Goal: Task Accomplishment & Management: Complete application form

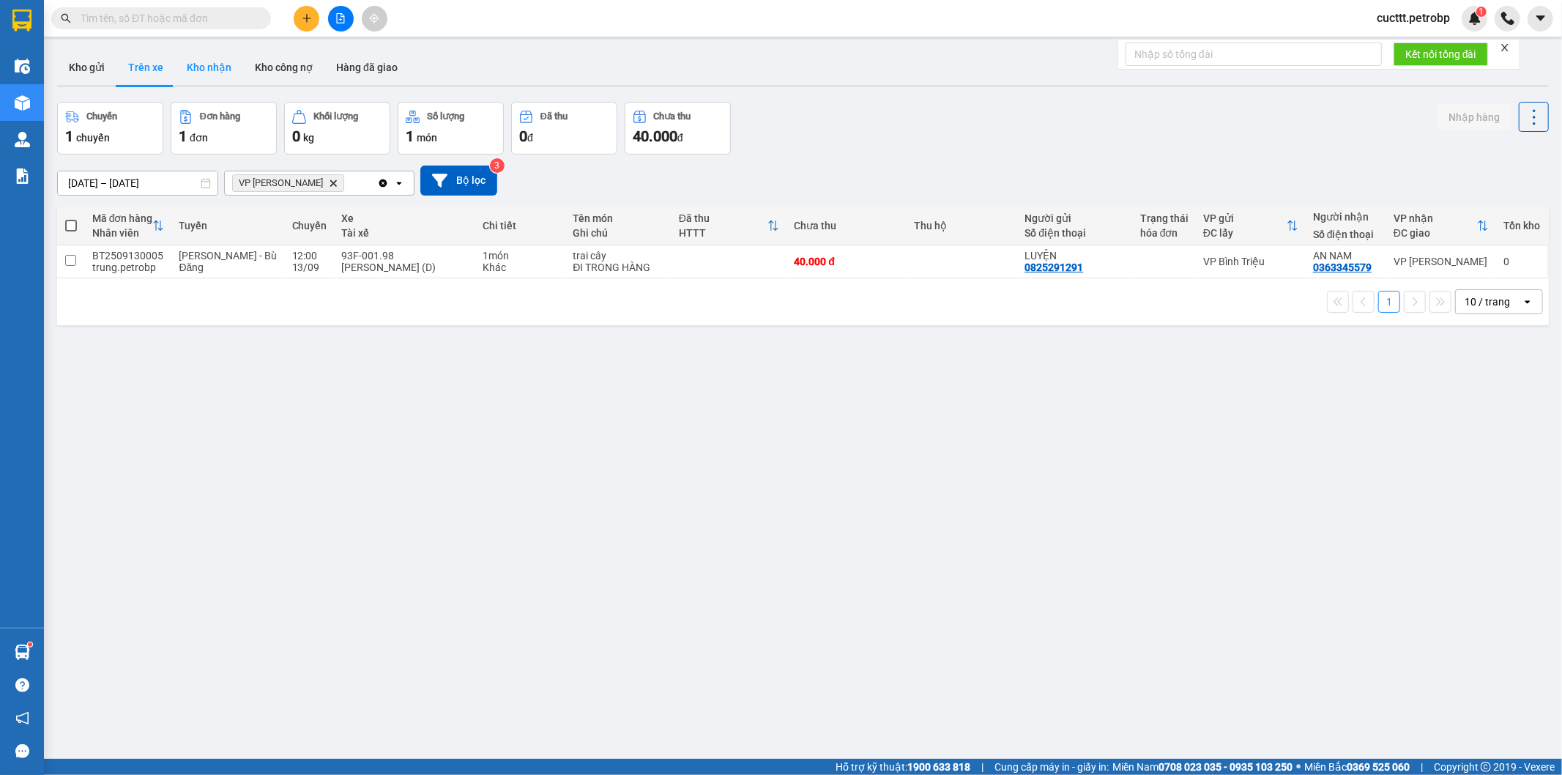
click at [208, 76] on button "Kho nhận" at bounding box center [209, 67] width 68 height 35
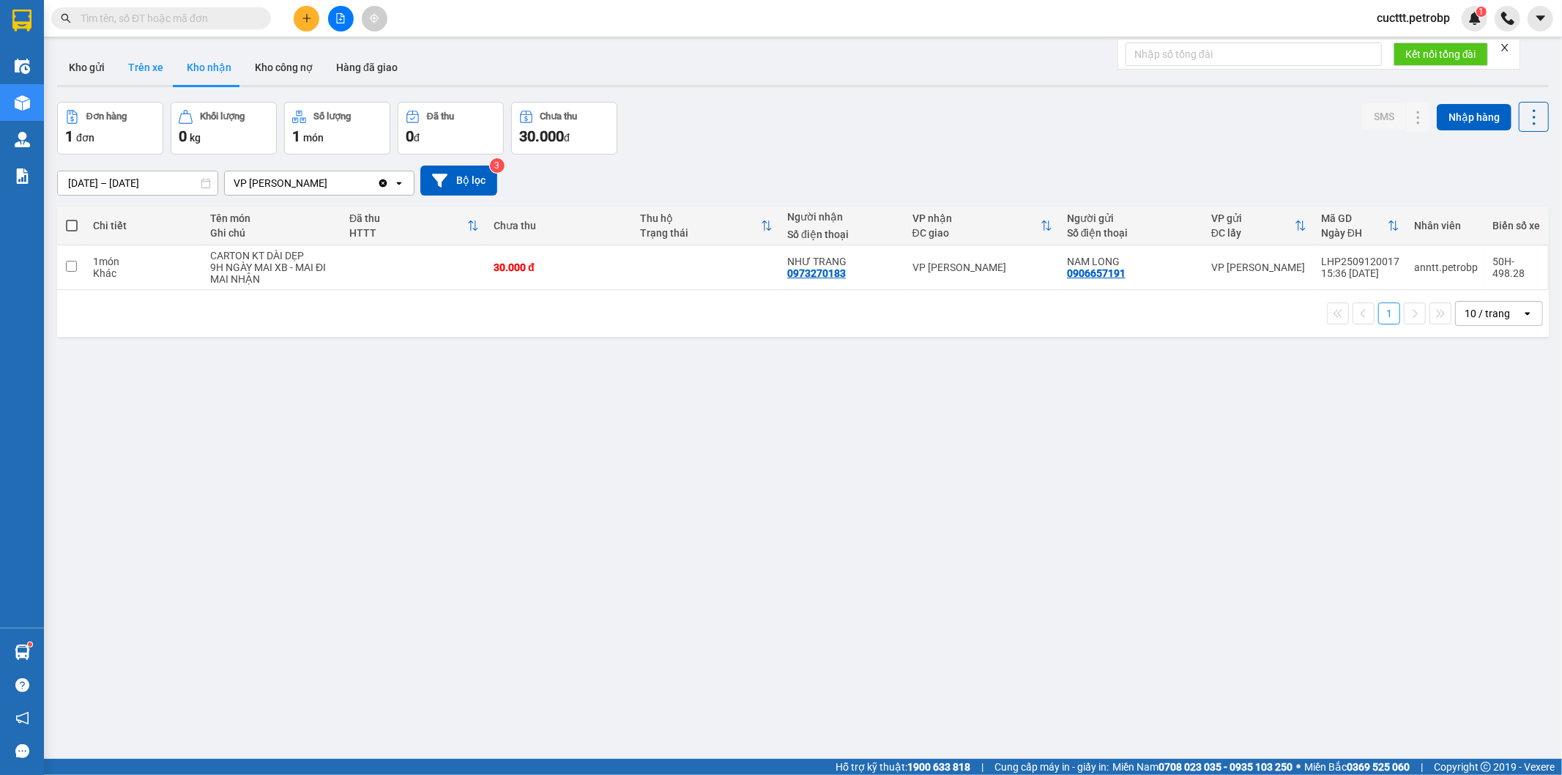
click at [133, 75] on button "Trên xe" at bounding box center [145, 67] width 59 height 35
type input "[DATE] – [DATE]"
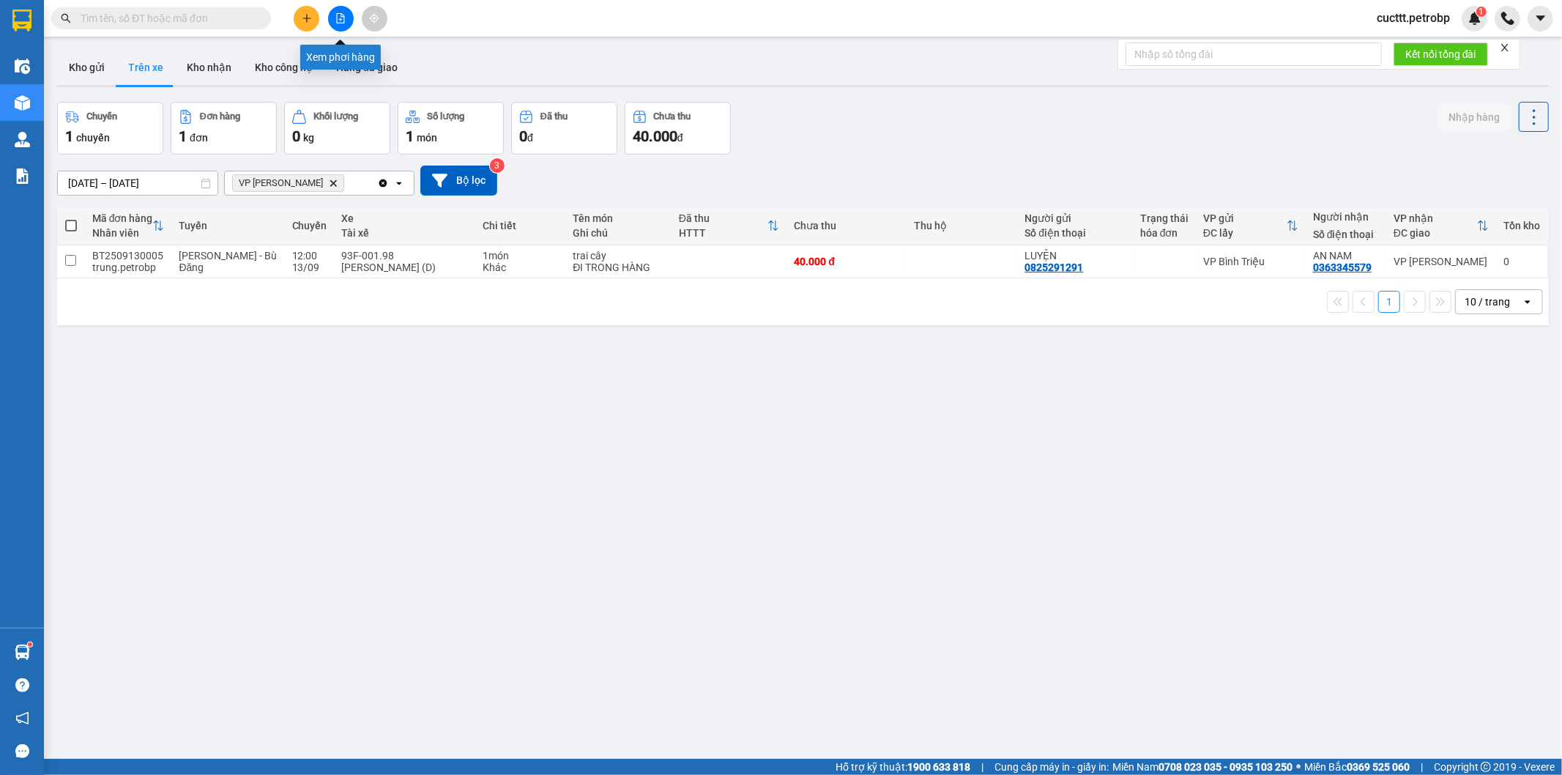
click at [339, 22] on icon "file-add" at bounding box center [340, 18] width 10 height 10
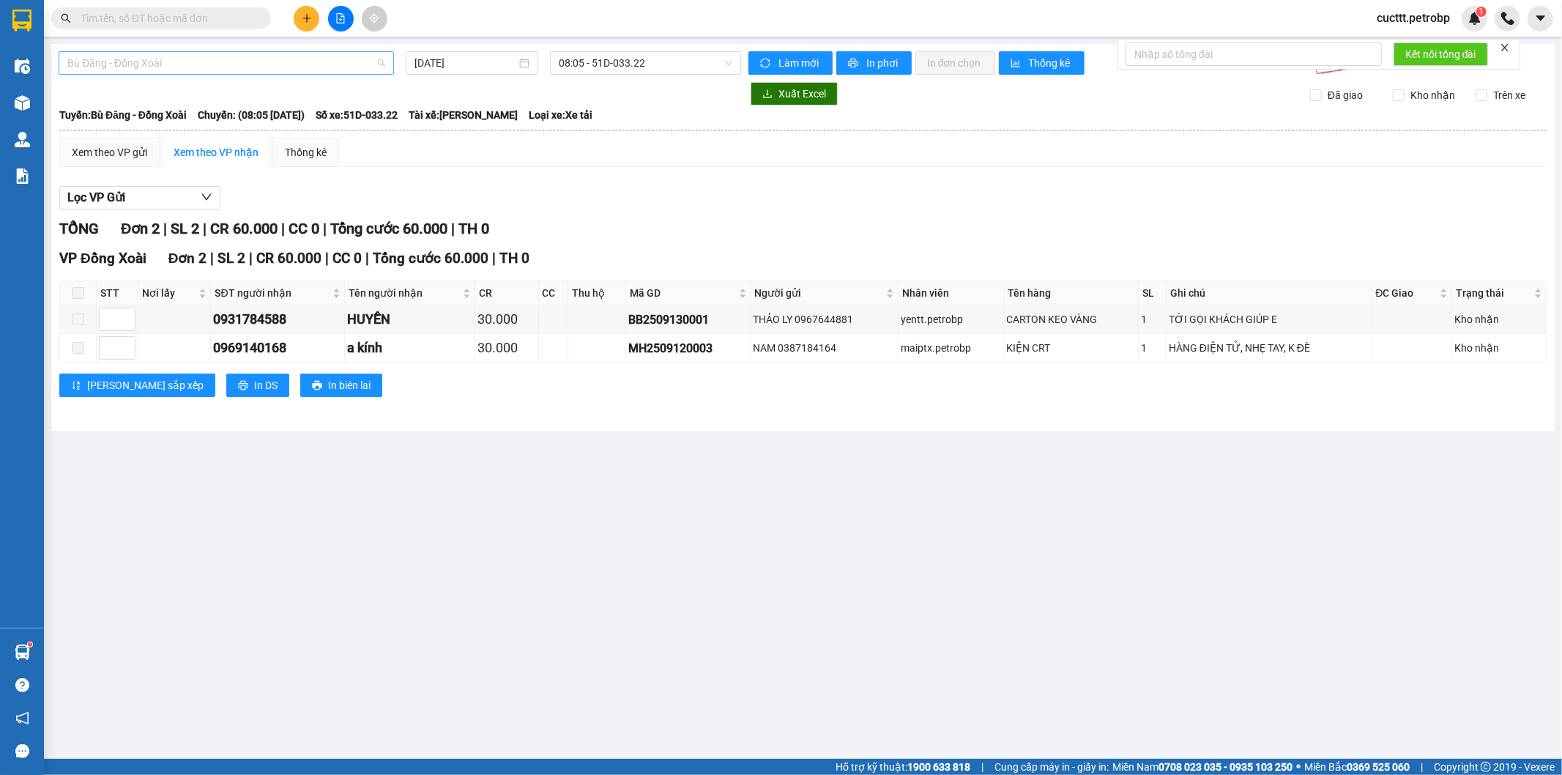
click at [289, 74] on div "Bù Đăng - Đồng Xoài" at bounding box center [226, 62] width 335 height 23
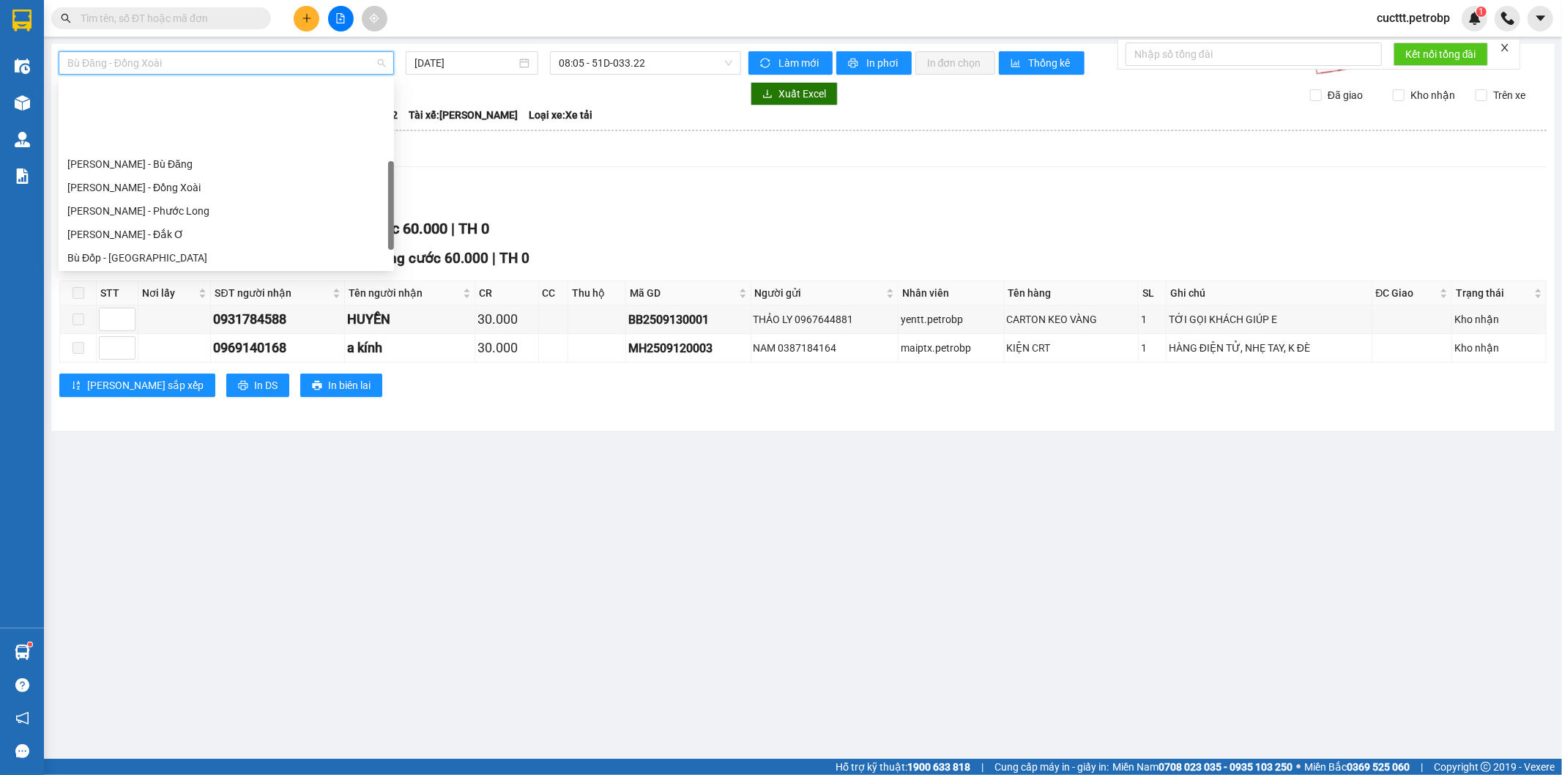
scroll to position [244, 0]
click at [183, 125] on div "[PERSON_NAME] - Phước Long" at bounding box center [226, 130] width 318 height 16
type input "[DATE]"
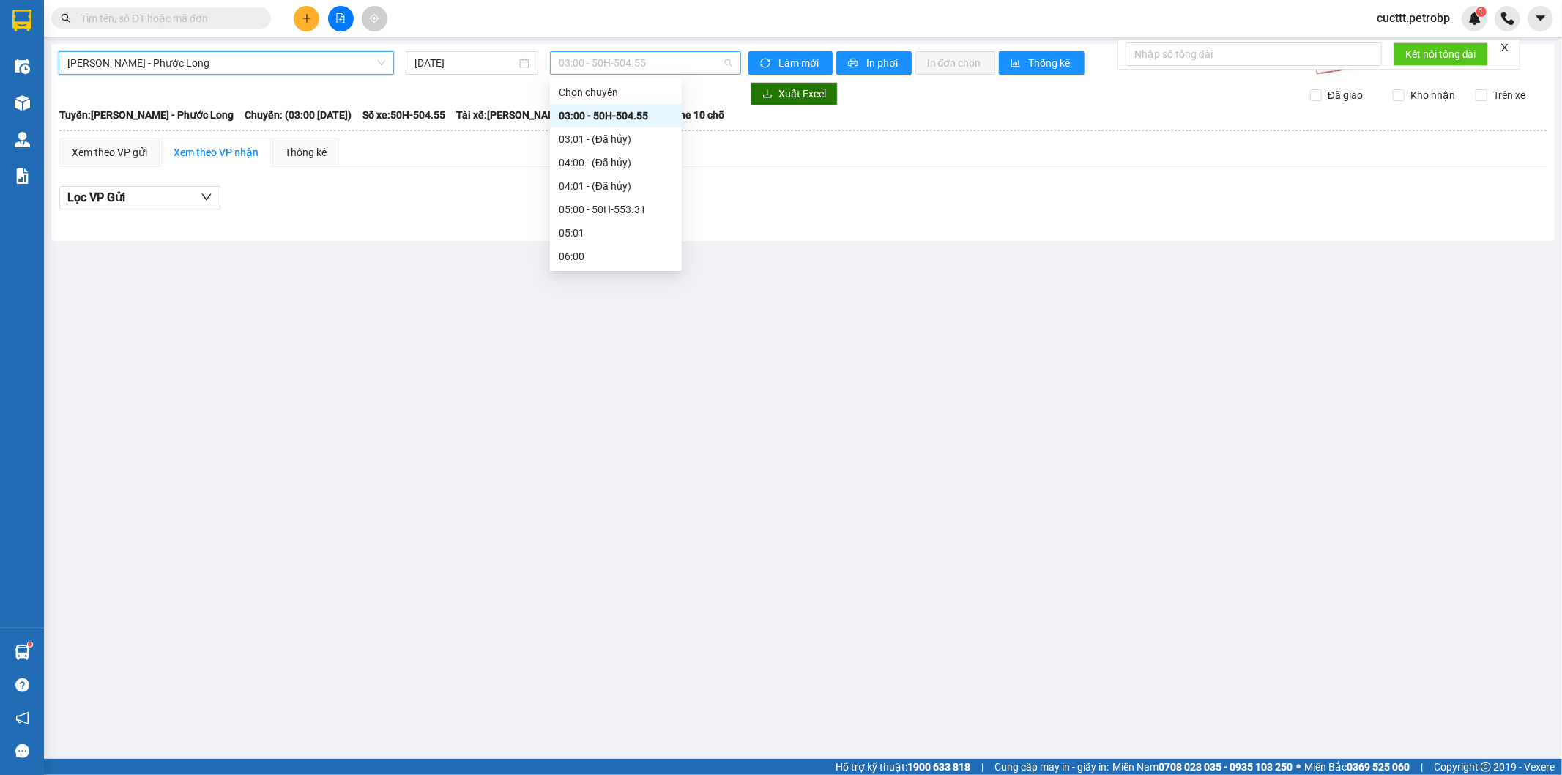
click at [565, 64] on span "03:00 - 50H-504.55" at bounding box center [645, 63] width 173 height 22
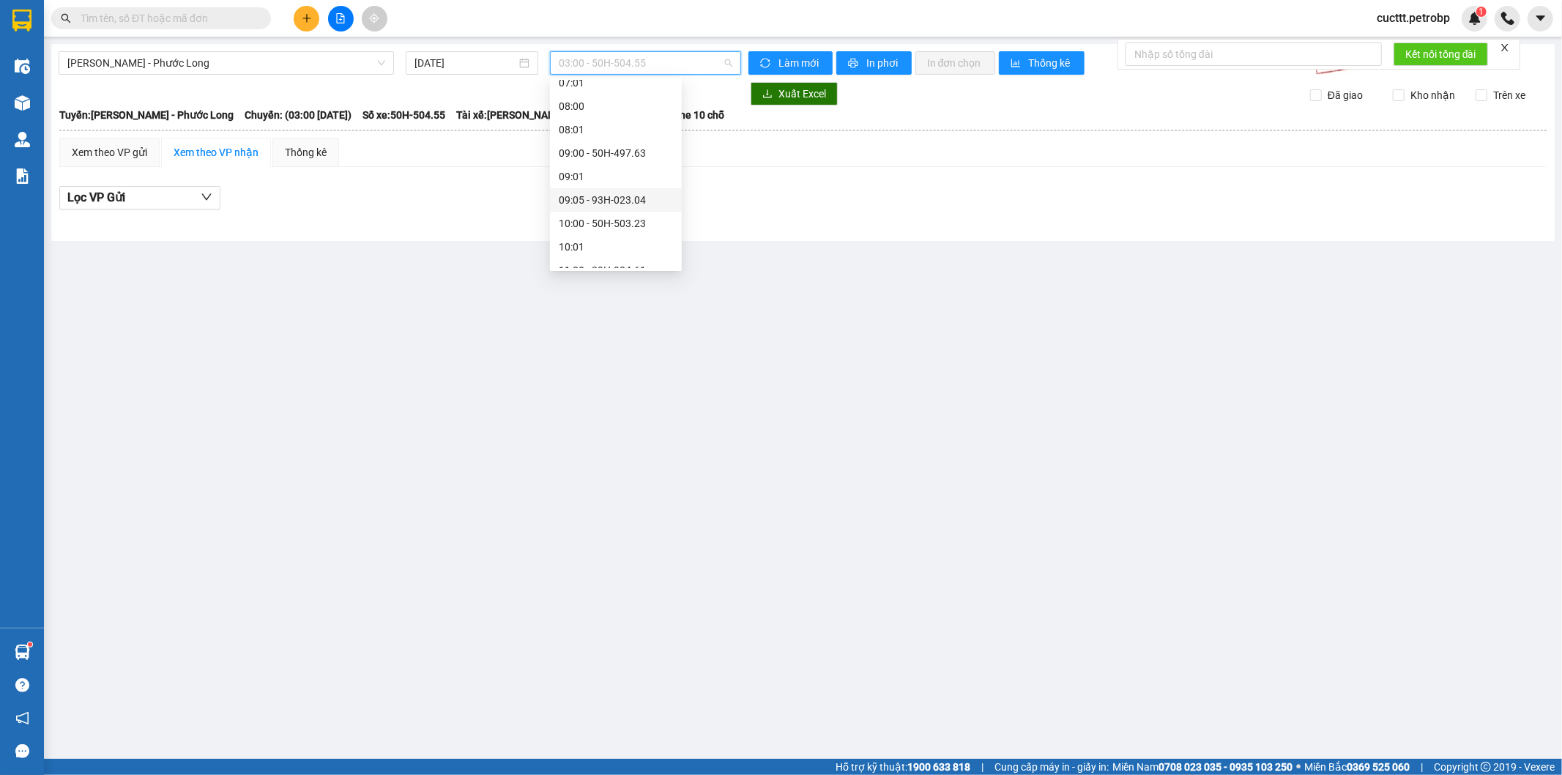
click at [604, 198] on div "09:05 - 93H-023.04" at bounding box center [616, 200] width 114 height 16
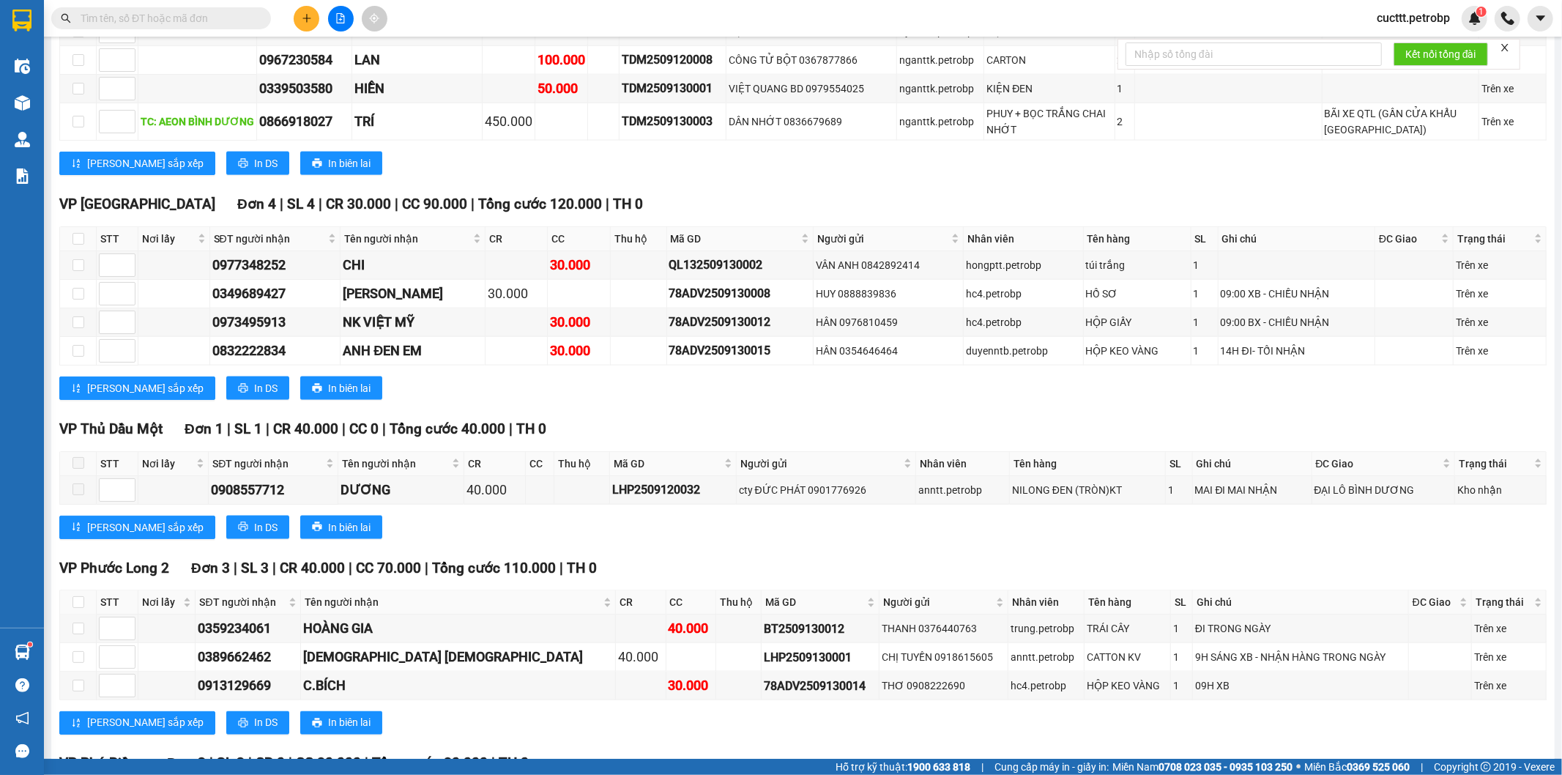
scroll to position [1781, 0]
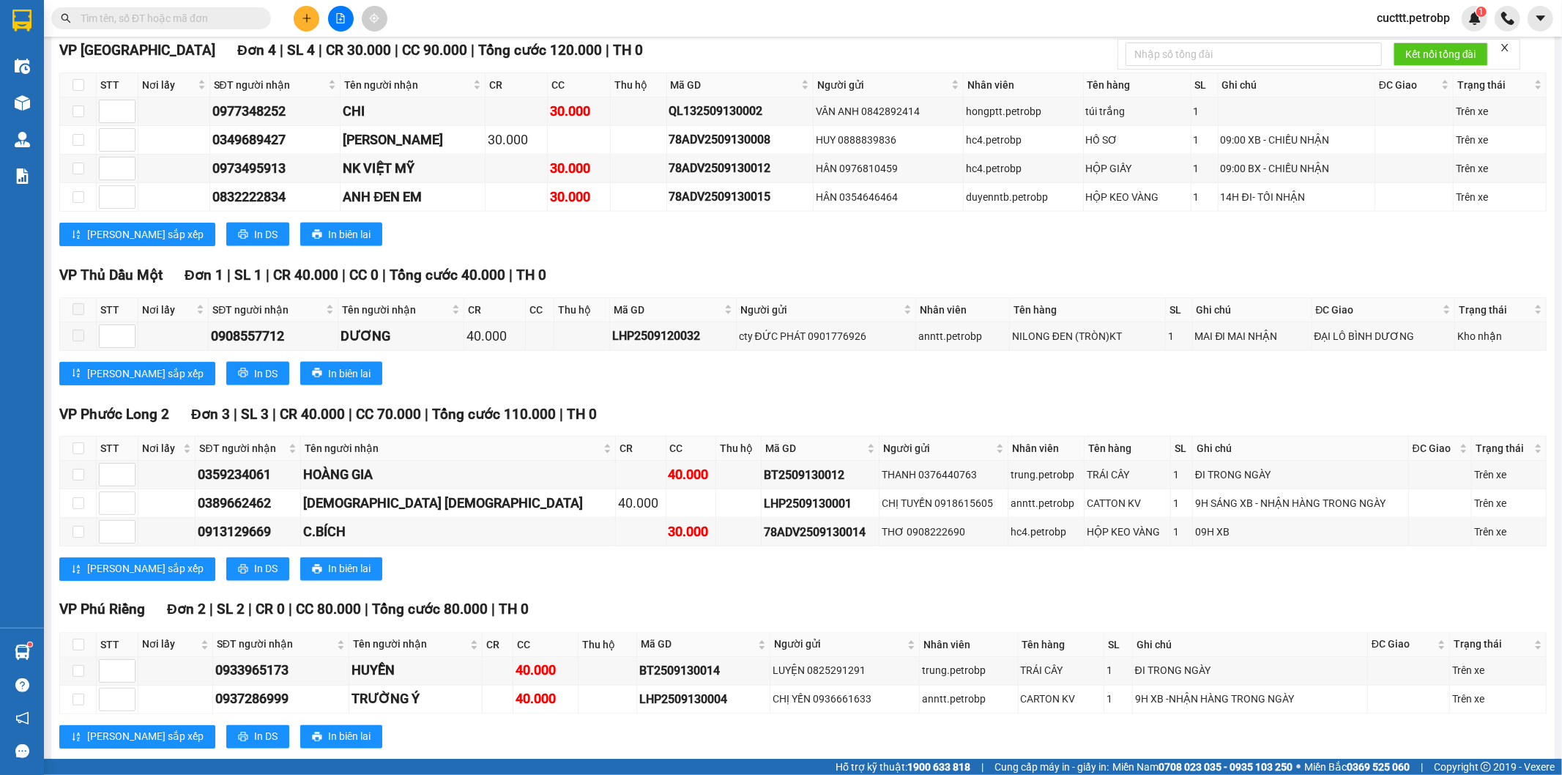
click at [994, 357] on div "VP Thủ Dầu Một Đơn 1 | SL 1 | CR 40.000 | CC 0 | Tổng cước 40.000 | TH 0 STT Nơ…" at bounding box center [803, 330] width 1488 height 132
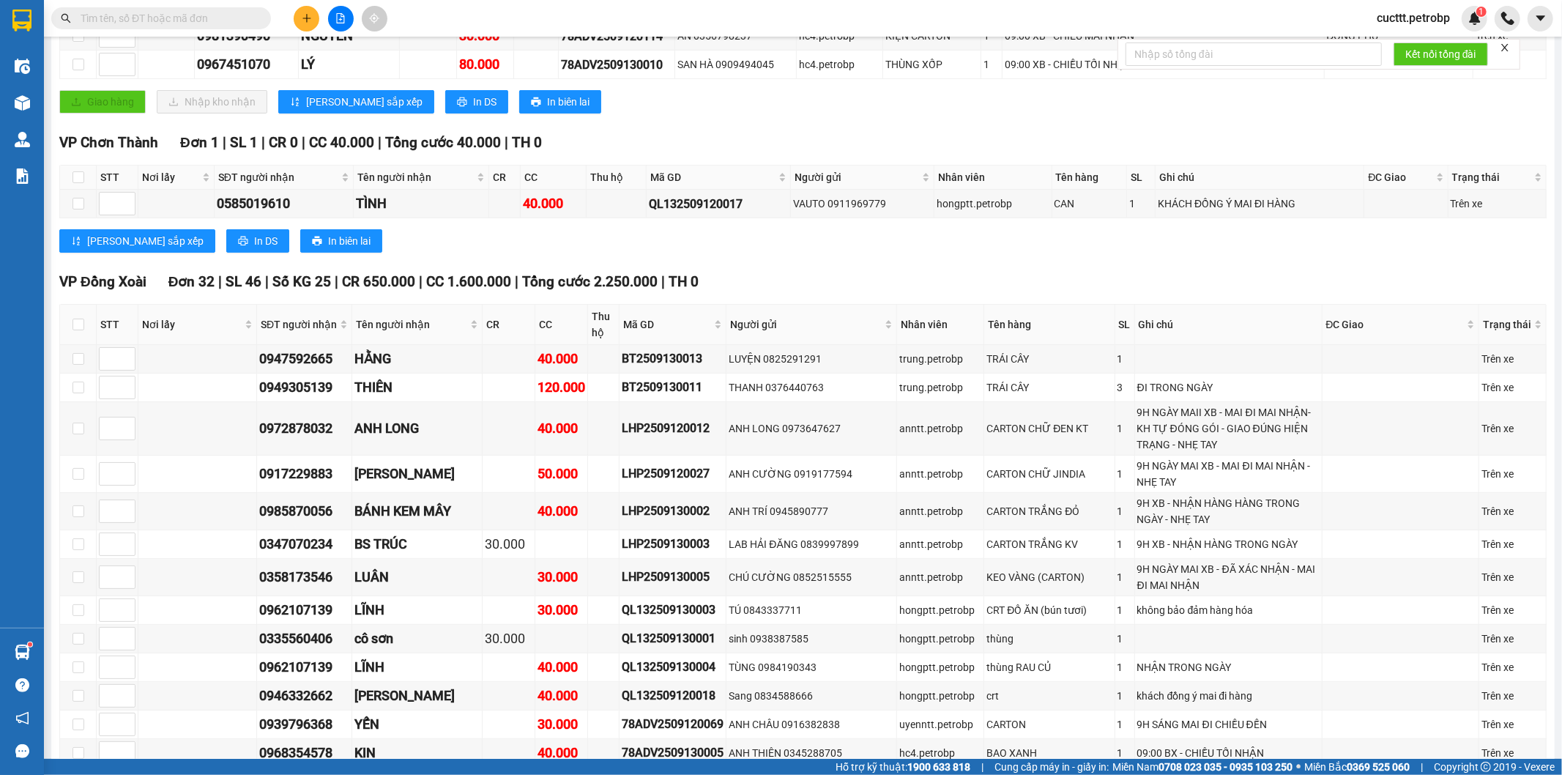
scroll to position [0, 0]
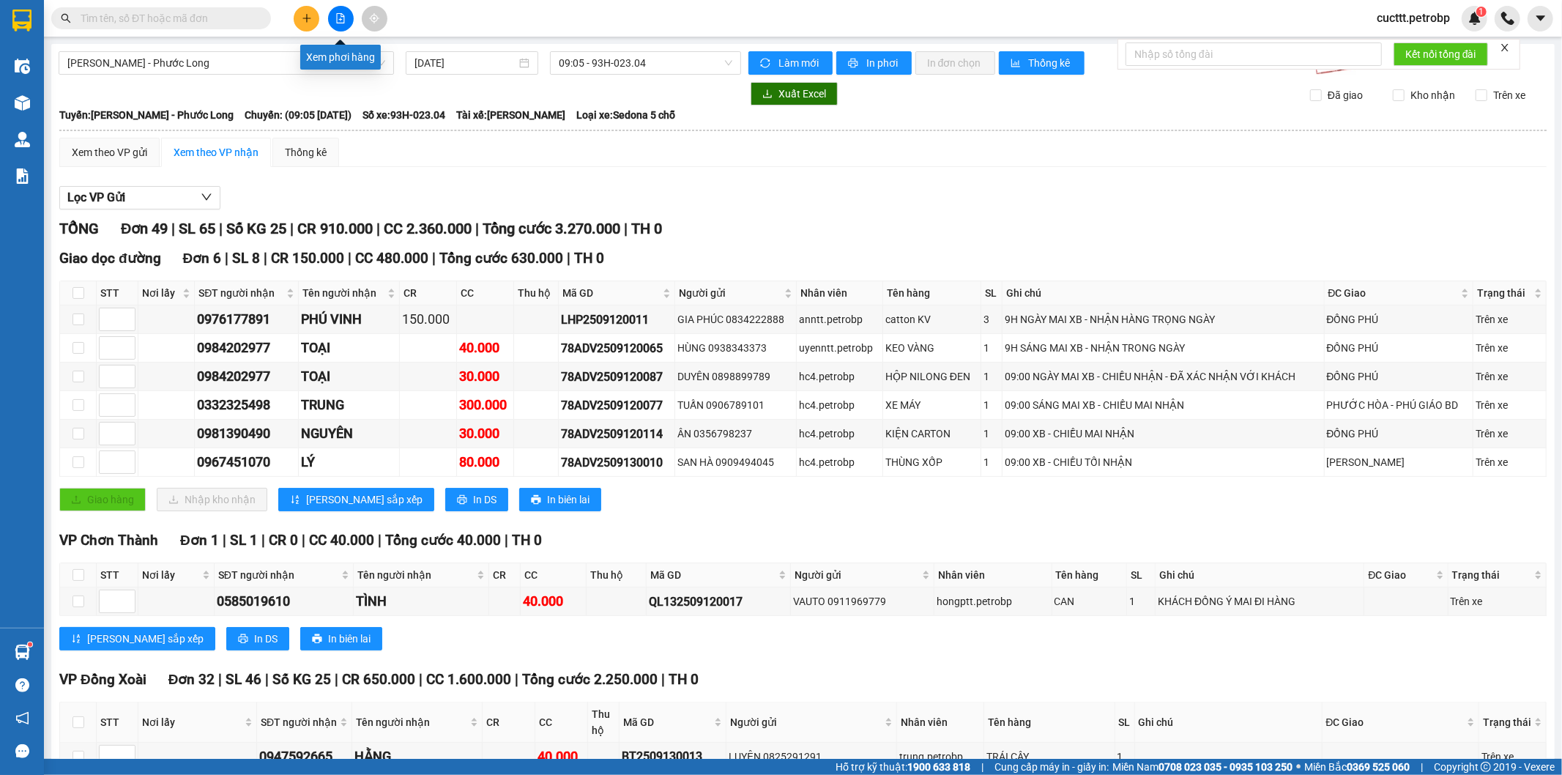
click at [335, 8] on button at bounding box center [341, 19] width 26 height 26
click at [335, 17] on icon "file-add" at bounding box center [340, 18] width 10 height 10
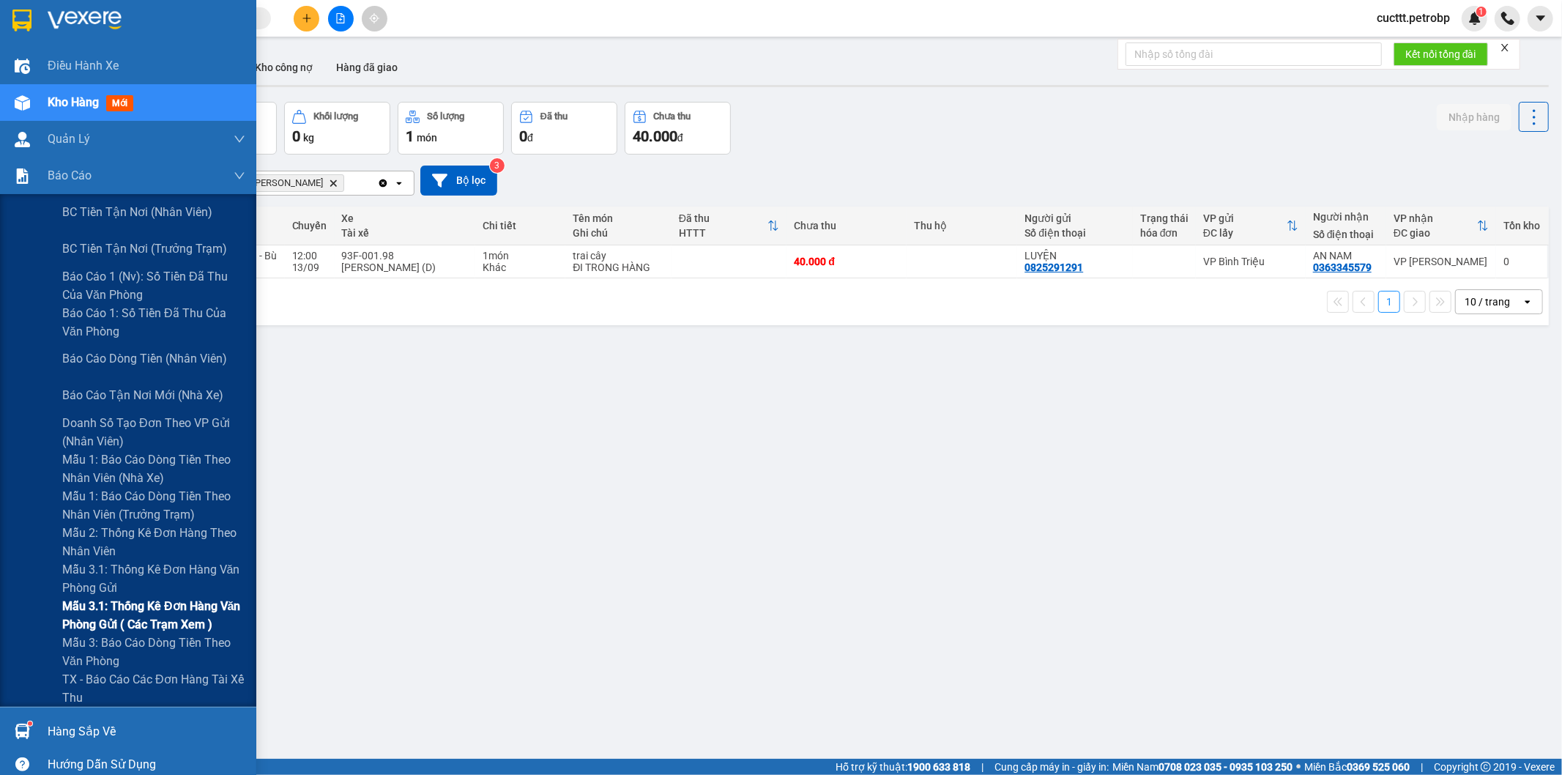
click at [202, 630] on span "Mẫu 3.1: Thống kê đơn hàng văn phòng gửi ( các trạm xem )" at bounding box center [153, 615] width 183 height 37
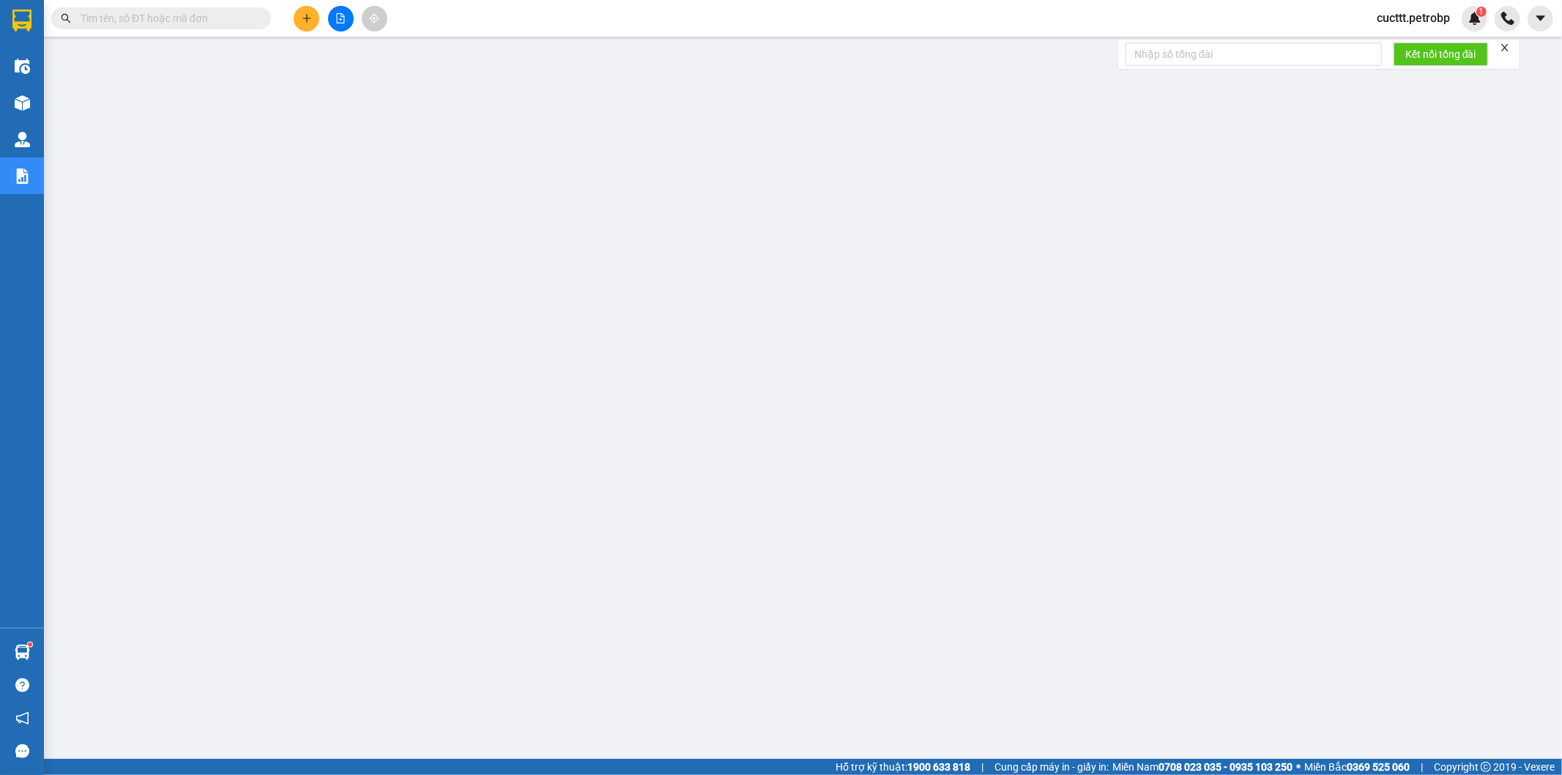
click at [184, 23] on input "text" at bounding box center [167, 18] width 173 height 16
paste input "QL132509130005"
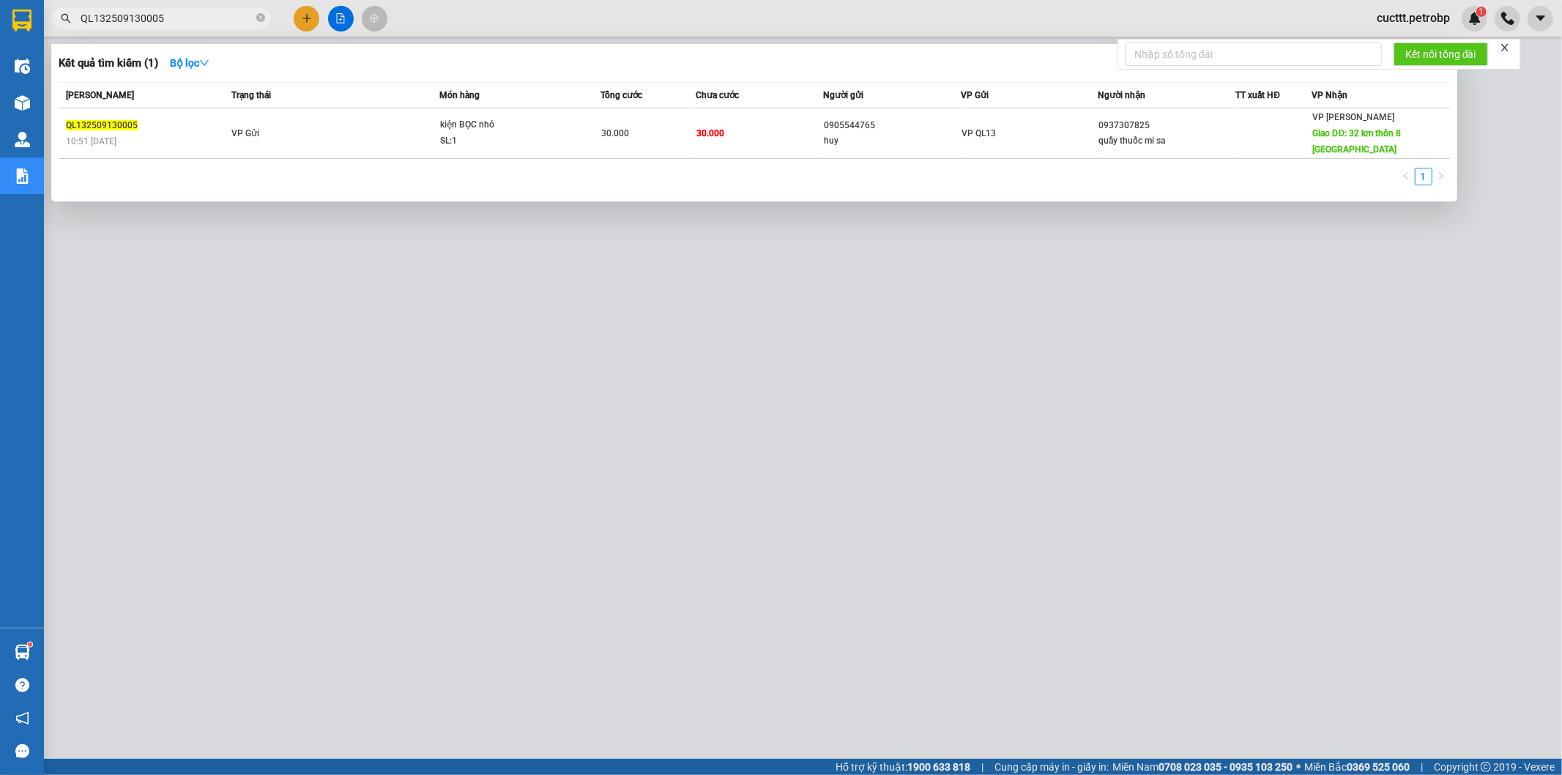
type input "QL132509130005"
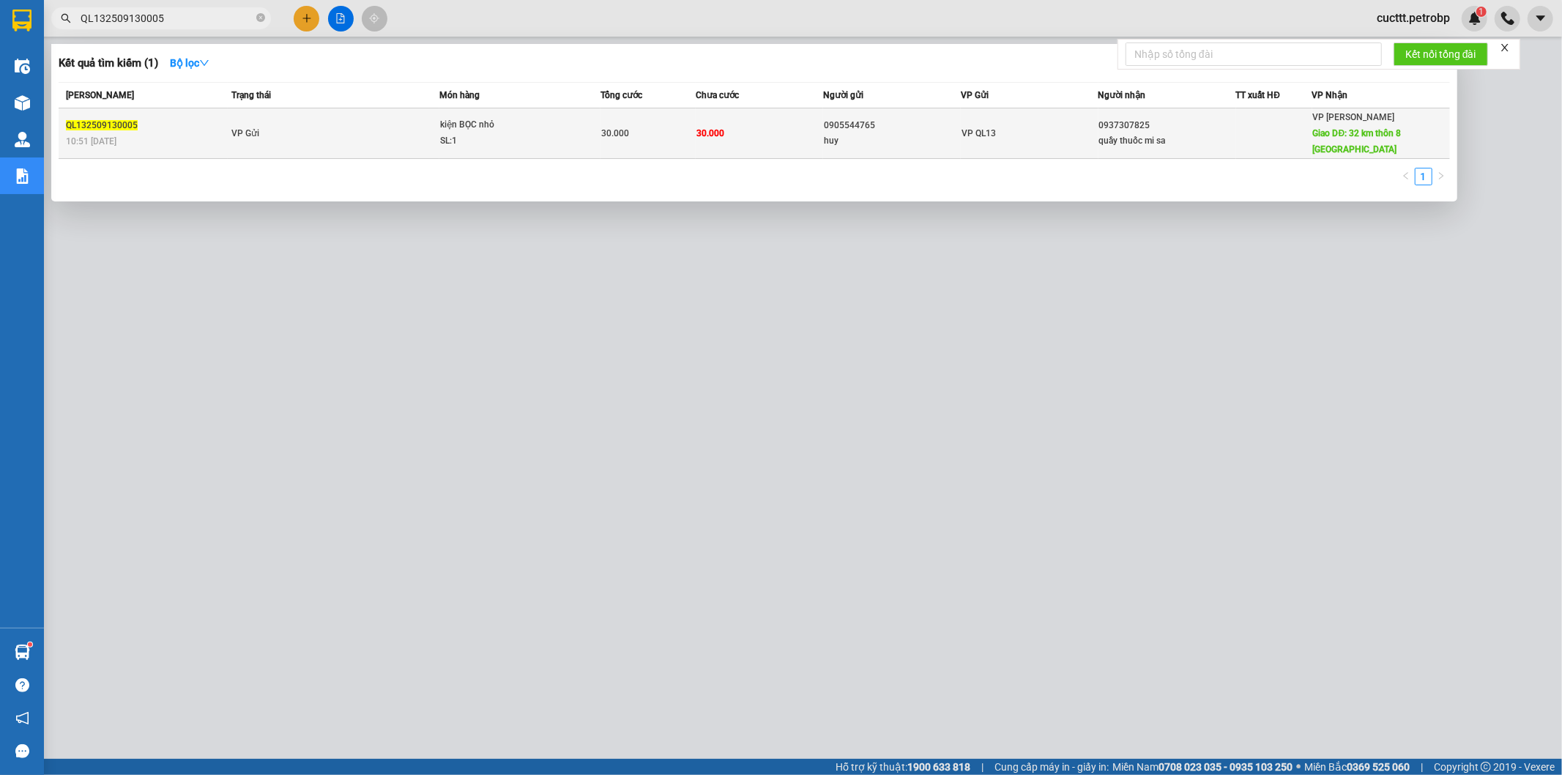
click at [1006, 111] on td "VP QL13" at bounding box center [1030, 133] width 138 height 51
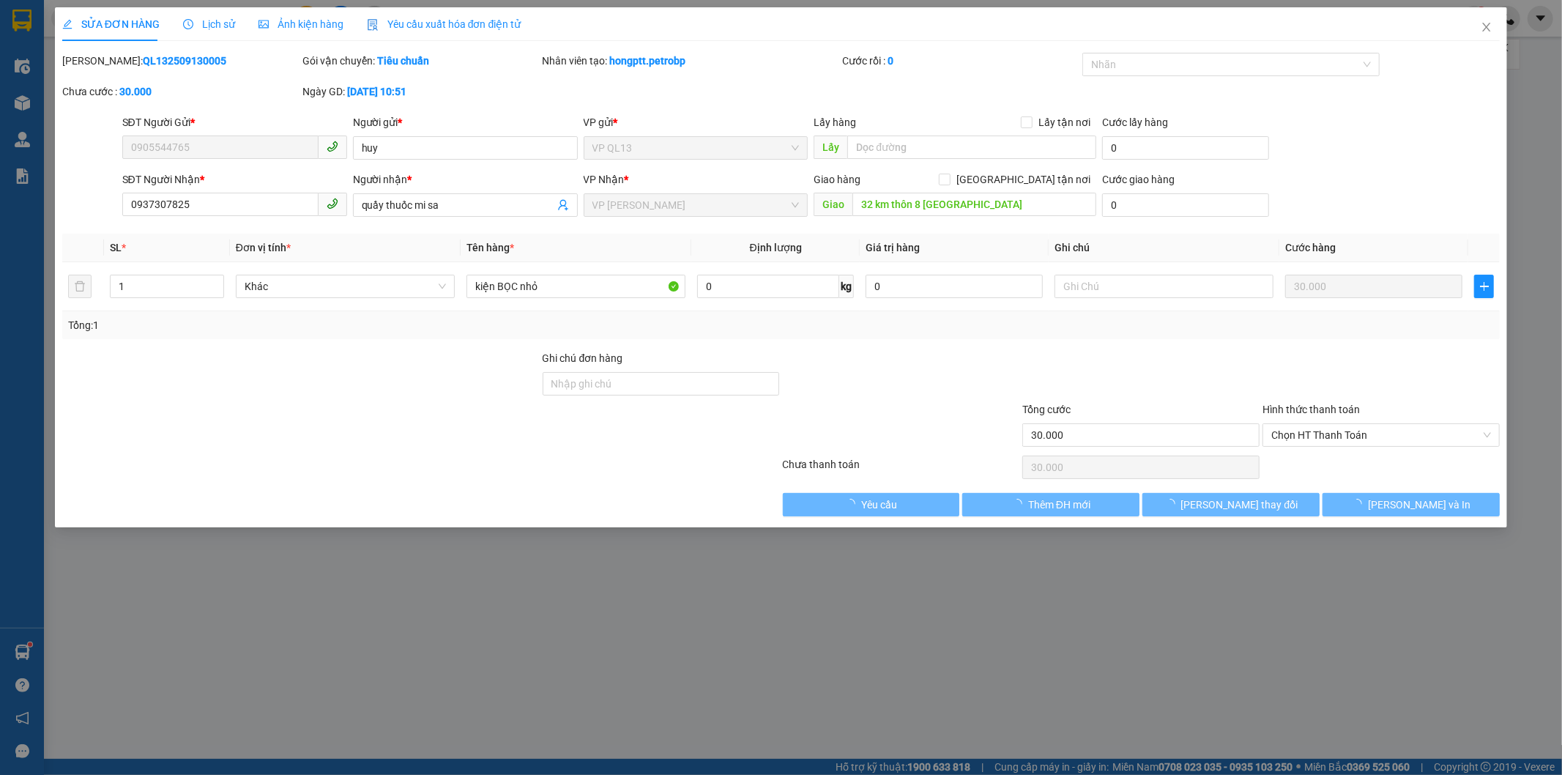
type input "0905544765"
type input "huy"
type input "0937307825"
type input "quầy thuốc mi sa"
type input "32 km thôn 8 đức liễu"
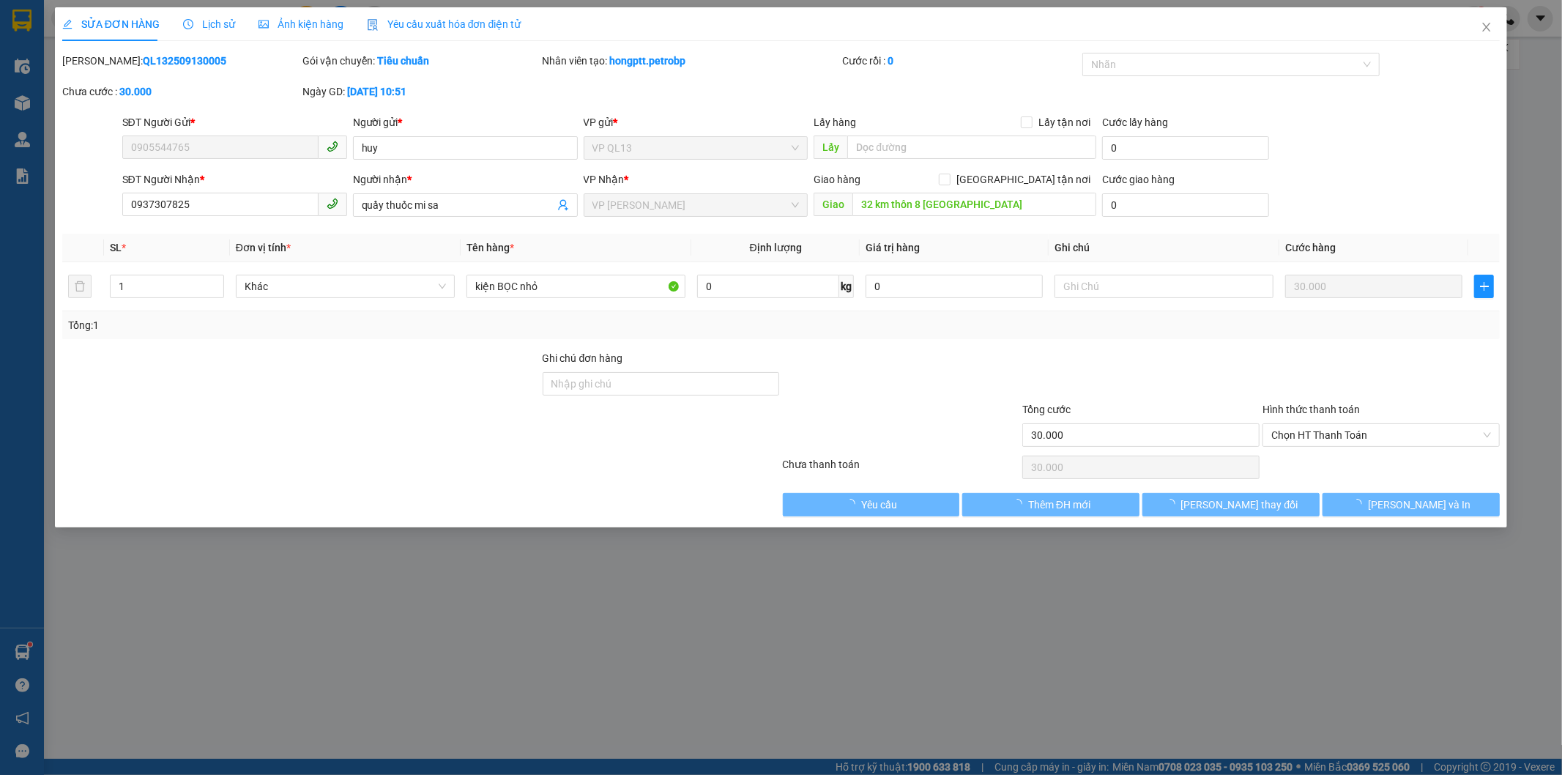
type input "30.000"
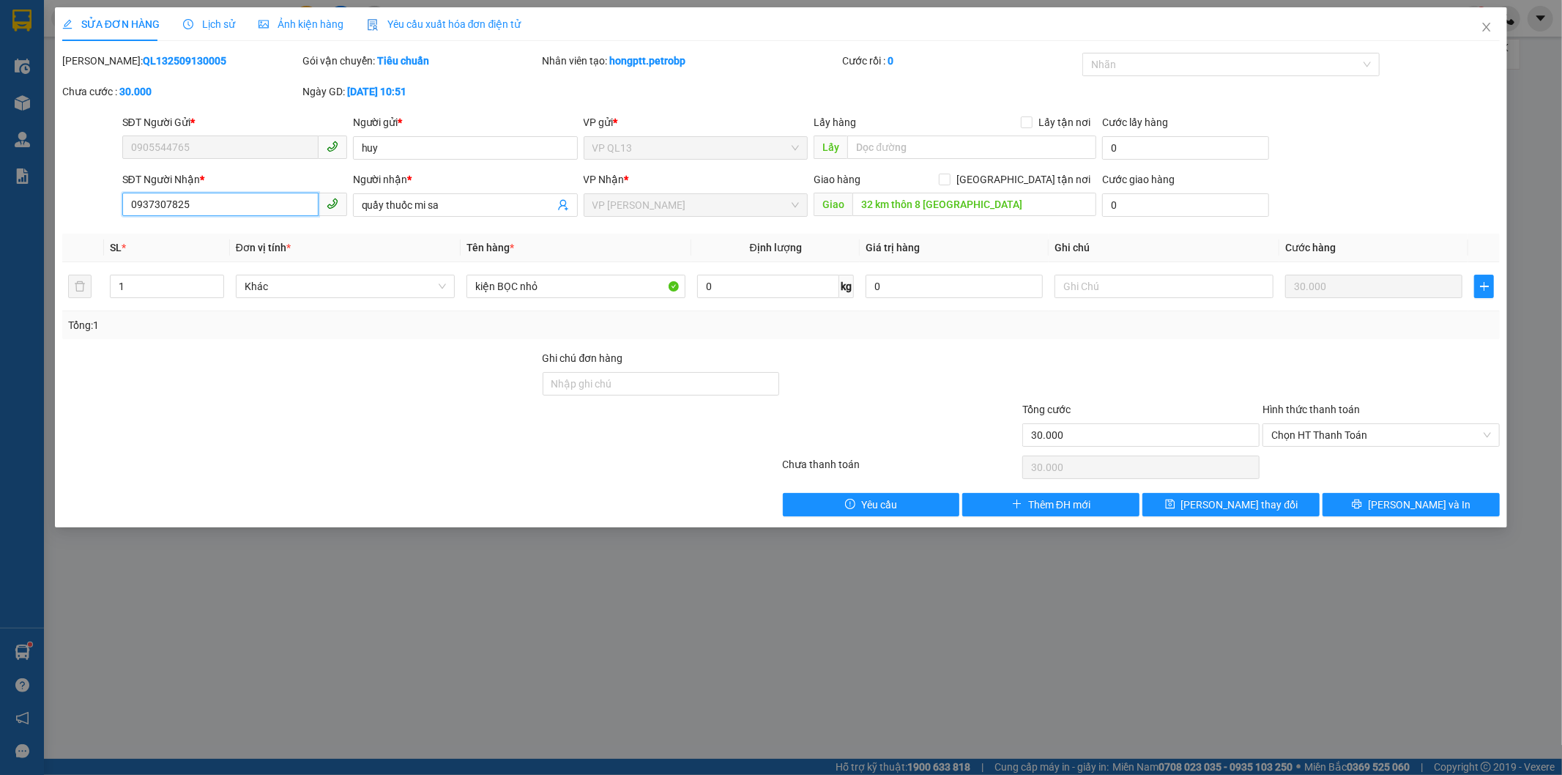
drag, startPoint x: 130, startPoint y: 195, endPoint x: 198, endPoint y: 220, distance: 72.1
click at [198, 220] on div "SĐT Người Nhận * 0937307825 0937307825" at bounding box center [234, 196] width 225 height 51
click at [1485, 21] on span "Close" at bounding box center [1486, 27] width 41 height 41
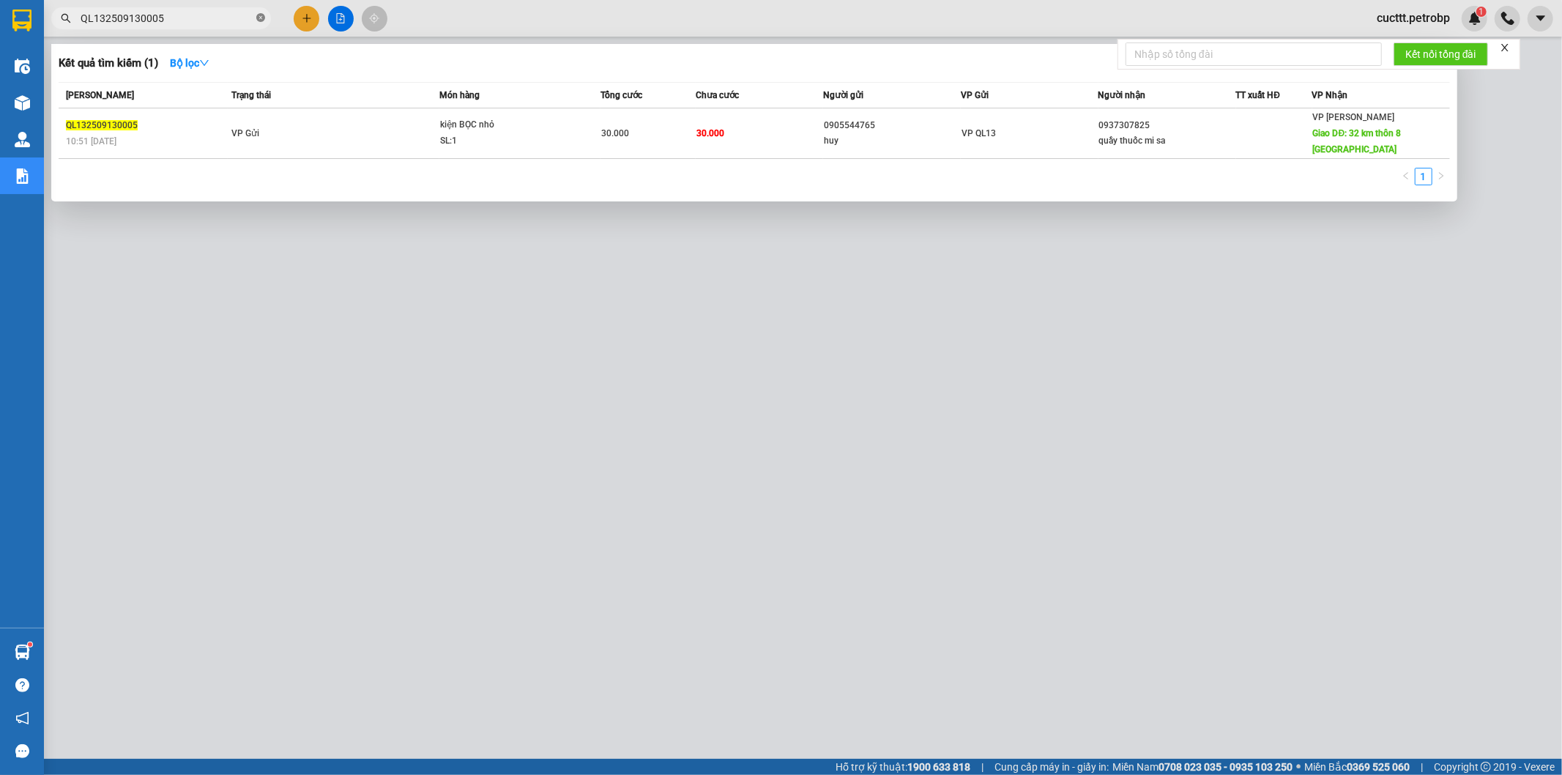
click at [258, 13] on icon "close-circle" at bounding box center [260, 17] width 9 height 9
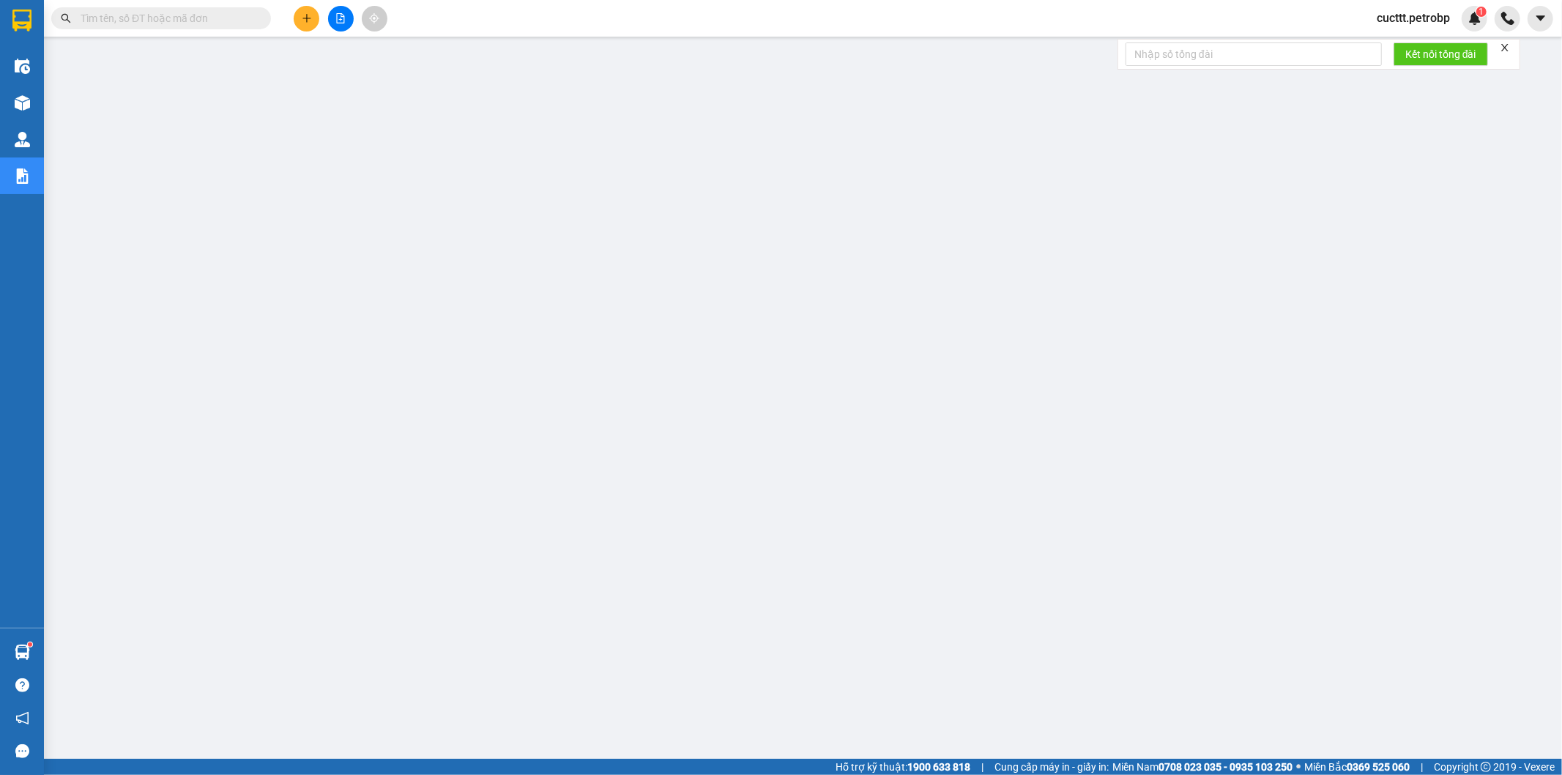
click at [245, 16] on input "text" at bounding box center [167, 18] width 173 height 16
paste input "0937307825"
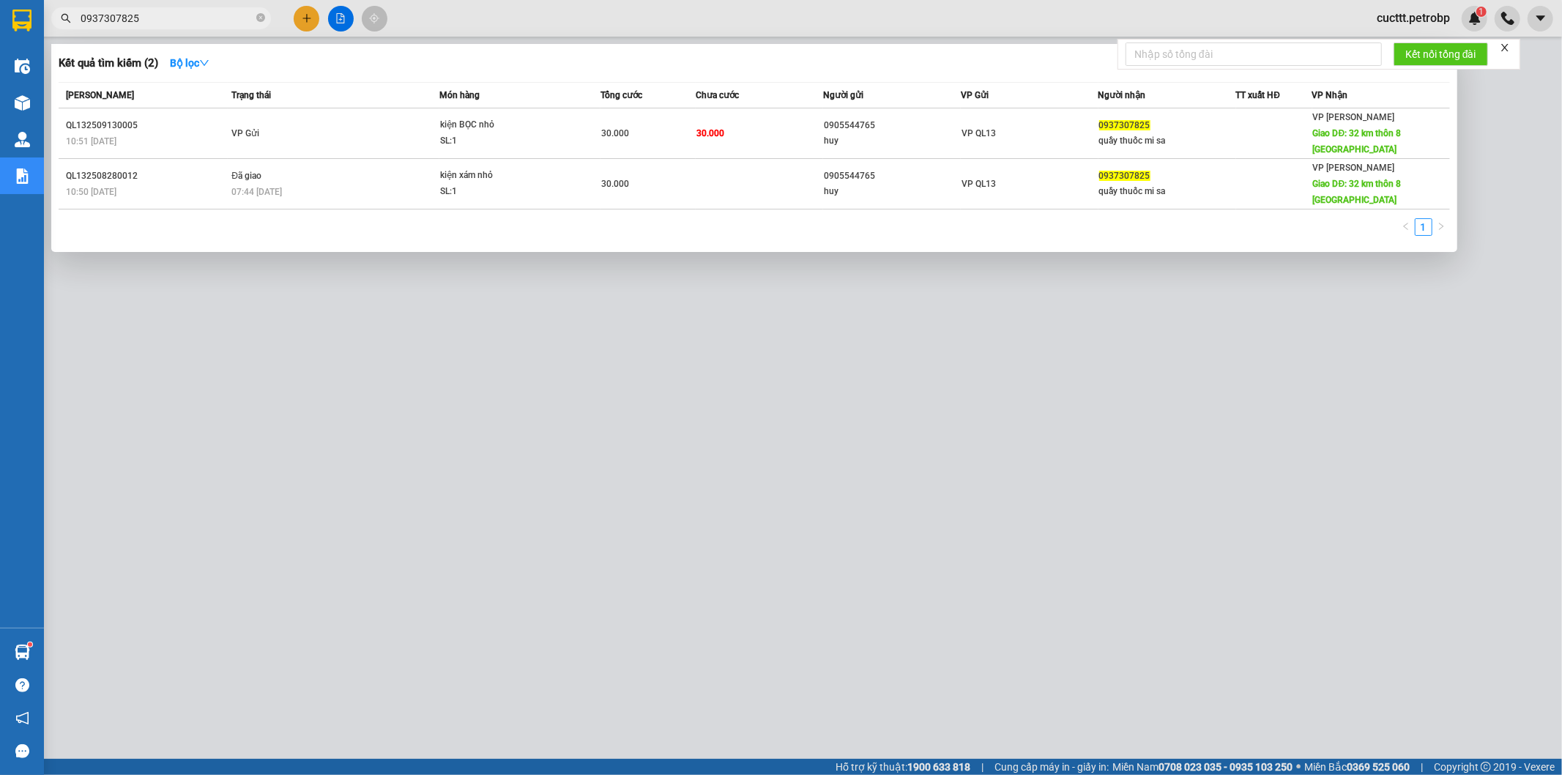
type input "0937307825"
click at [601, 290] on div at bounding box center [781, 387] width 1562 height 775
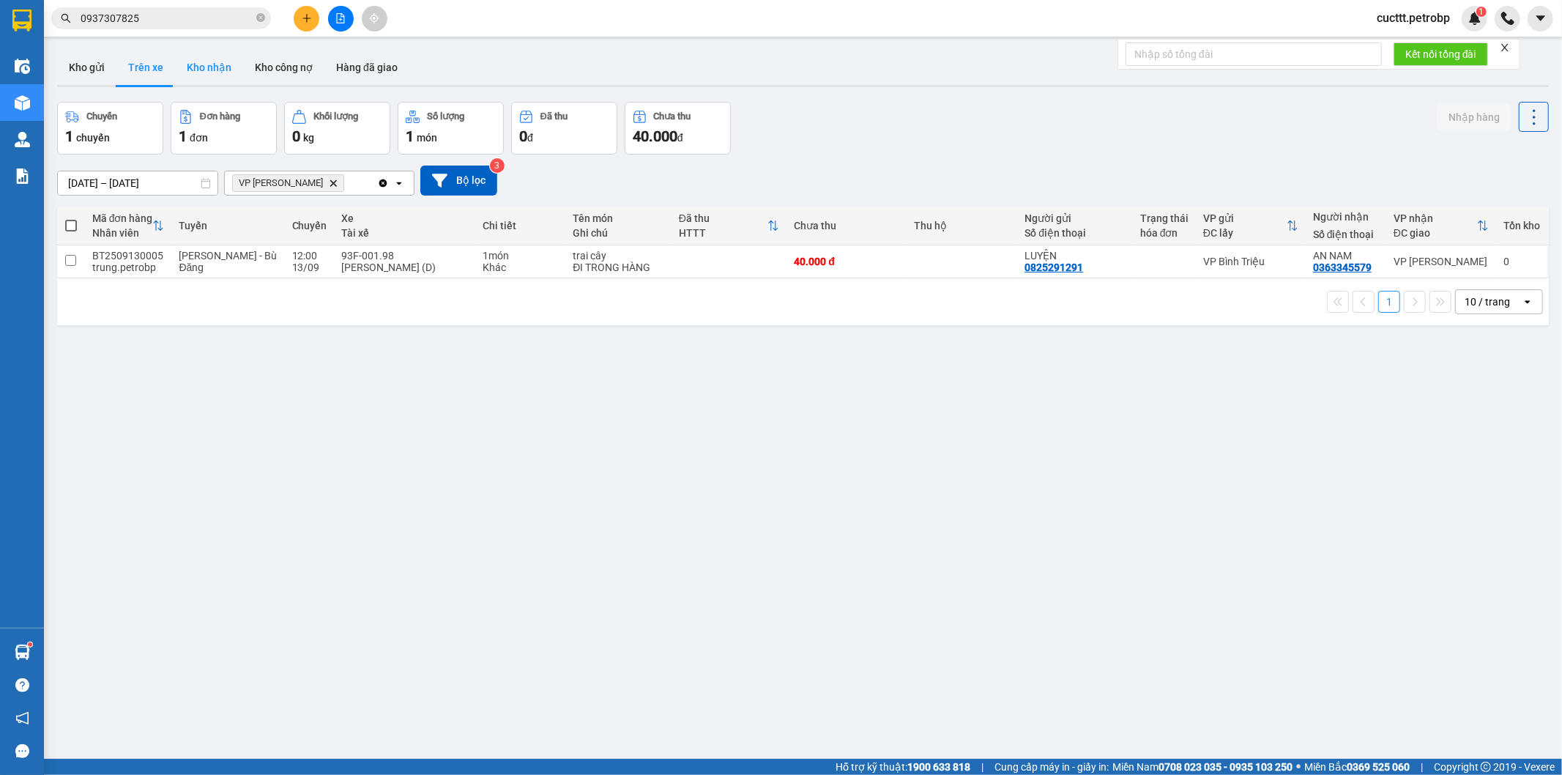
click at [198, 75] on button "Kho nhận" at bounding box center [209, 67] width 68 height 35
type input "11/09/2025 – 13/09/2025"
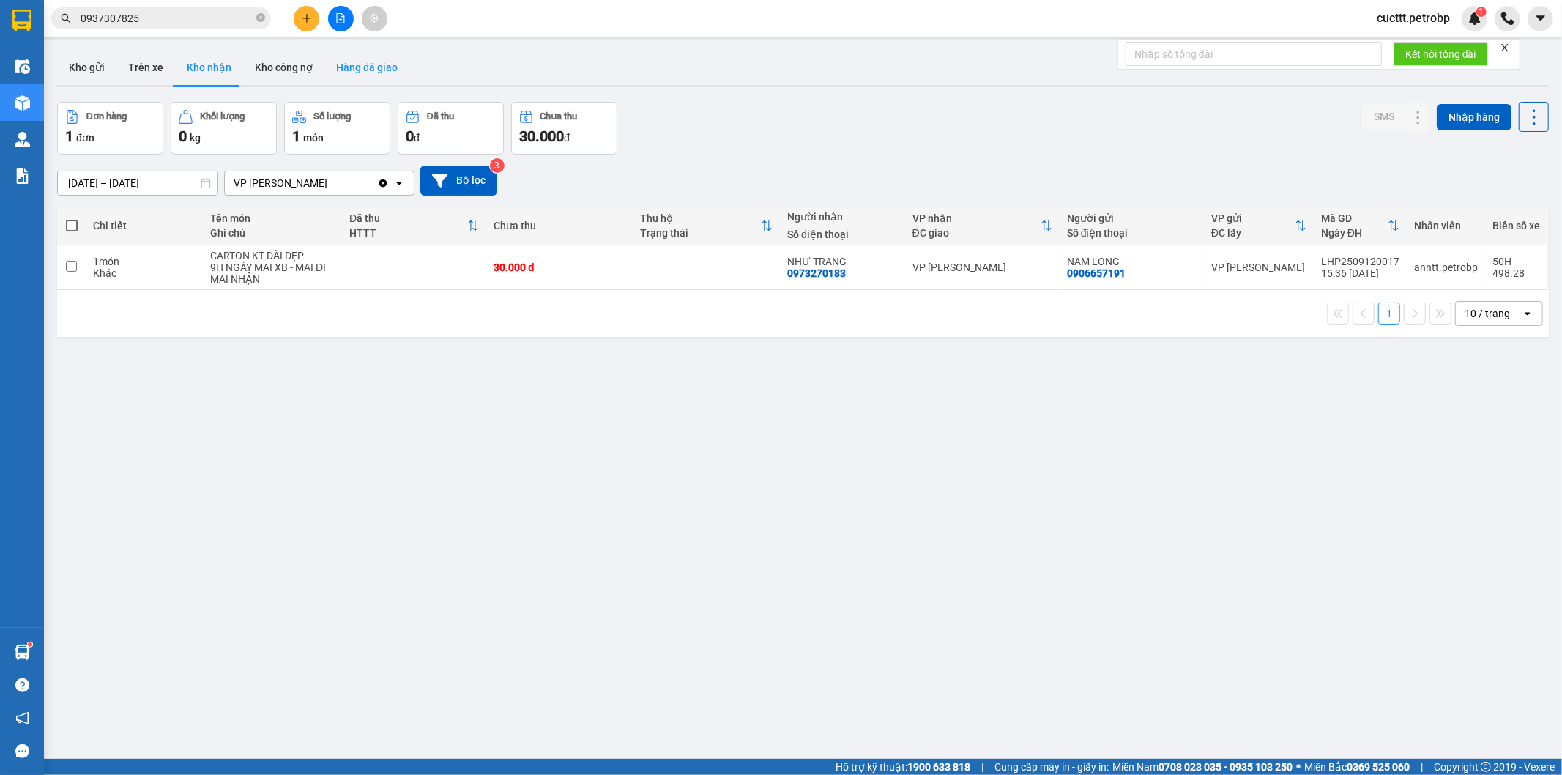
click at [355, 70] on button "Hàng đã giao" at bounding box center [366, 67] width 85 height 35
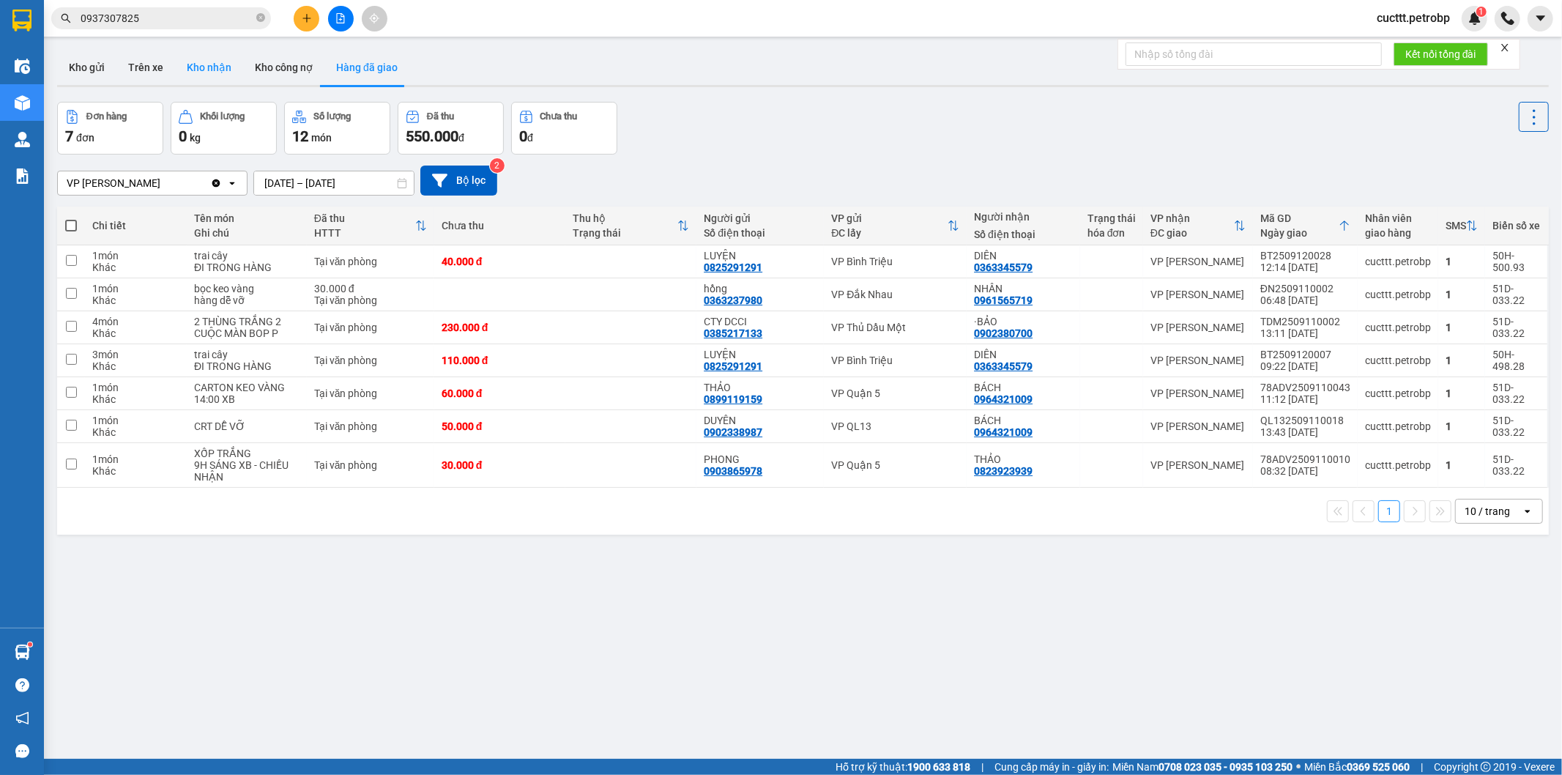
click at [217, 75] on button "Kho nhận" at bounding box center [209, 67] width 68 height 35
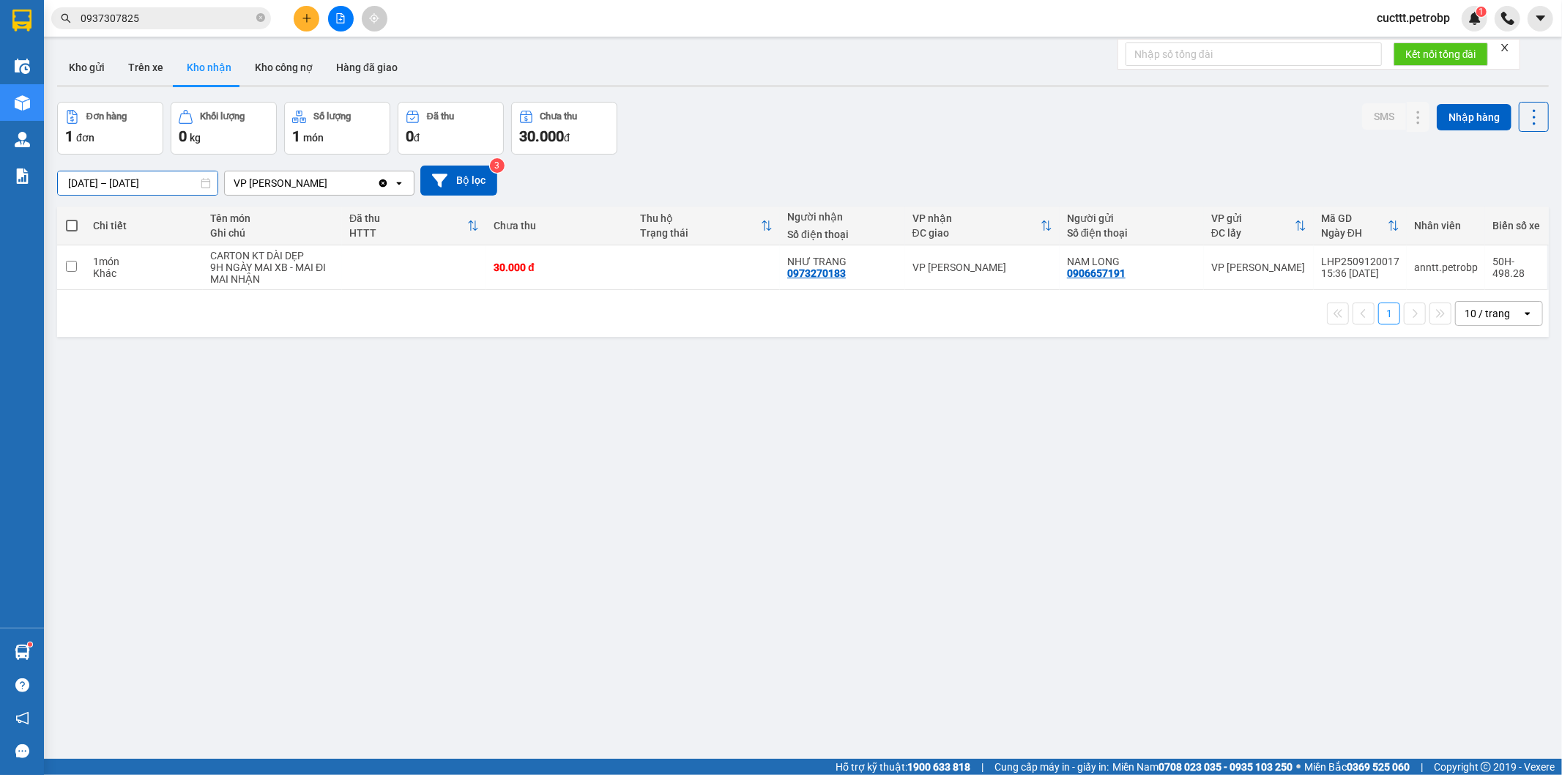
click at [172, 184] on input "11/09/2025 – 13/09/2025" at bounding box center [138, 182] width 160 height 23
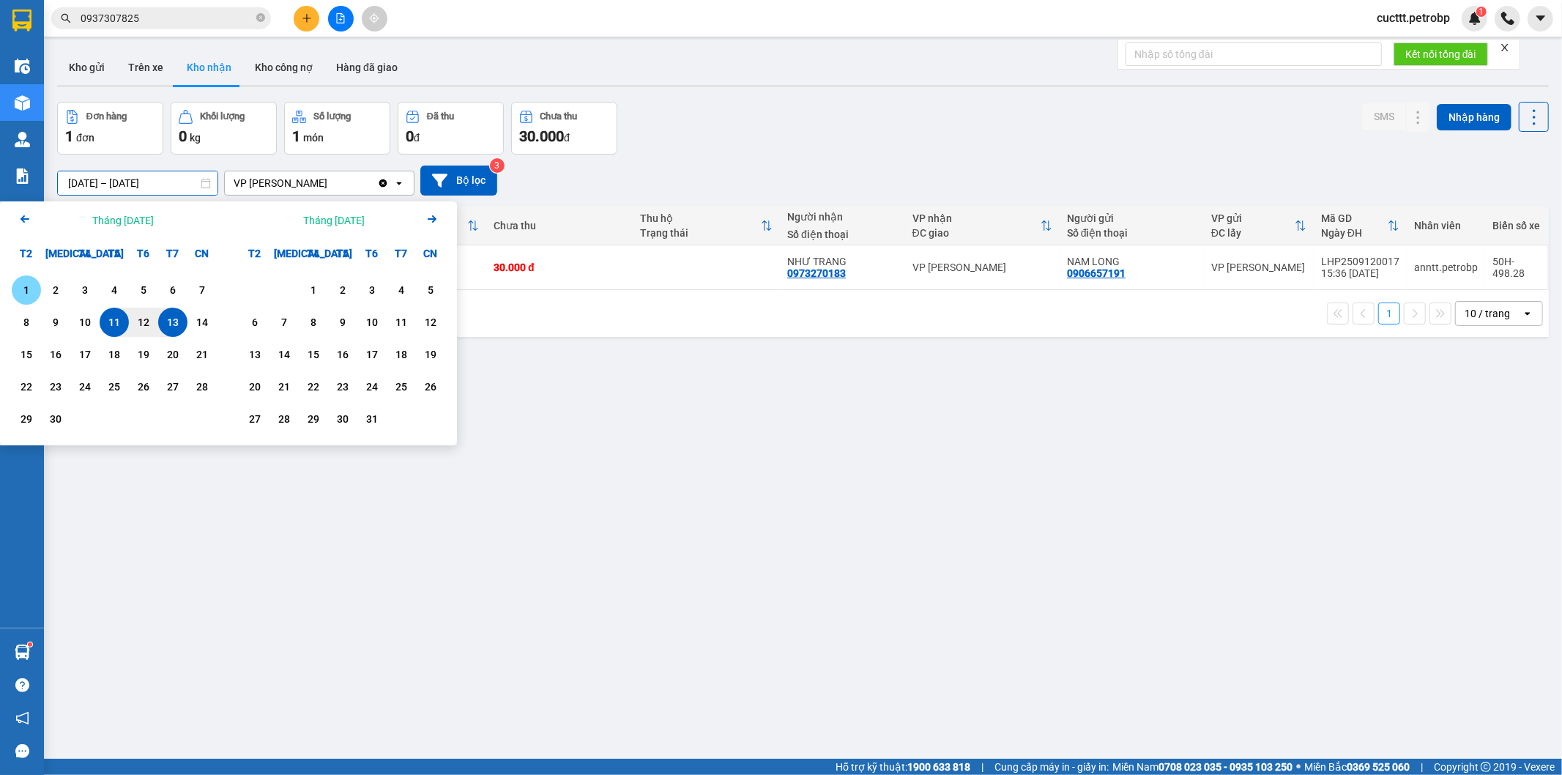
drag, startPoint x: 32, startPoint y: 289, endPoint x: 90, endPoint y: 319, distance: 64.9
click at [35, 291] on div "1" at bounding box center [26, 290] width 21 height 18
click at [172, 324] on div "13" at bounding box center [173, 322] width 21 height 18
type input "[DATE] – [DATE]"
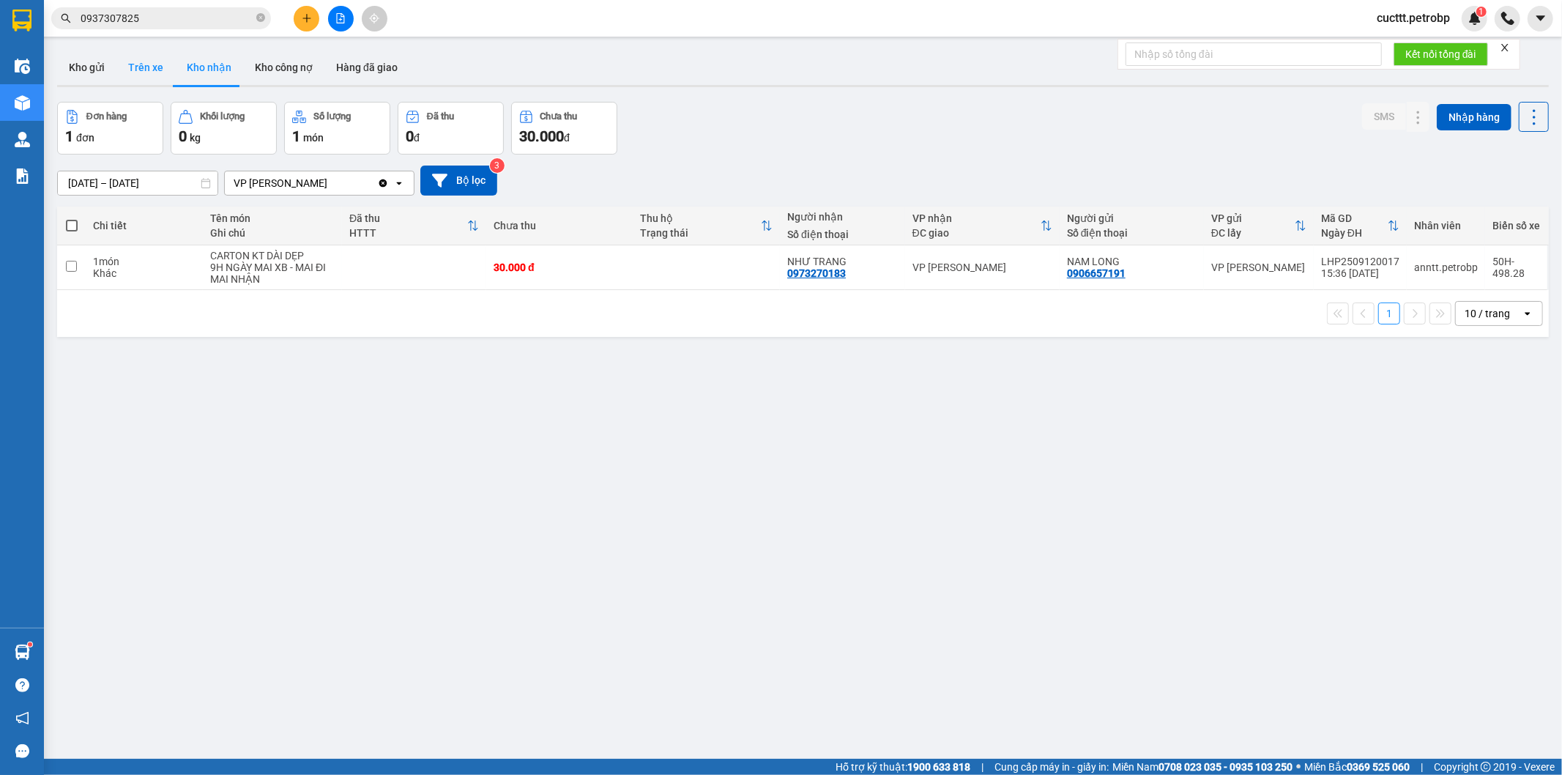
click at [151, 76] on button "Trên xe" at bounding box center [145, 67] width 59 height 35
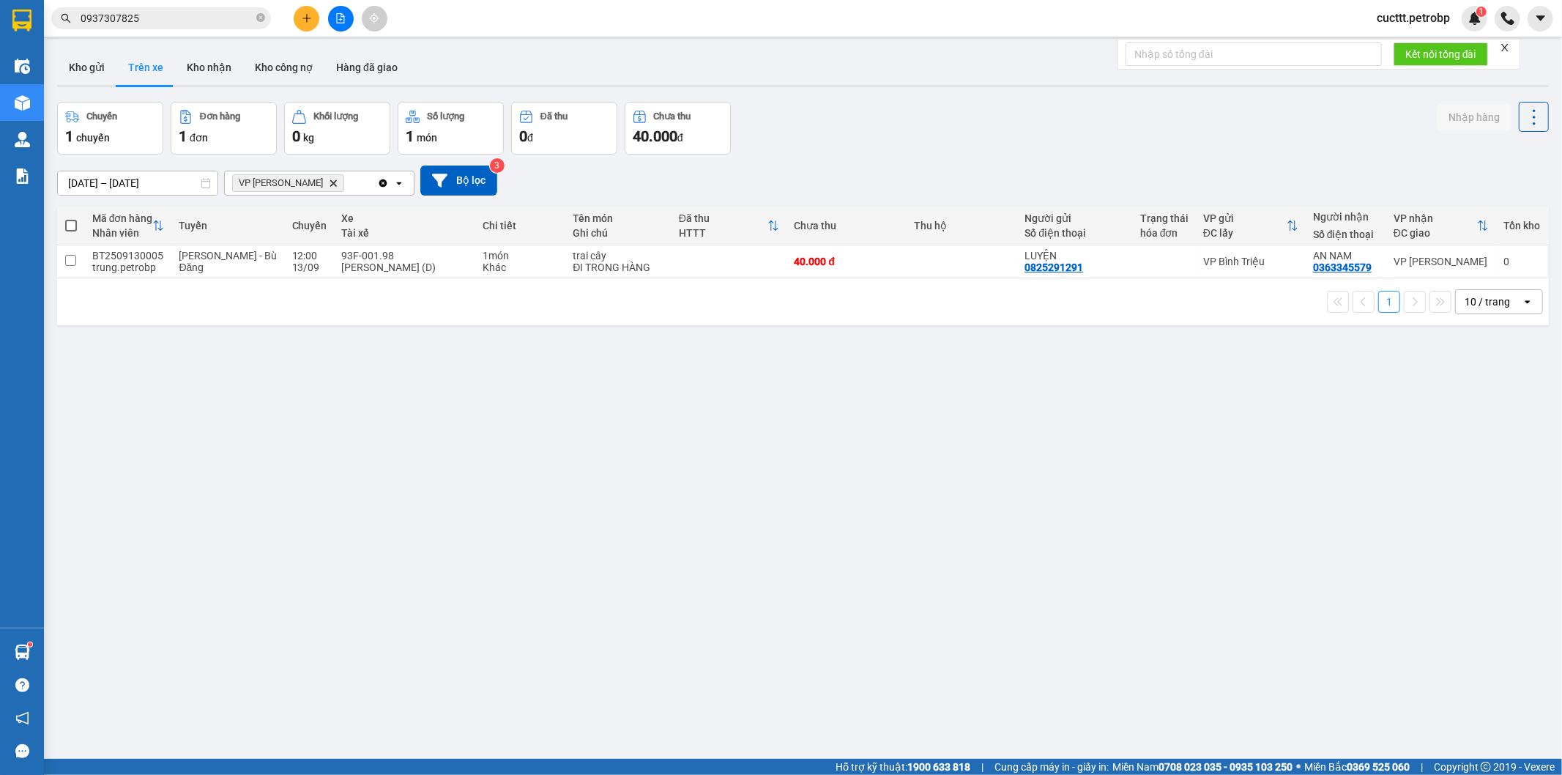
click at [1015, 132] on div "Chuyến 1 chuyến Đơn hàng 1 đơn Khối lượng 0 kg Số lượng 1 món Đã thu 0 đ Chưa t…" at bounding box center [803, 128] width 1492 height 53
click at [211, 71] on button "Kho nhận" at bounding box center [209, 67] width 68 height 35
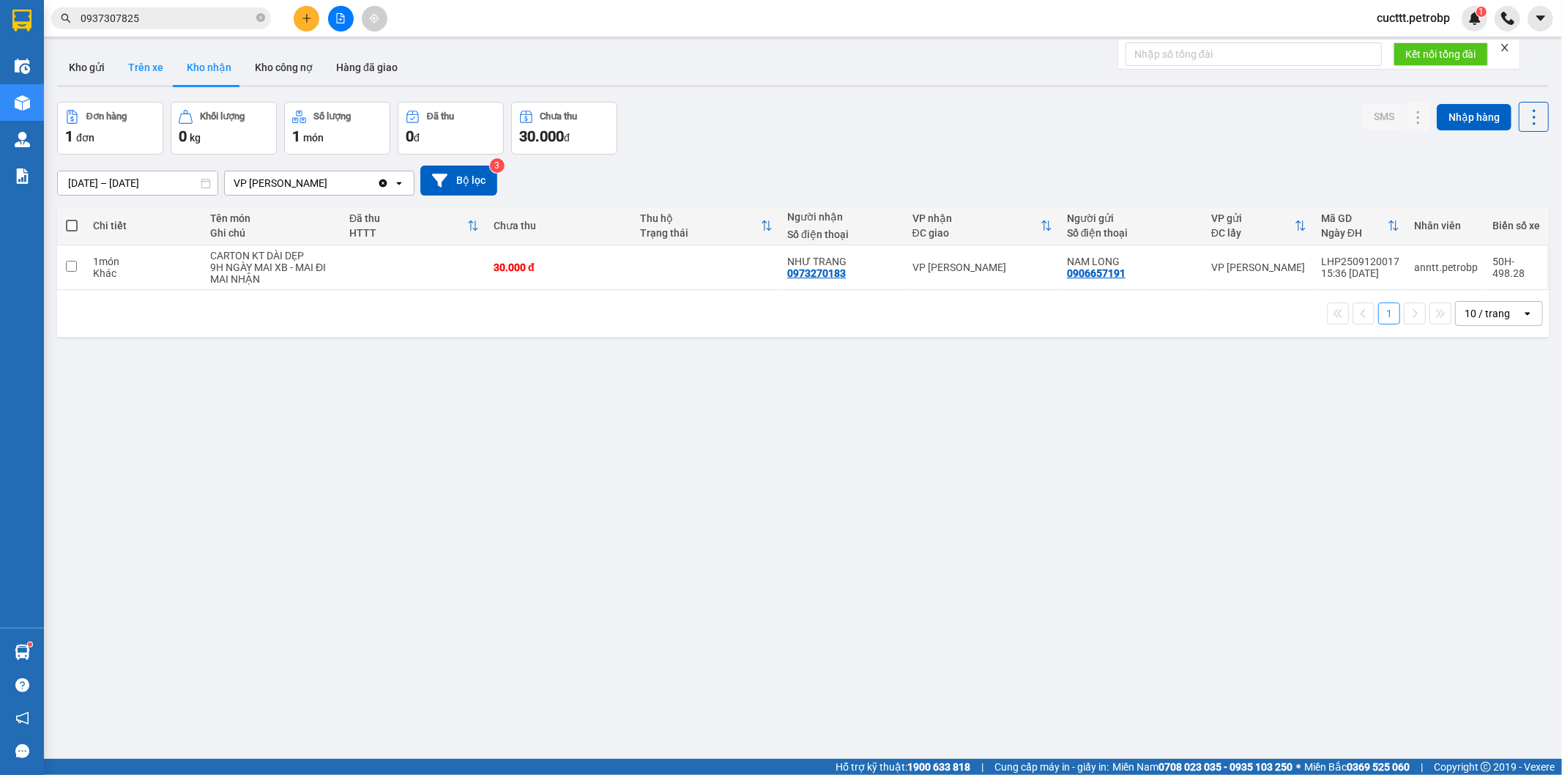
click at [148, 75] on button "Trên xe" at bounding box center [145, 67] width 59 height 35
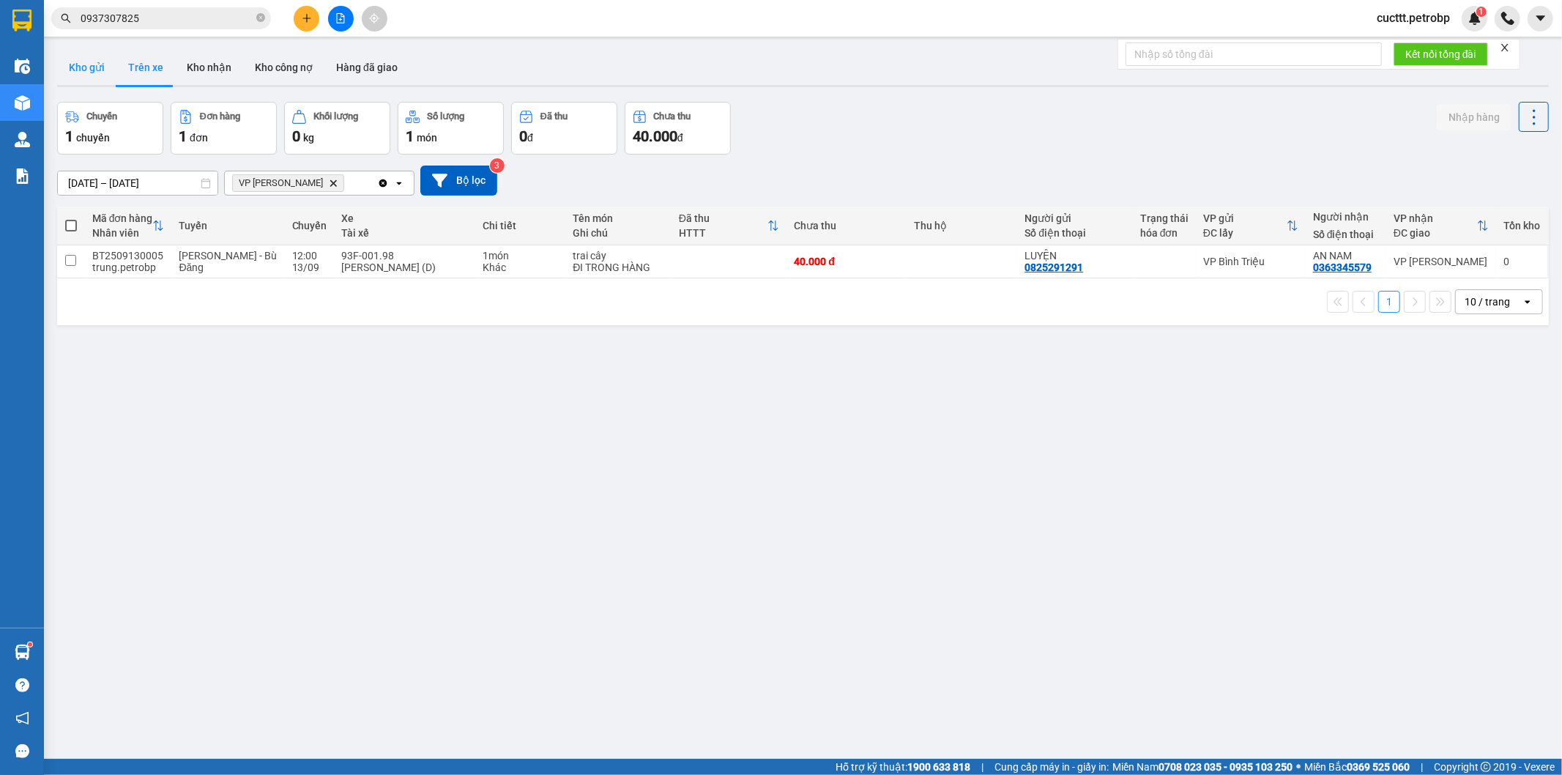
click at [78, 64] on button "Kho gửi" at bounding box center [86, 67] width 59 height 35
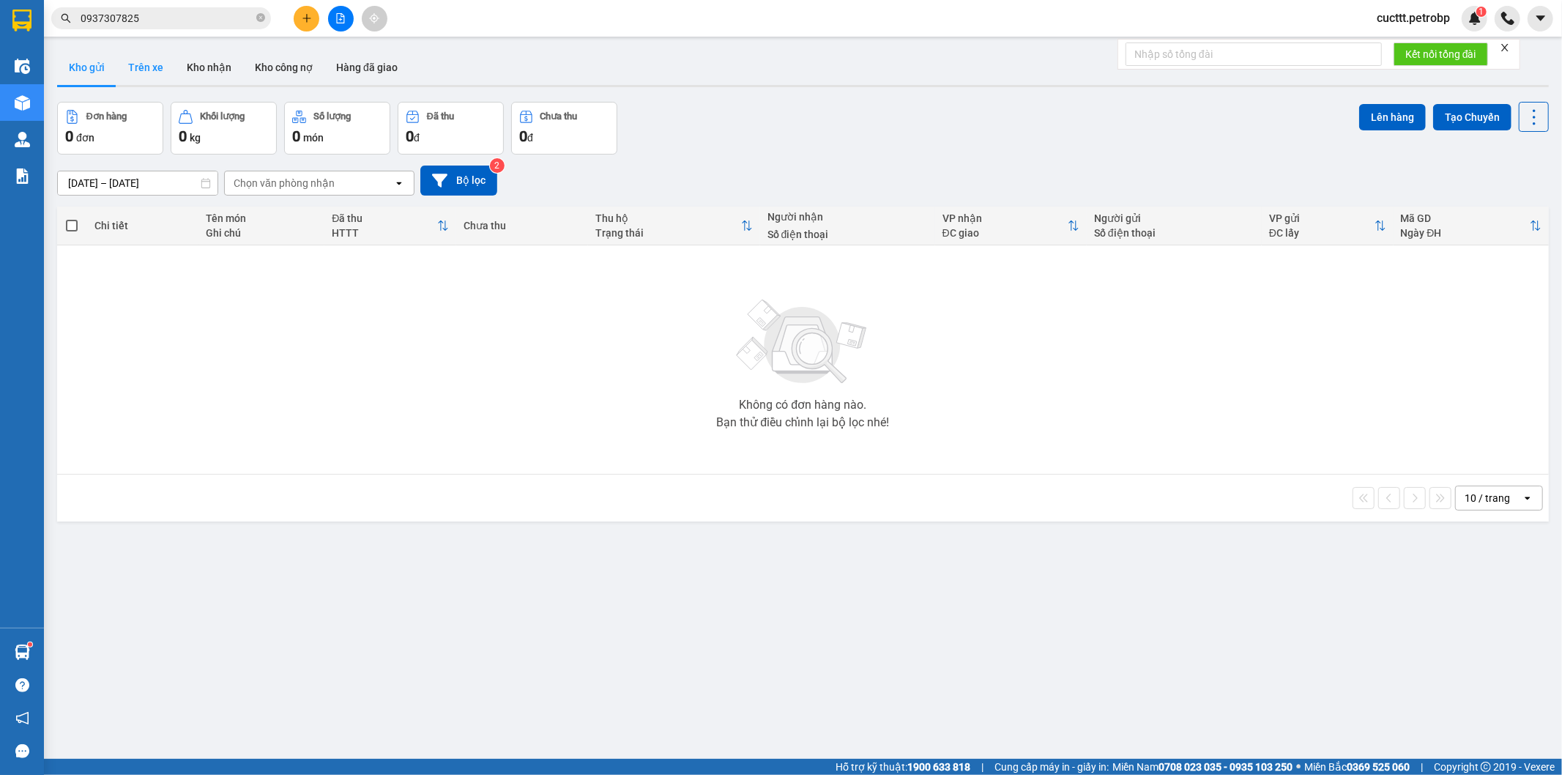
click at [135, 73] on button "Trên xe" at bounding box center [145, 67] width 59 height 35
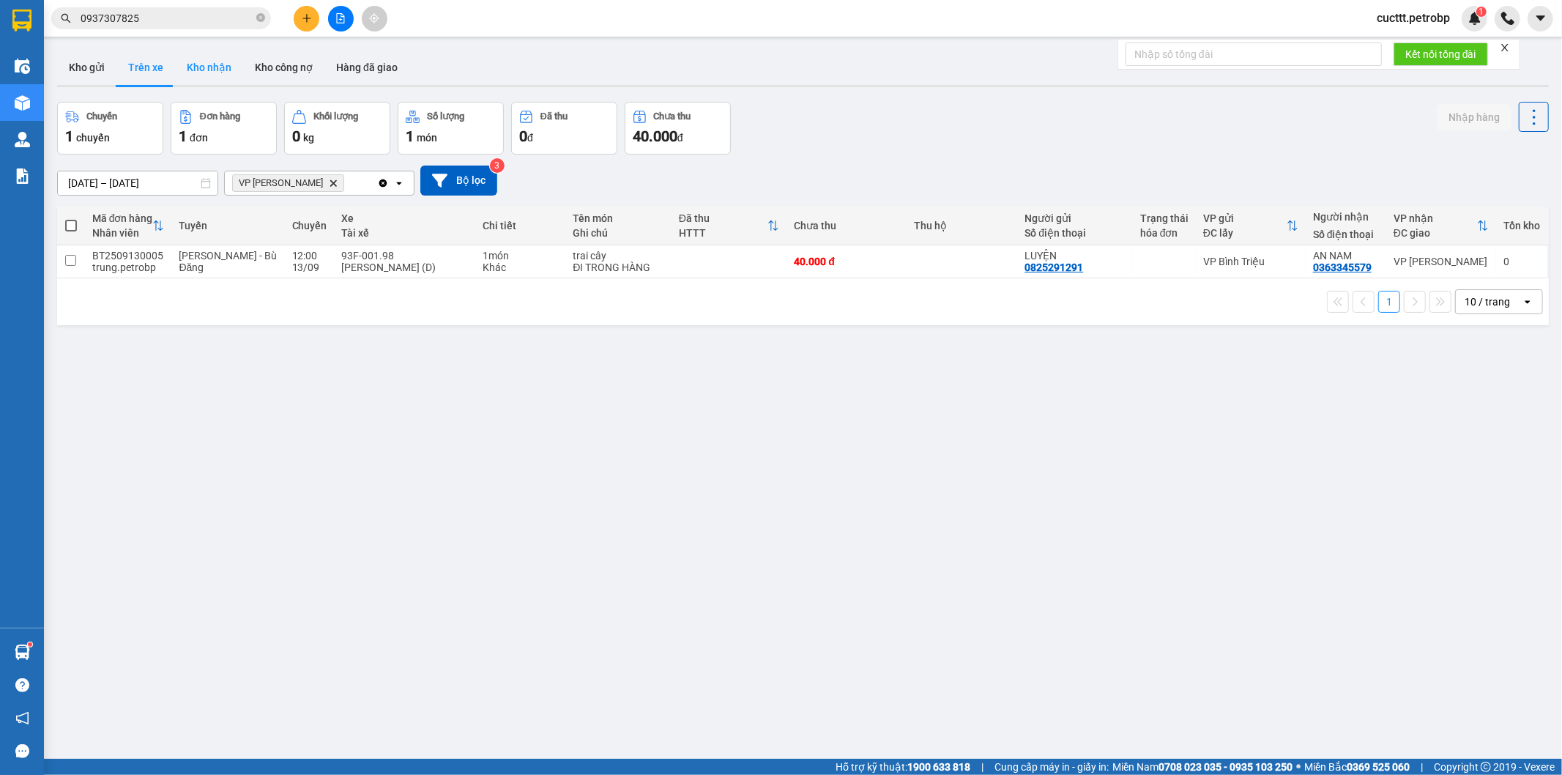
click at [193, 75] on button "Kho nhận" at bounding box center [209, 67] width 68 height 35
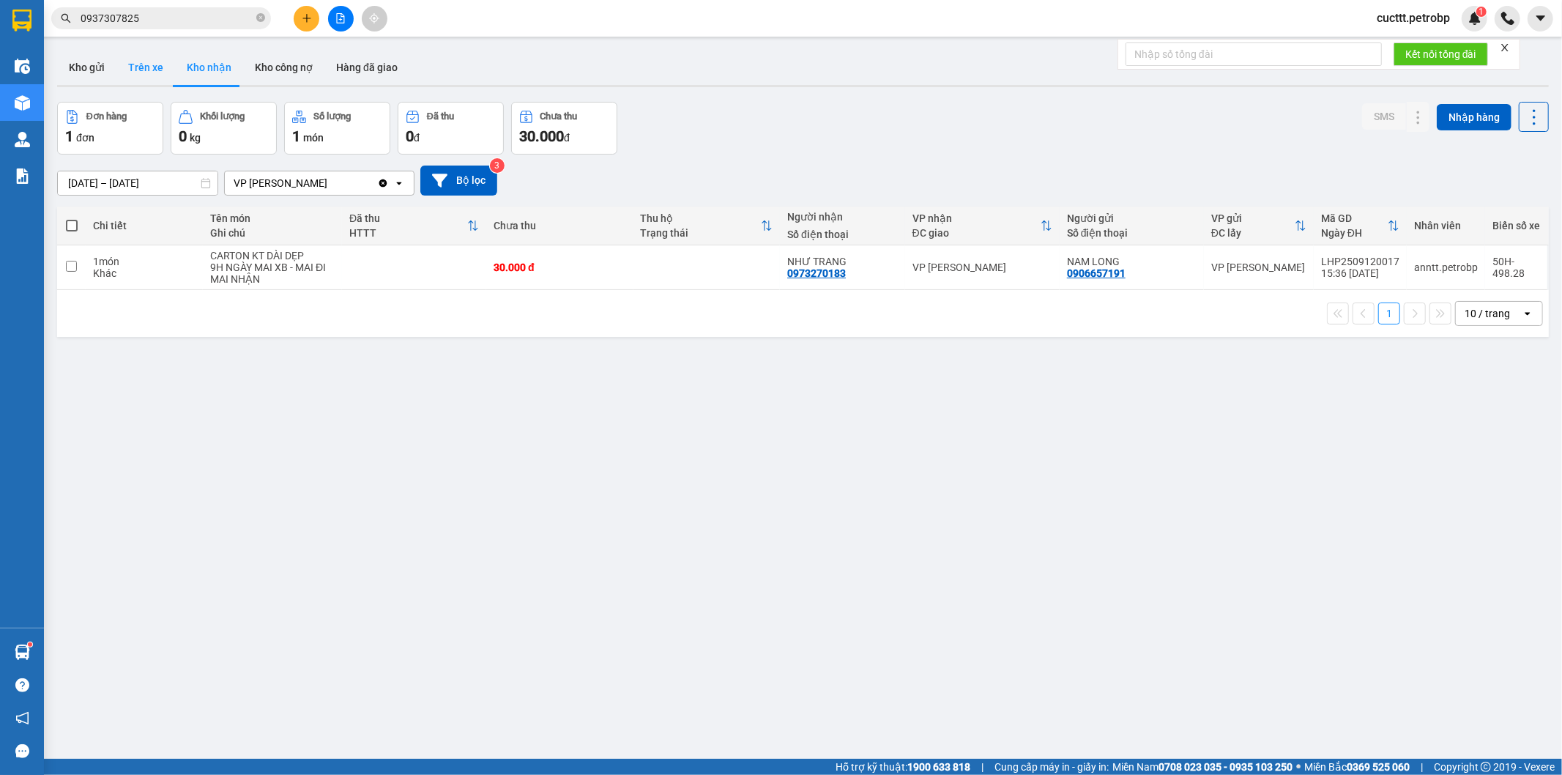
click at [155, 75] on button "Trên xe" at bounding box center [145, 67] width 59 height 35
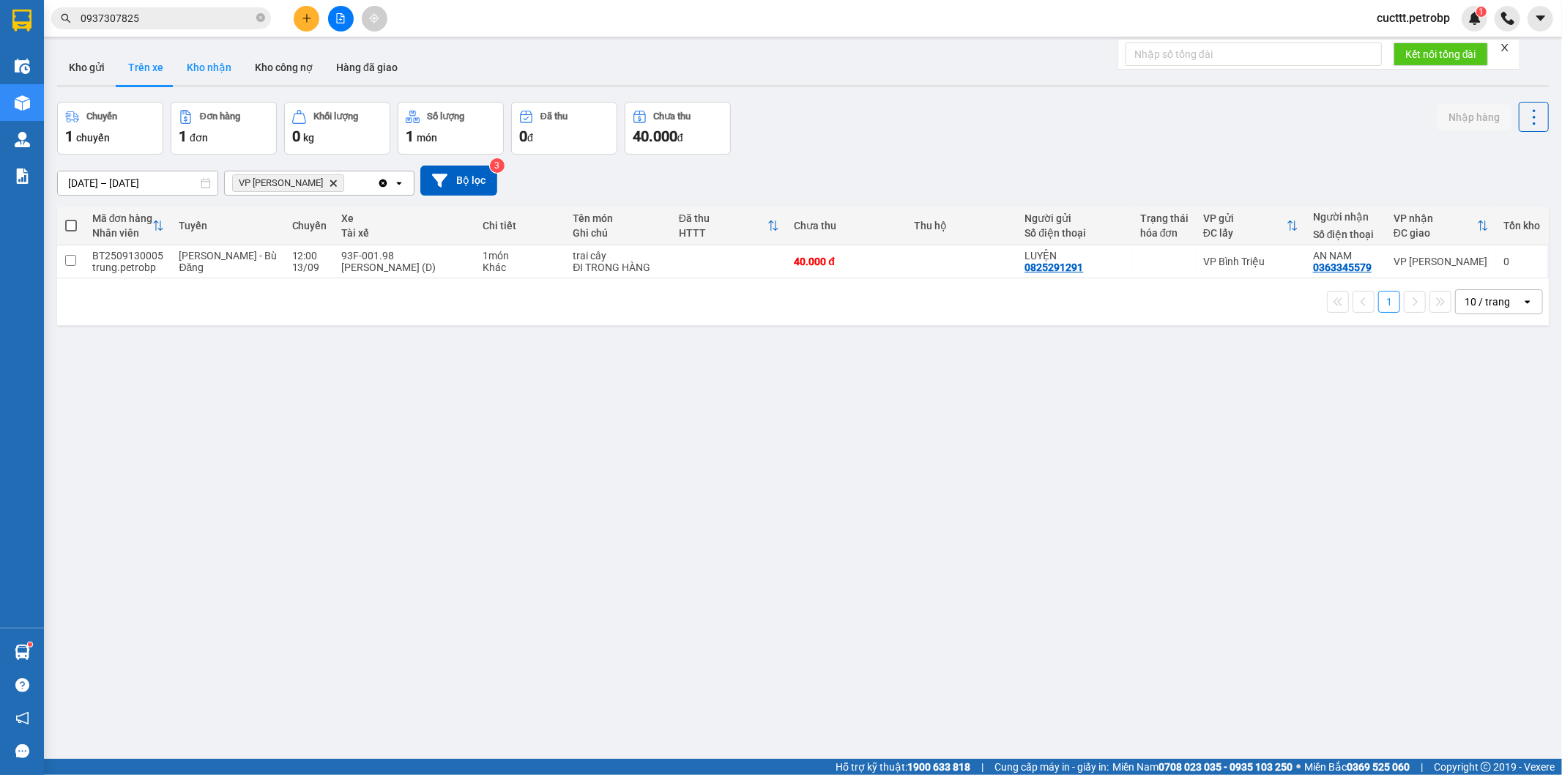
click at [201, 64] on button "Kho nhận" at bounding box center [209, 67] width 68 height 35
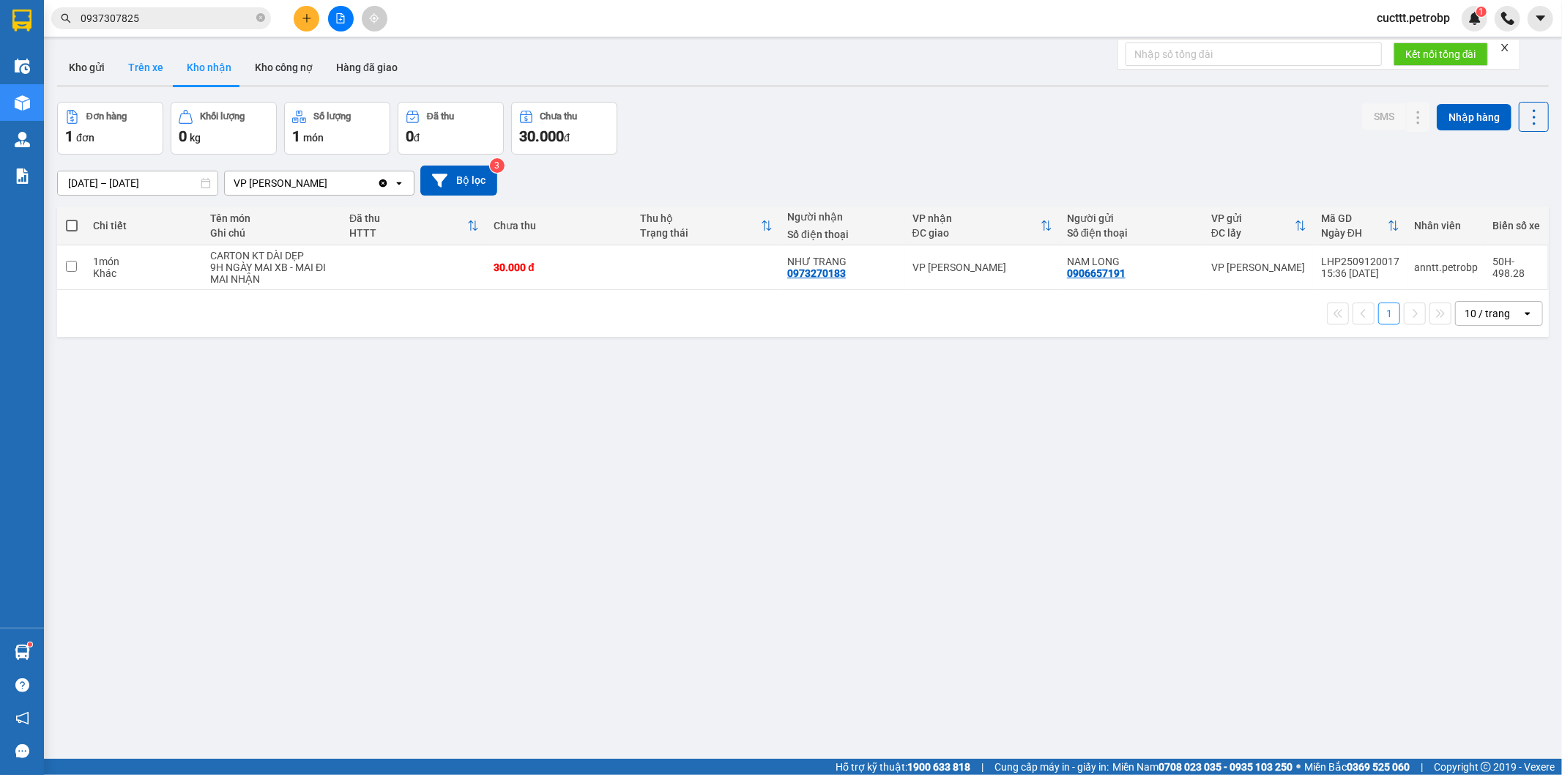
click at [157, 66] on button "Trên xe" at bounding box center [145, 67] width 59 height 35
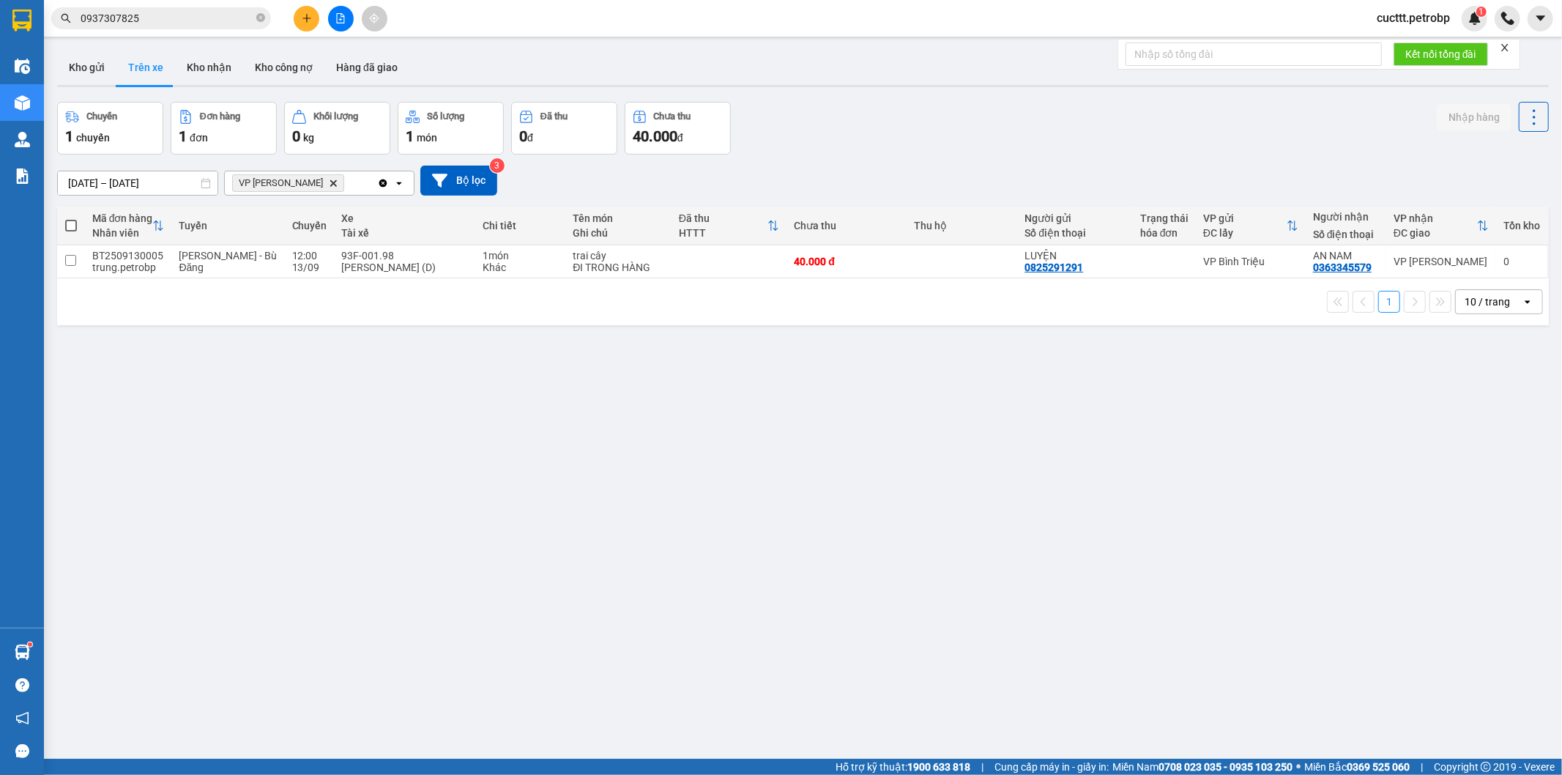
click at [946, 86] on div at bounding box center [803, 86] width 1492 height 2
click at [218, 20] on input "0937307825" at bounding box center [167, 18] width 173 height 16
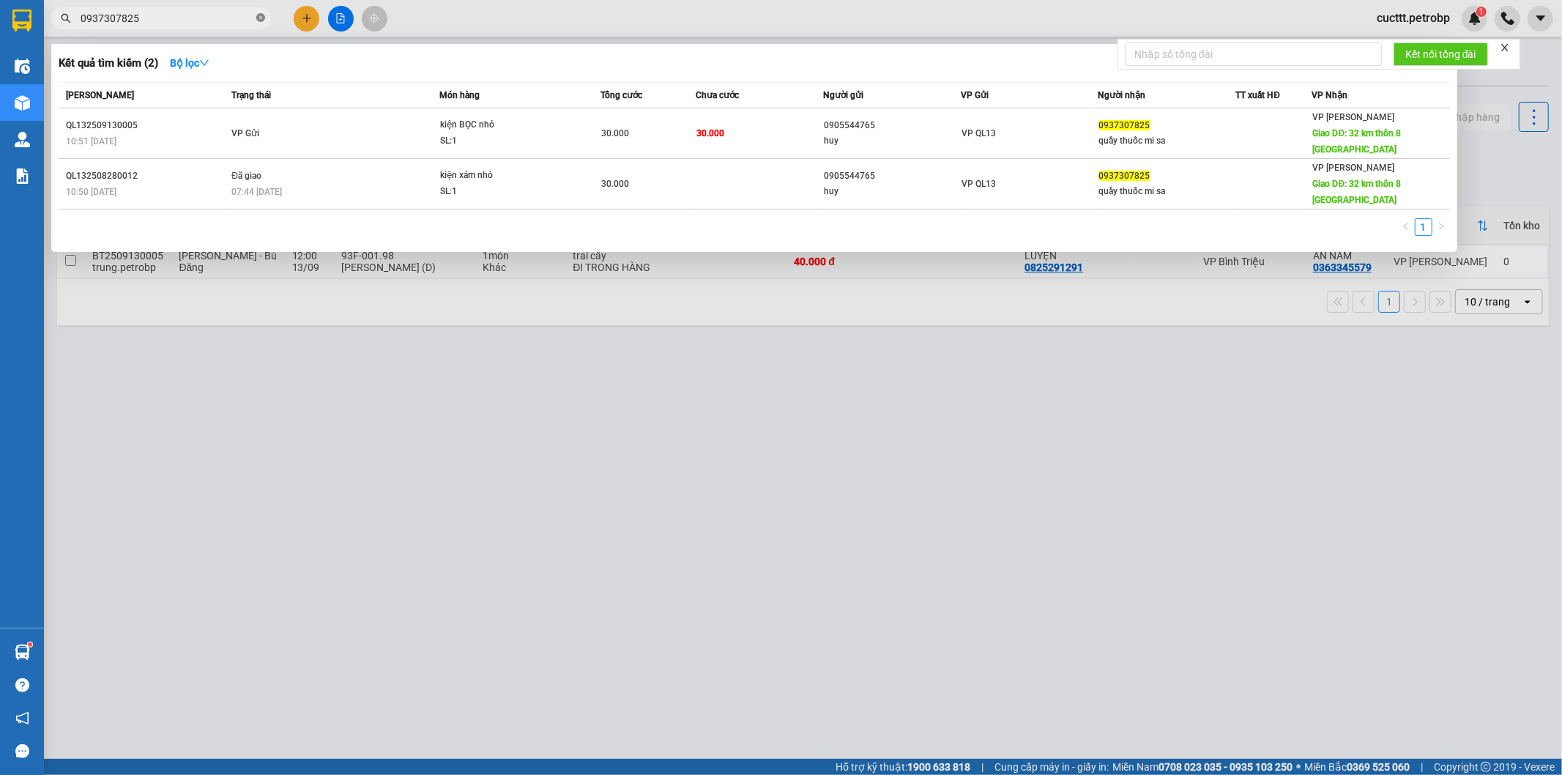
click at [258, 17] on icon "close-circle" at bounding box center [260, 17] width 9 height 9
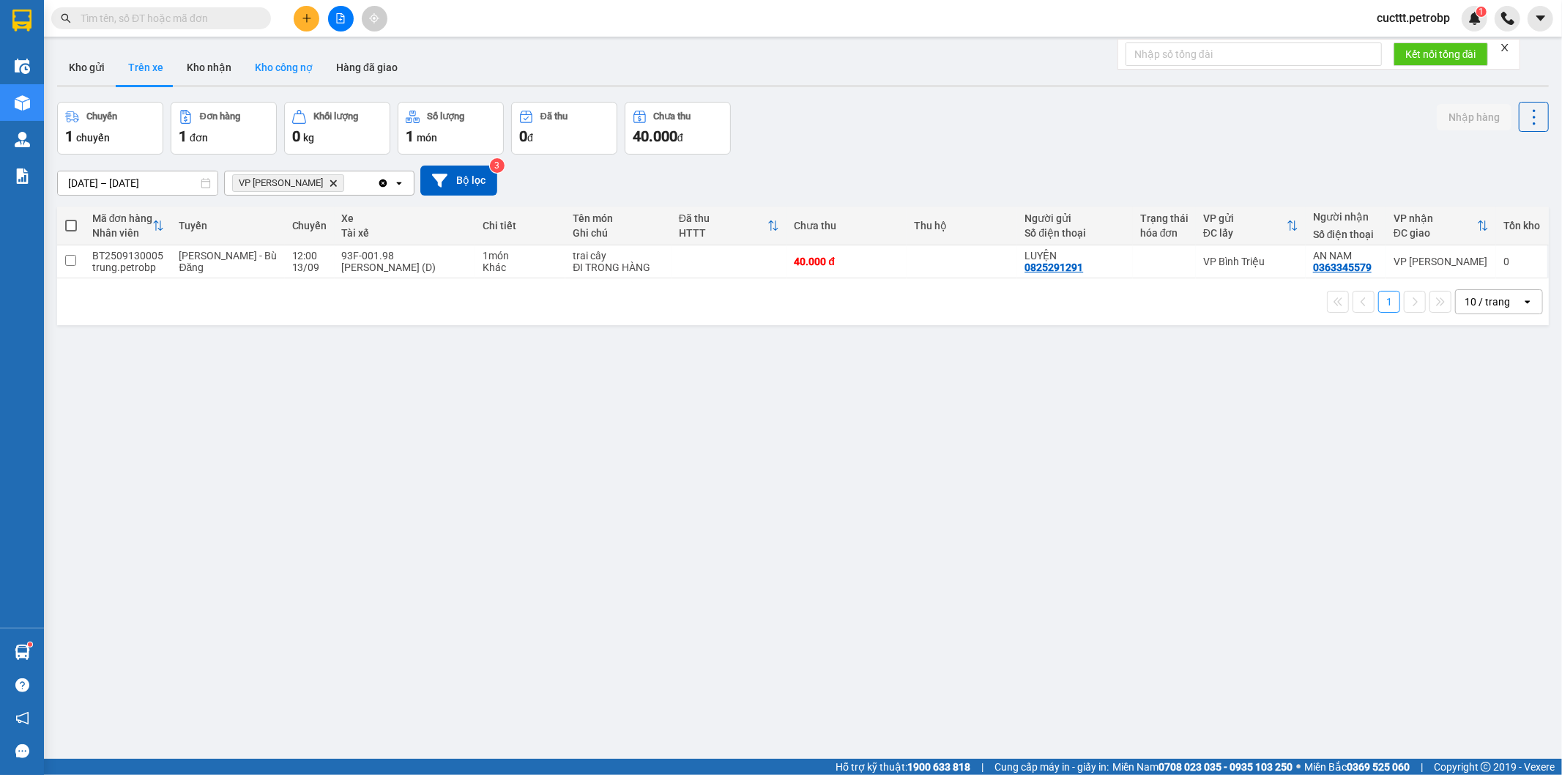
paste input "D:\TIỀN HÀNG\Copy of Bảng phân ca tổng hợp_Trạm Đức Liễu_01_09_2025-30_09_2025.…"
type input "D:\TIỀN HÀNG\Copy of Bảng phân ca tổng hợp_Trạm Đức Liễu_01_09_2025-30_09_2025.…"
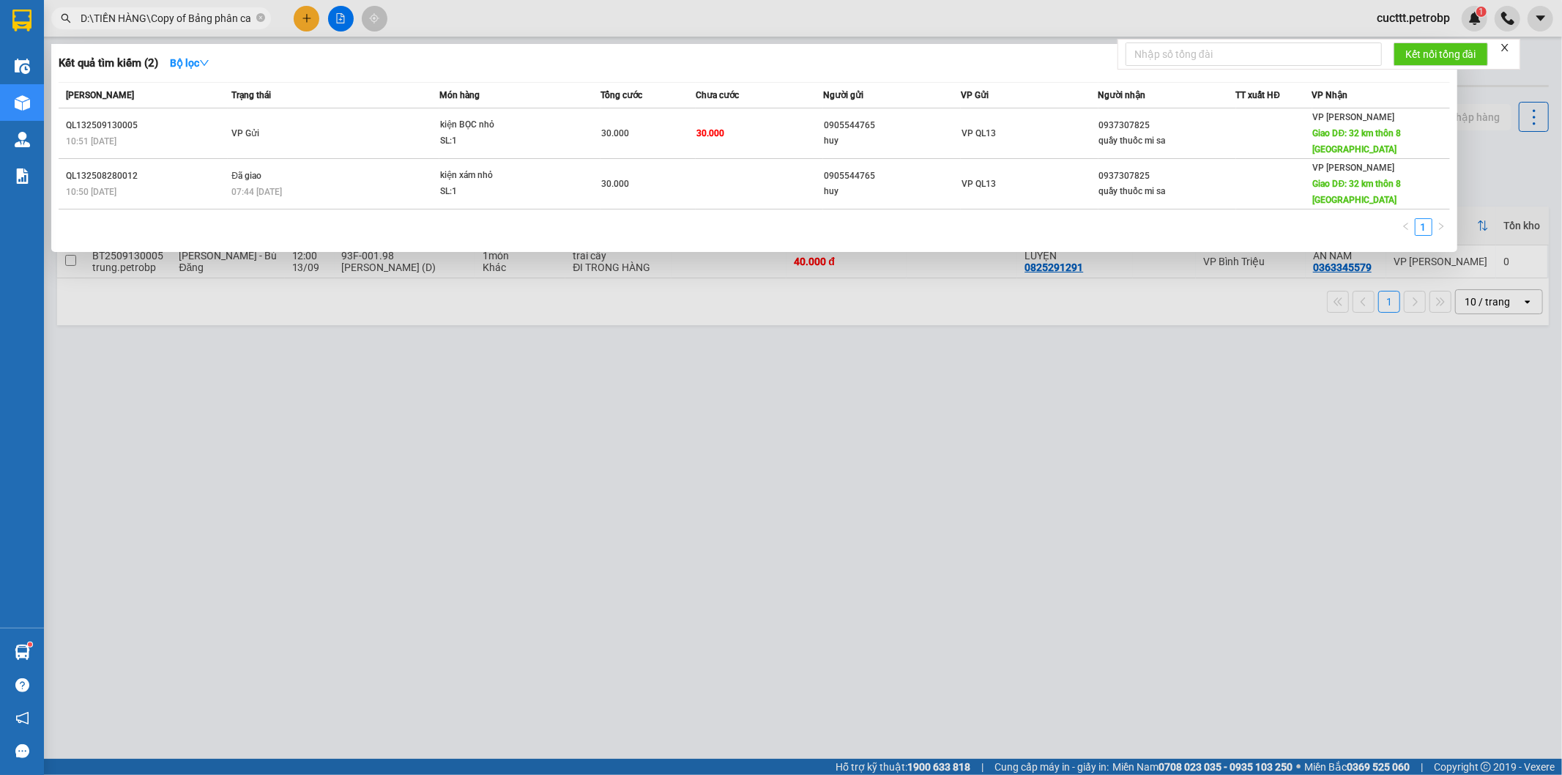
scroll to position [0, 242]
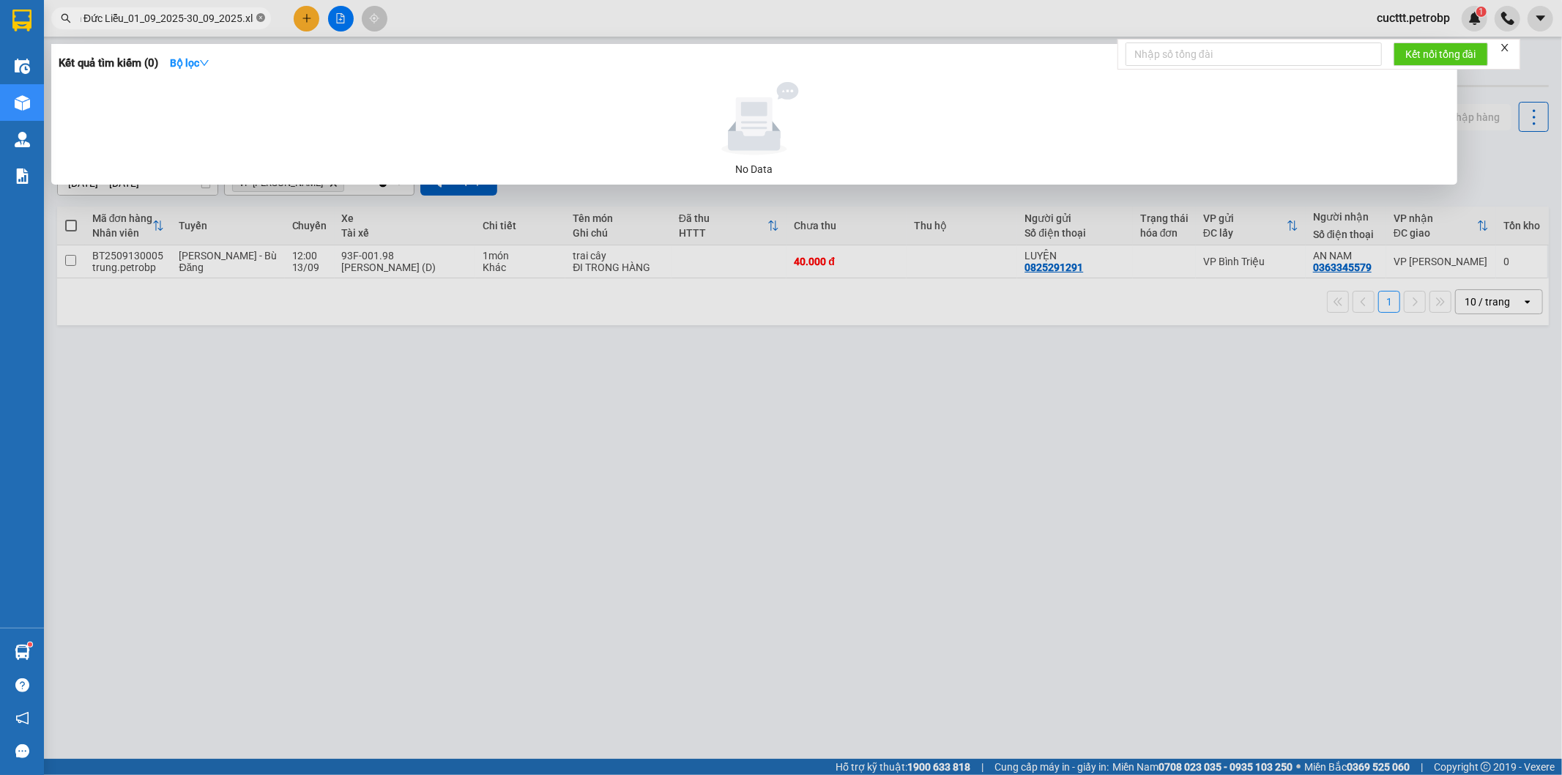
click at [261, 20] on icon "close-circle" at bounding box center [260, 17] width 9 height 9
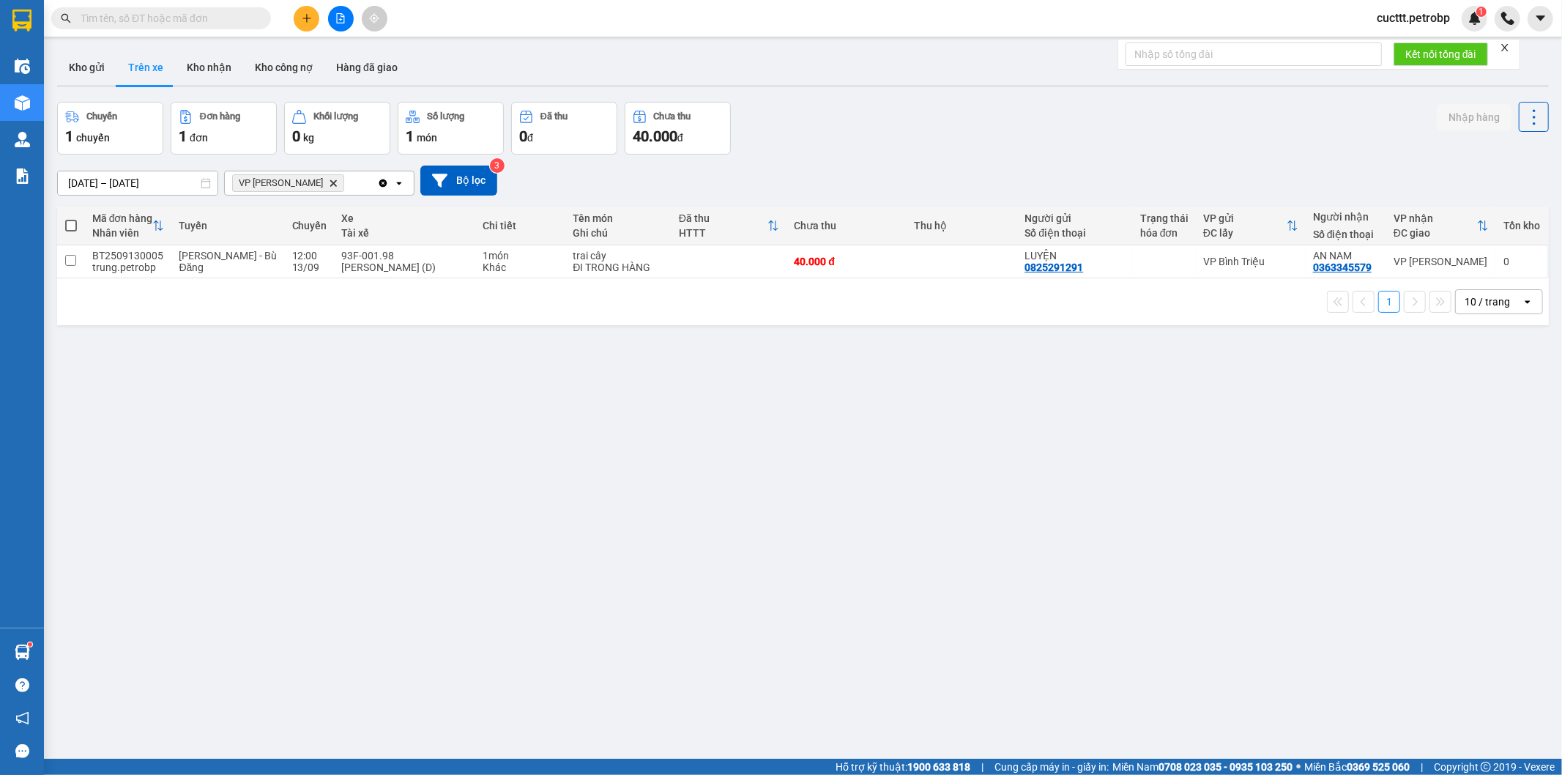
paste input "D:\TIỀN HÀNG\Copy of Bảng phân ca tổng hợp_Trạm Đức Liễu_01_09_2025-30_09_2025.…"
type input "D:\TIỀN HÀNG\Copy of Bảng phân ca tổng hợp_Trạm Đức Liễu_01_09_2025-30_09_2025.…"
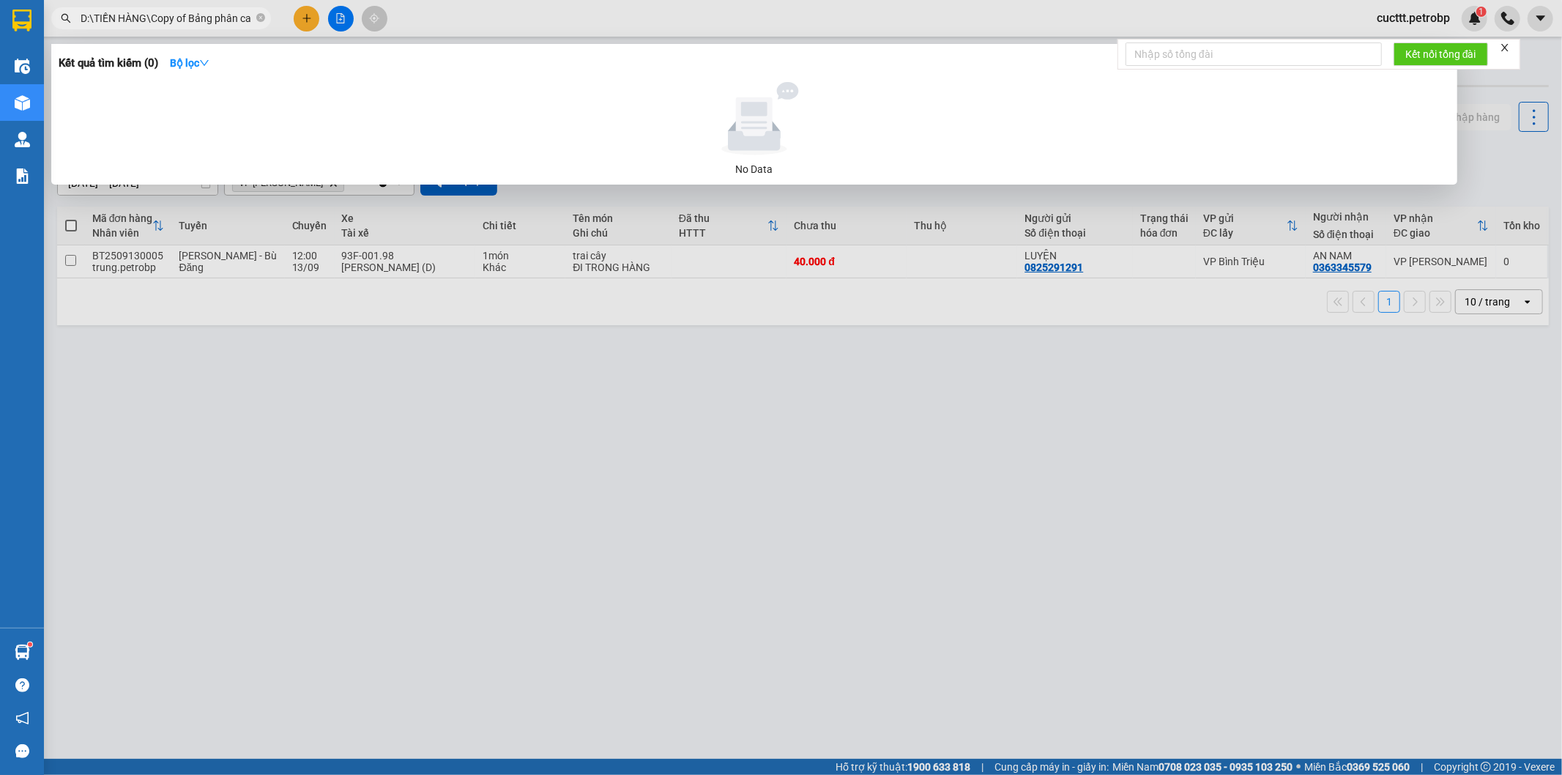
scroll to position [0, 242]
click at [262, 15] on icon "close-circle" at bounding box center [260, 17] width 9 height 9
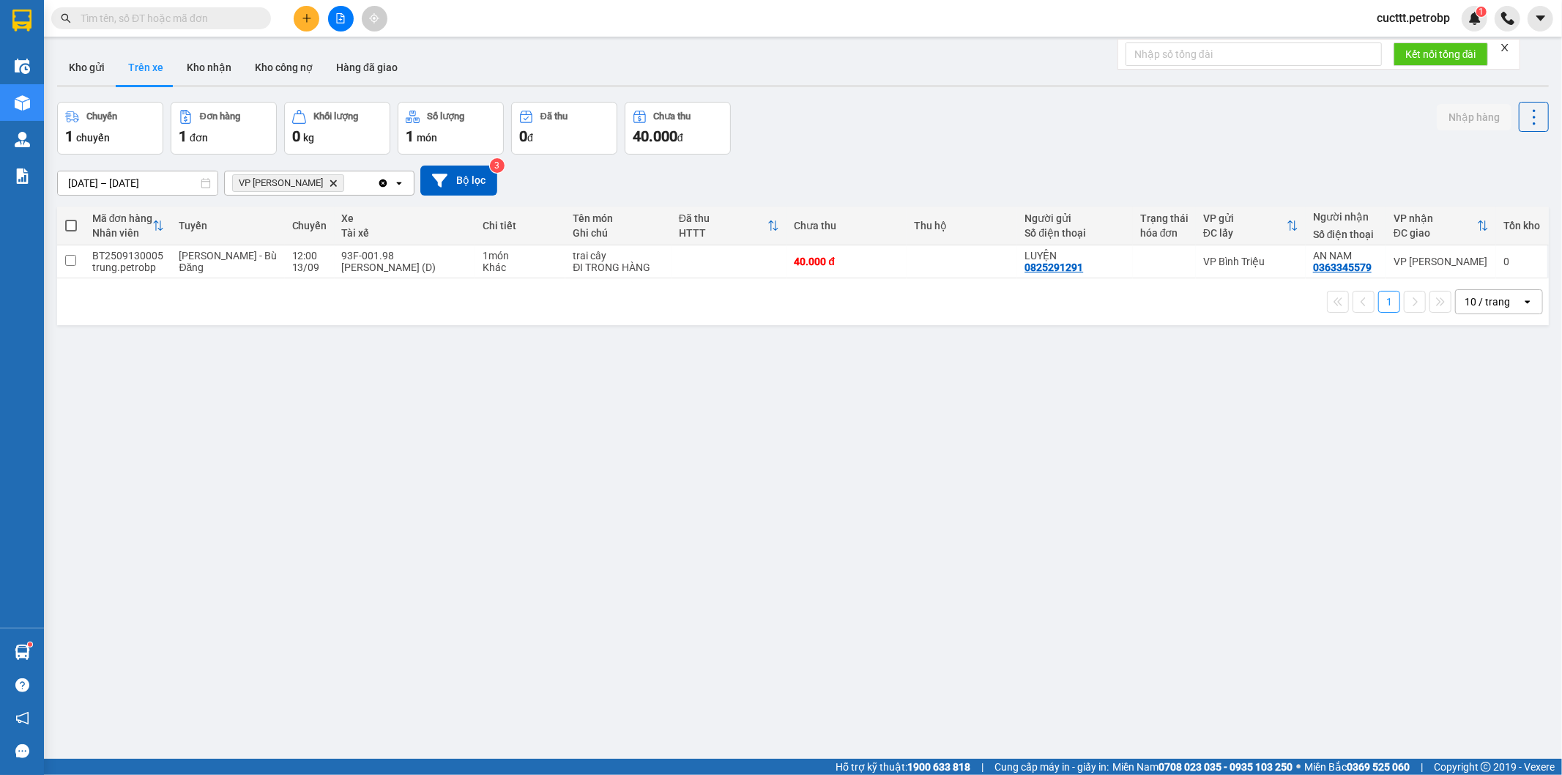
scroll to position [0, 0]
click at [551, 601] on div "ver 1.8.143 Kho gửi Trên xe Kho nhận Kho công nợ Hàng đã giao Chuyến 1 chuyến Đ…" at bounding box center [803, 431] width 1504 height 775
click at [233, 17] on input "text" at bounding box center [167, 18] width 173 height 16
paste input "0936885578"
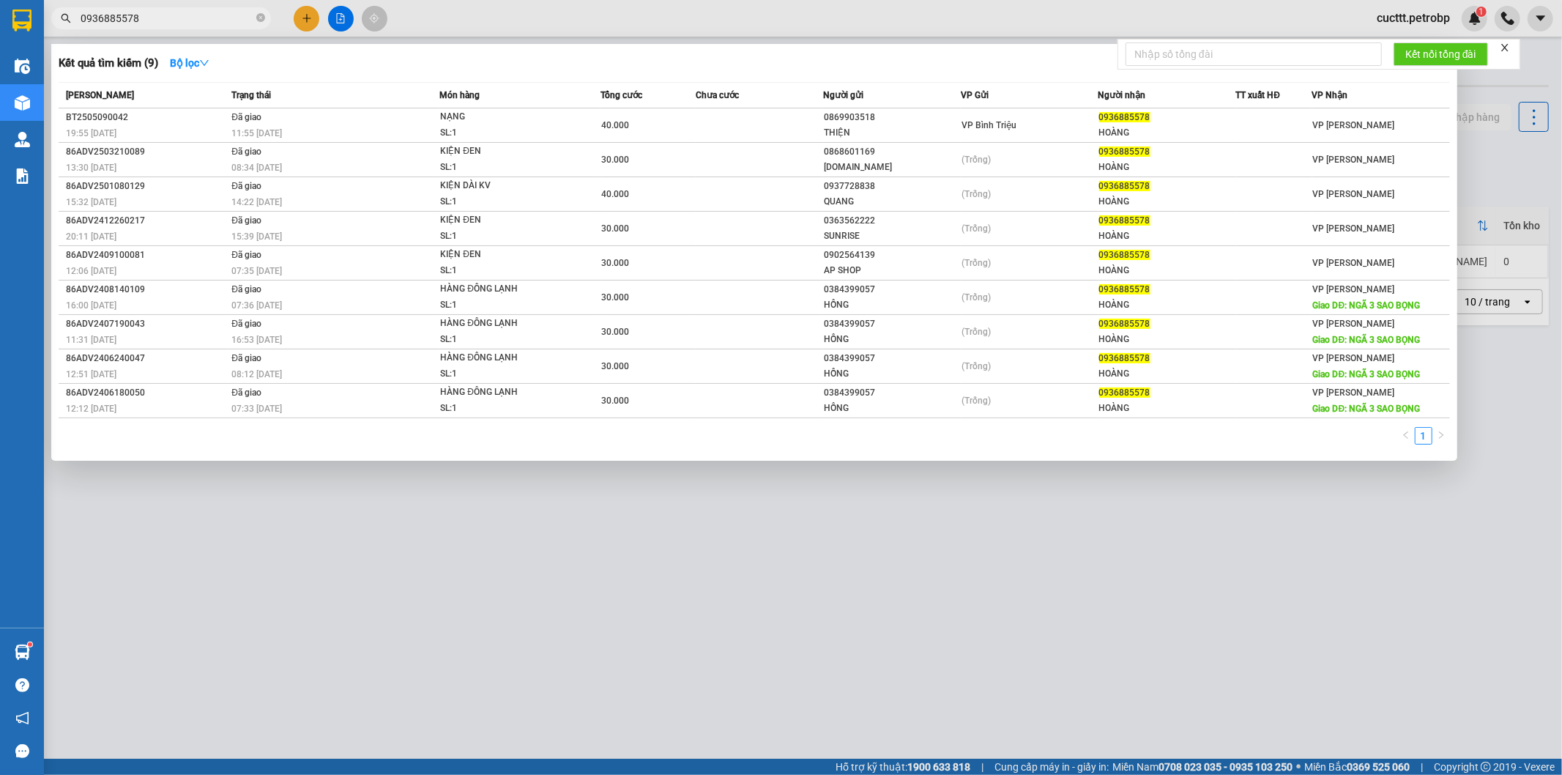
type input "0936885578"
click at [888, 551] on div at bounding box center [781, 387] width 1562 height 775
click at [259, 13] on icon "close-circle" at bounding box center [260, 17] width 9 height 9
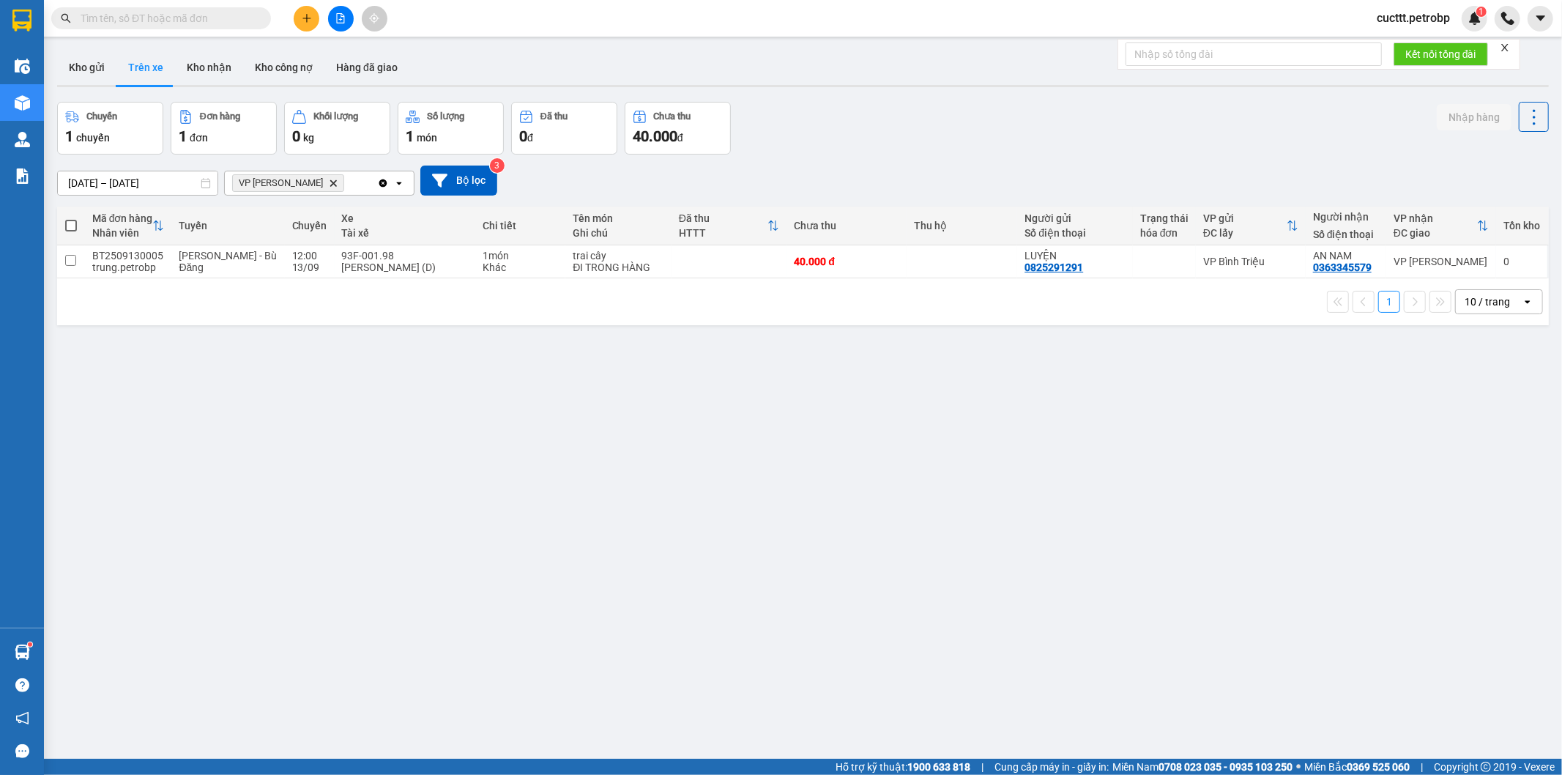
click at [989, 115] on div "Chuyến 1 chuyến Đơn hàng 1 đơn Khối lượng 0 kg Số lượng 1 món Đã thu 0 đ Chưa t…" at bounding box center [803, 128] width 1492 height 53
click at [309, 16] on icon "plus" at bounding box center [307, 18] width 10 height 10
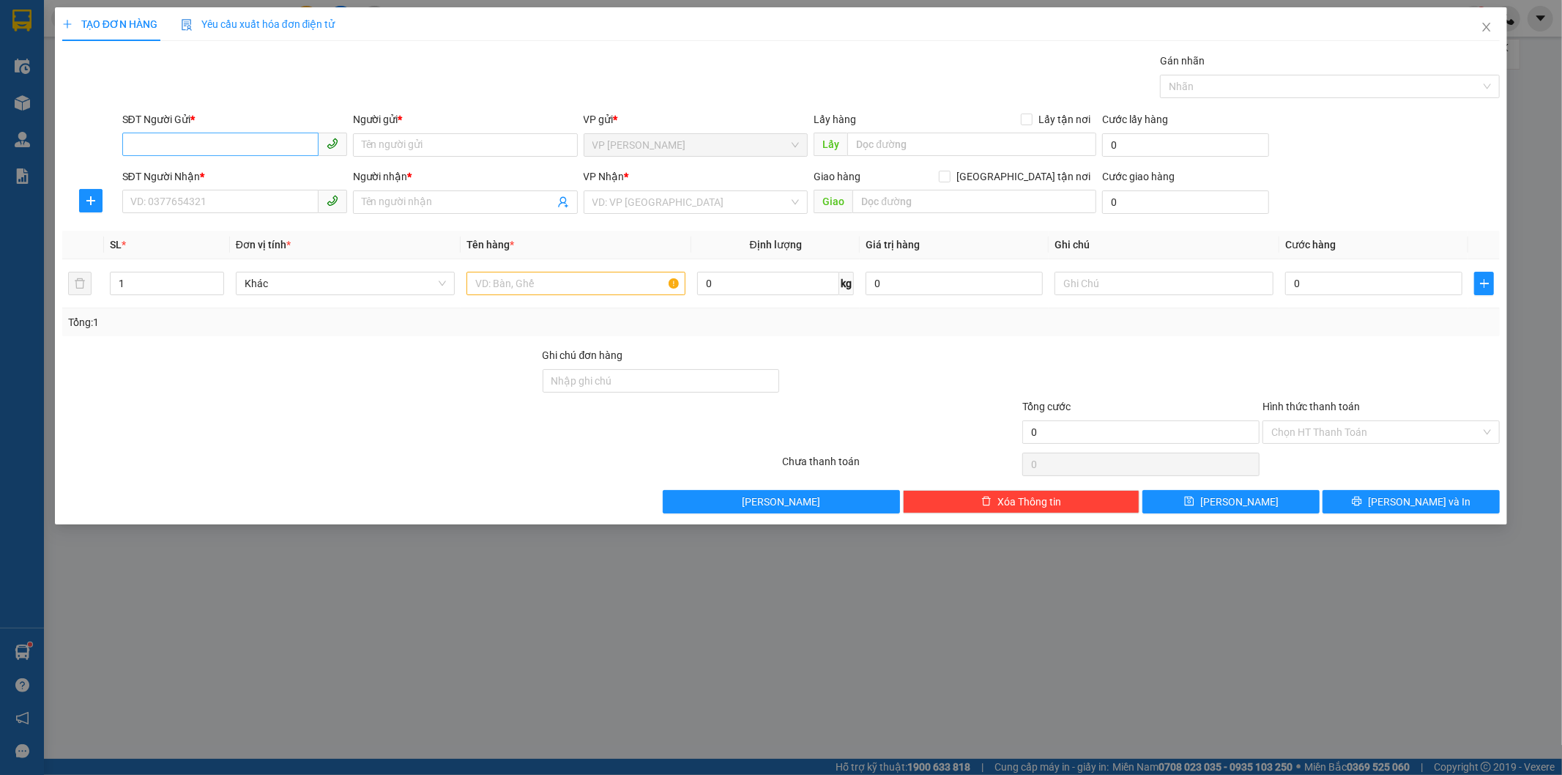
drag, startPoint x: 250, startPoint y: 126, endPoint x: 251, endPoint y: 133, distance: 7.4
click at [251, 130] on div "SĐT Người Gửi *" at bounding box center [234, 122] width 225 height 22
click at [251, 133] on input "SĐT Người Gửi *" at bounding box center [220, 144] width 196 height 23
click at [250, 166] on div "0358462246 - CHÚ LÂN" at bounding box center [234, 174] width 207 height 16
type input "0358462246"
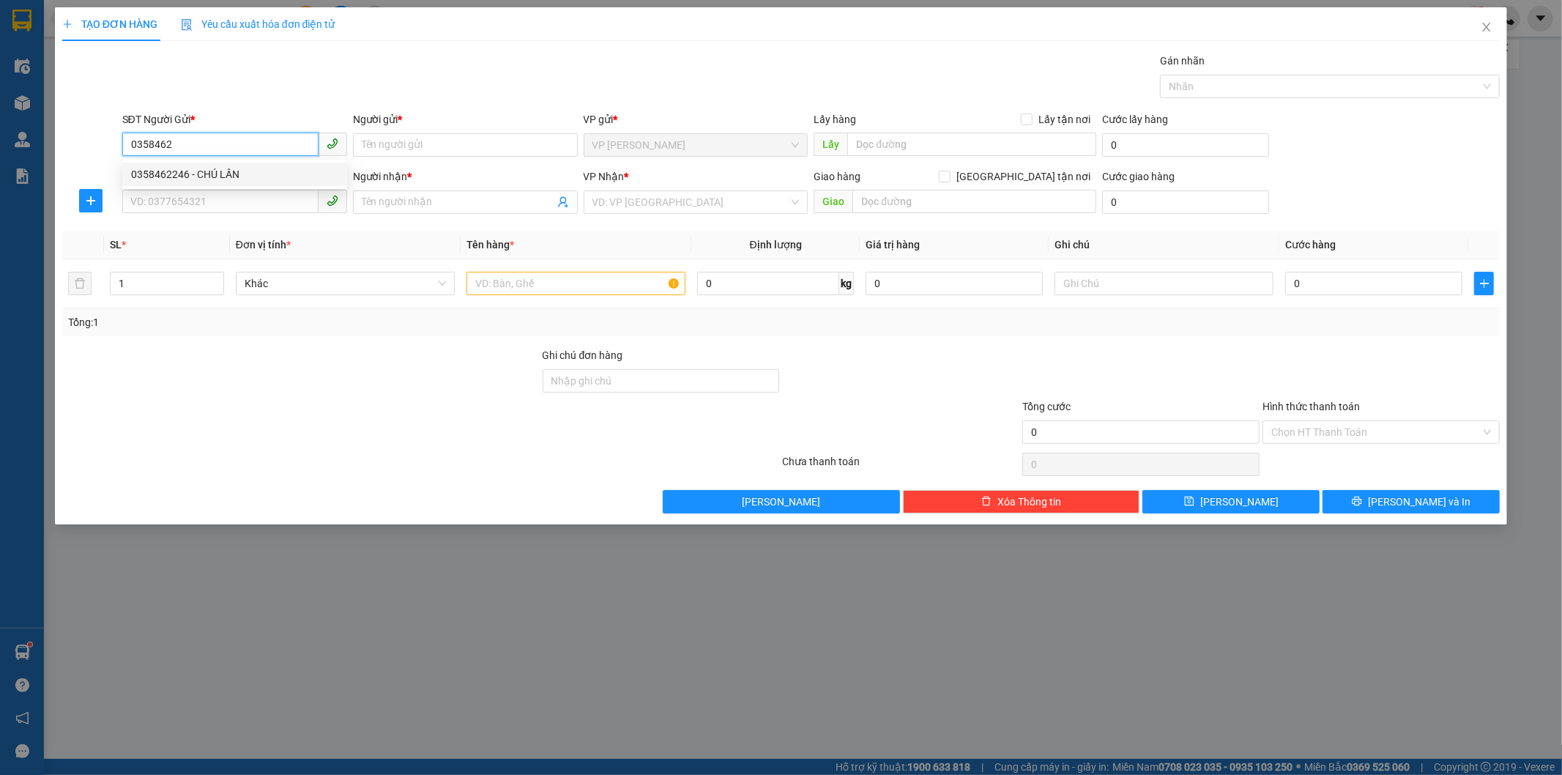
type input "CHÚ LÂN"
type input "0868678839"
type input "TUẤN"
type input "30.000"
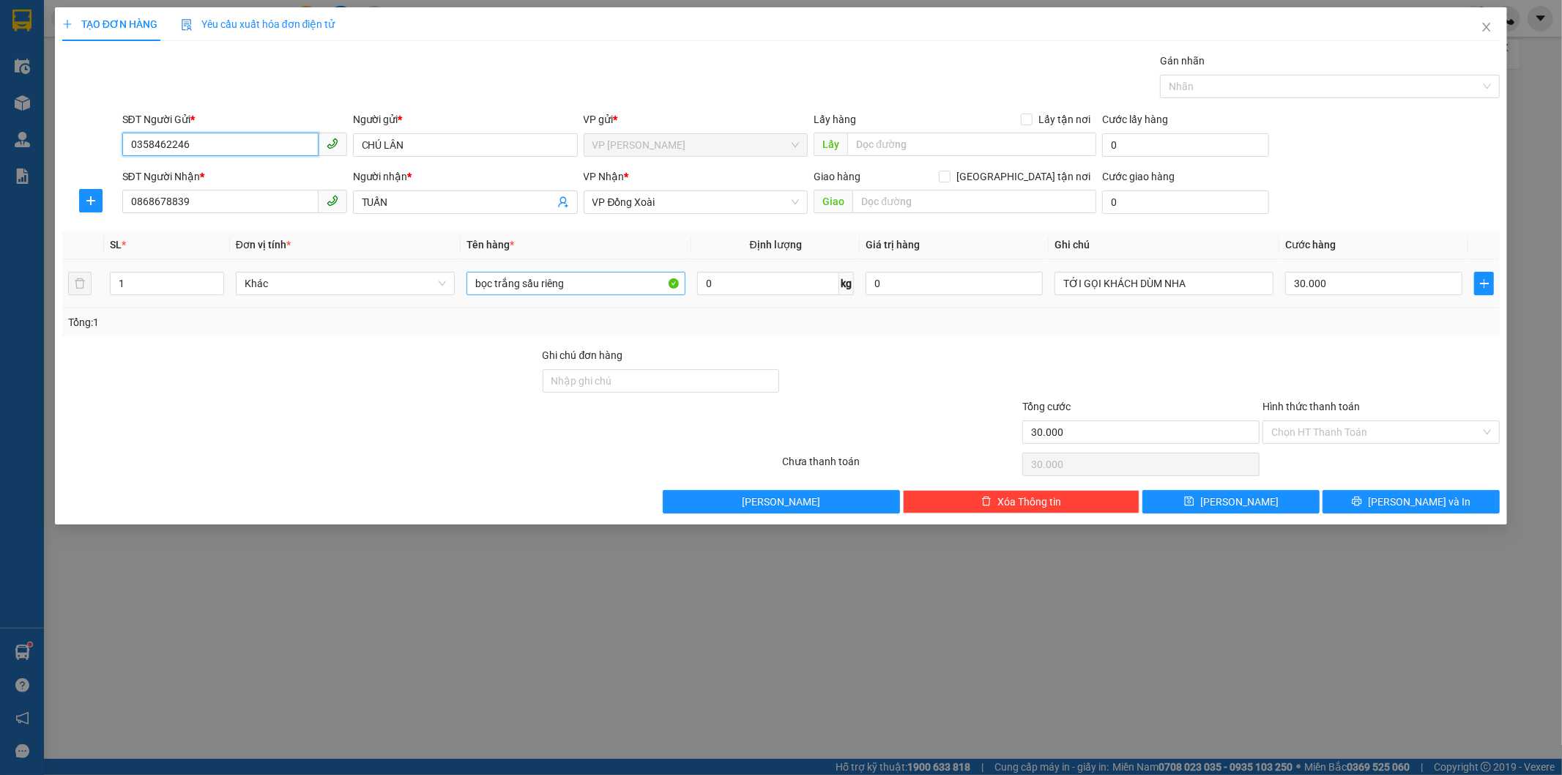
type input "0358462246"
click at [573, 283] on input "bọc trắng sầu riêng" at bounding box center [576, 283] width 219 height 23
type input "bọc VÀNG"
click at [1355, 286] on input "30.000" at bounding box center [1373, 283] width 177 height 23
type input "4"
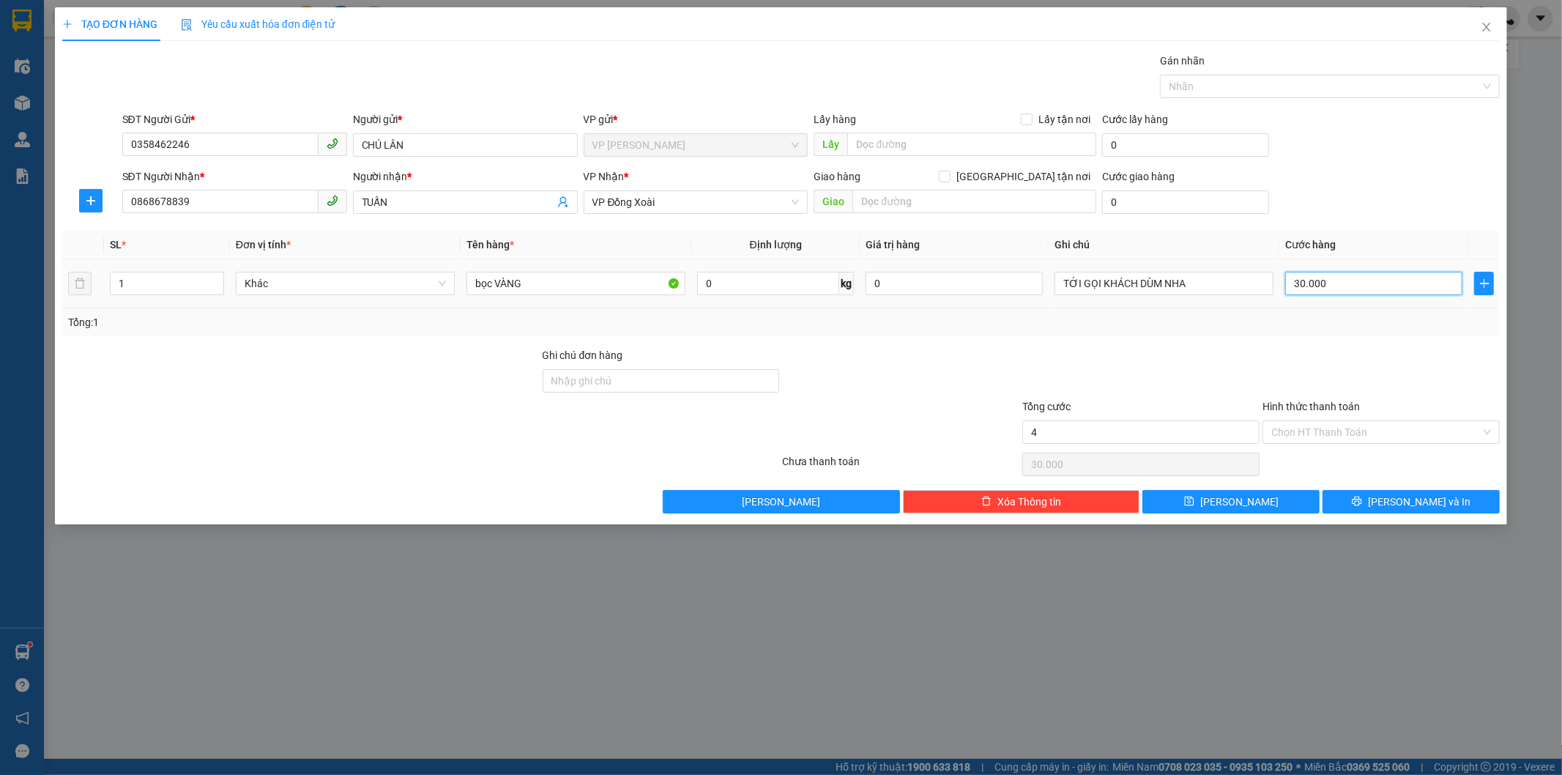
type input "4"
type input "40"
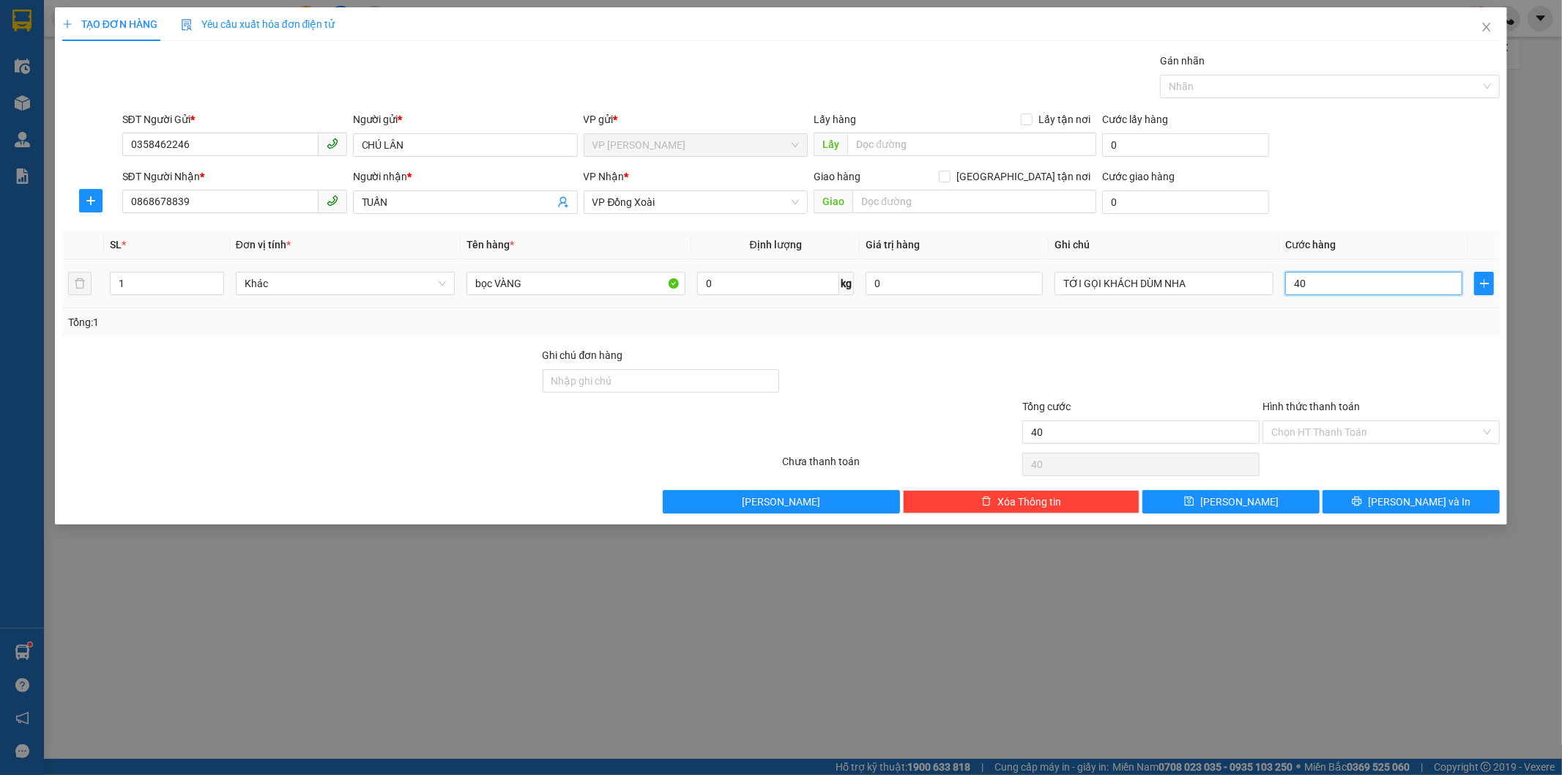
type input "400"
type input "4.000"
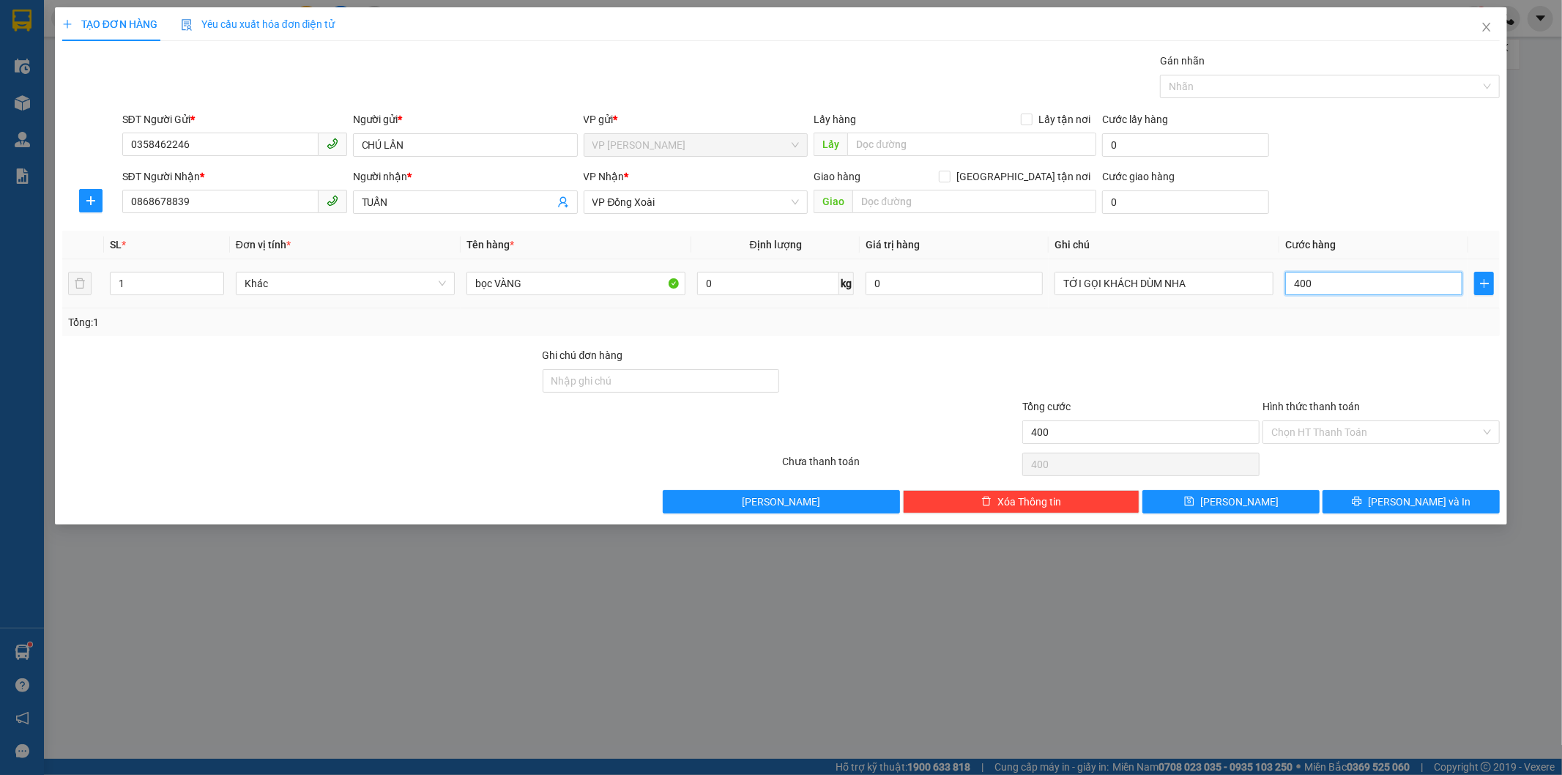
type input "4.000"
type input "40.000"
click at [492, 281] on input "bọc VÀNG" at bounding box center [576, 283] width 219 height 23
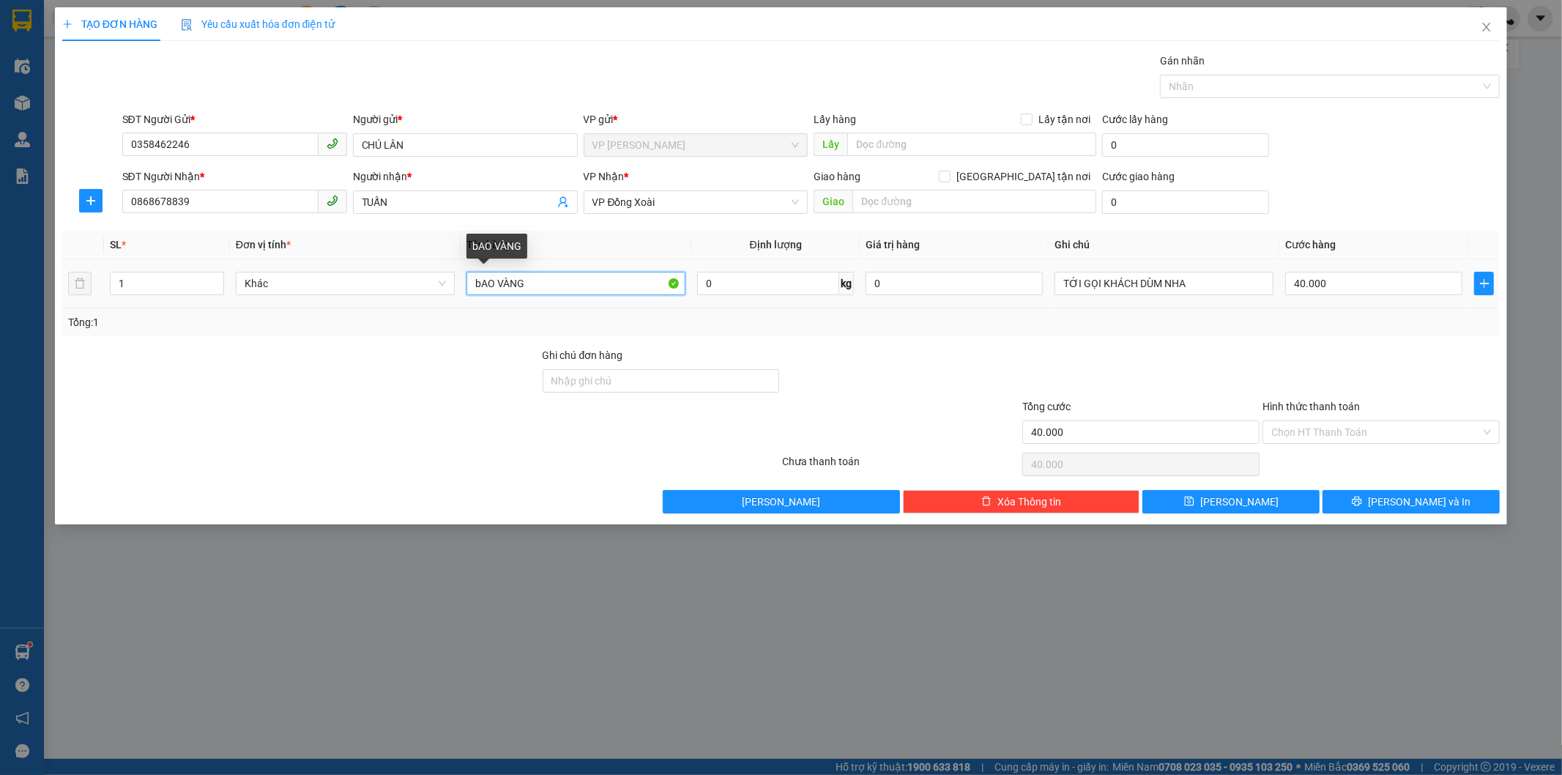
click at [546, 283] on input "bAO VÀNG" at bounding box center [576, 283] width 219 height 23
type input "bAO VÀNG ĐỒ ĂN"
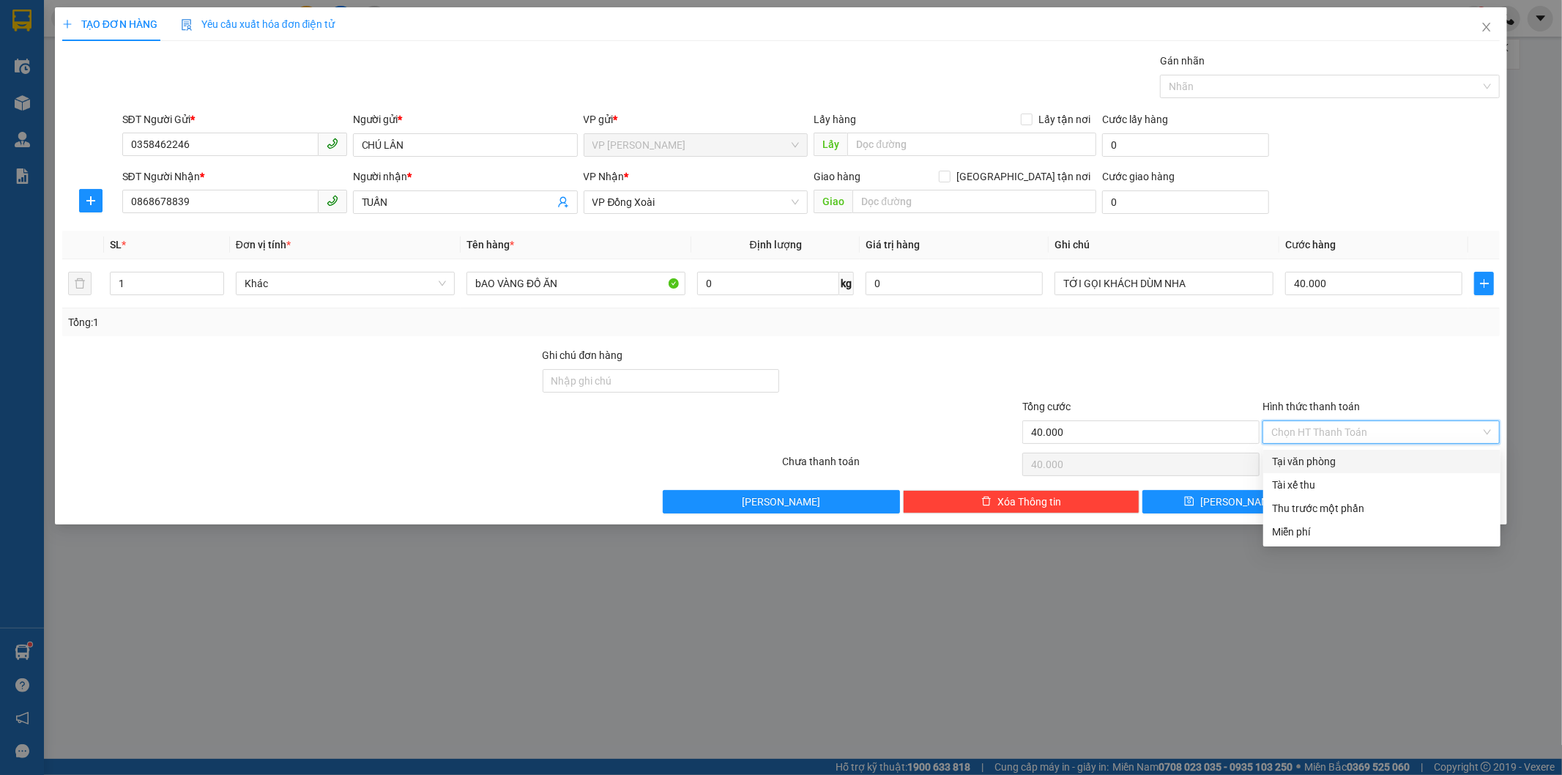
click at [1350, 429] on input "Hình thức thanh toán" at bounding box center [1375, 432] width 209 height 22
click at [1352, 457] on div "Tại văn phòng" at bounding box center [1382, 461] width 220 height 16
type input "0"
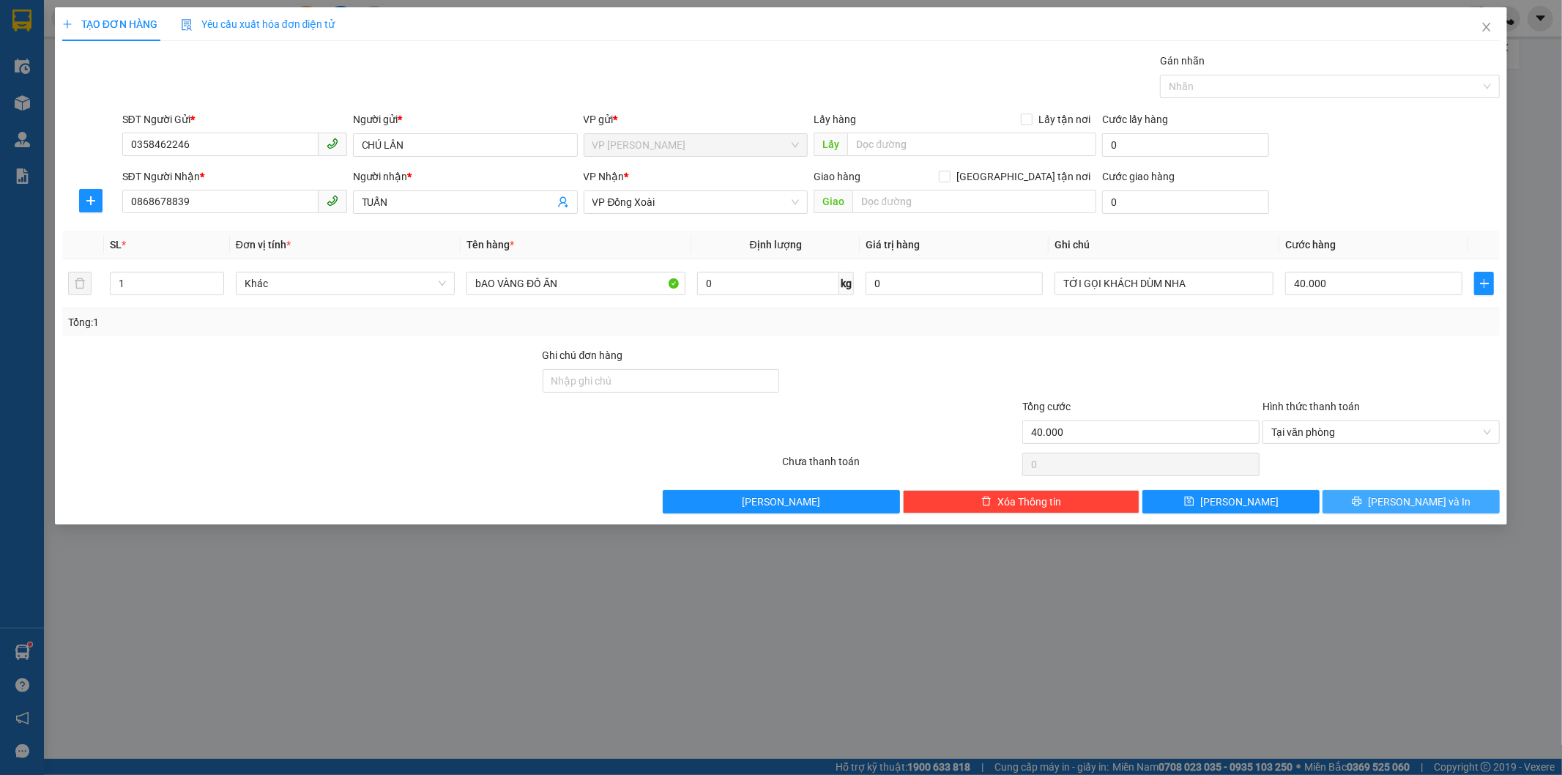
click at [1362, 501] on icon "printer" at bounding box center [1357, 501] width 10 height 10
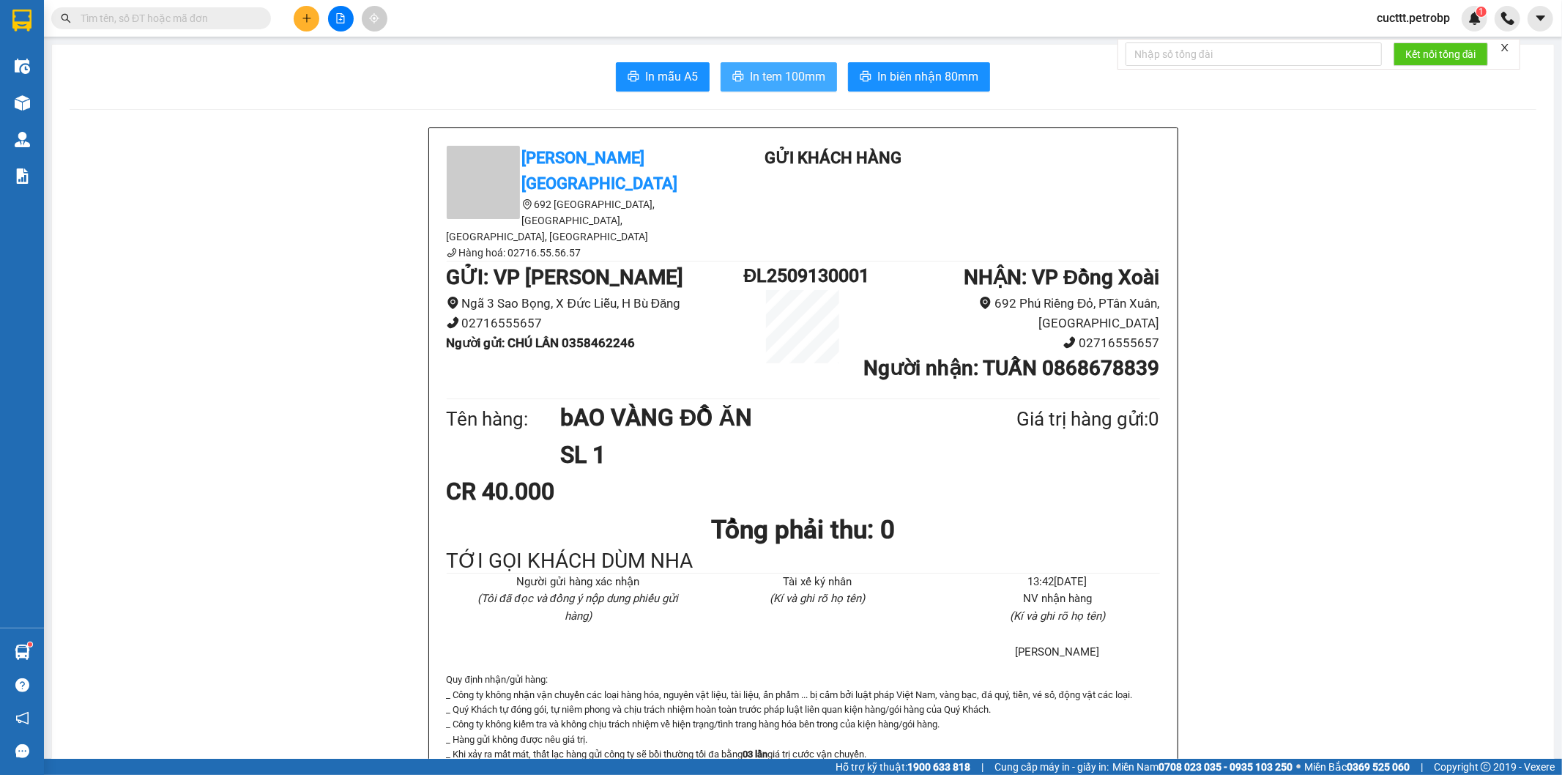
click at [796, 84] on span "In tem 100mm" at bounding box center [787, 76] width 75 height 18
click at [799, 71] on span "In tem 100mm" at bounding box center [787, 76] width 75 height 18
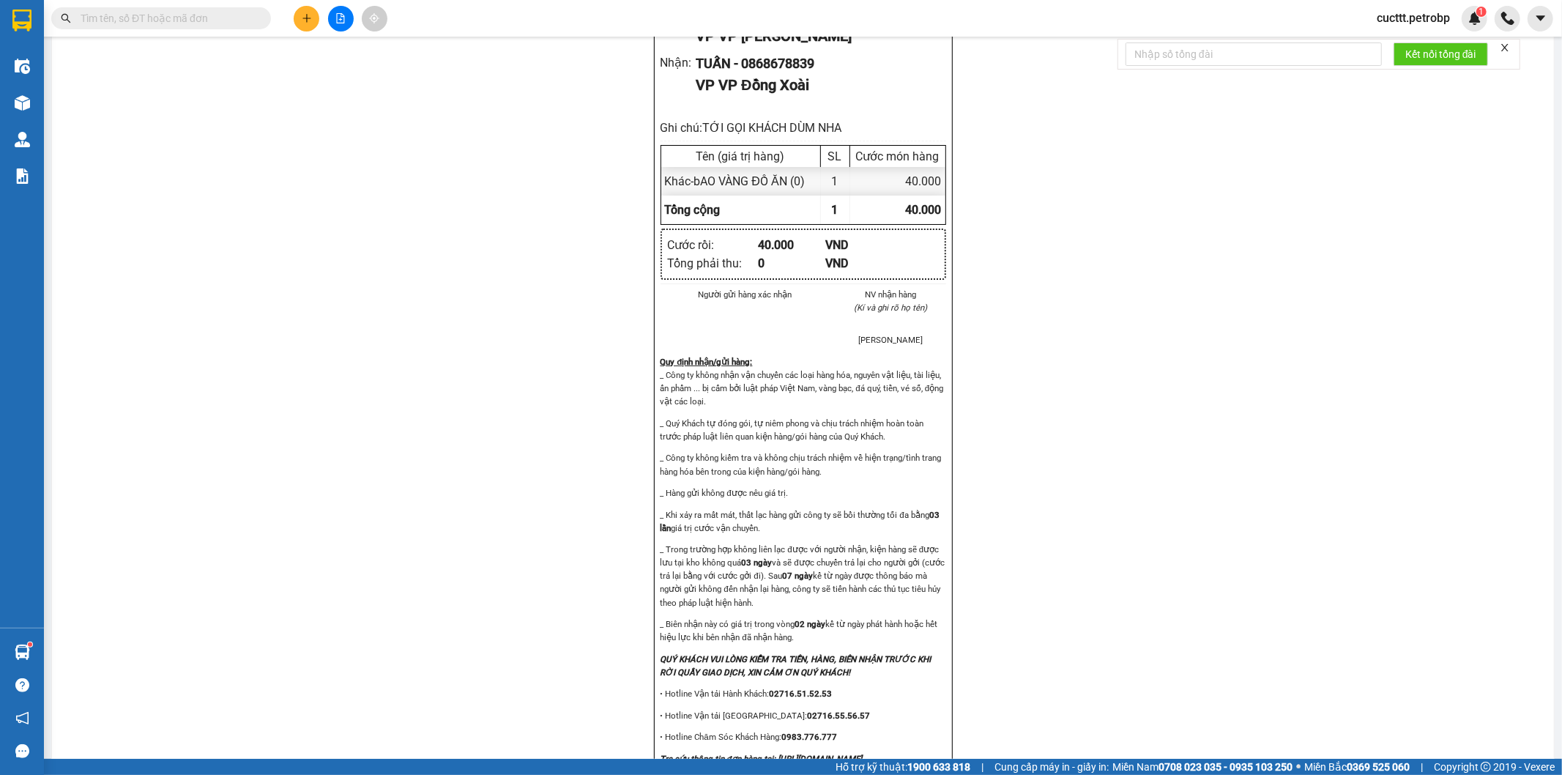
scroll to position [814, 0]
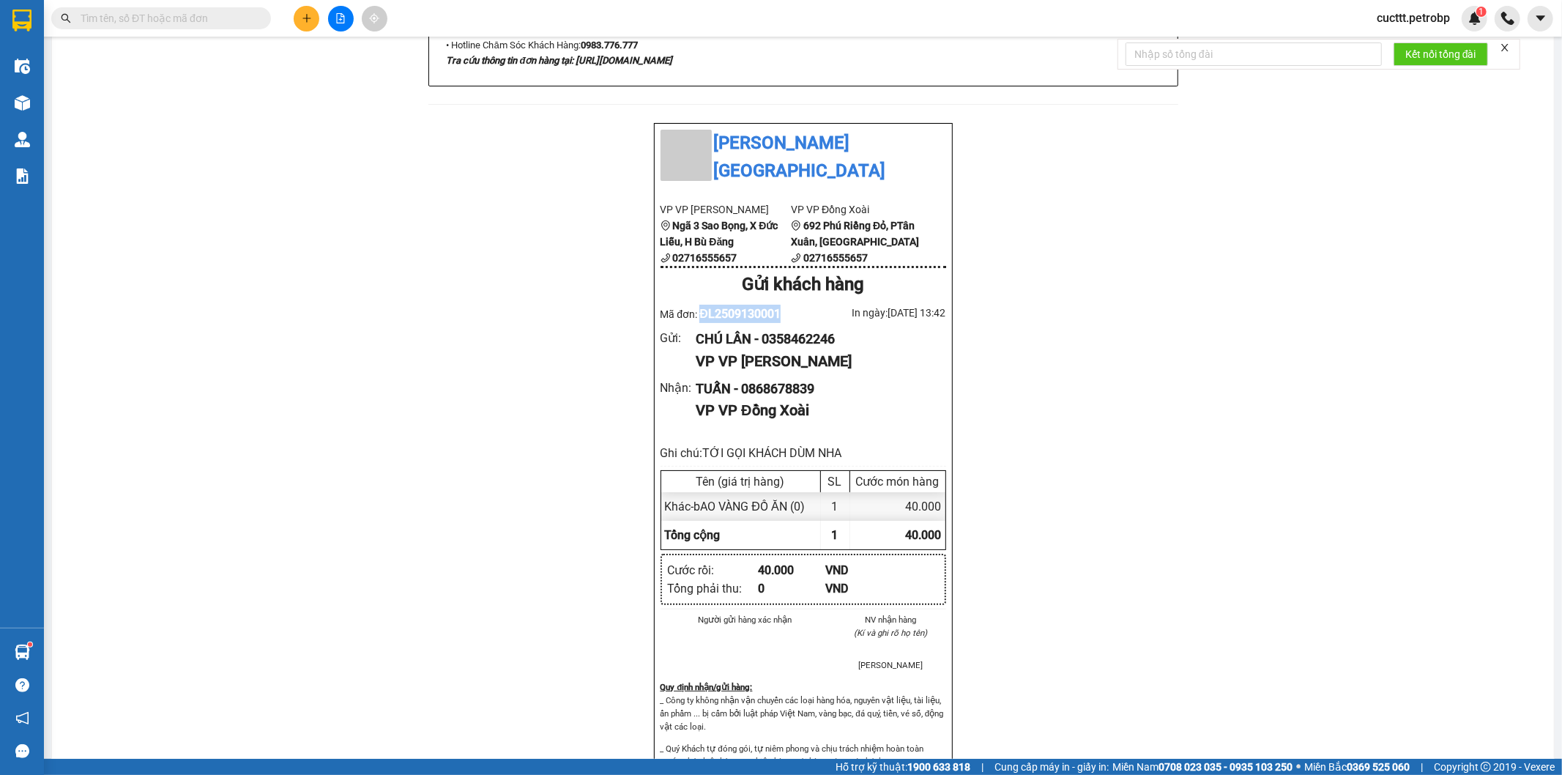
drag, startPoint x: 774, startPoint y: 266, endPoint x: 693, endPoint y: 269, distance: 81.3
click at [693, 305] on div "Mã đơn: ĐL2509130001" at bounding box center [732, 314] width 143 height 18
copy span "ĐL2509130001"
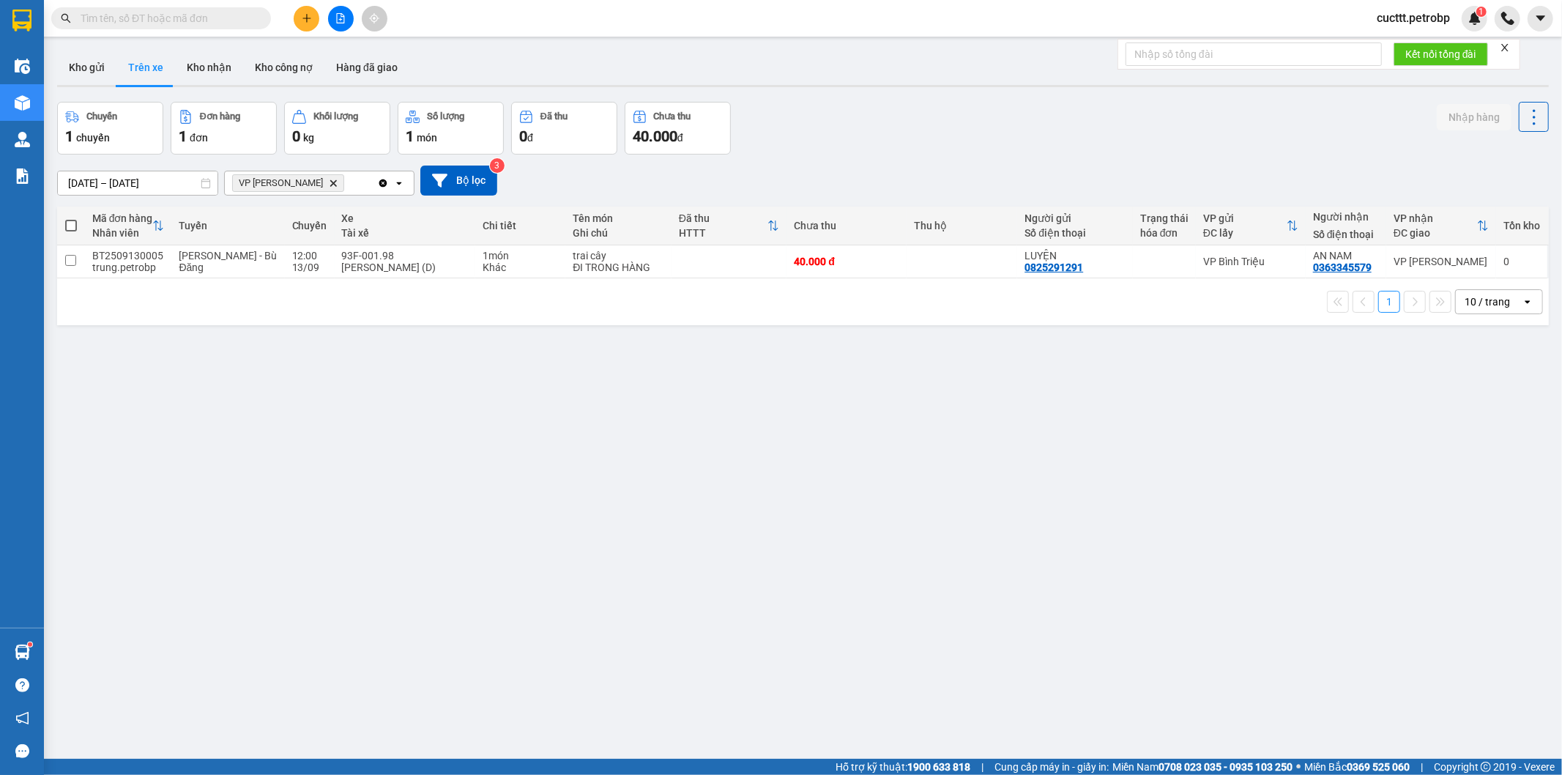
click at [992, 381] on div "ver 1.8.143 Kho gửi Trên xe Kho nhận Kho công nợ Hàng đã giao Chuyến 1 chuyến Đ…" at bounding box center [803, 431] width 1504 height 775
click at [207, 67] on button "Kho nhận" at bounding box center [209, 67] width 68 height 35
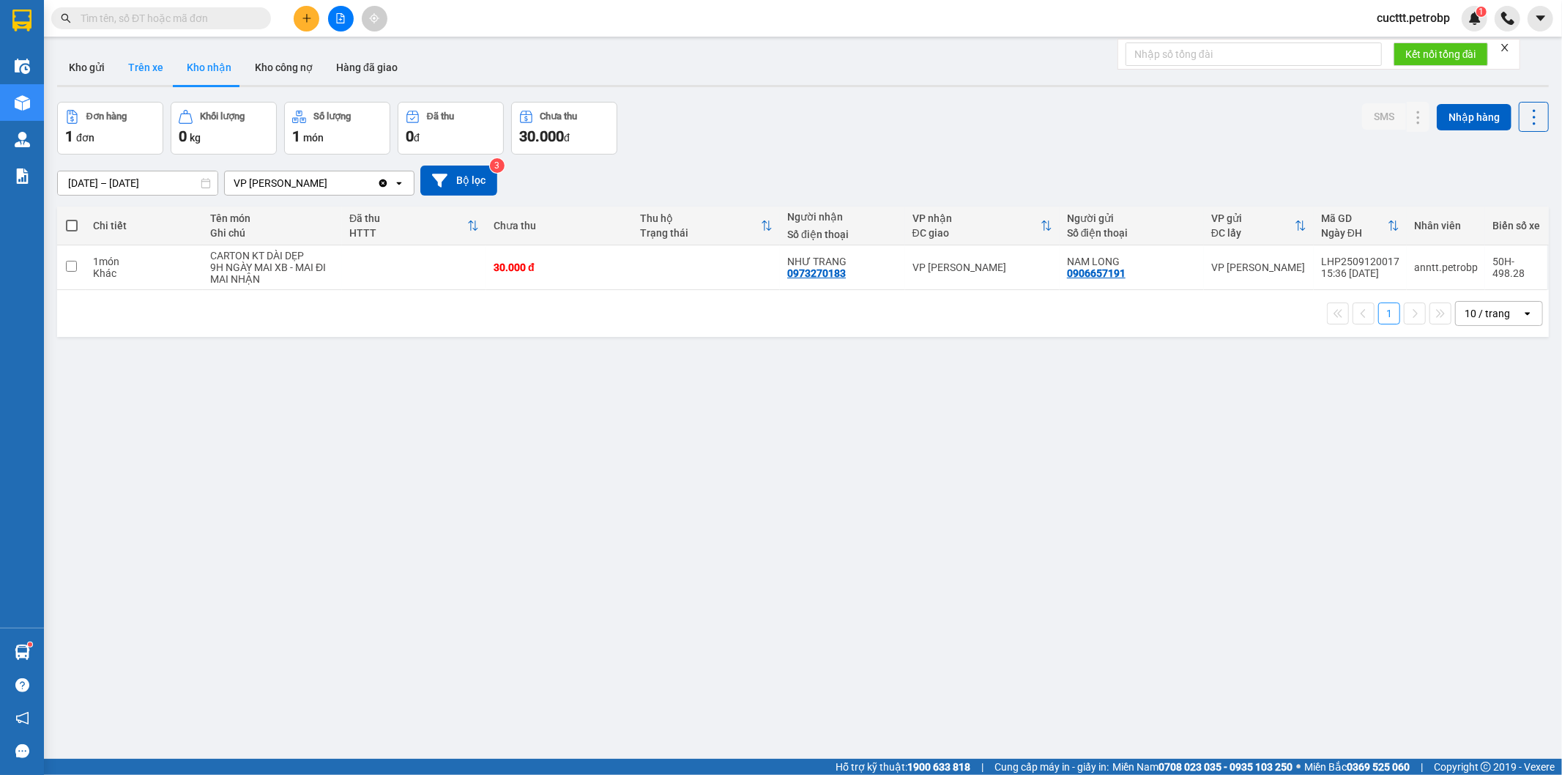
click at [152, 69] on button "Trên xe" at bounding box center [145, 67] width 59 height 35
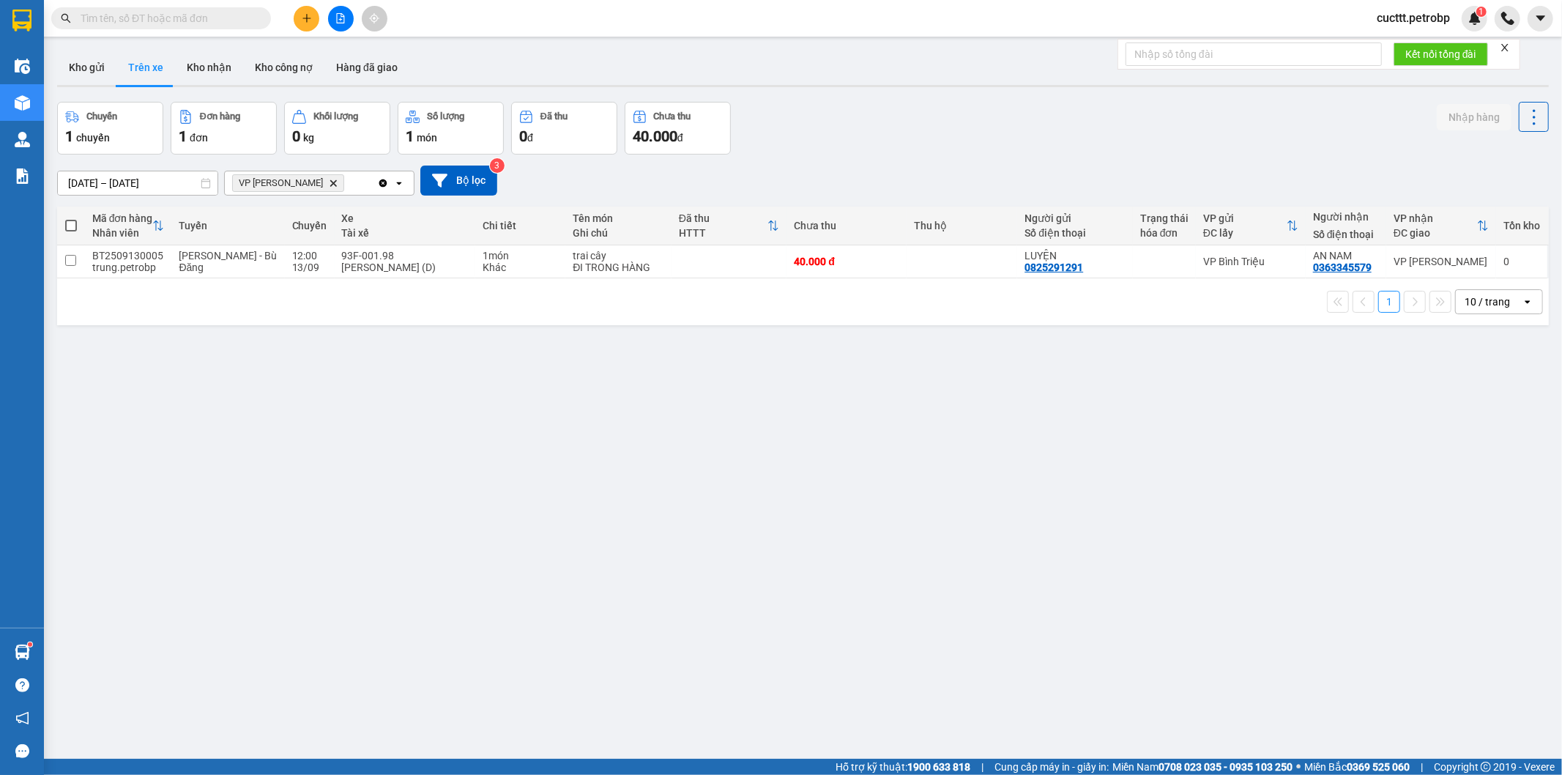
click at [1011, 106] on div "Chuyến 1 chuyến Đơn hàng 1 đơn Khối lượng 0 kg Số lượng 1 món Đã thu 0 đ Chưa t…" at bounding box center [803, 128] width 1492 height 53
click at [207, 81] on button "Kho nhận" at bounding box center [209, 67] width 68 height 35
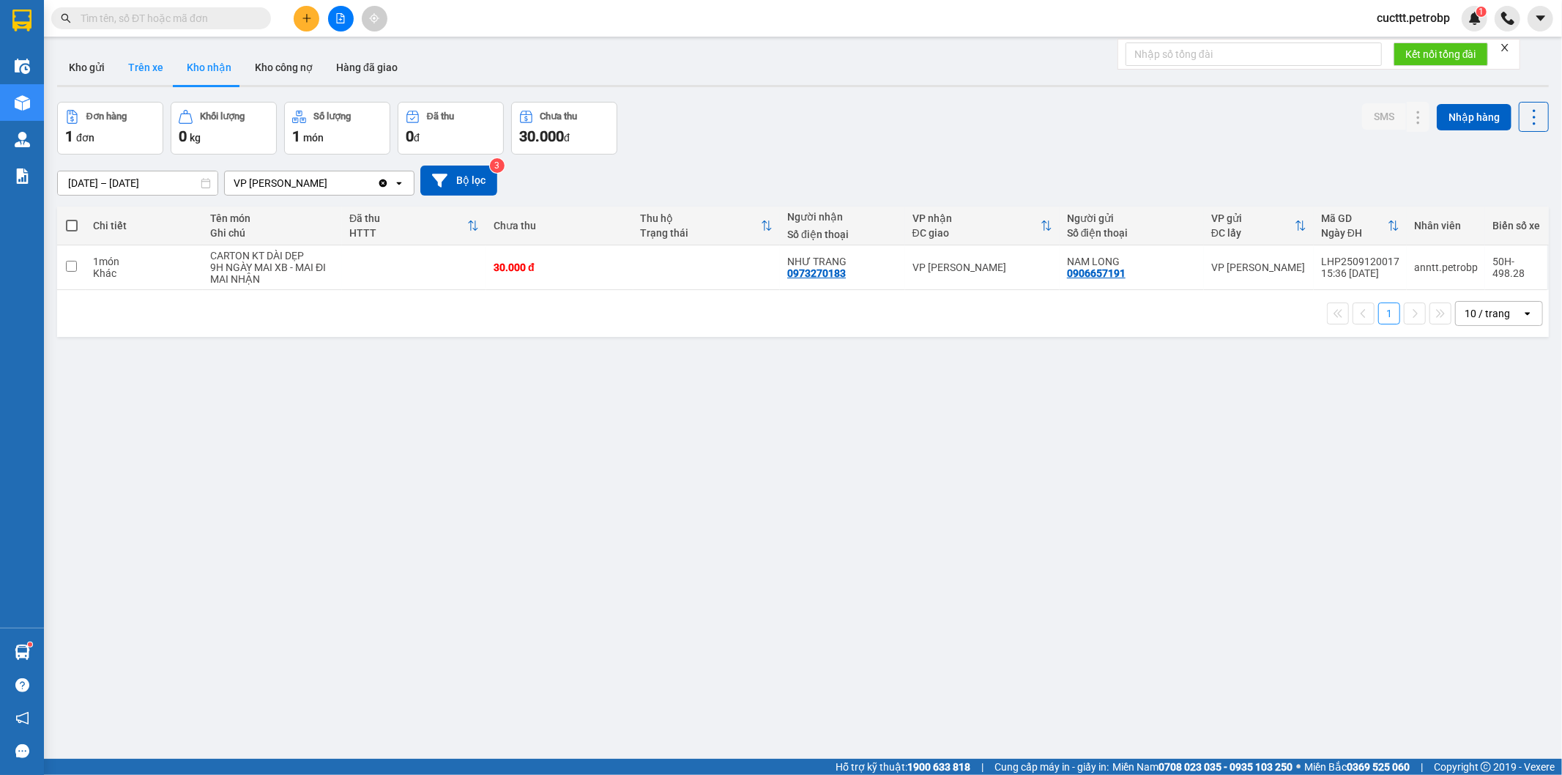
click at [149, 78] on button "Trên xe" at bounding box center [145, 67] width 59 height 35
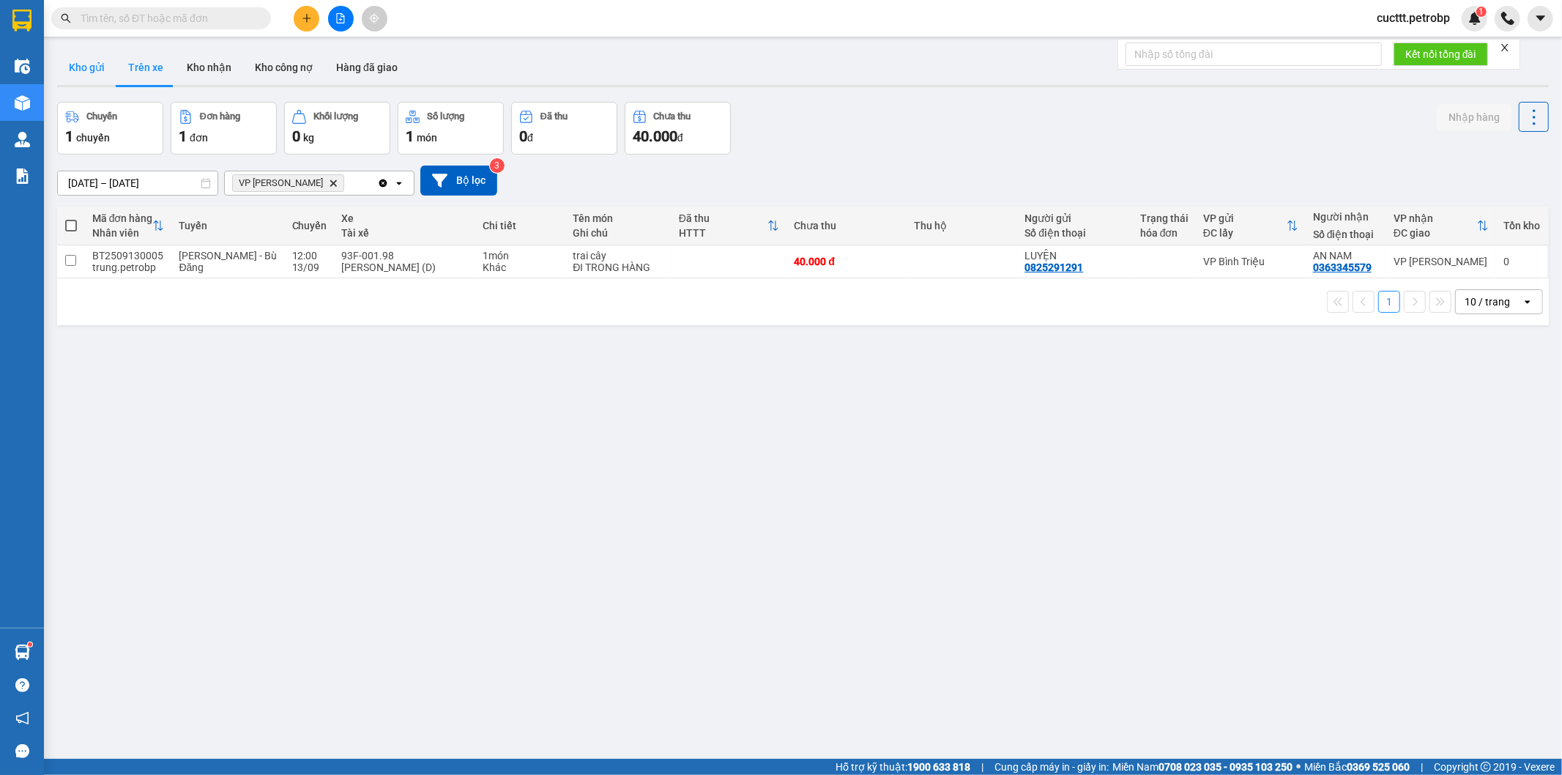
click at [82, 69] on button "Kho gửi" at bounding box center [86, 67] width 59 height 35
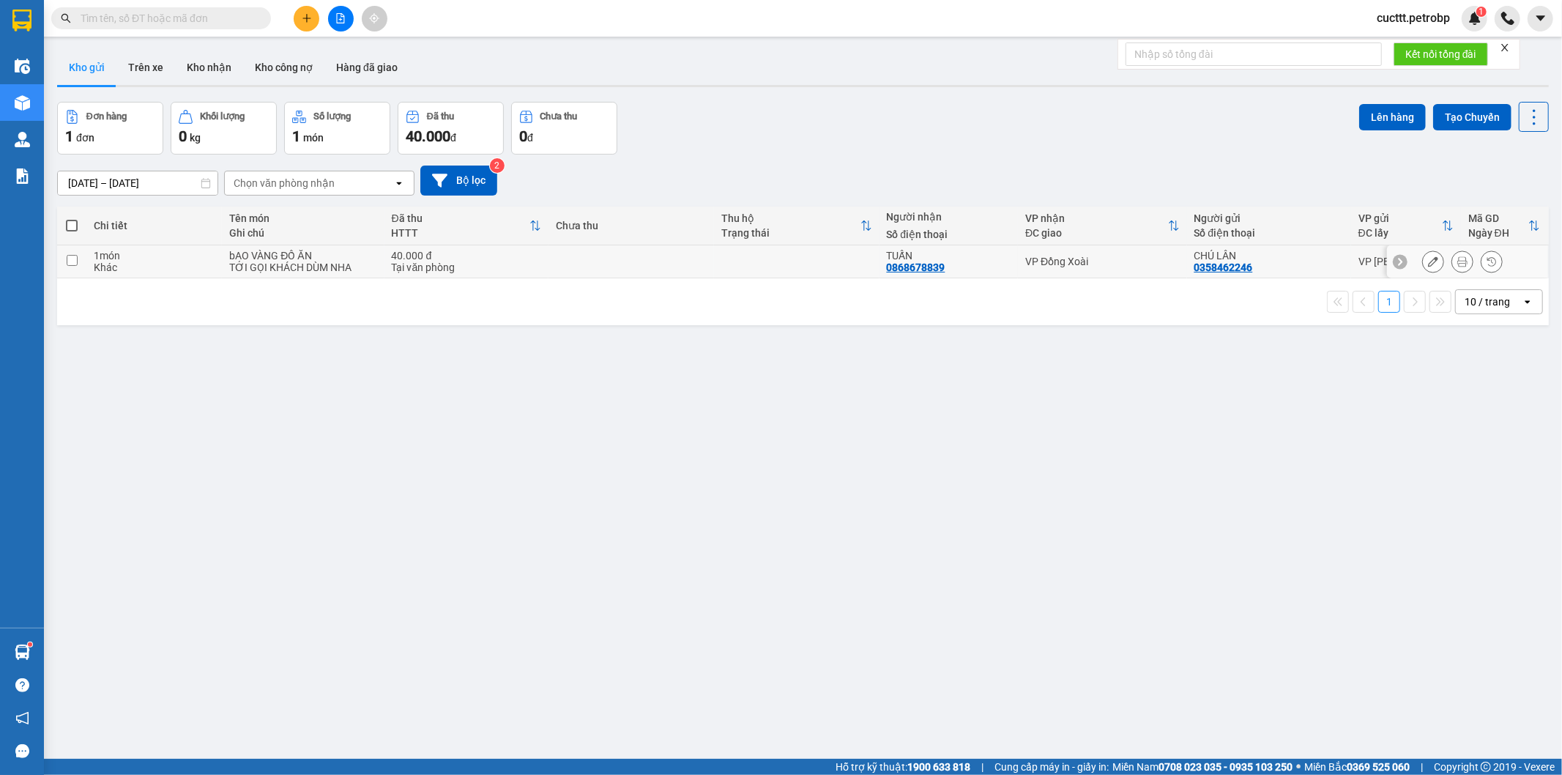
click at [822, 252] on td at bounding box center [797, 261] width 166 height 33
checkbox input "true"
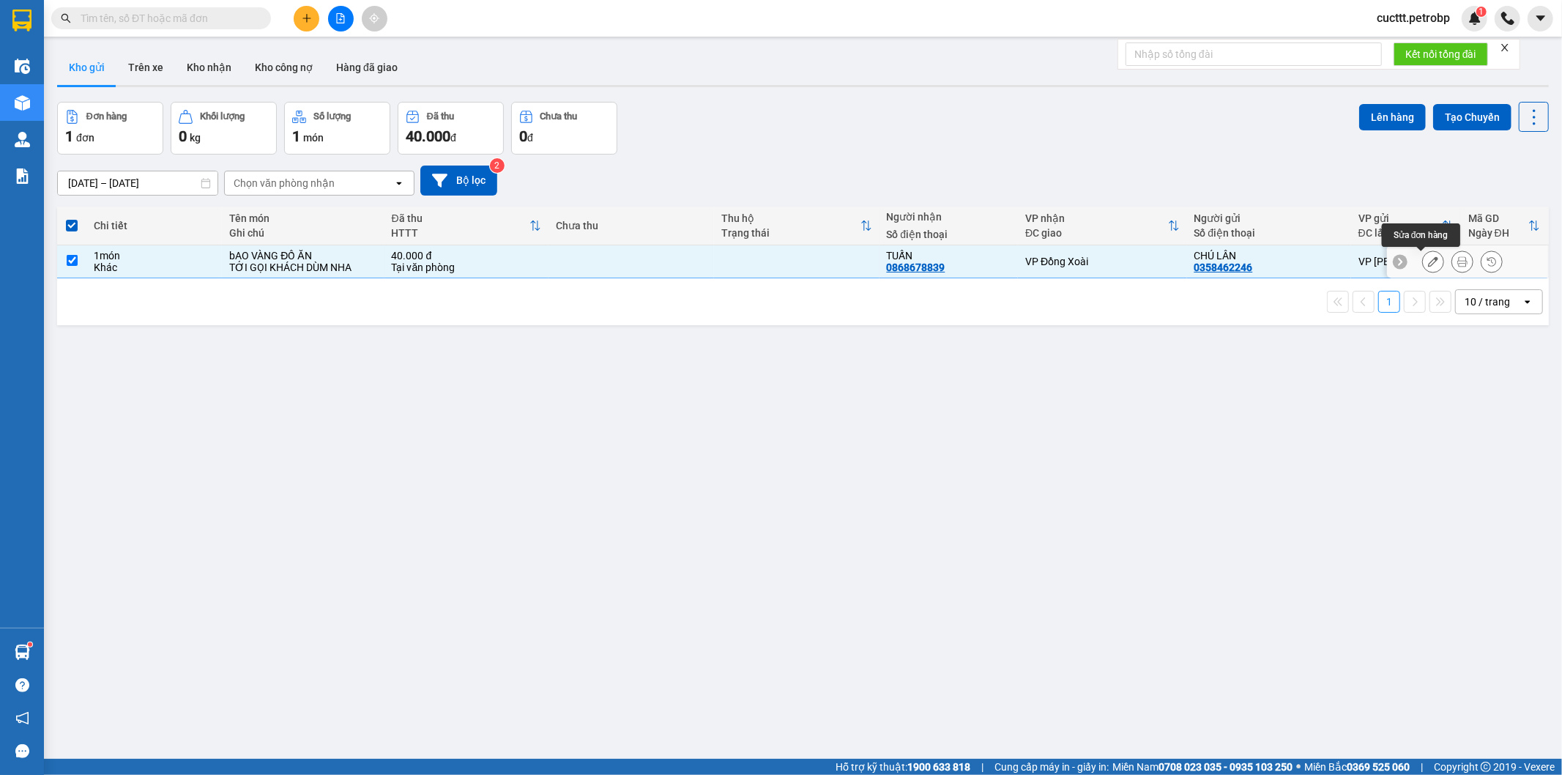
click at [1428, 261] on icon at bounding box center [1433, 261] width 10 height 10
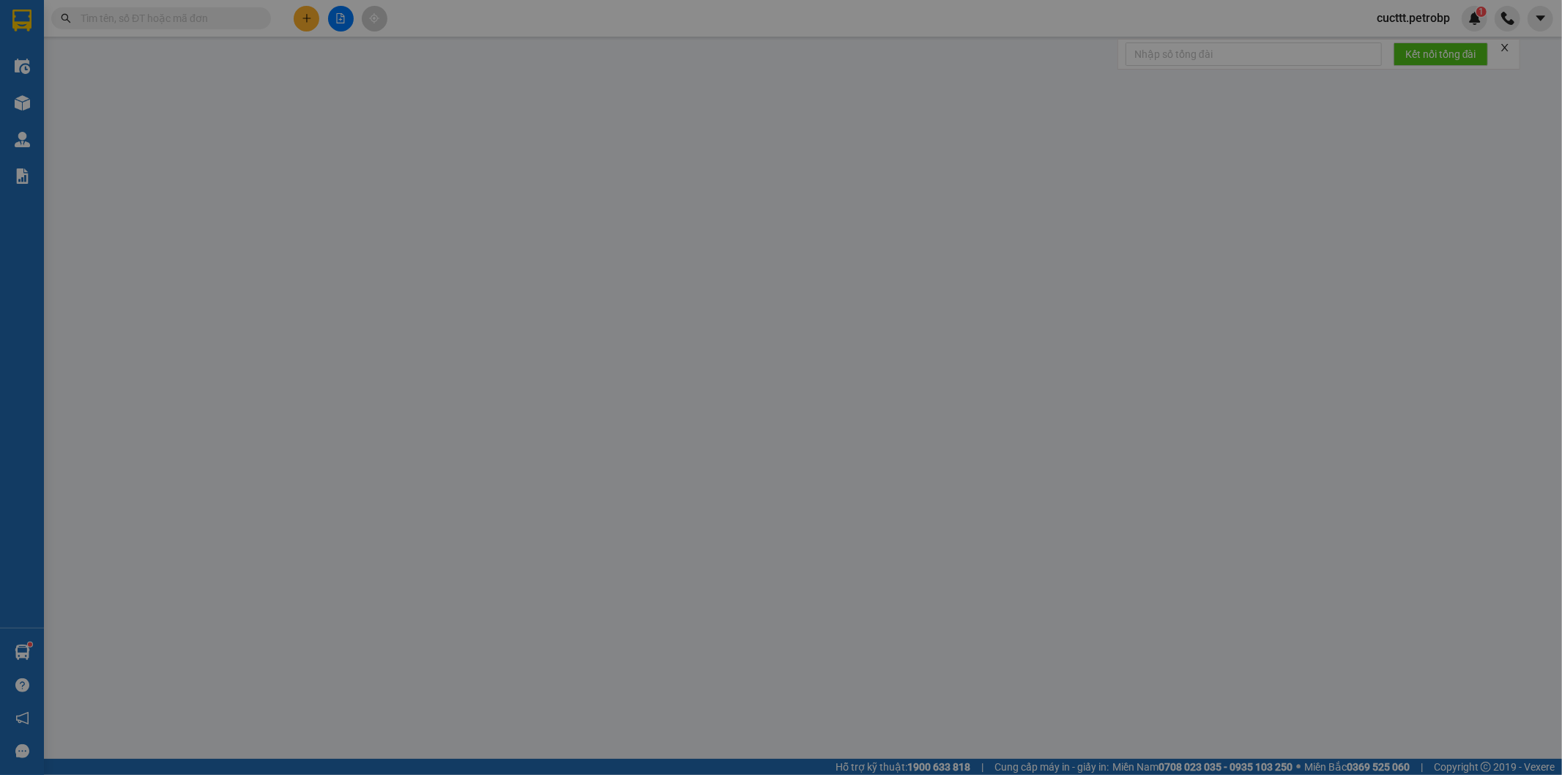
type input "0358462246"
type input "CHÚ LÂN"
type input "0868678839"
type input "TUẤN"
type input "40.000"
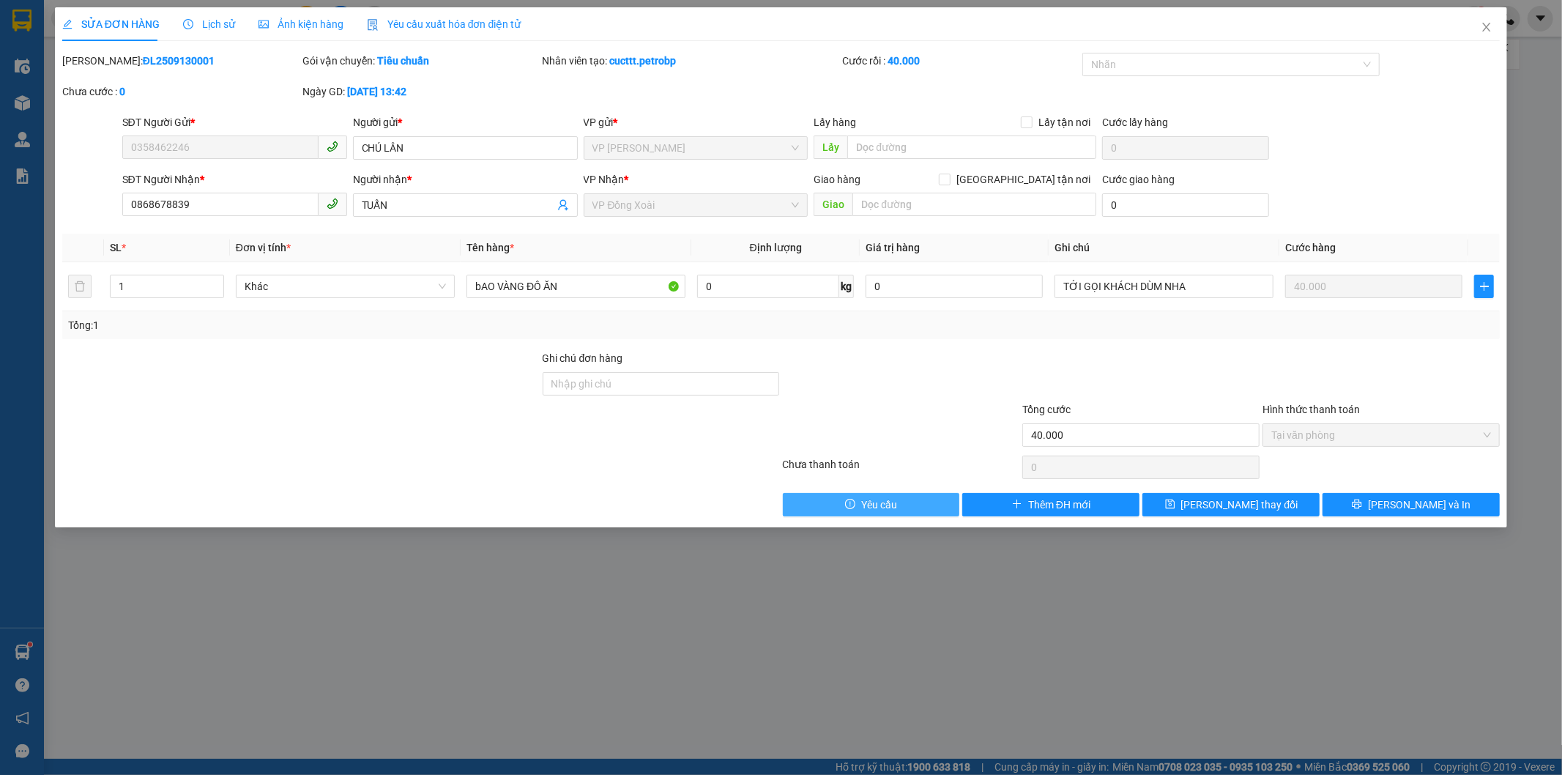
click at [892, 506] on span "Yêu cầu" at bounding box center [879, 505] width 36 height 16
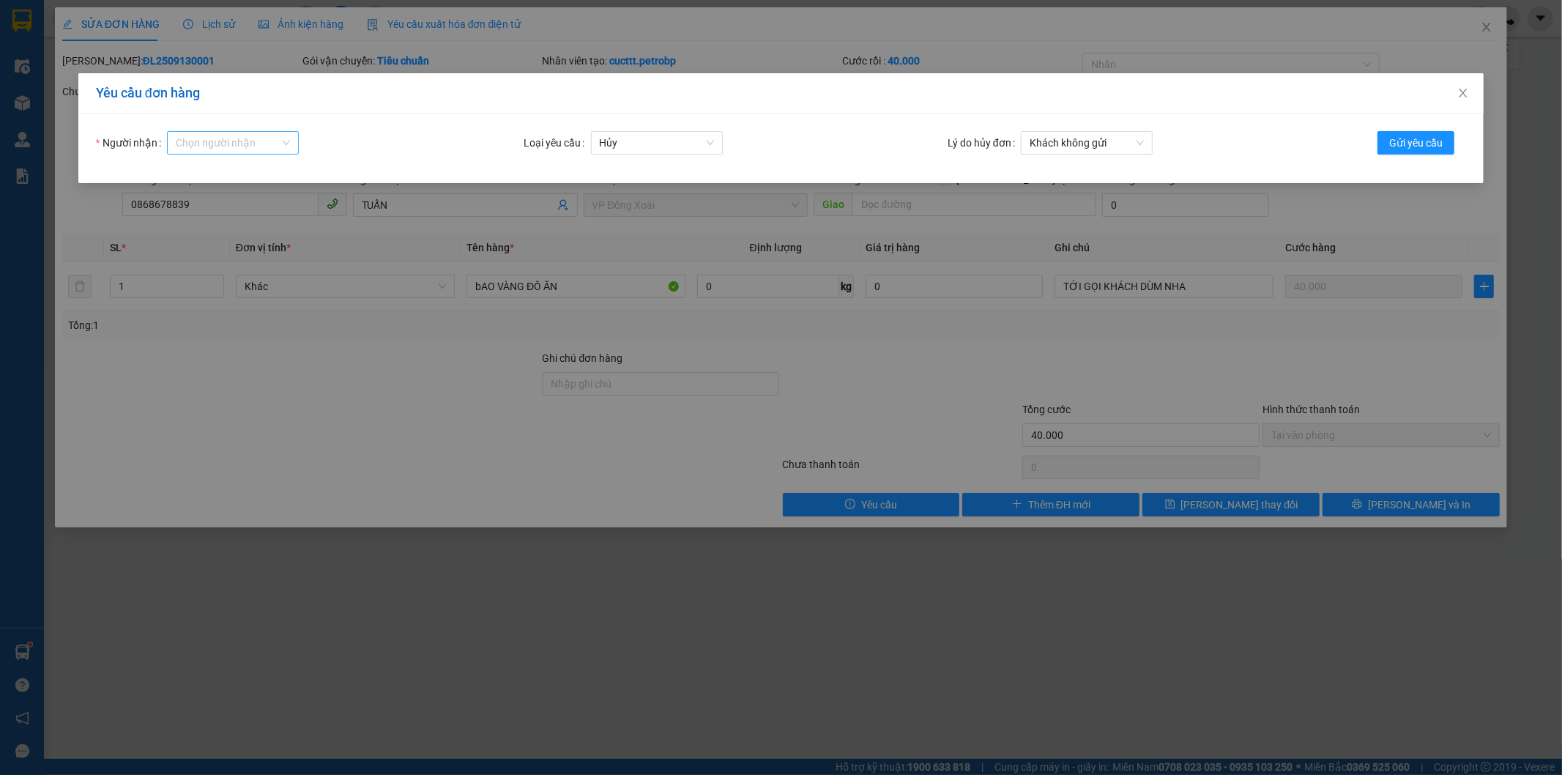
click at [247, 143] on input "Người nhận" at bounding box center [228, 143] width 104 height 22
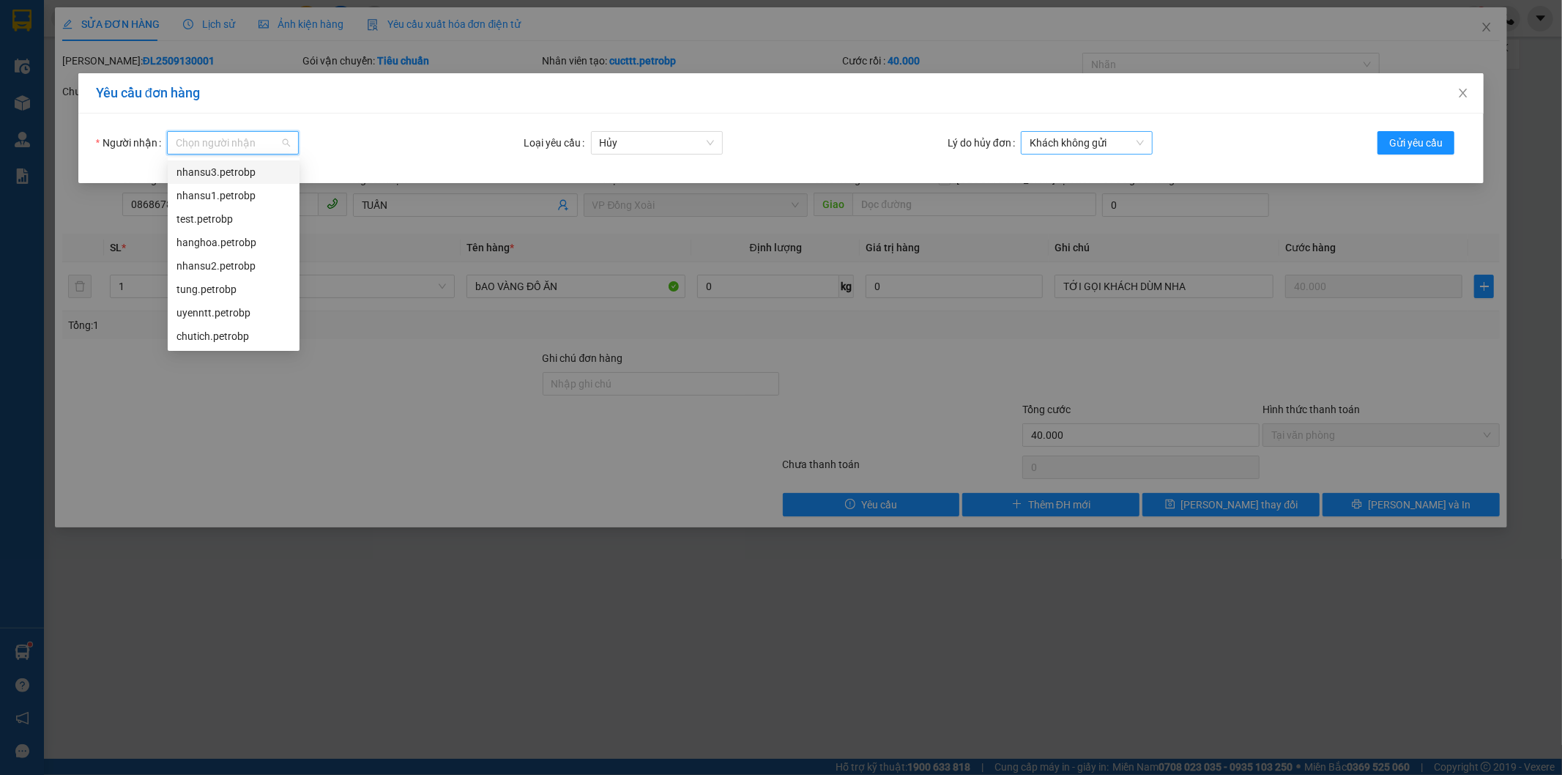
click at [1077, 144] on span "Khách không gửi" at bounding box center [1087, 143] width 114 height 22
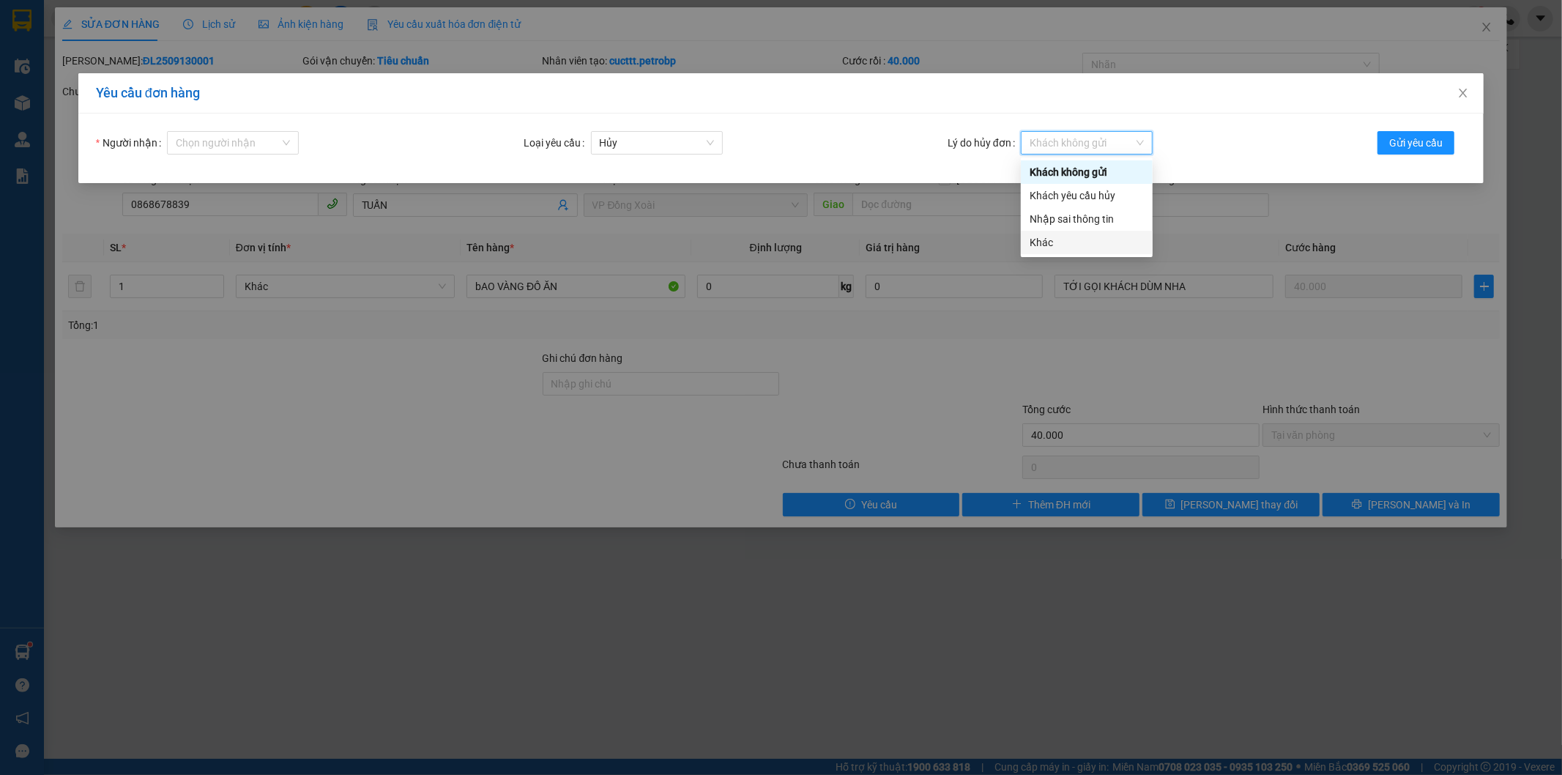
click at [1048, 246] on div "Khác" at bounding box center [1087, 242] width 114 height 16
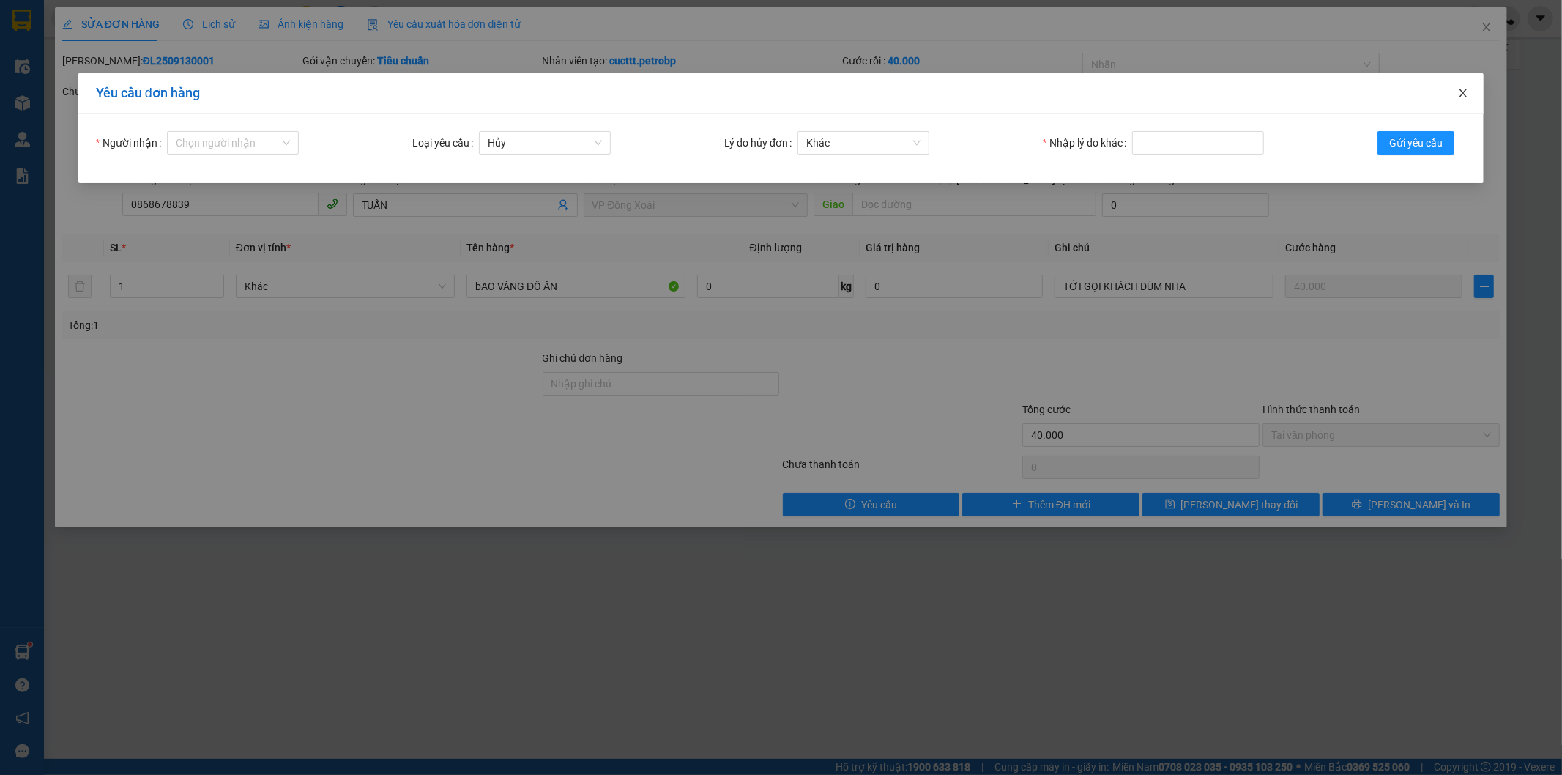
click at [1467, 96] on icon "close" at bounding box center [1463, 93] width 12 height 12
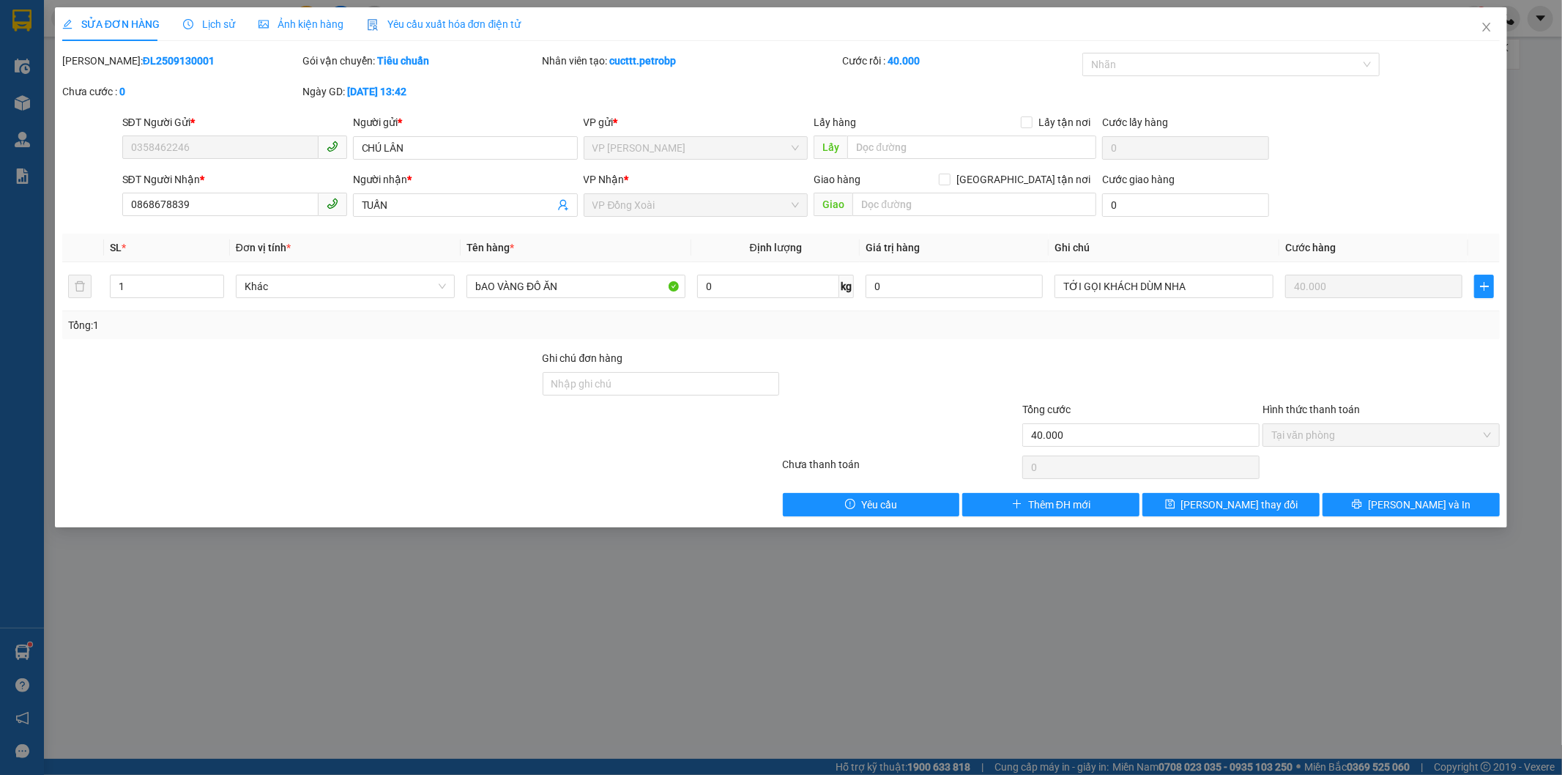
click at [1349, 127] on div "SĐT Người Gửi * 0358462246 Người gửi * CHÚ LÂN VP gửi * VP Đức Liễu Lấy hàng Lấ…" at bounding box center [811, 139] width 1384 height 51
click at [1483, 29] on icon "close" at bounding box center [1487, 27] width 12 height 12
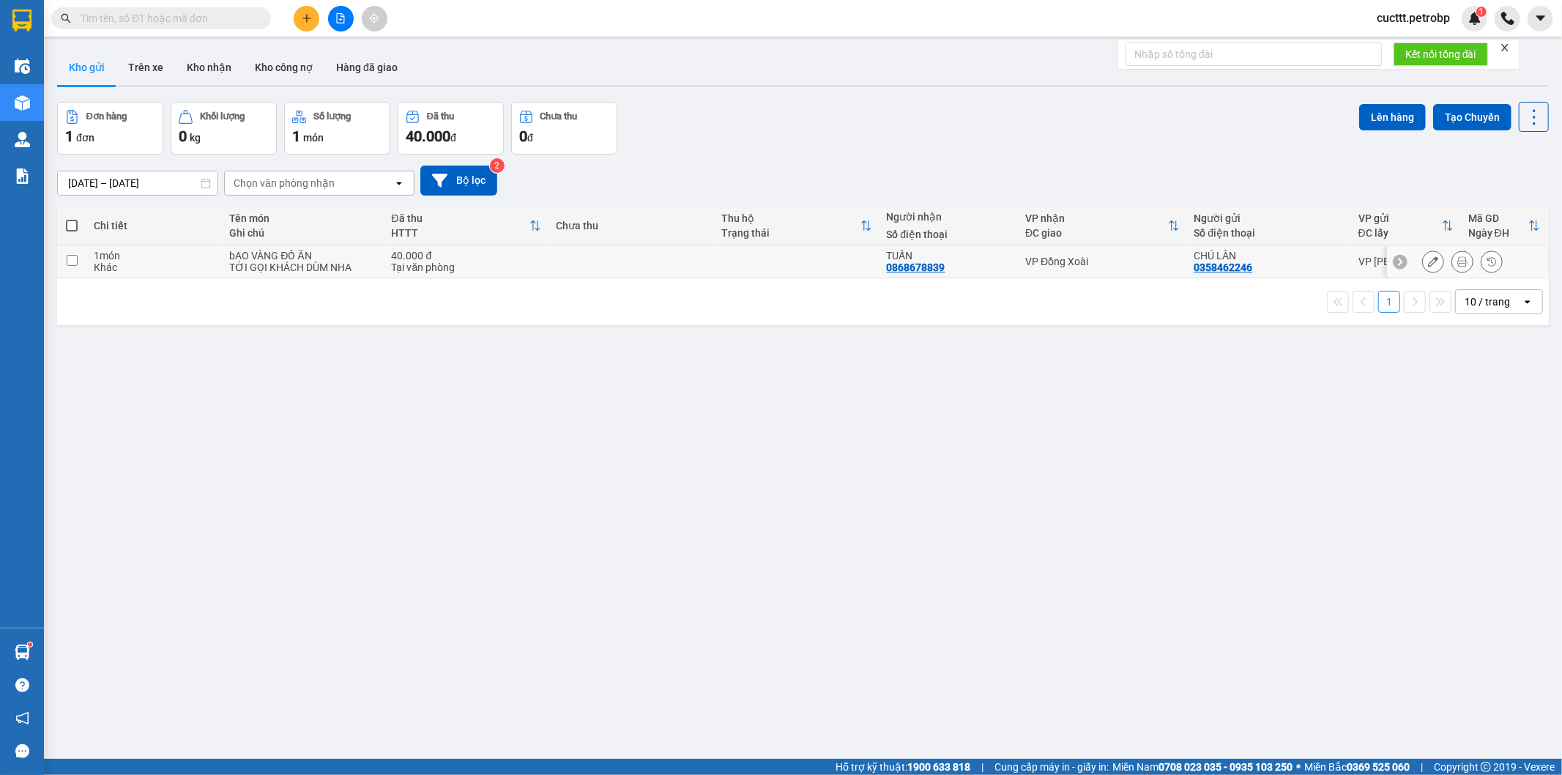
click at [72, 260] on input "checkbox" at bounding box center [72, 260] width 11 height 11
checkbox input "true"
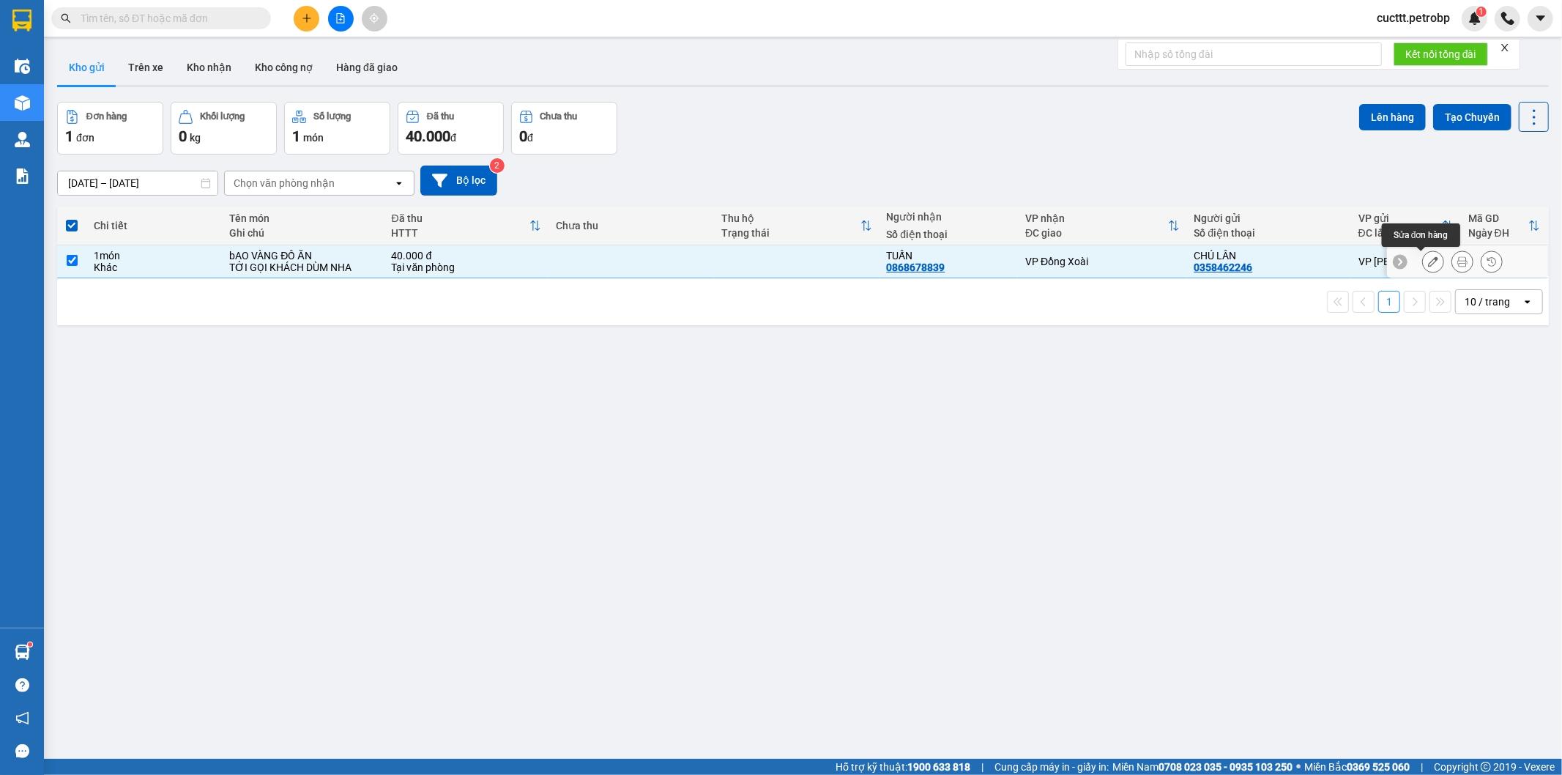
click at [1429, 264] on button at bounding box center [1433, 262] width 21 height 26
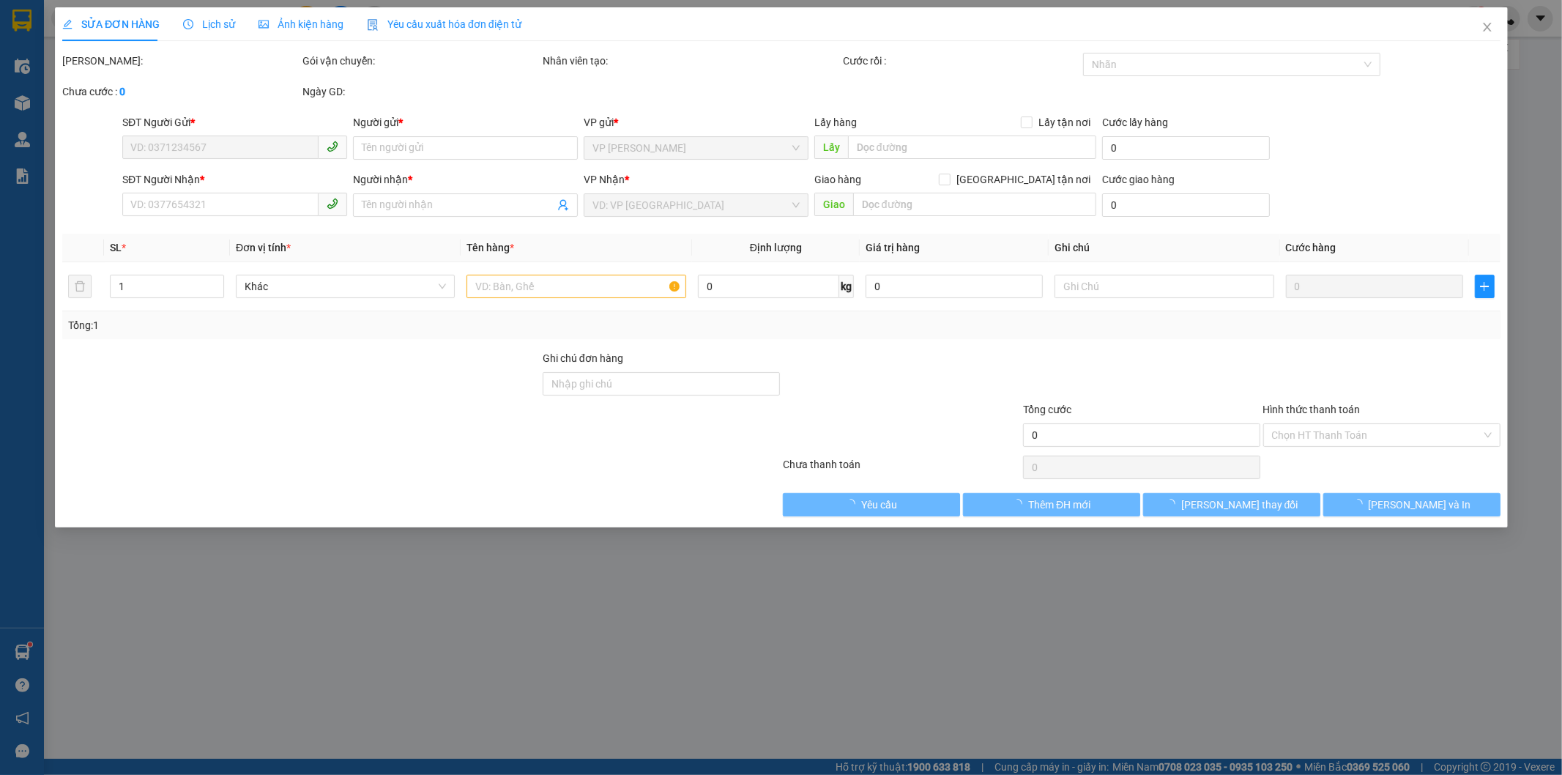
type input "0358462246"
type input "CHÚ LÂN"
type input "0868678839"
type input "TUẤN"
type input "40.000"
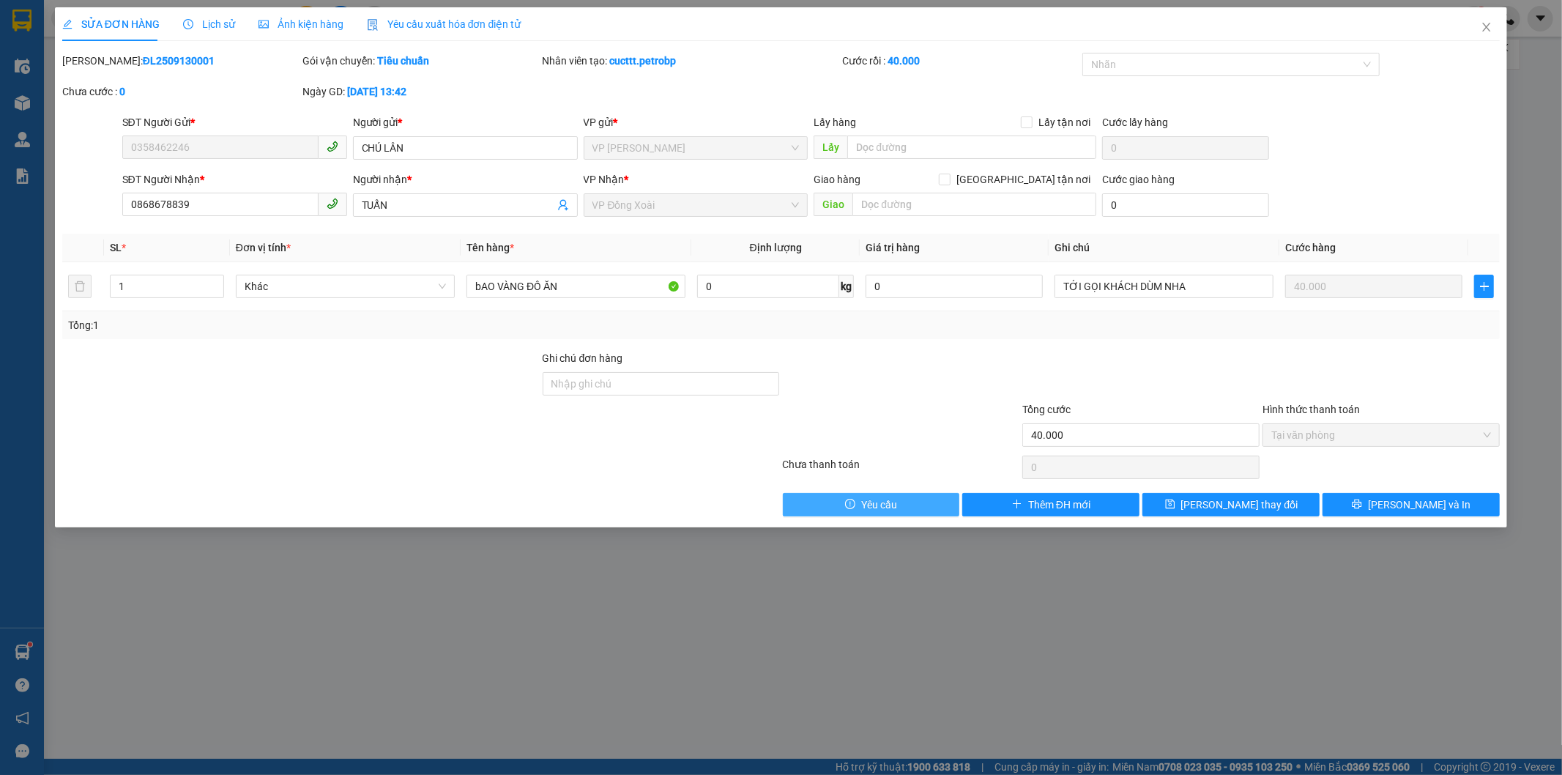
click at [908, 505] on button "Yêu cầu" at bounding box center [871, 504] width 177 height 23
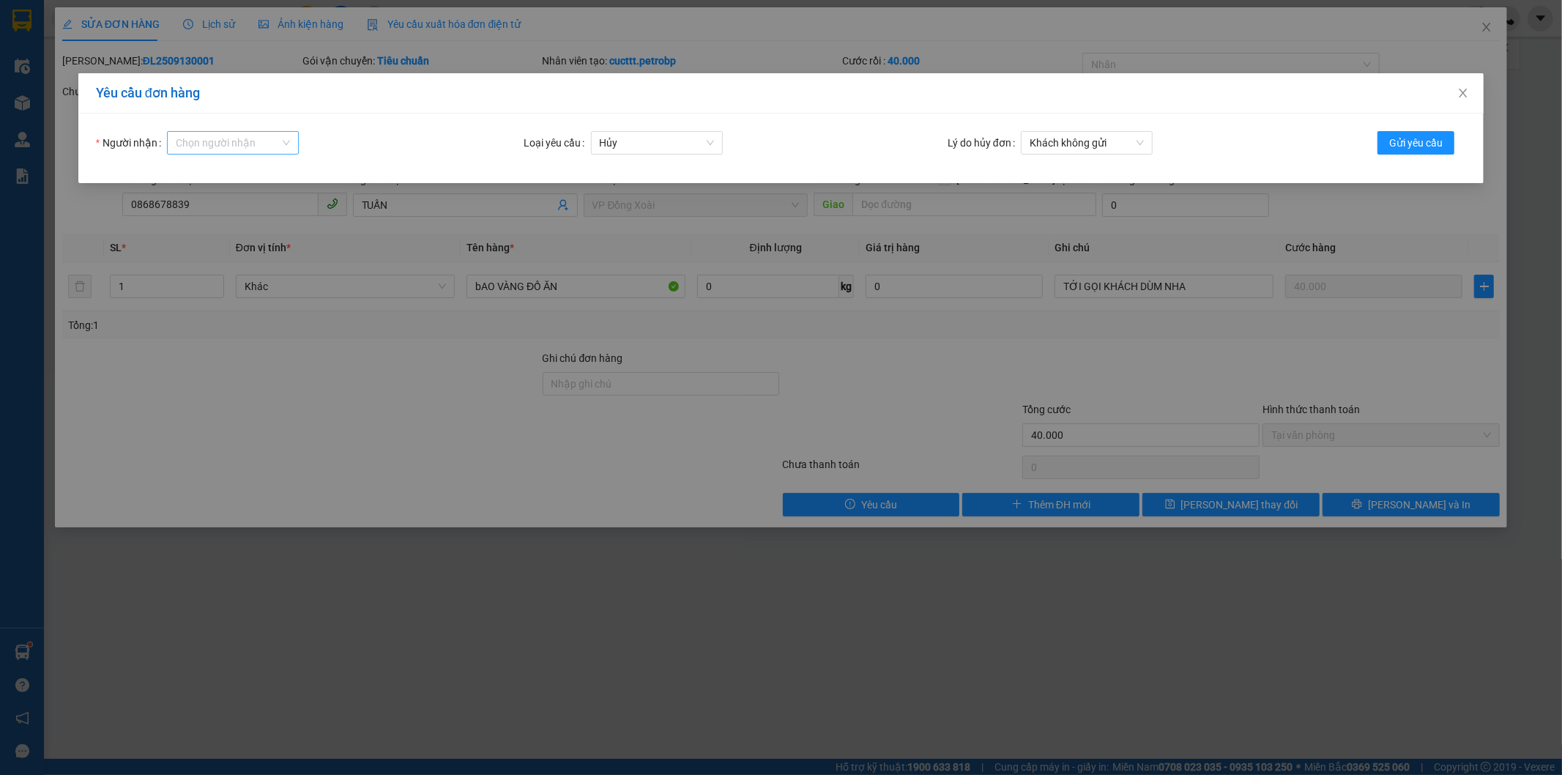
click at [216, 142] on input "Người nhận" at bounding box center [228, 143] width 104 height 22
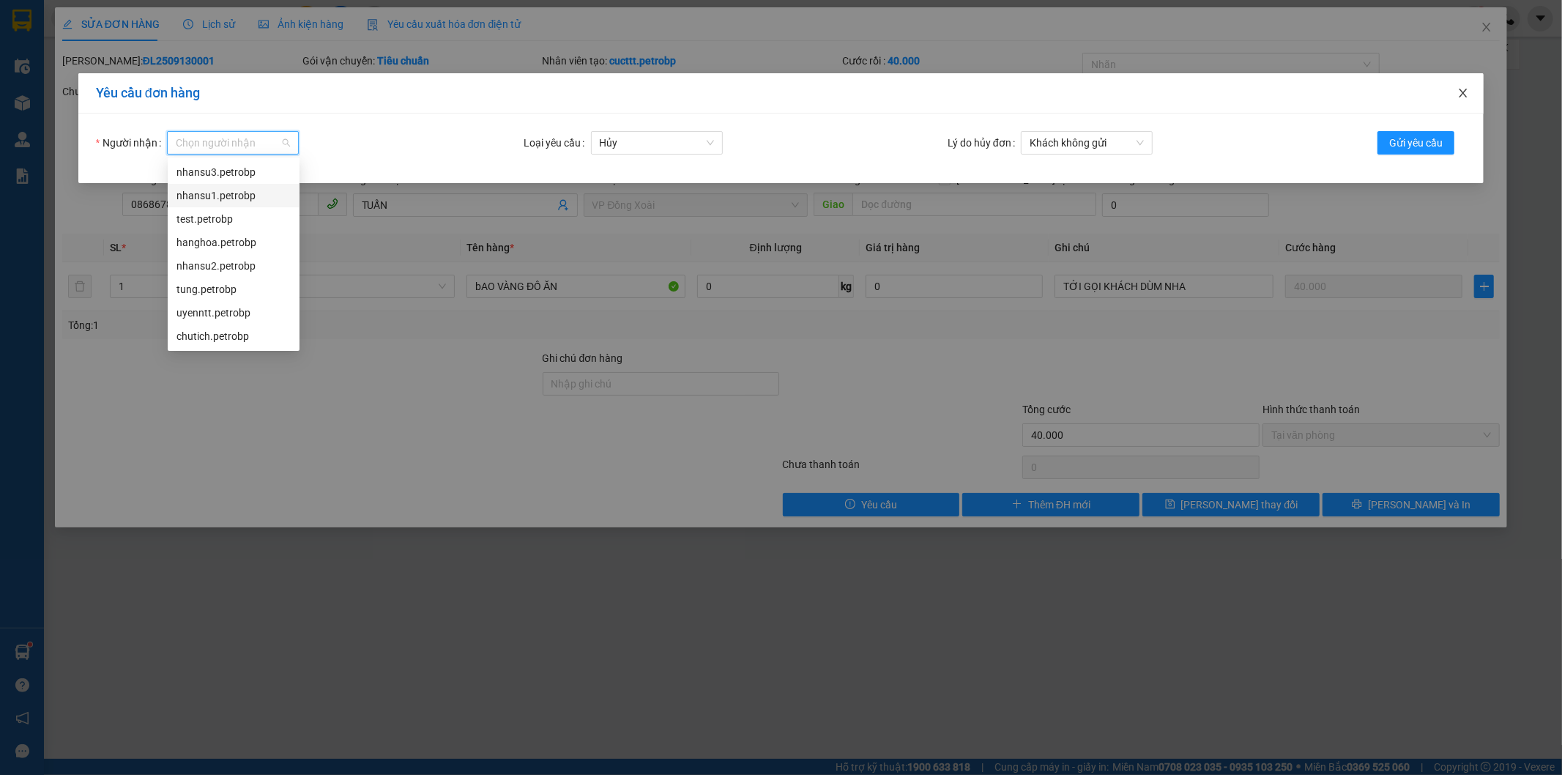
click at [1460, 92] on icon "close" at bounding box center [1463, 93] width 12 height 12
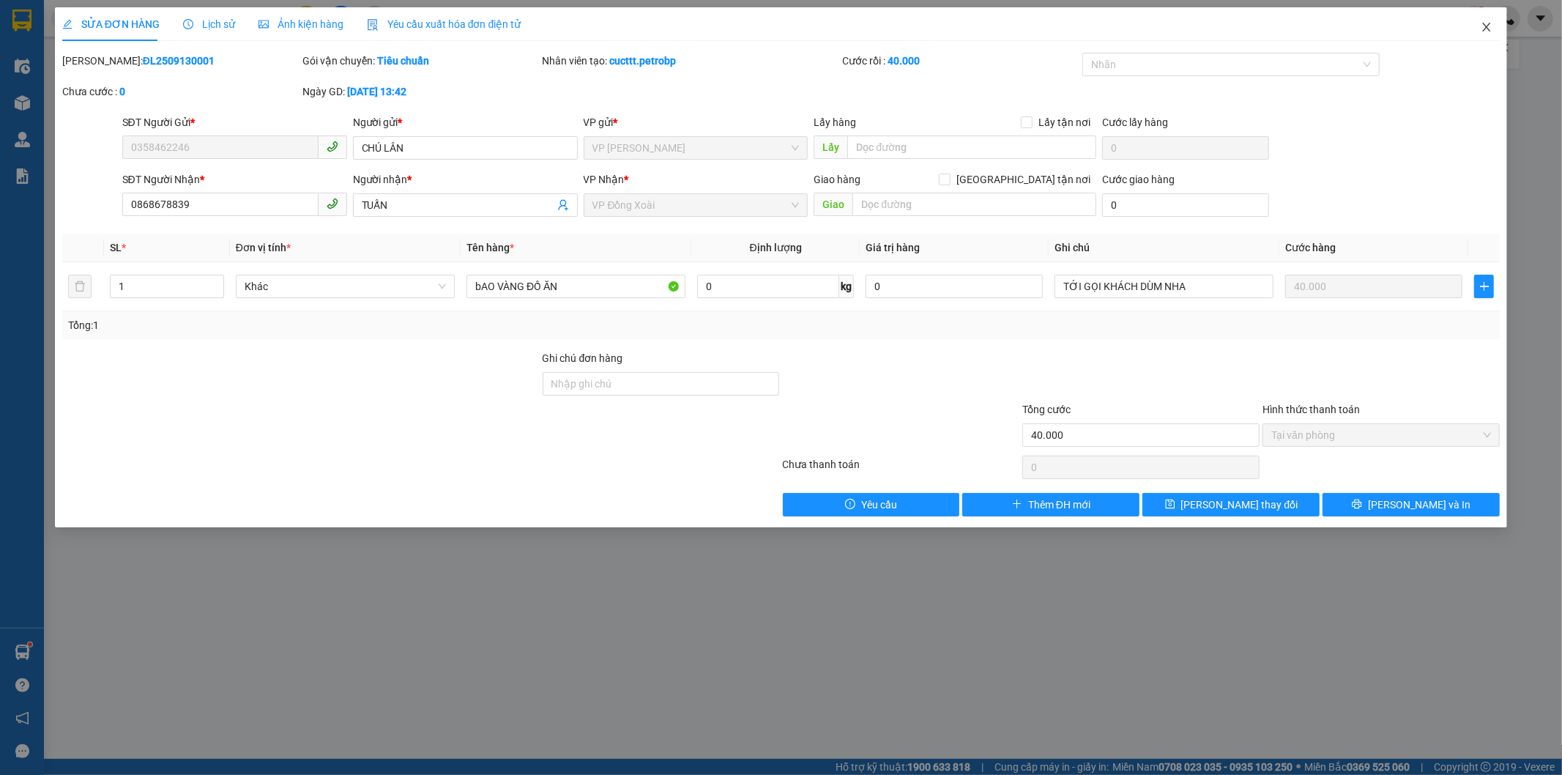
click at [1488, 33] on icon "close" at bounding box center [1487, 27] width 12 height 12
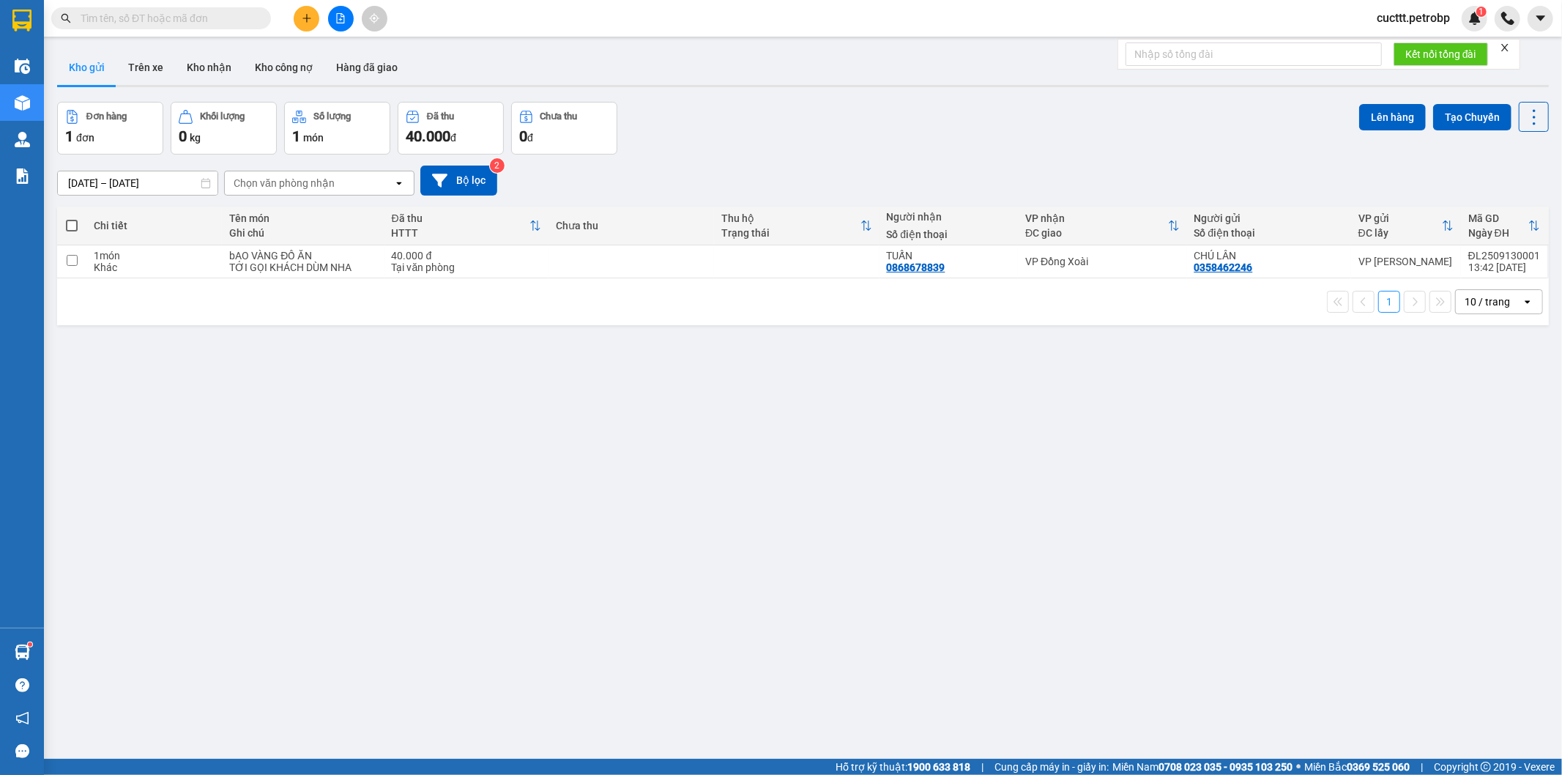
click at [745, 416] on div "ver 1.8.143 Kho gửi Trên xe Kho nhận Kho công nợ Hàng đã giao Đơn hàng 1 đơn Kh…" at bounding box center [803, 431] width 1504 height 775
click at [150, 73] on button "Trên xe" at bounding box center [145, 67] width 59 height 35
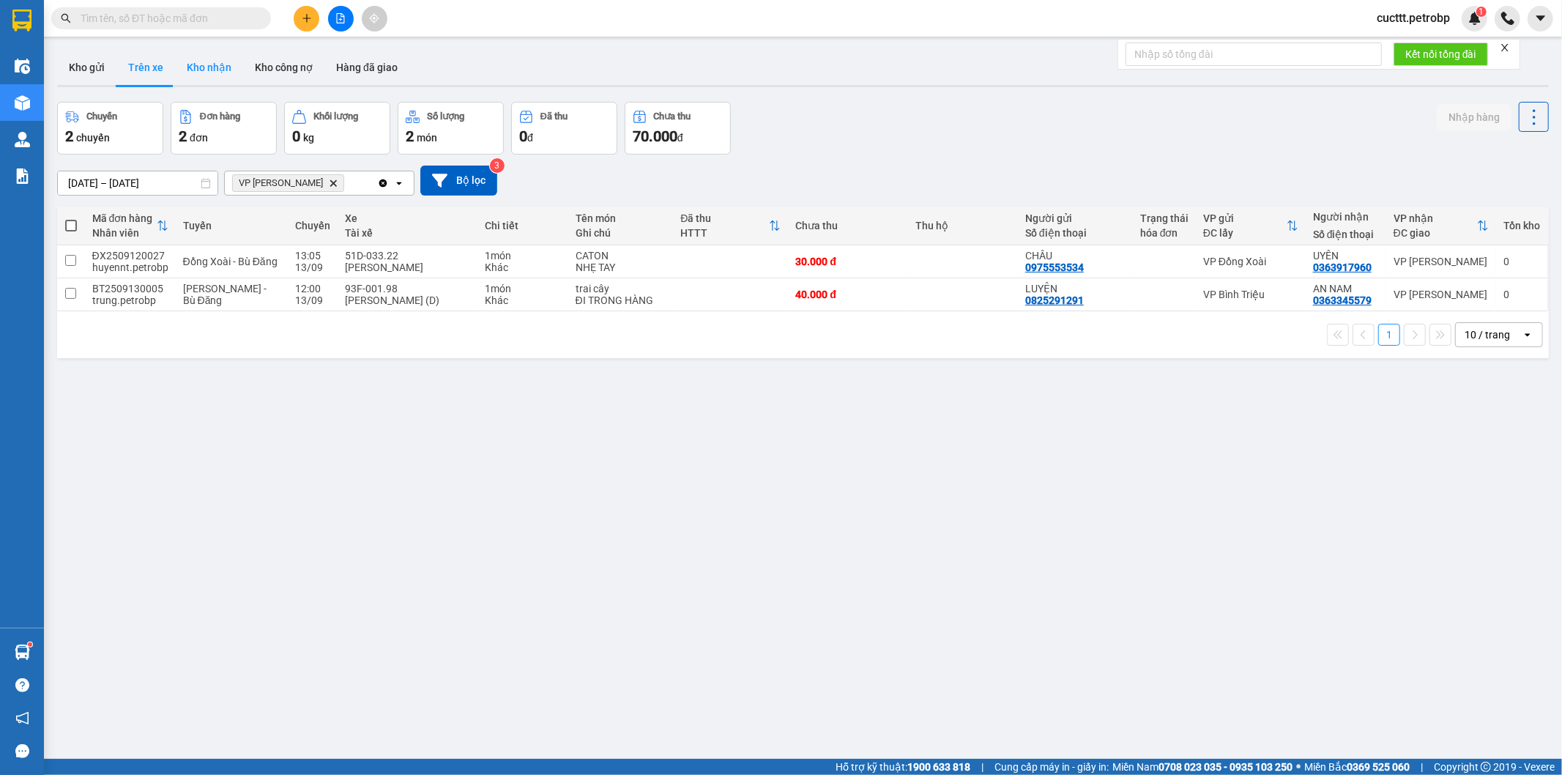
click at [201, 68] on button "Kho nhận" at bounding box center [209, 67] width 68 height 35
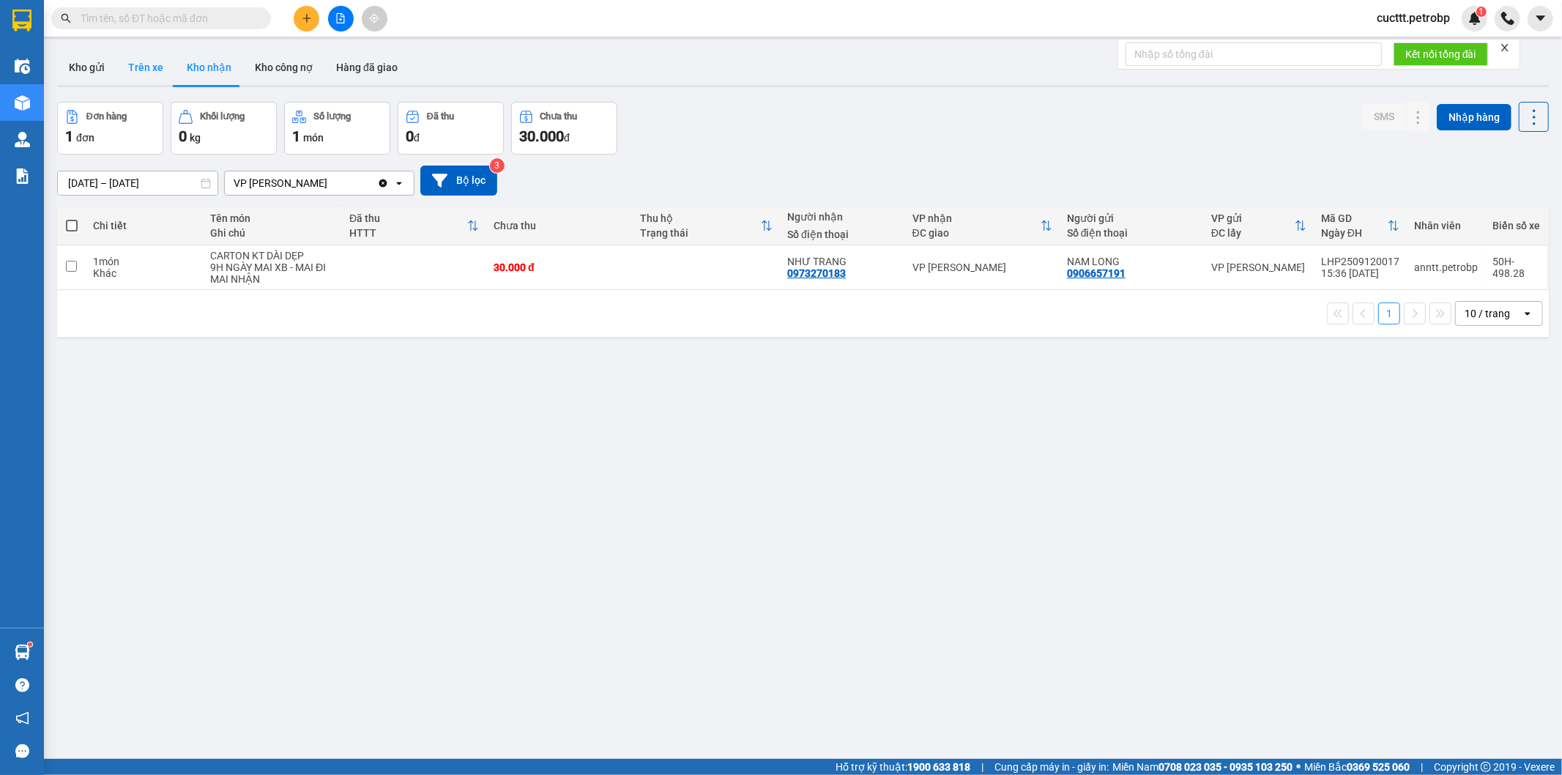
click at [154, 66] on button "Trên xe" at bounding box center [145, 67] width 59 height 35
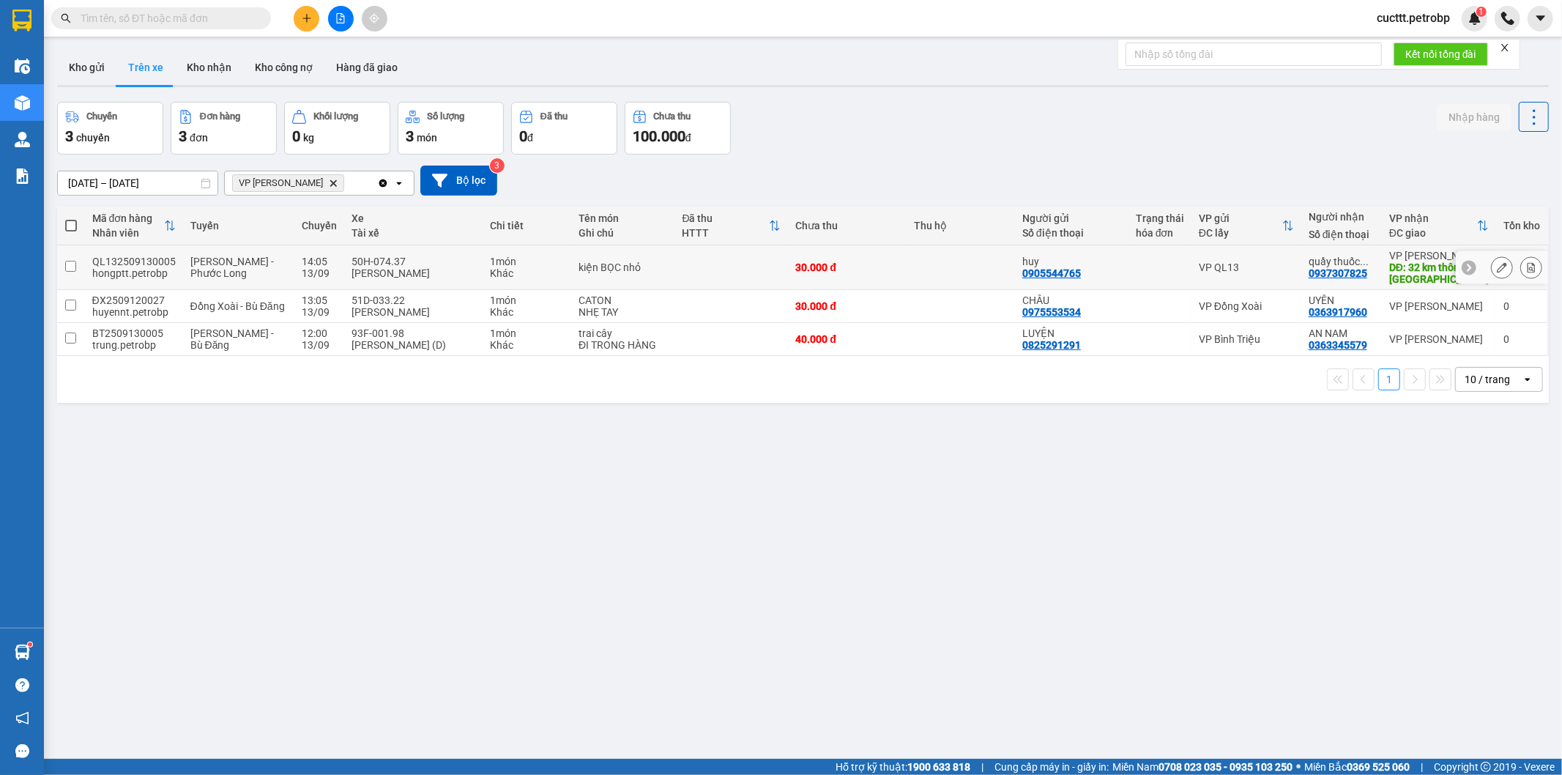
click at [1249, 268] on div "VP QL13" at bounding box center [1246, 267] width 95 height 12
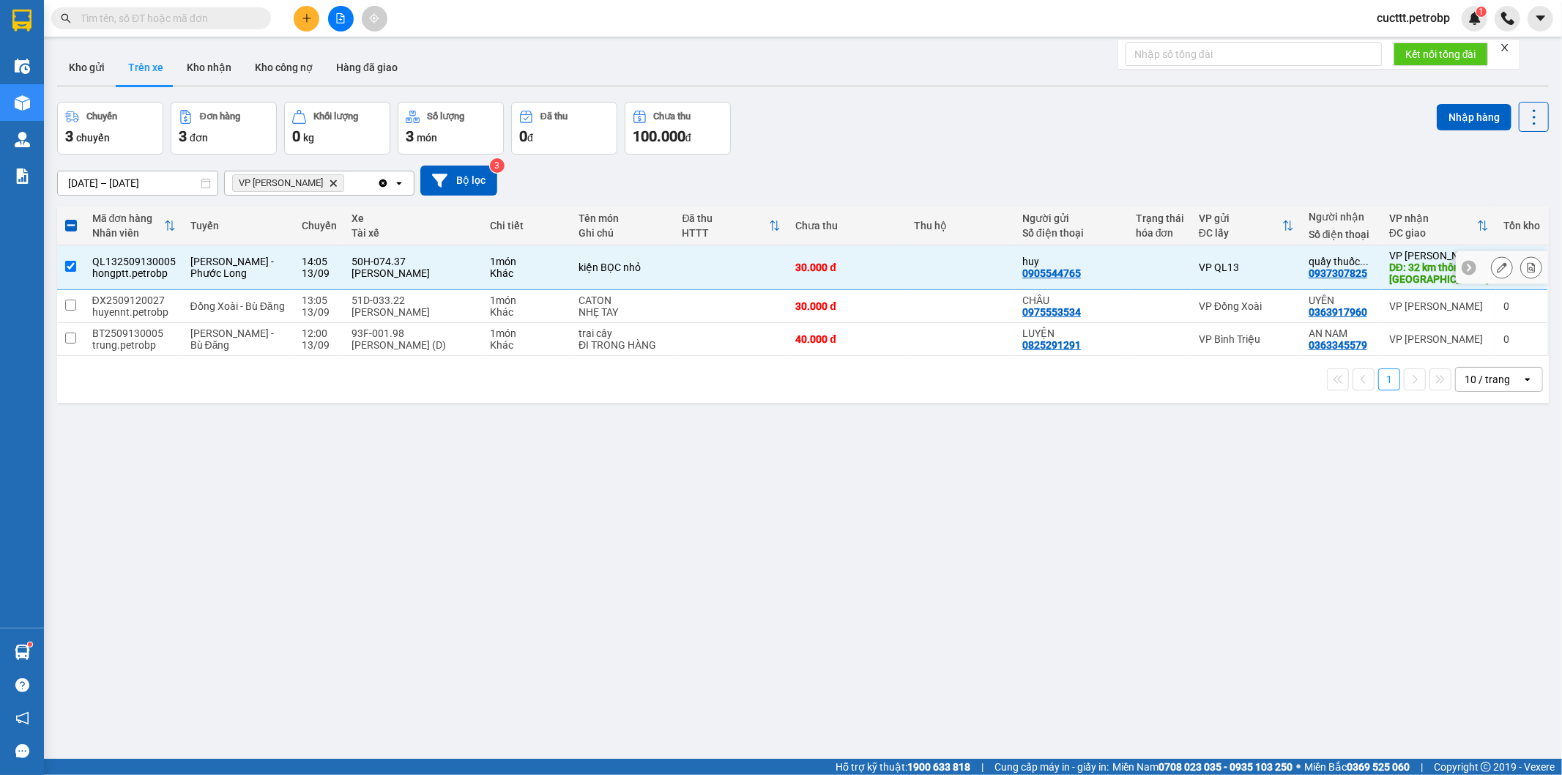
click at [836, 275] on td "30.000 đ" at bounding box center [847, 267] width 119 height 45
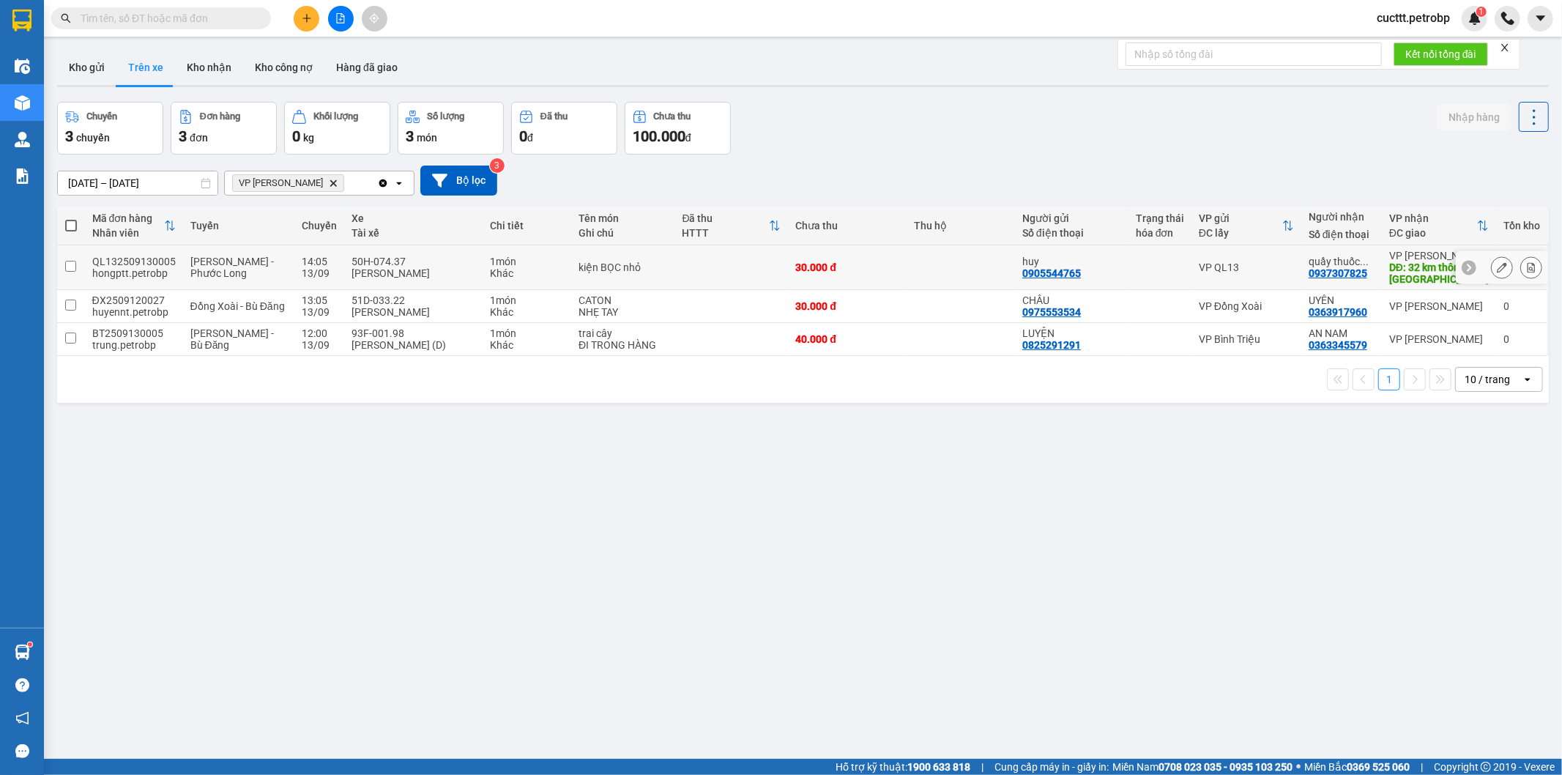
click at [883, 265] on div "30.000 đ" at bounding box center [847, 267] width 104 height 12
checkbox input "true"
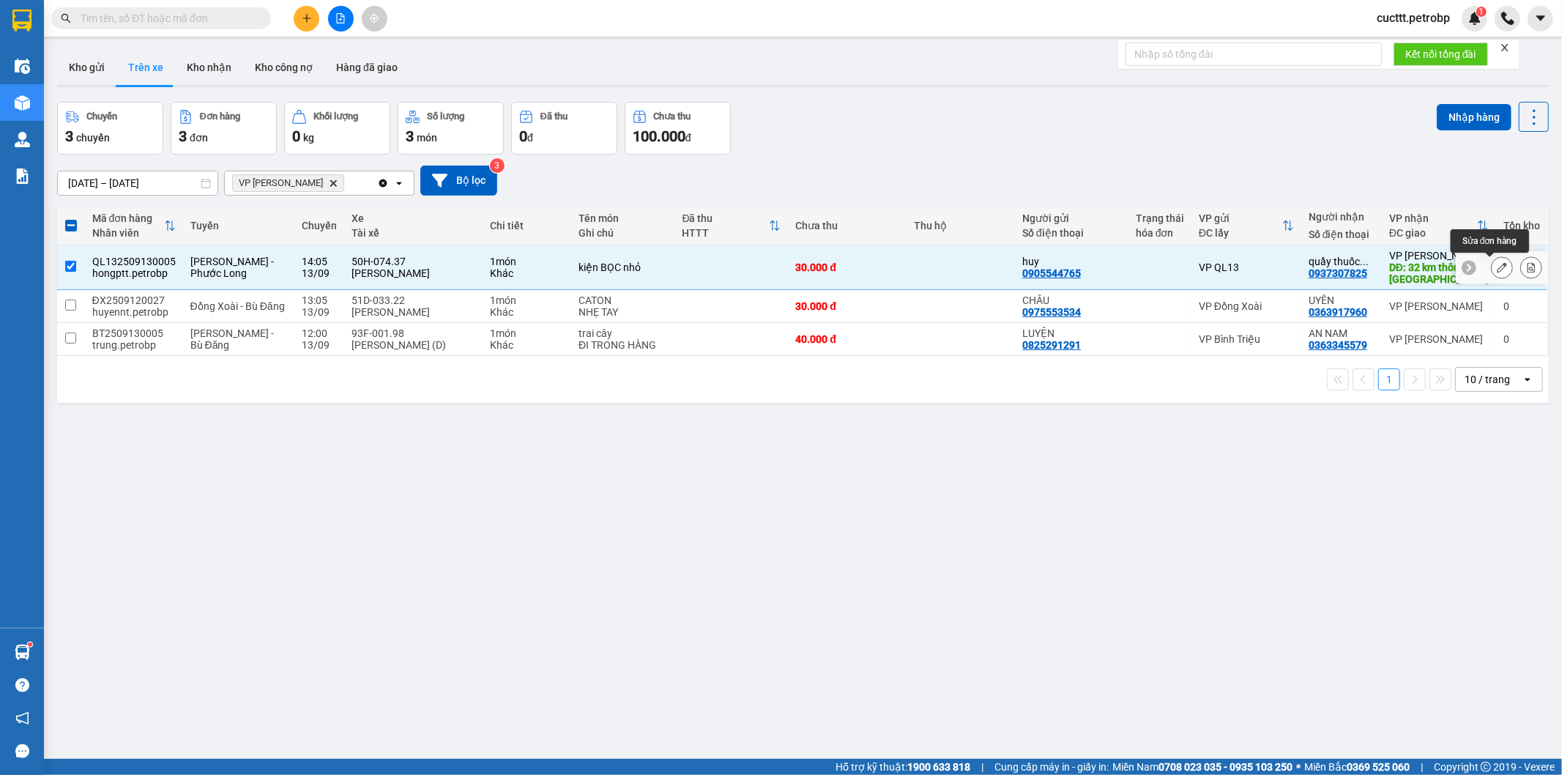
click at [1492, 268] on button at bounding box center [1502, 268] width 21 height 26
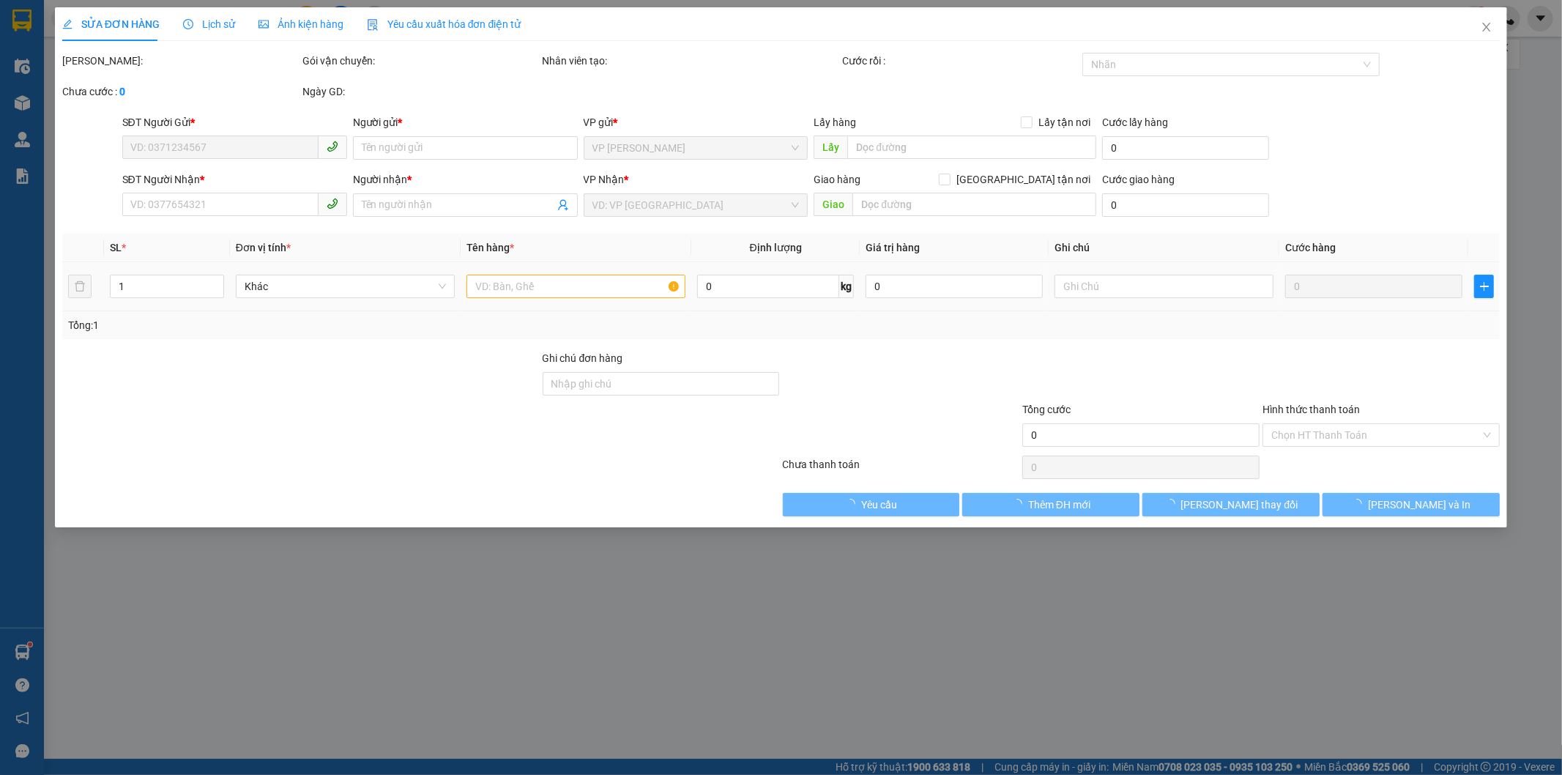
type input "0905544765"
type input "huy"
type input "0937307825"
type input "quầy thuốc mi sa"
type input "32 km thôn 8 đức liễu"
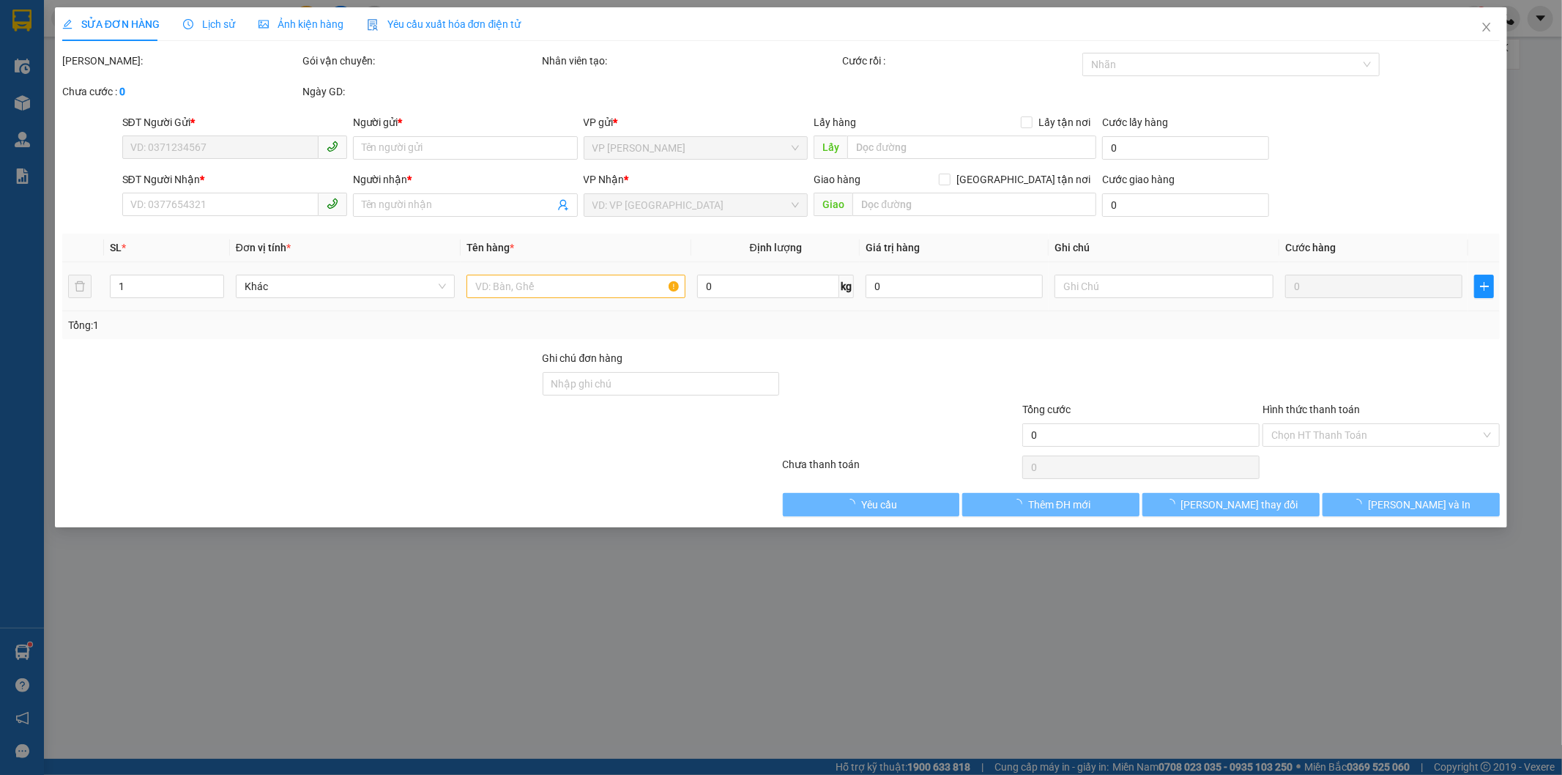
type input "30.000"
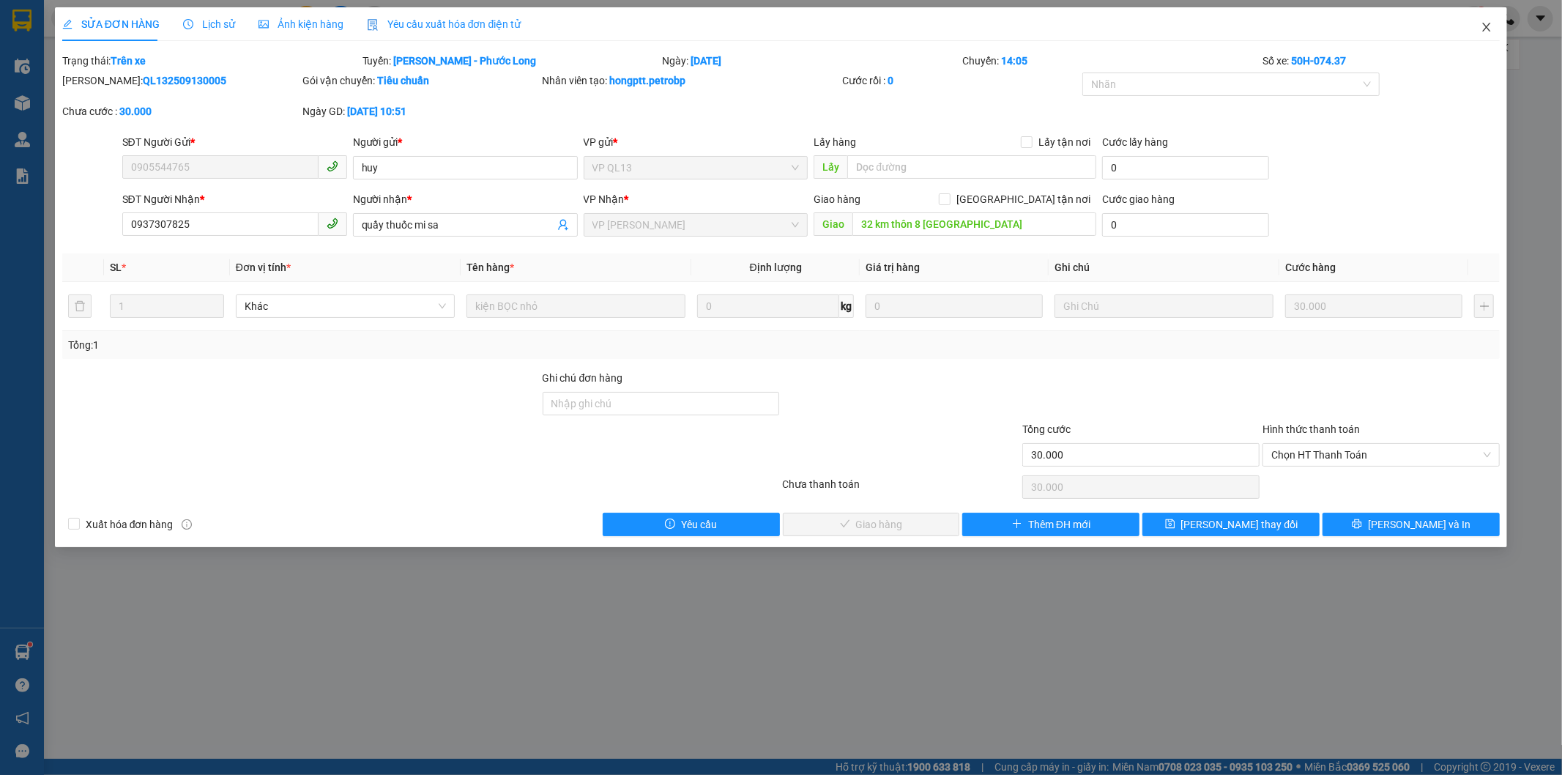
click at [1482, 31] on icon "close" at bounding box center [1487, 27] width 12 height 12
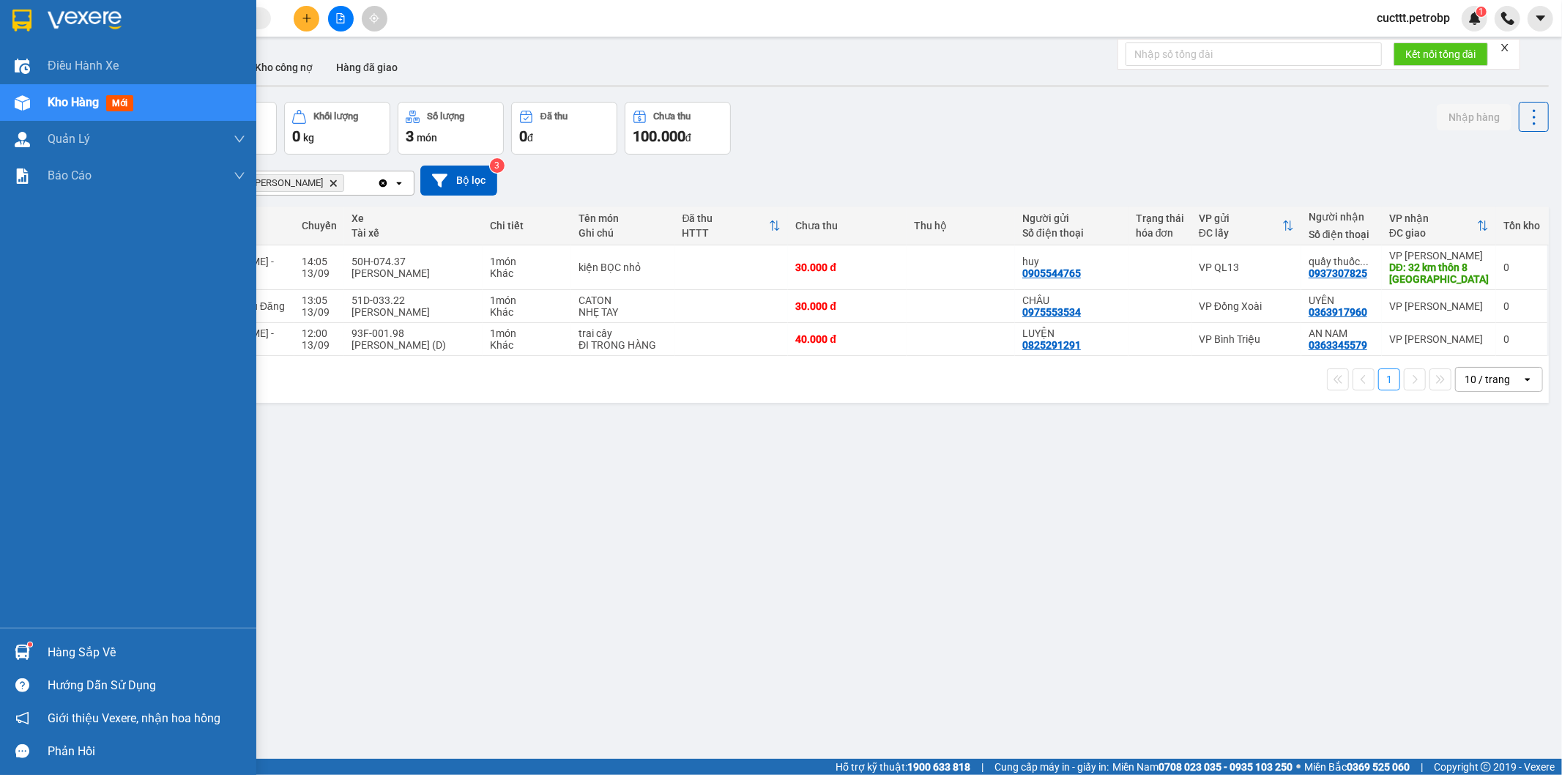
click at [39, 643] on div "Hàng sắp về" at bounding box center [128, 652] width 256 height 33
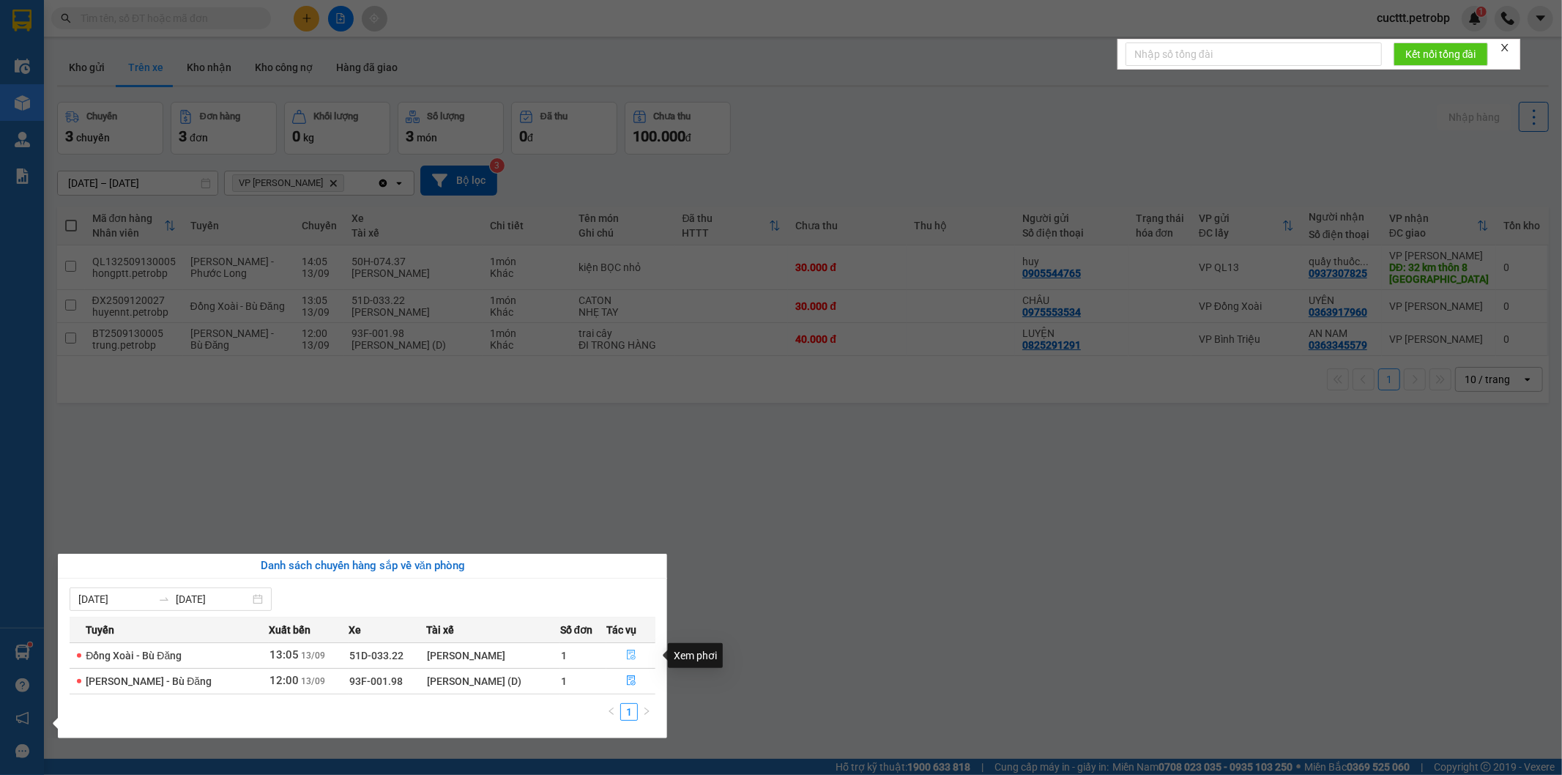
click at [627, 655] on icon "file-done" at bounding box center [631, 655] width 10 height 10
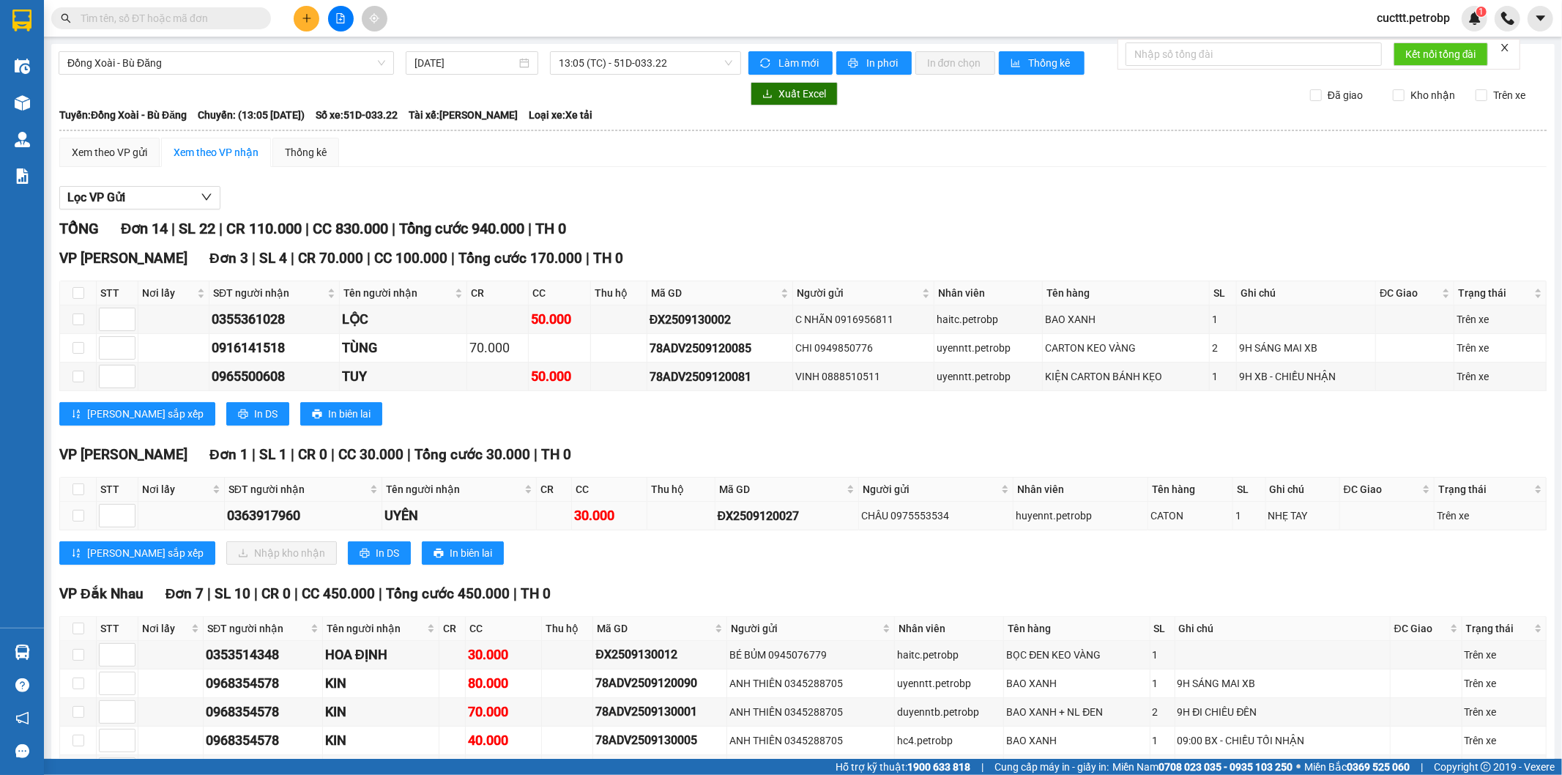
click at [70, 513] on td at bounding box center [78, 516] width 37 height 29
click at [81, 524] on label at bounding box center [79, 516] width 12 height 16
click at [81, 521] on input "checkbox" at bounding box center [79, 516] width 12 height 12
checkbox input "true"
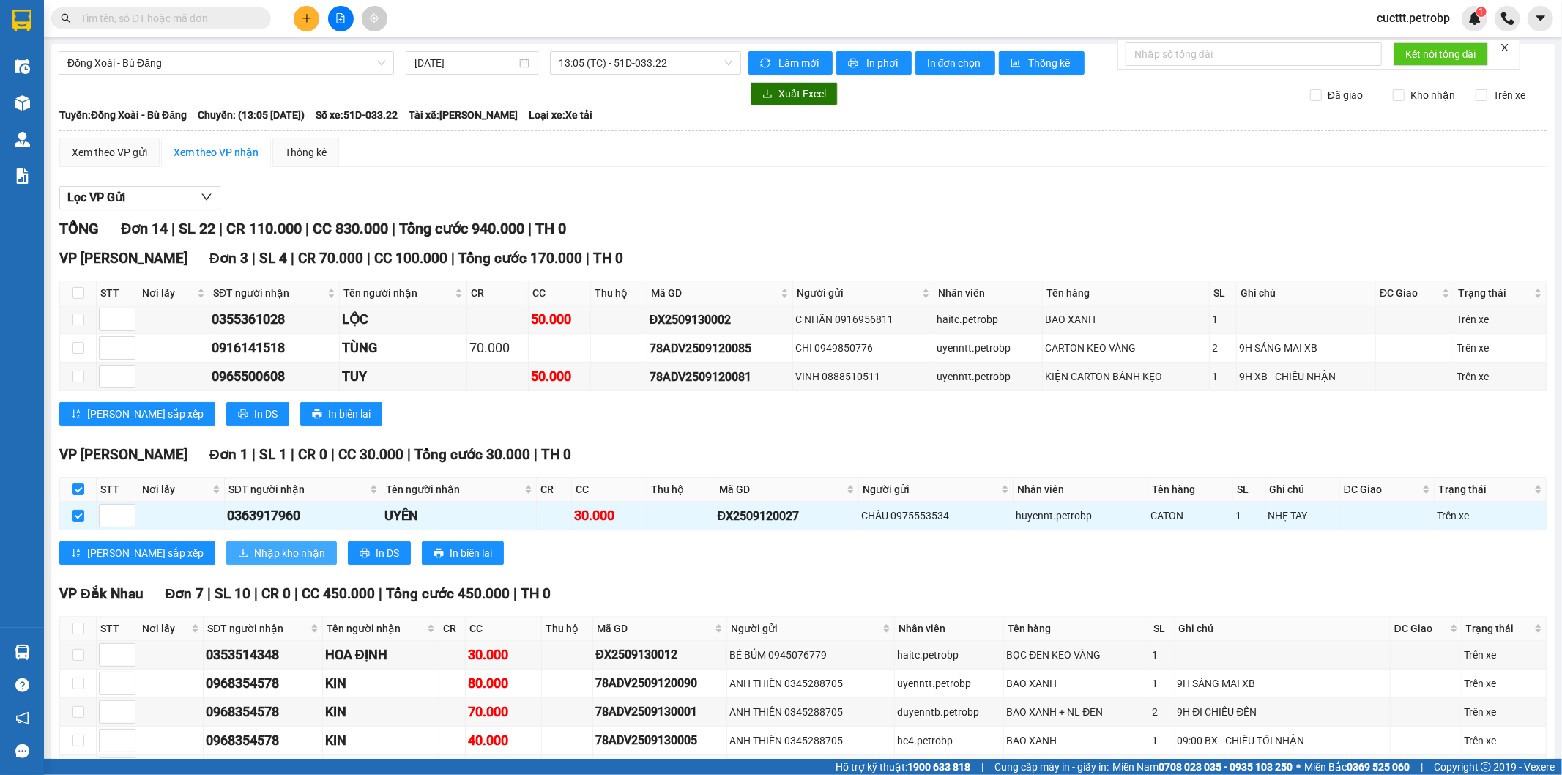
click at [254, 557] on span "Nhập kho nhận" at bounding box center [289, 553] width 71 height 16
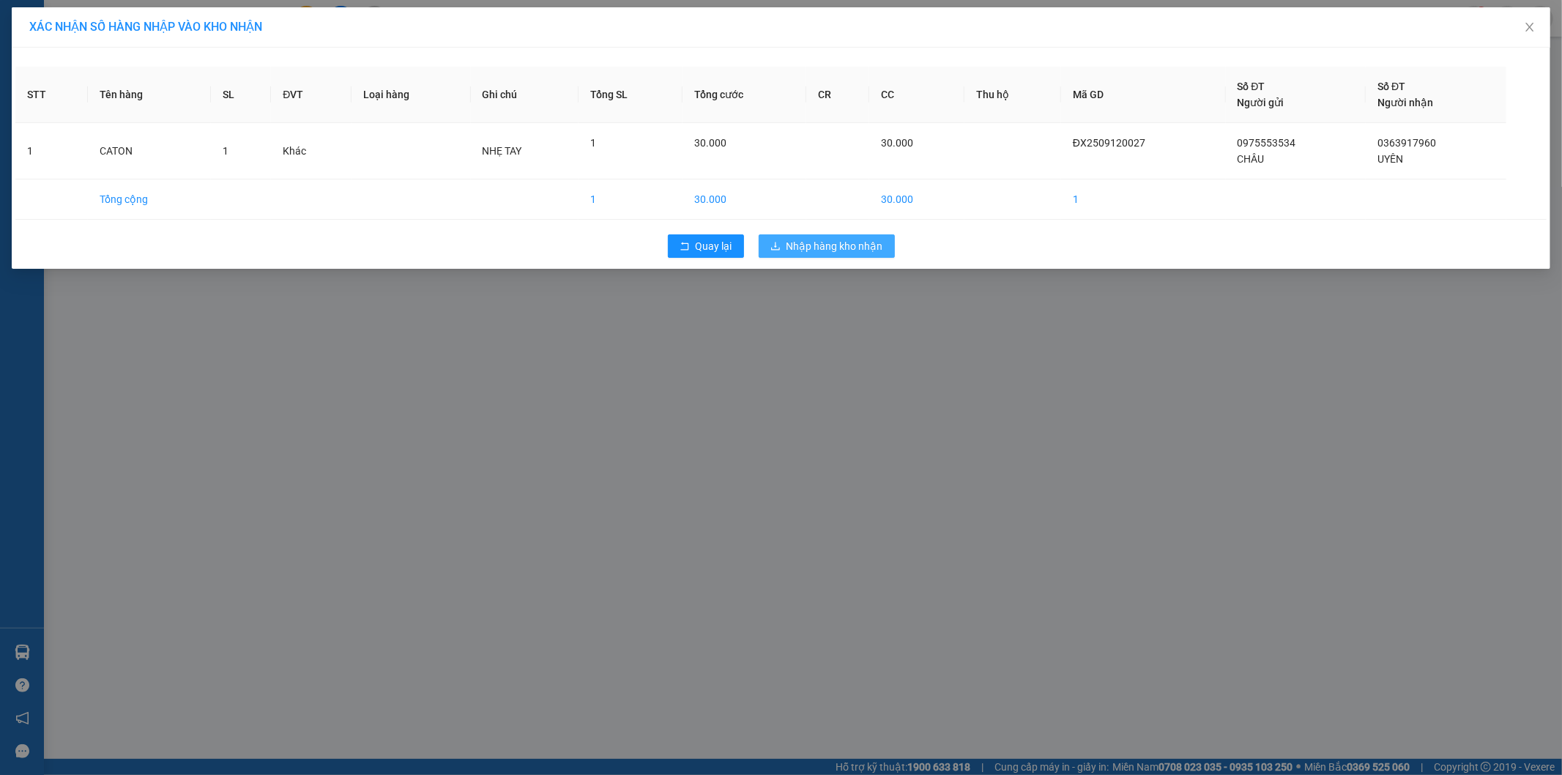
click at [840, 246] on span "Nhập hàng kho nhận" at bounding box center [835, 246] width 97 height 16
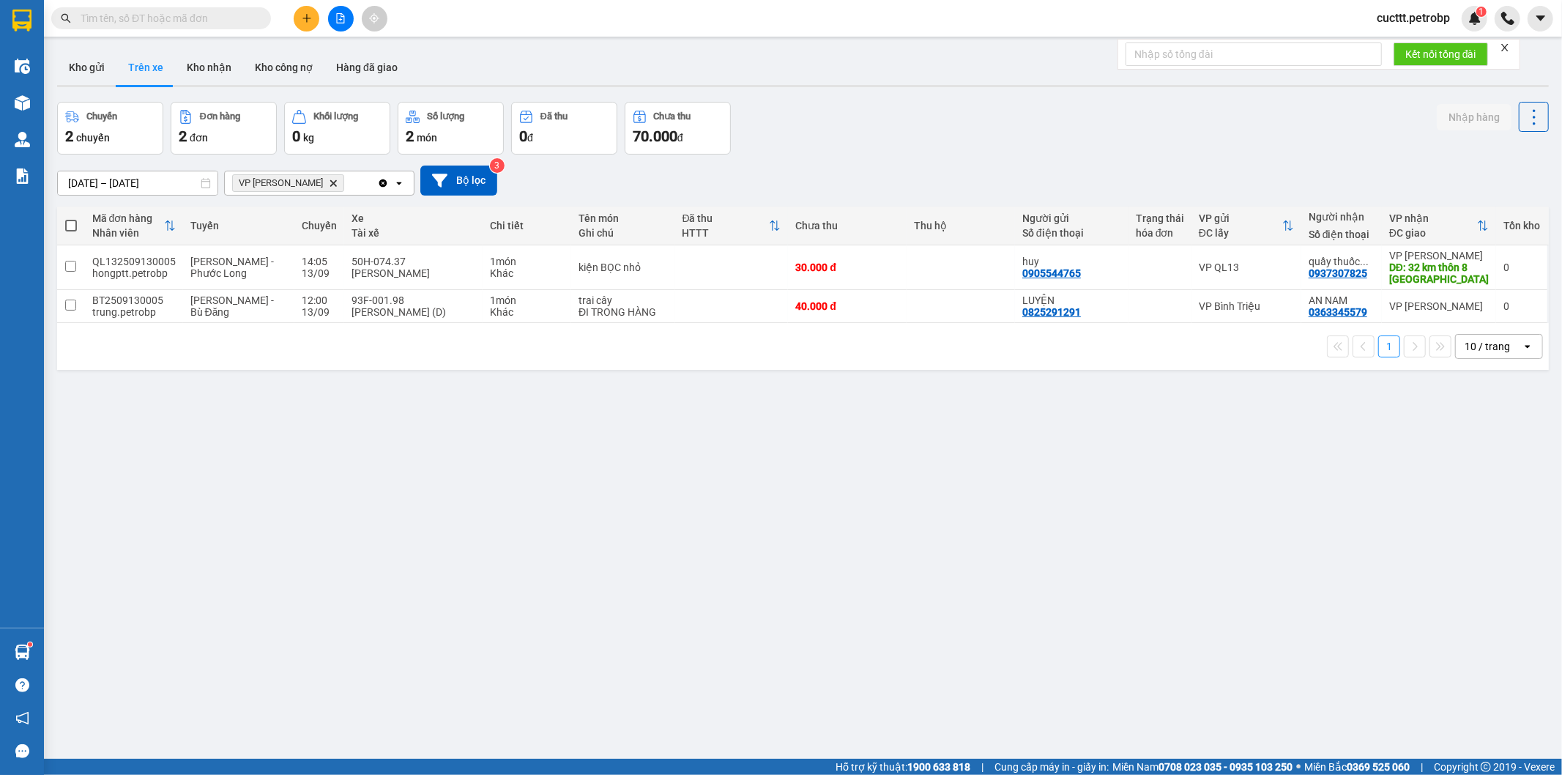
click at [961, 546] on div "ver 1.8.143 Kho gửi Trên xe Kho nhận Kho công nợ Hàng đã giao Chuyến 2 chuyến Đ…" at bounding box center [803, 431] width 1504 height 775
click at [345, 22] on icon "file-add" at bounding box center [340, 18] width 10 height 10
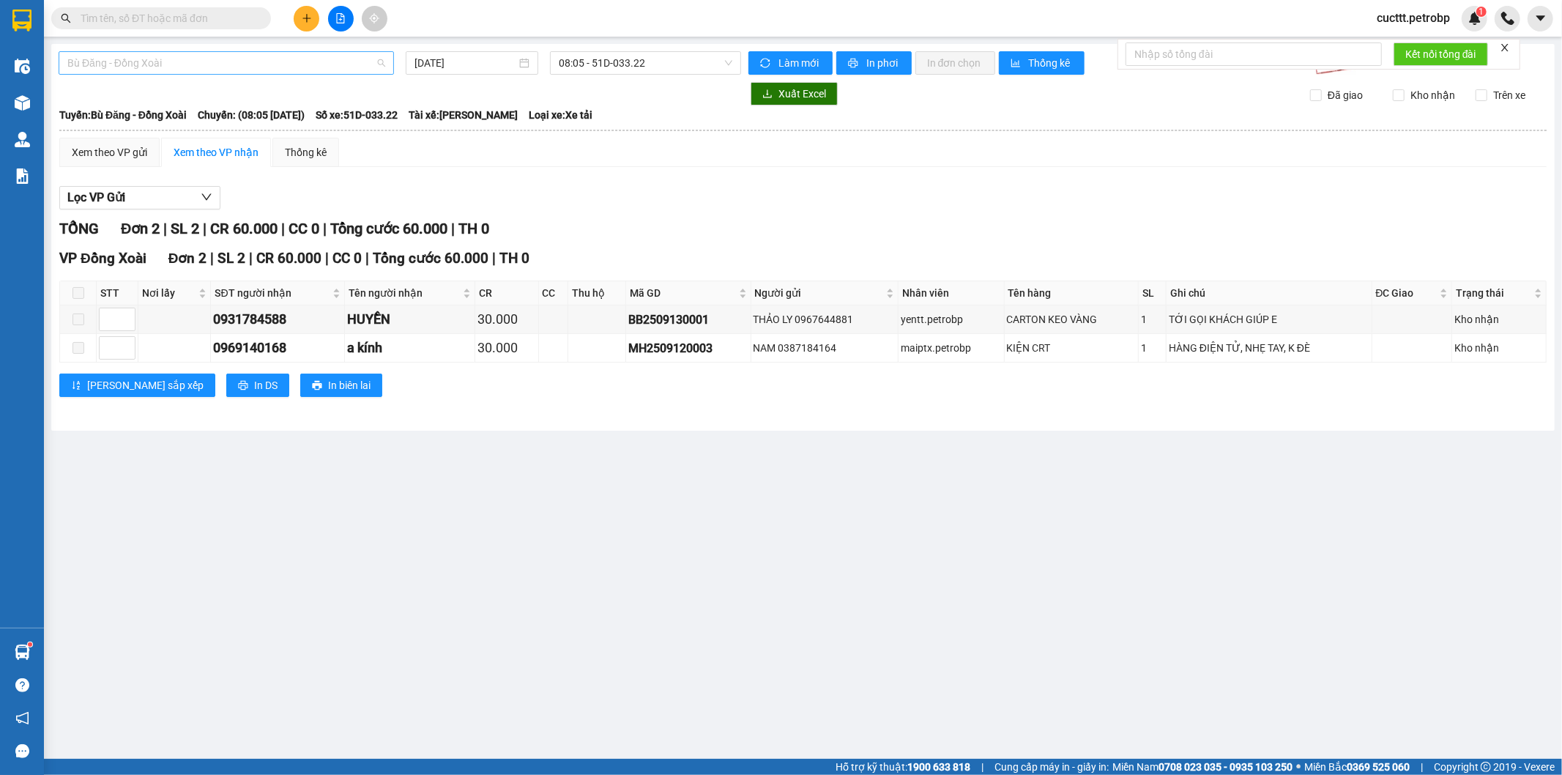
click at [240, 57] on span "Bù Đăng - Đồng Xoài" at bounding box center [226, 63] width 318 height 22
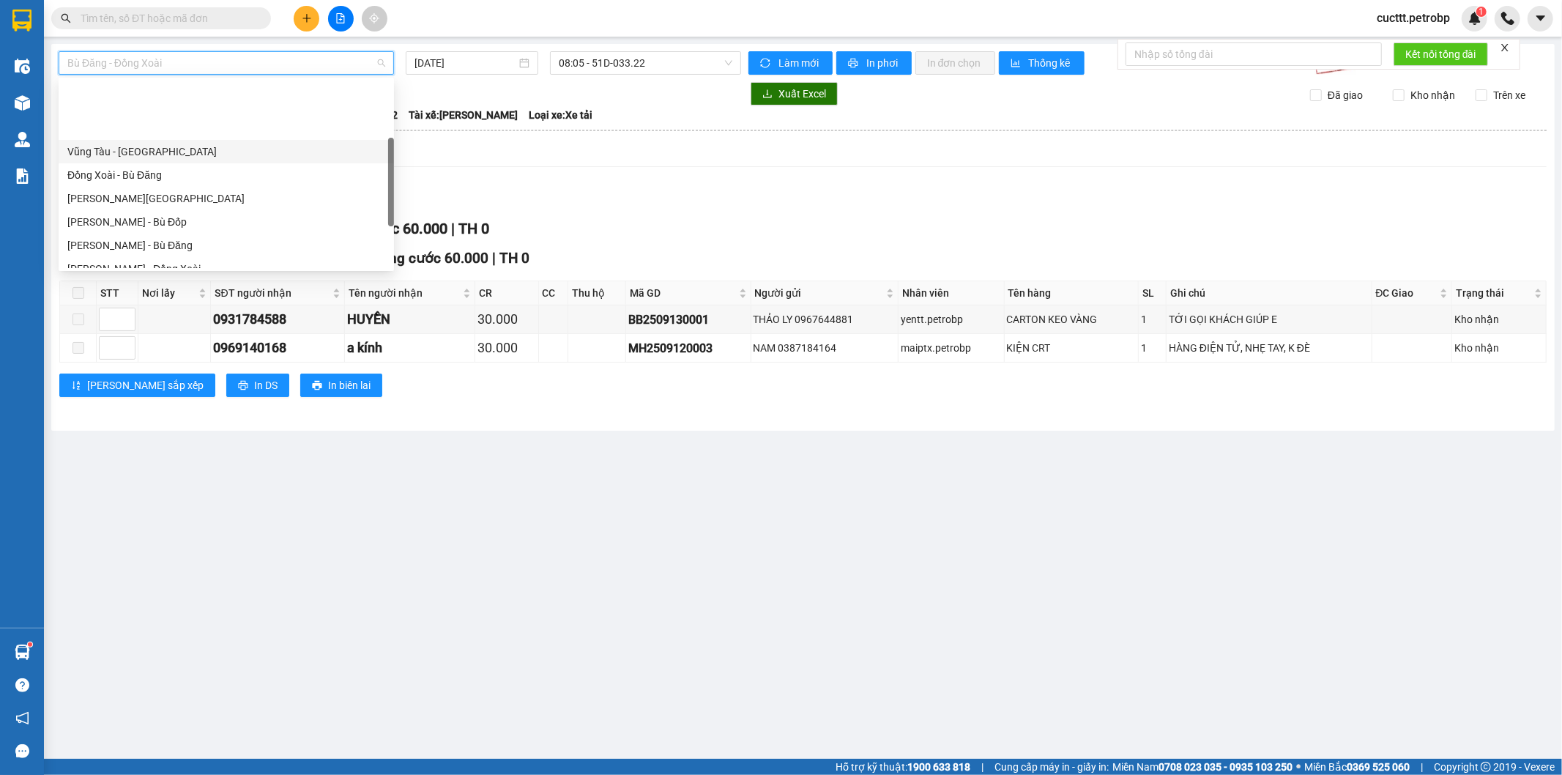
scroll to position [163, 0]
click at [195, 218] on div "[PERSON_NAME] - Phước Long" at bounding box center [226, 211] width 318 height 16
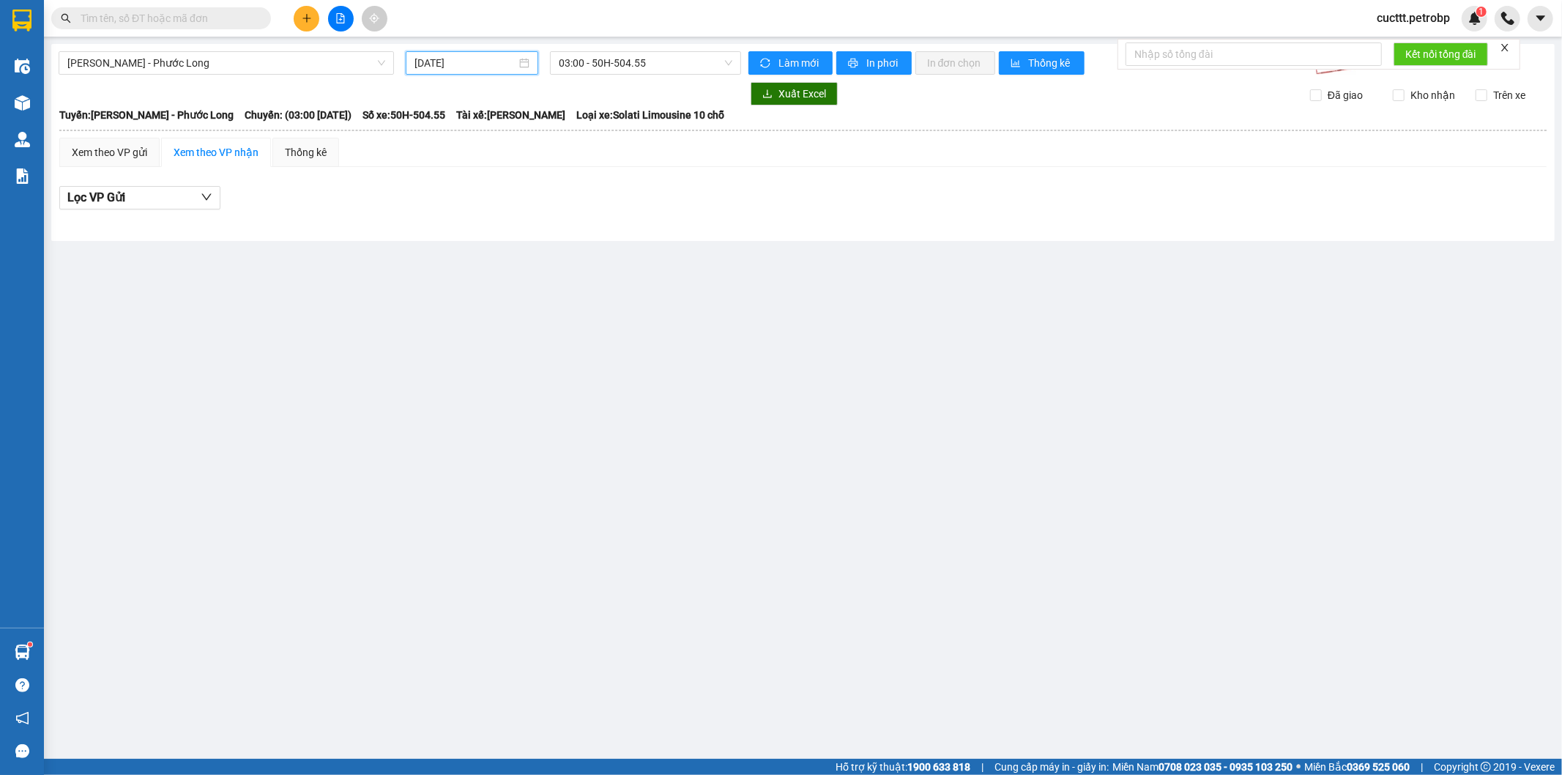
click at [504, 64] on input "[DATE]" at bounding box center [466, 63] width 102 height 16
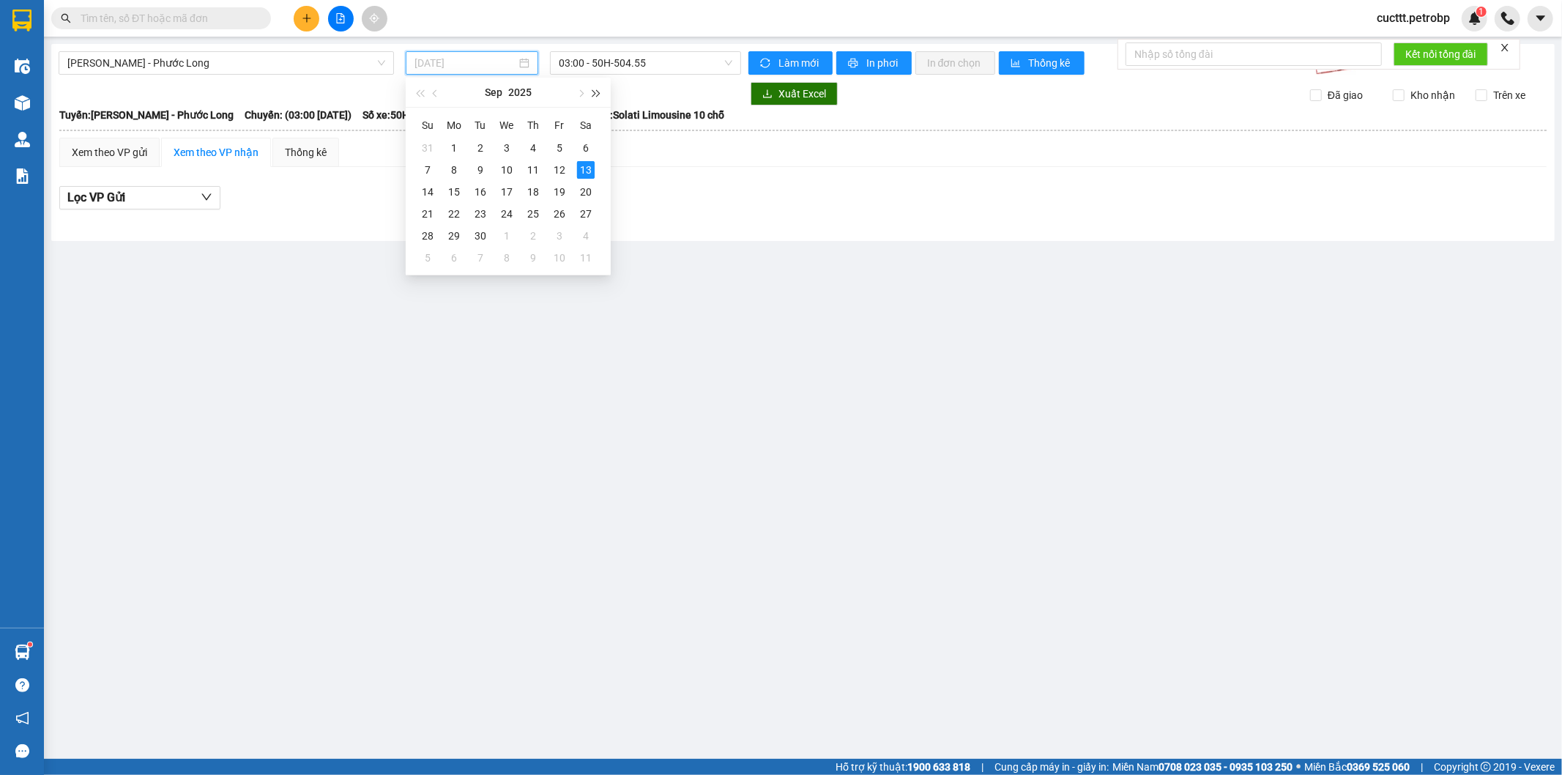
type input "[DATE]"
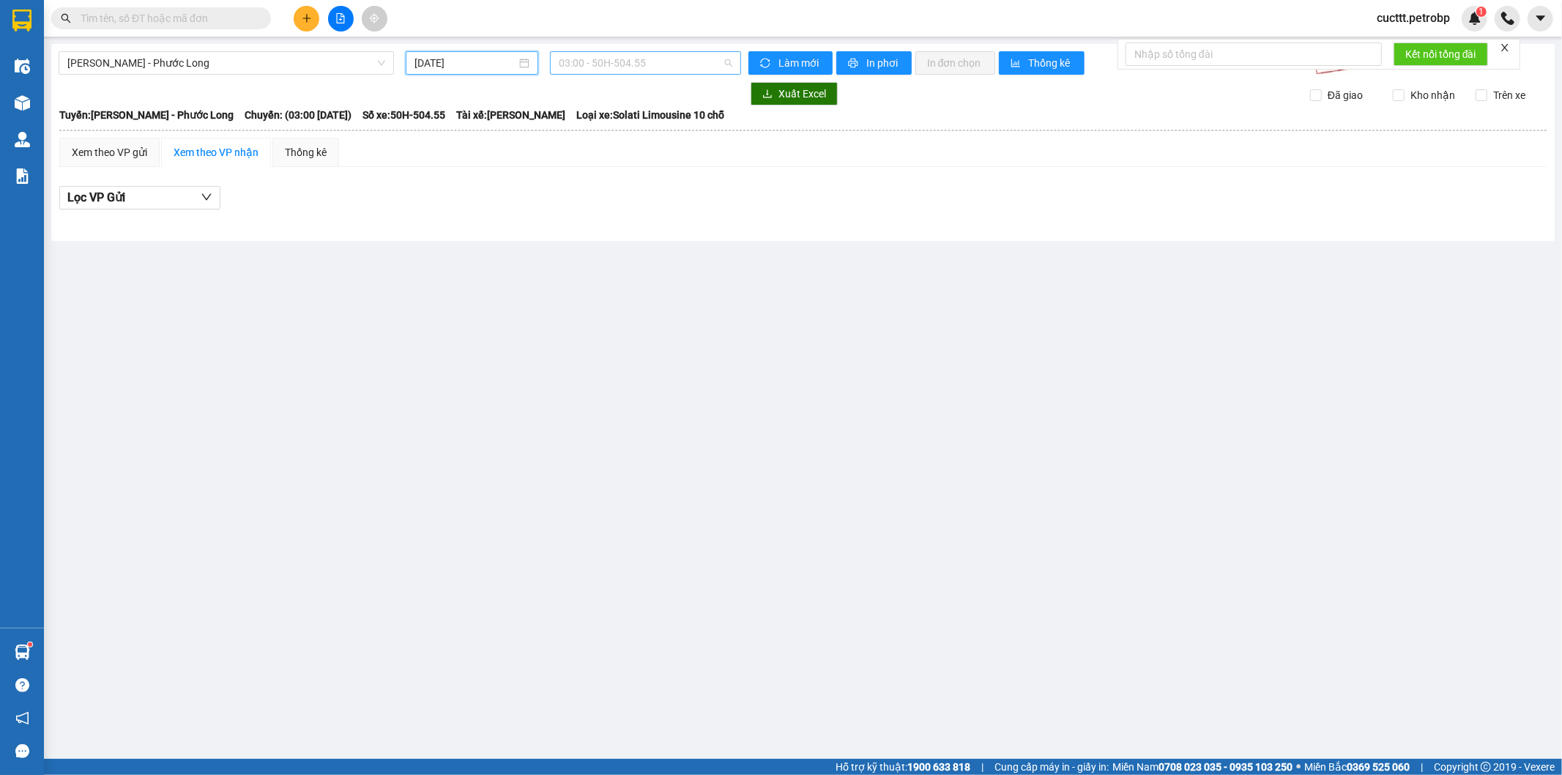
click at [608, 62] on span "03:00 - 50H-504.55" at bounding box center [645, 63] width 173 height 22
click at [595, 211] on div "14:05 - 50H-074.37" at bounding box center [616, 214] width 114 height 16
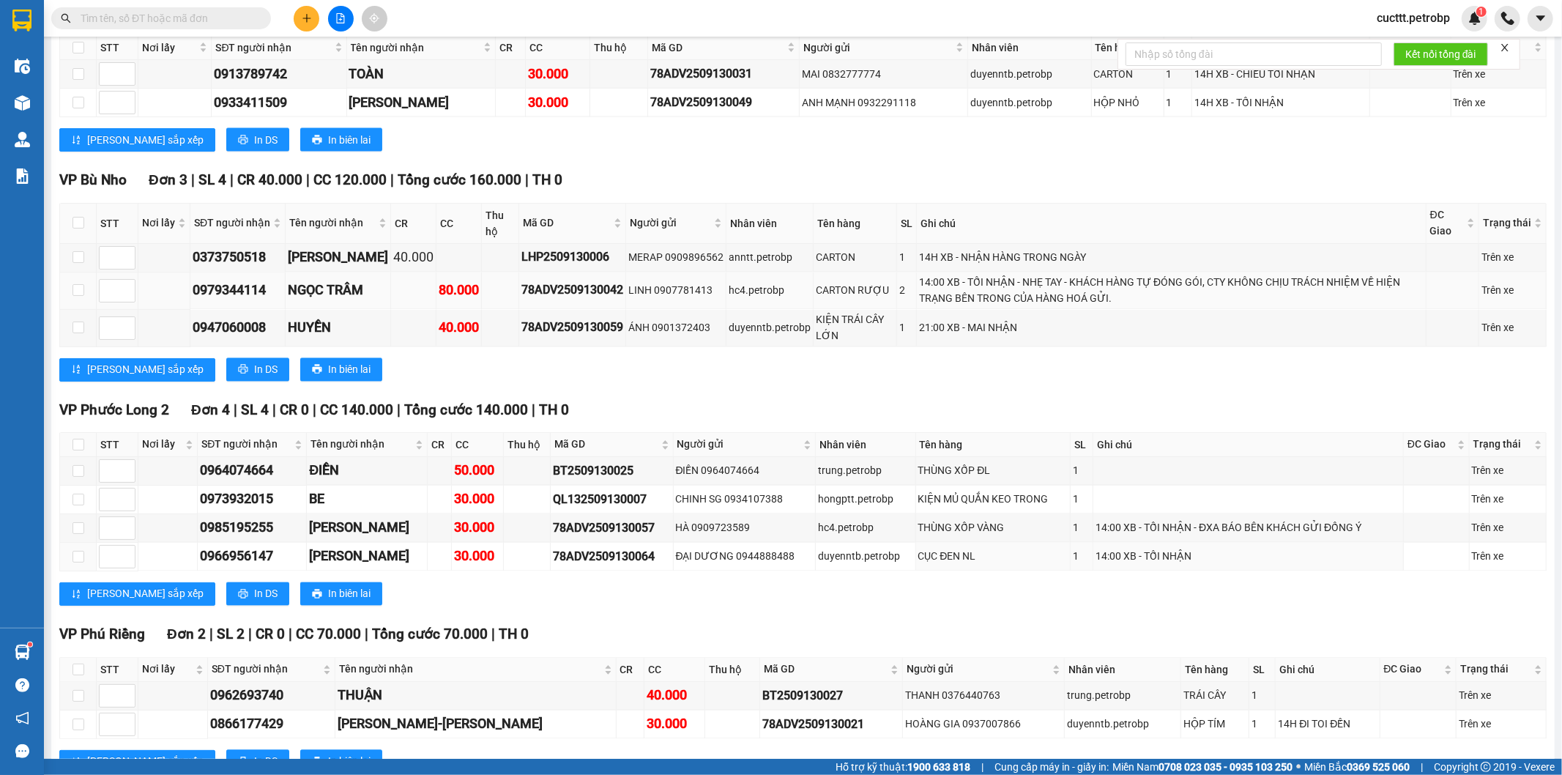
scroll to position [2249, 0]
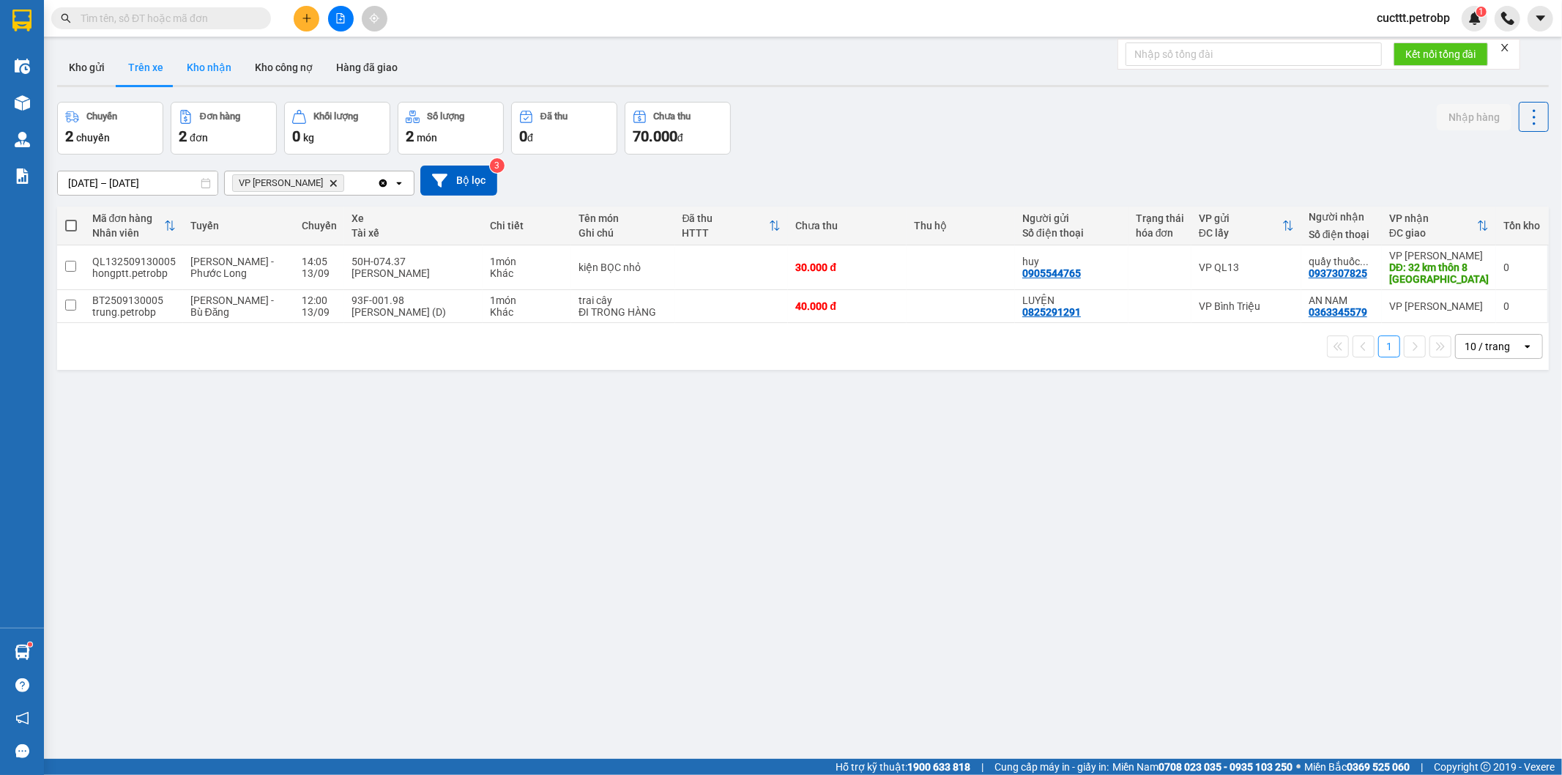
click at [201, 81] on button "Kho nhận" at bounding box center [209, 67] width 68 height 35
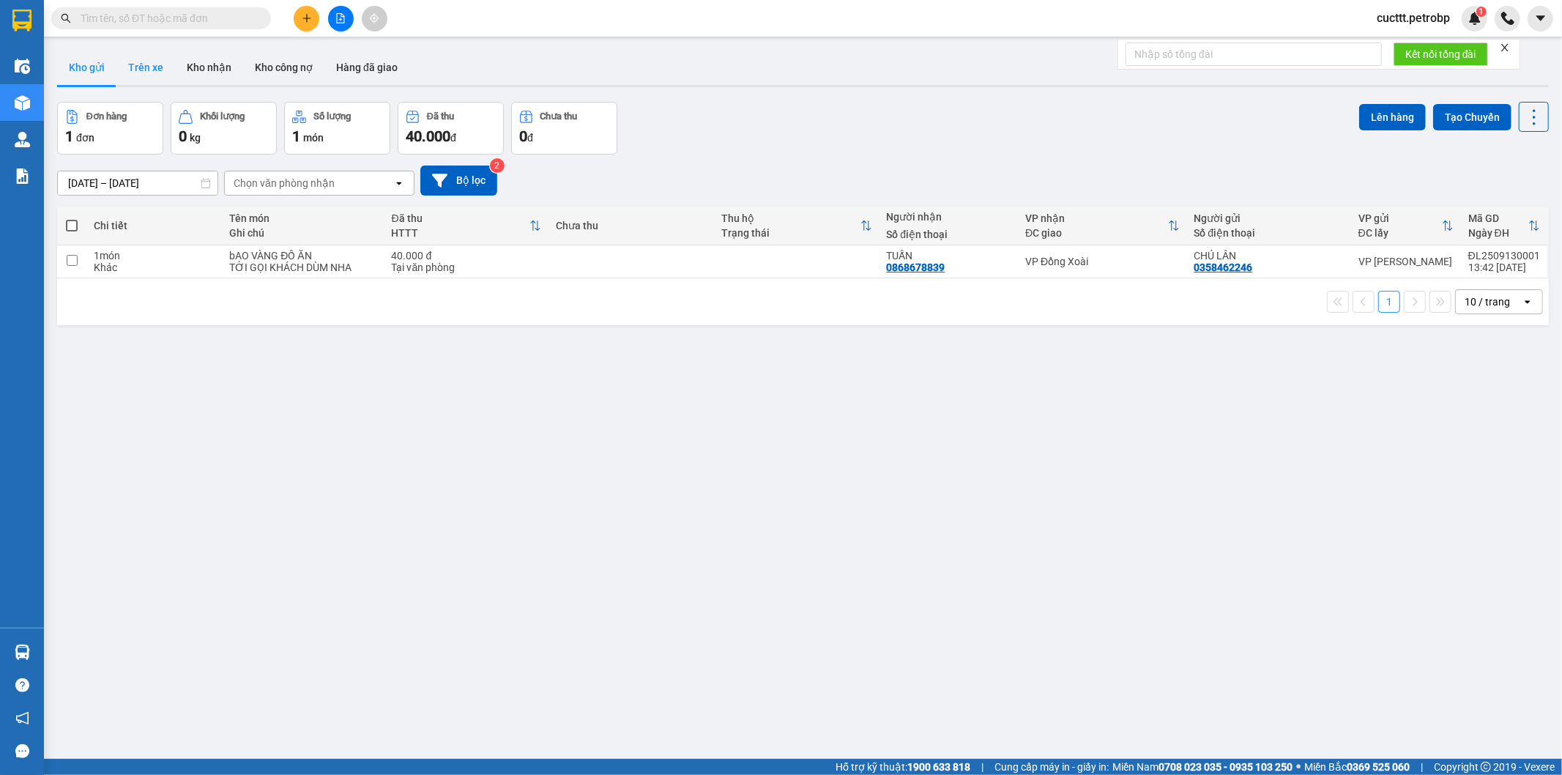
click at [152, 59] on button "Trên xe" at bounding box center [145, 67] width 59 height 35
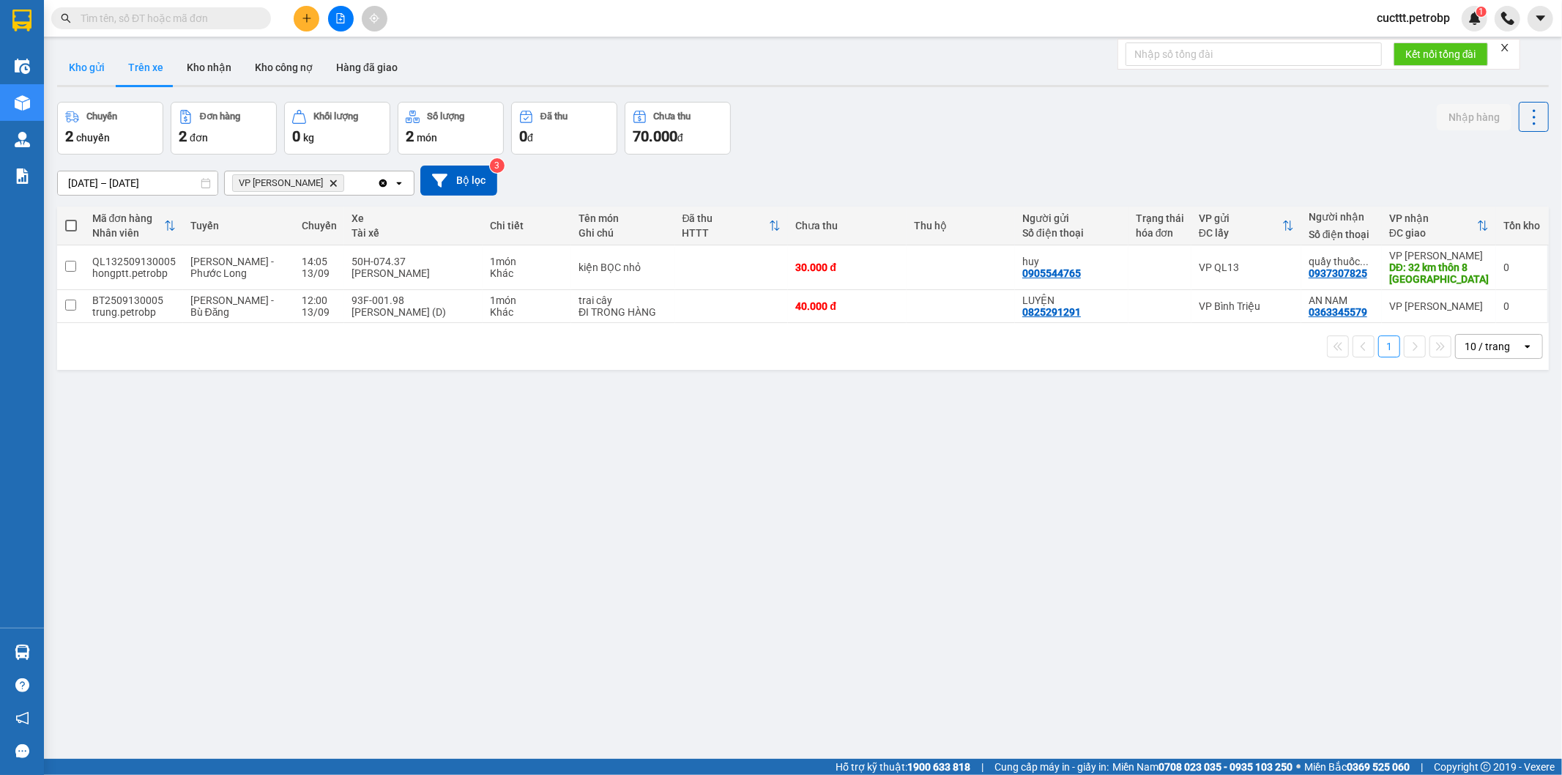
click at [107, 63] on button "Kho gửi" at bounding box center [86, 67] width 59 height 35
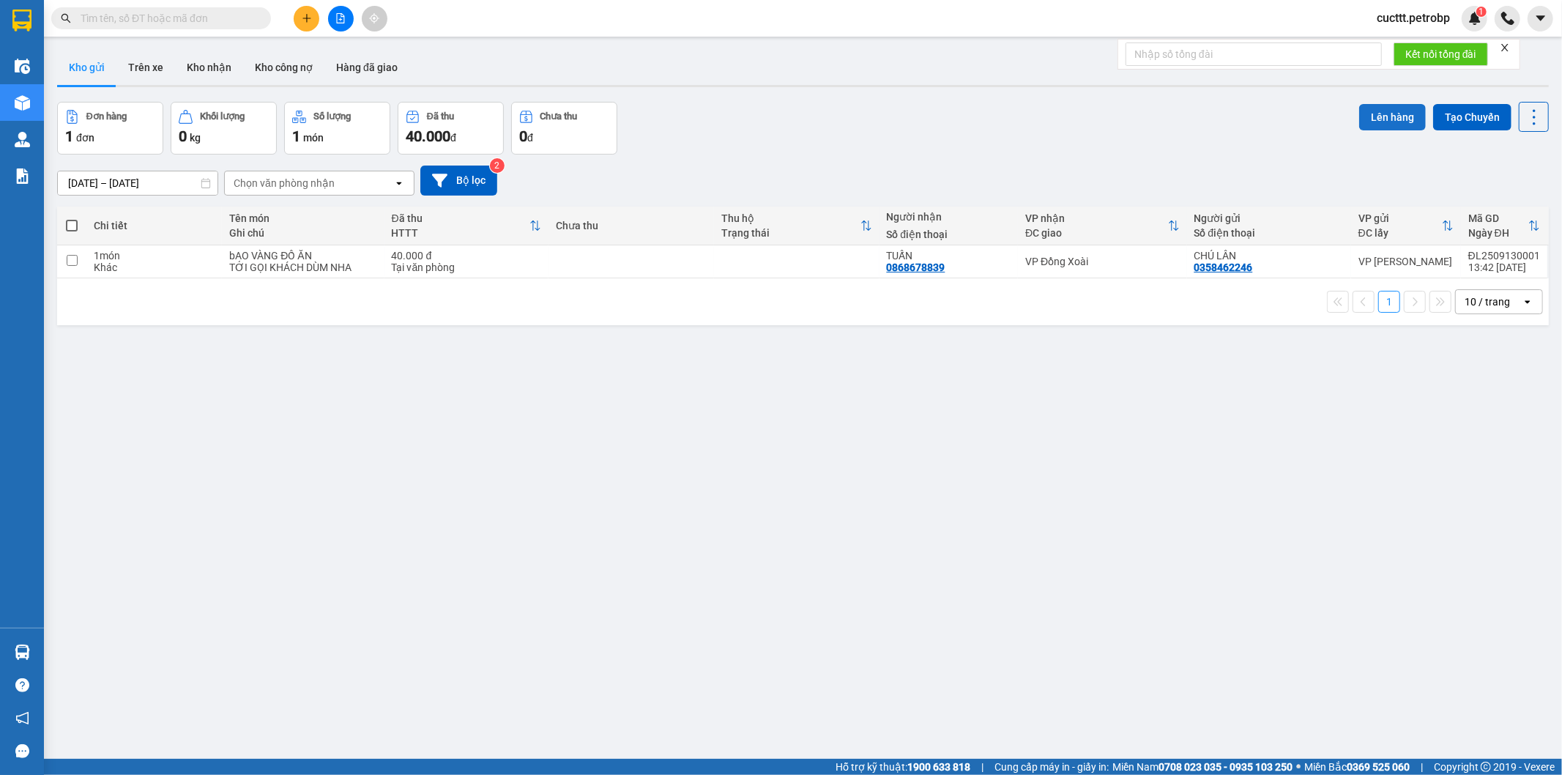
click at [1373, 111] on button "Lên hàng" at bounding box center [1392, 117] width 67 height 26
click at [297, 182] on div "Chọn văn phòng nhận" at bounding box center [284, 183] width 101 height 15
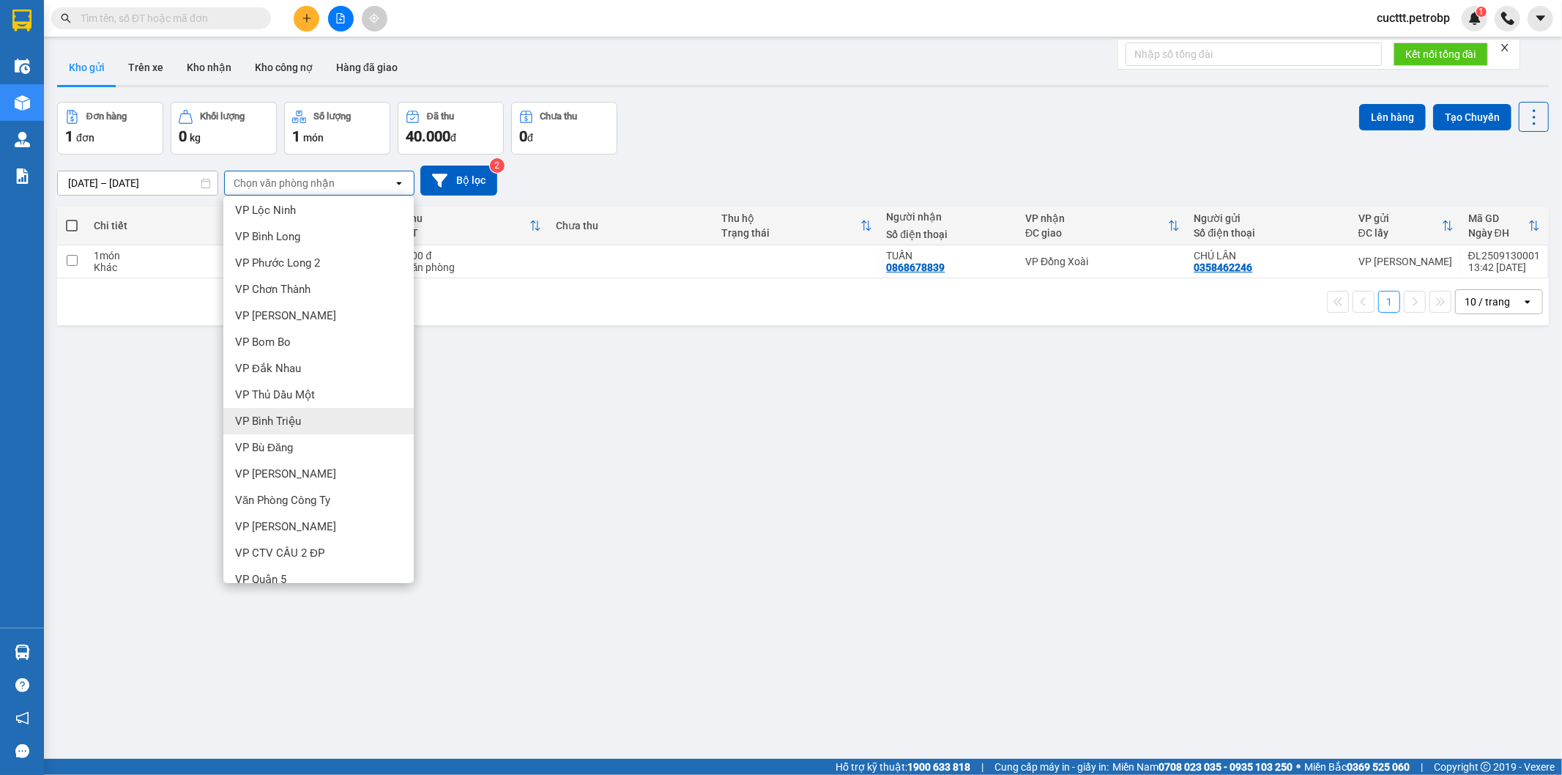
scroll to position [229, 0]
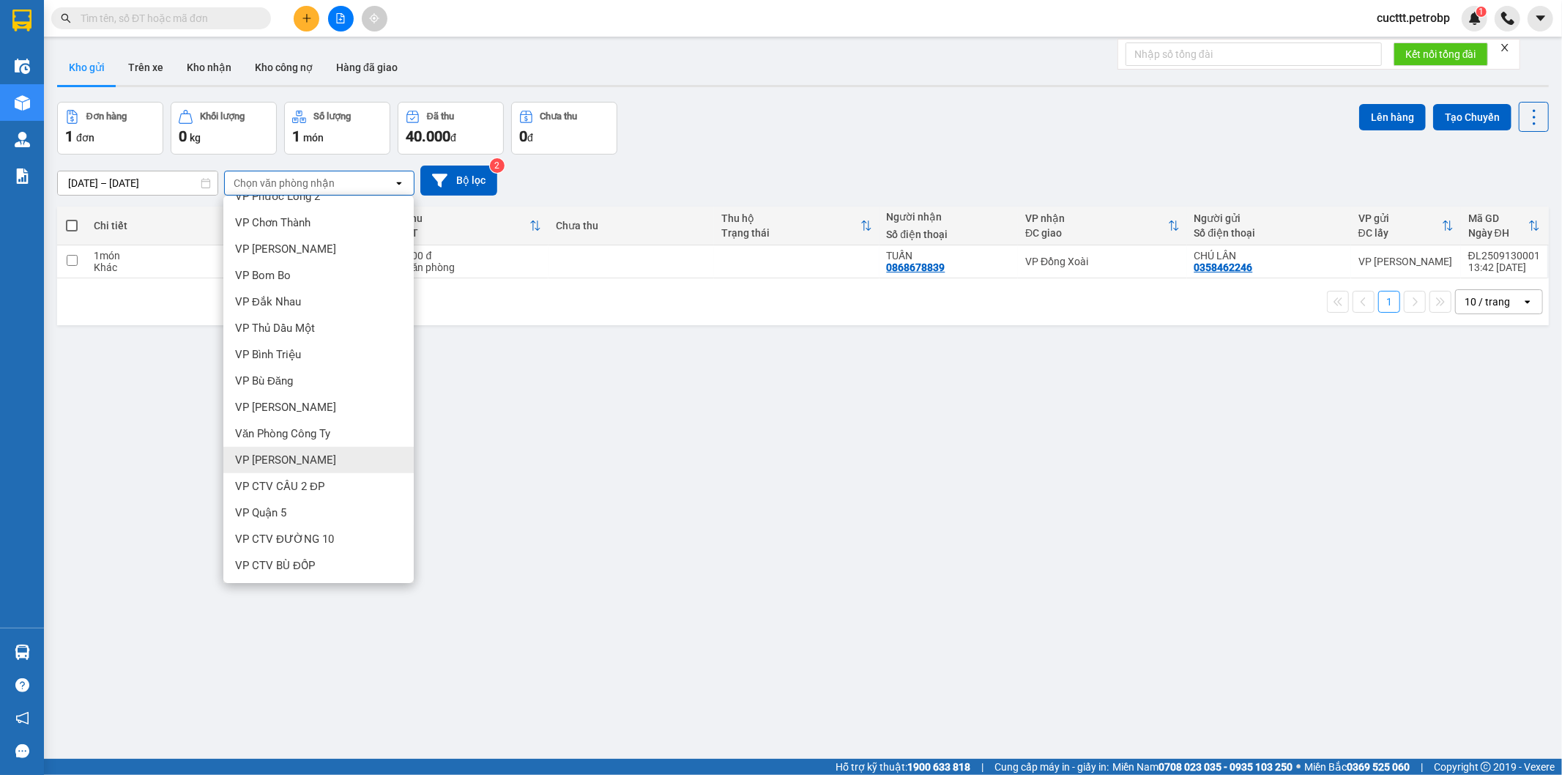
click at [266, 457] on span "VP [PERSON_NAME]" at bounding box center [285, 460] width 101 height 15
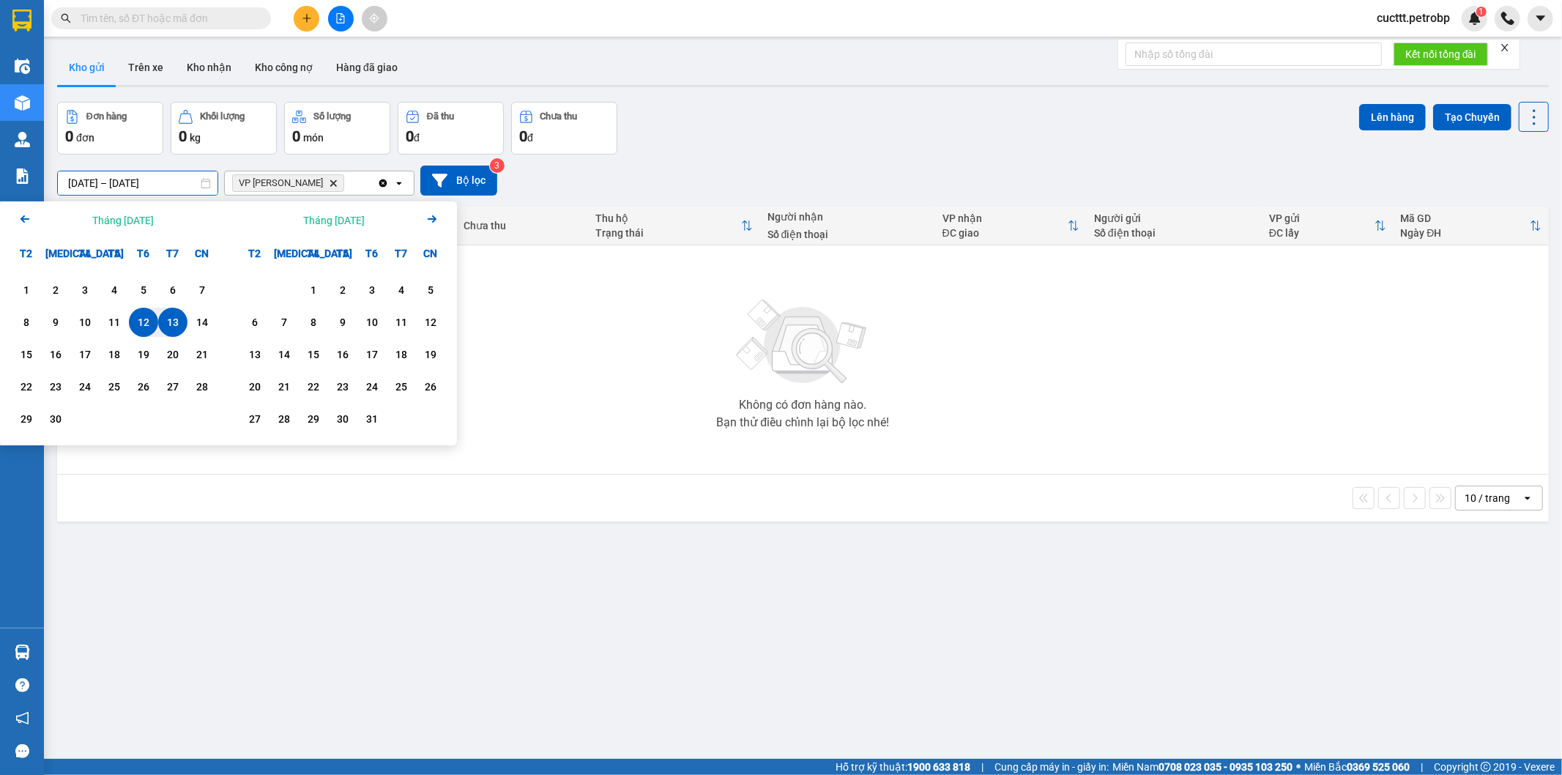
click at [142, 184] on input "[DATE] – [DATE]" at bounding box center [138, 182] width 160 height 23
click at [168, 325] on div "13" at bounding box center [173, 322] width 21 height 18
click at [158, 177] on input "[DATE] – / /" at bounding box center [138, 182] width 160 height 23
click at [159, 177] on input "[DATE] – / /" at bounding box center [138, 182] width 160 height 23
click at [171, 186] on input "[DATE] – / /" at bounding box center [138, 182] width 160 height 23
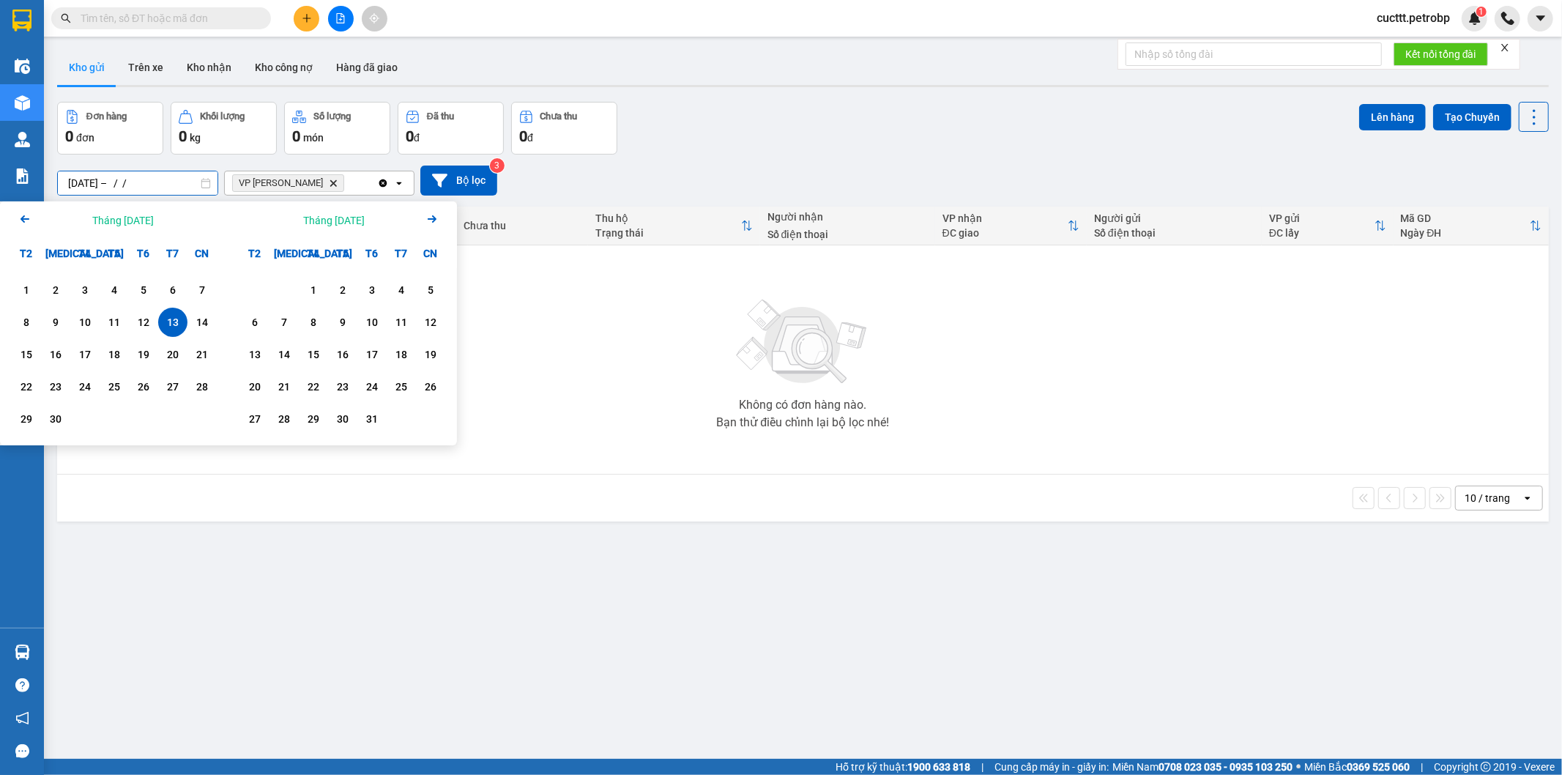
click at [156, 179] on input "[DATE] – / /" at bounding box center [138, 182] width 160 height 23
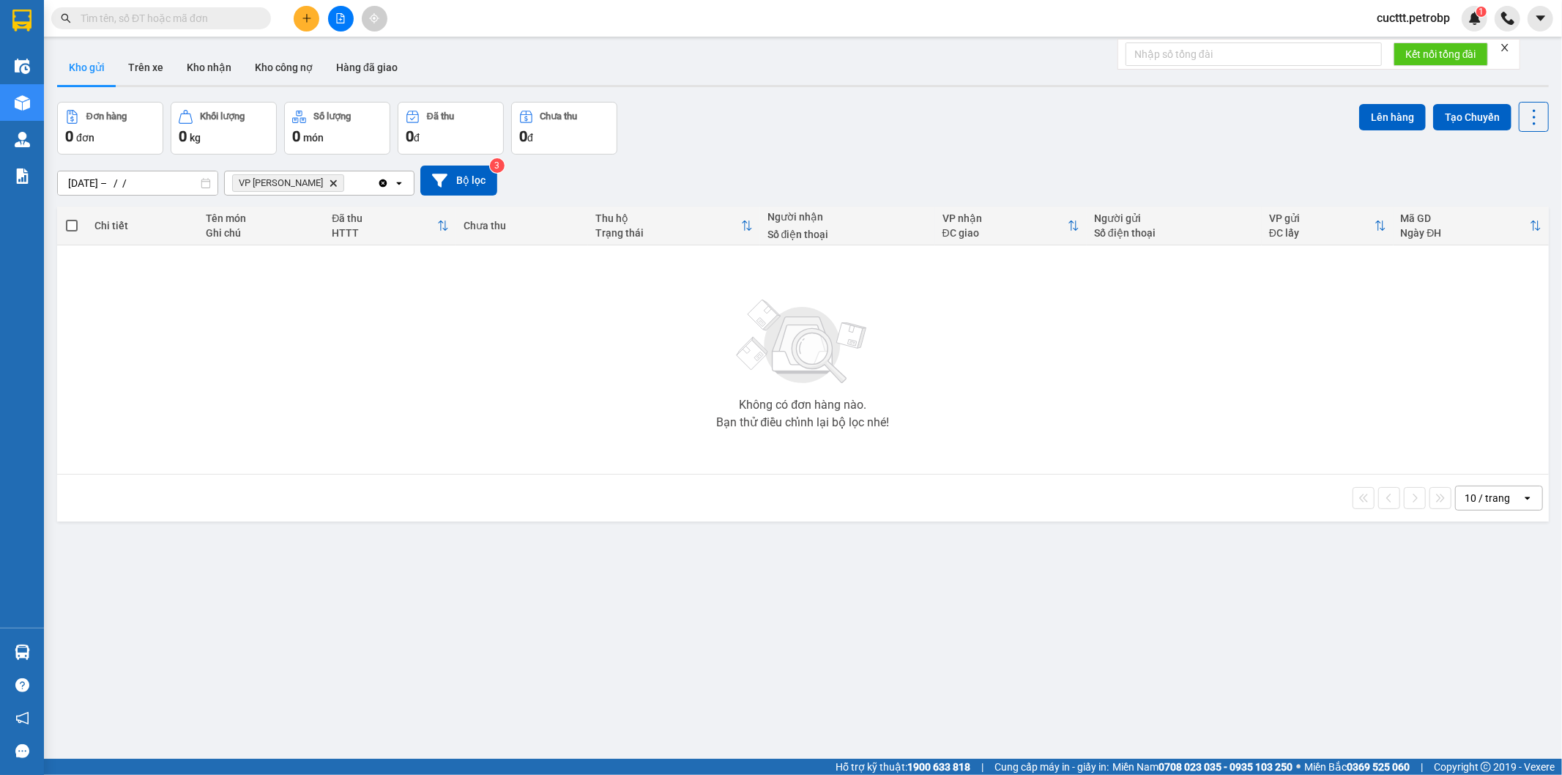
click at [579, 179] on div "[DATE] – / / Press the down arrow key to interact with the calendar and select …" at bounding box center [803, 181] width 1492 height 30
click at [167, 177] on input "[DATE] – / /" at bounding box center [138, 182] width 160 height 23
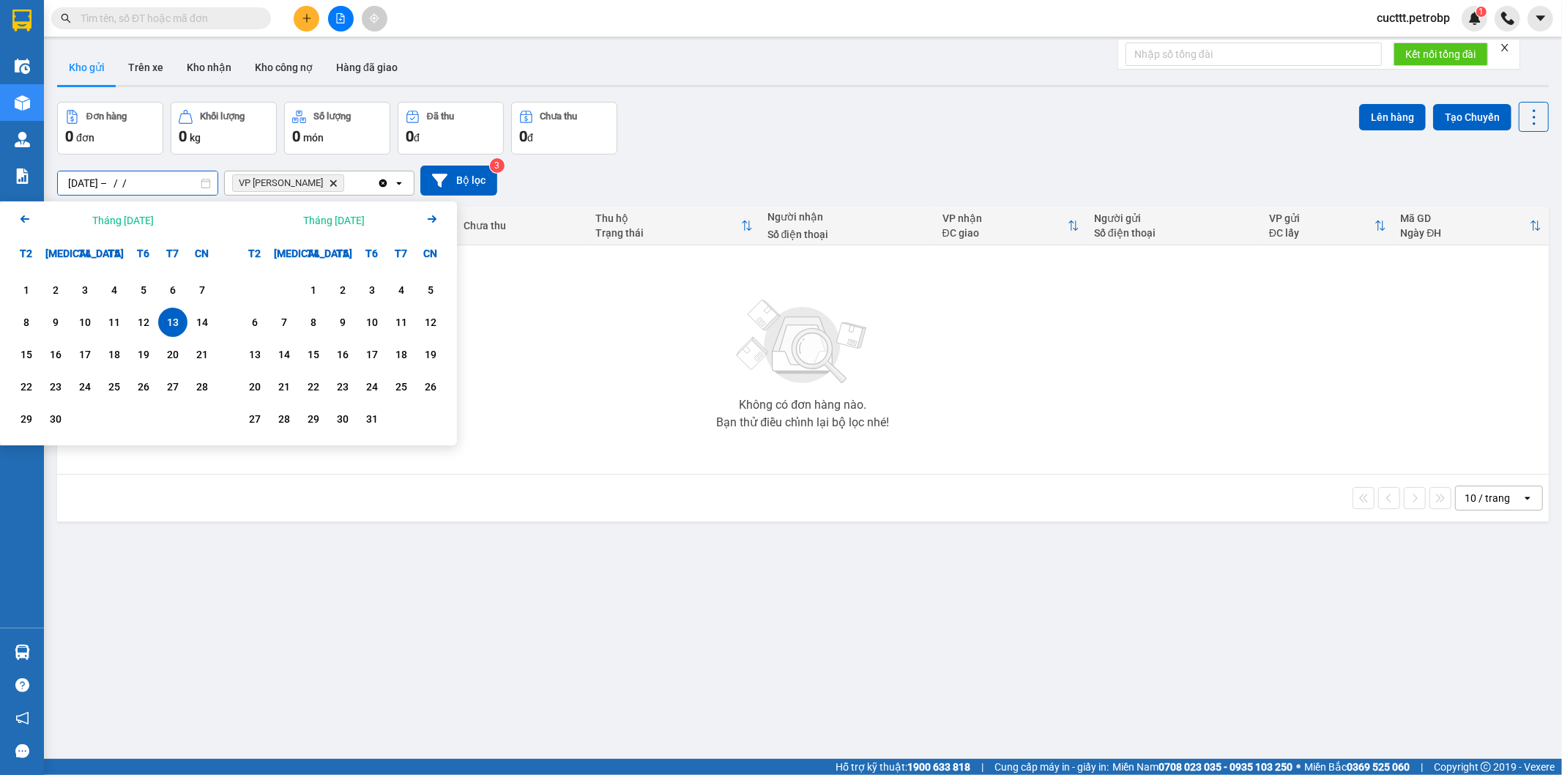
click at [164, 179] on input "[DATE] – / /" at bounding box center [138, 182] width 160 height 23
click at [165, 316] on div "13" at bounding box center [173, 322] width 21 height 18
type input "[DATE] – [DATE]"
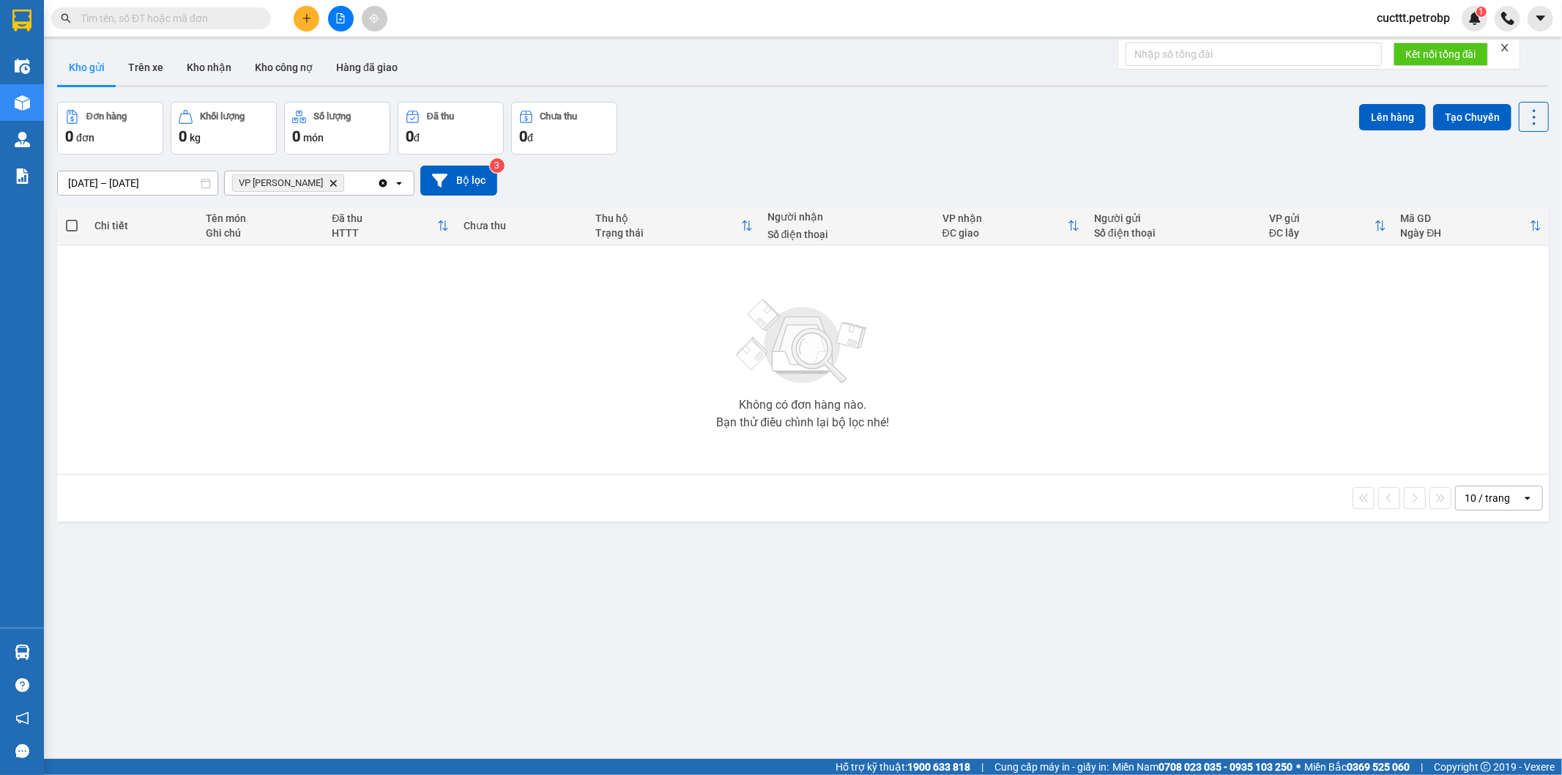
click at [329, 184] on icon "Delete" at bounding box center [333, 183] width 9 height 9
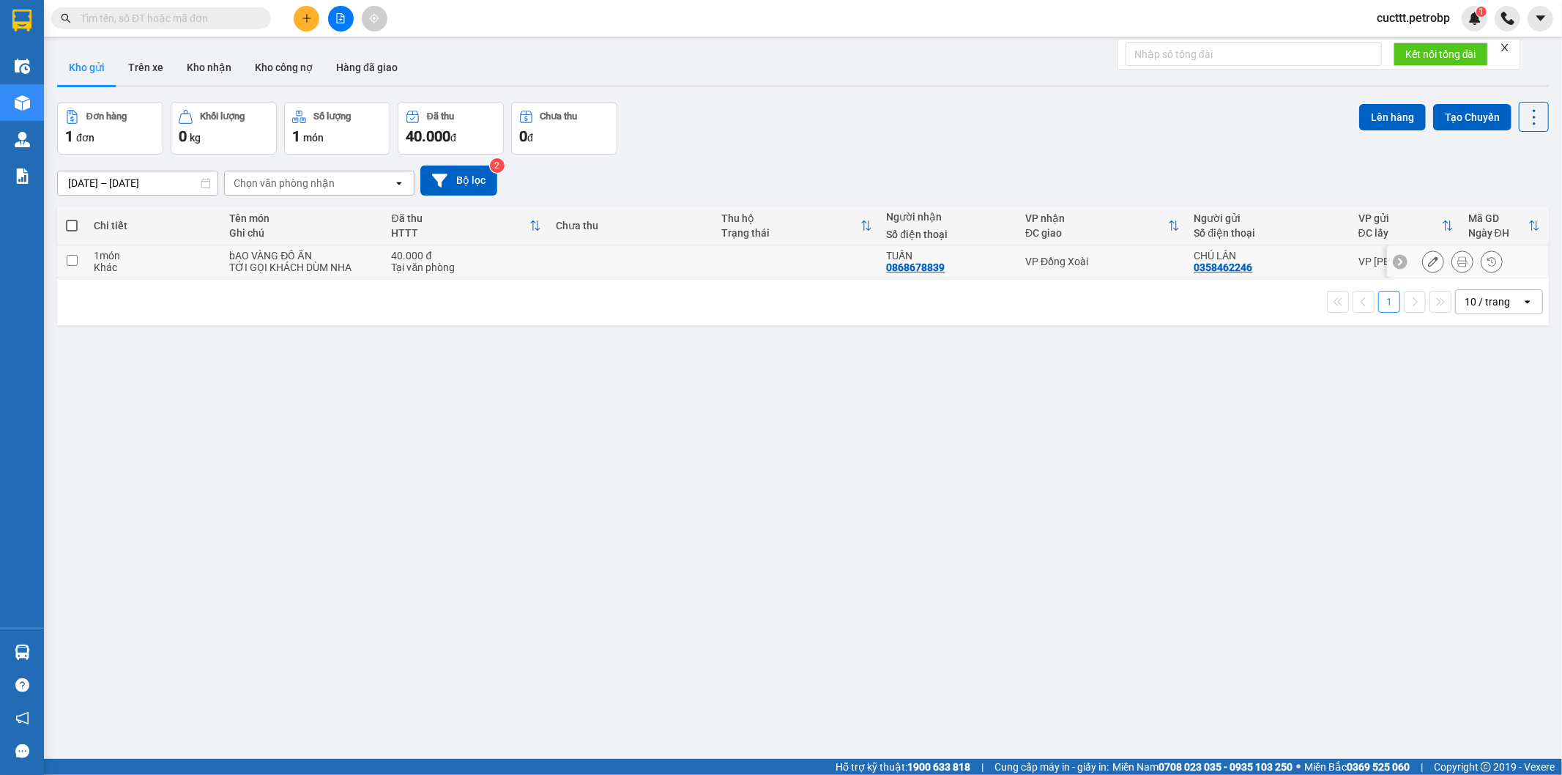
click at [69, 261] on input "checkbox" at bounding box center [72, 260] width 11 height 11
checkbox input "true"
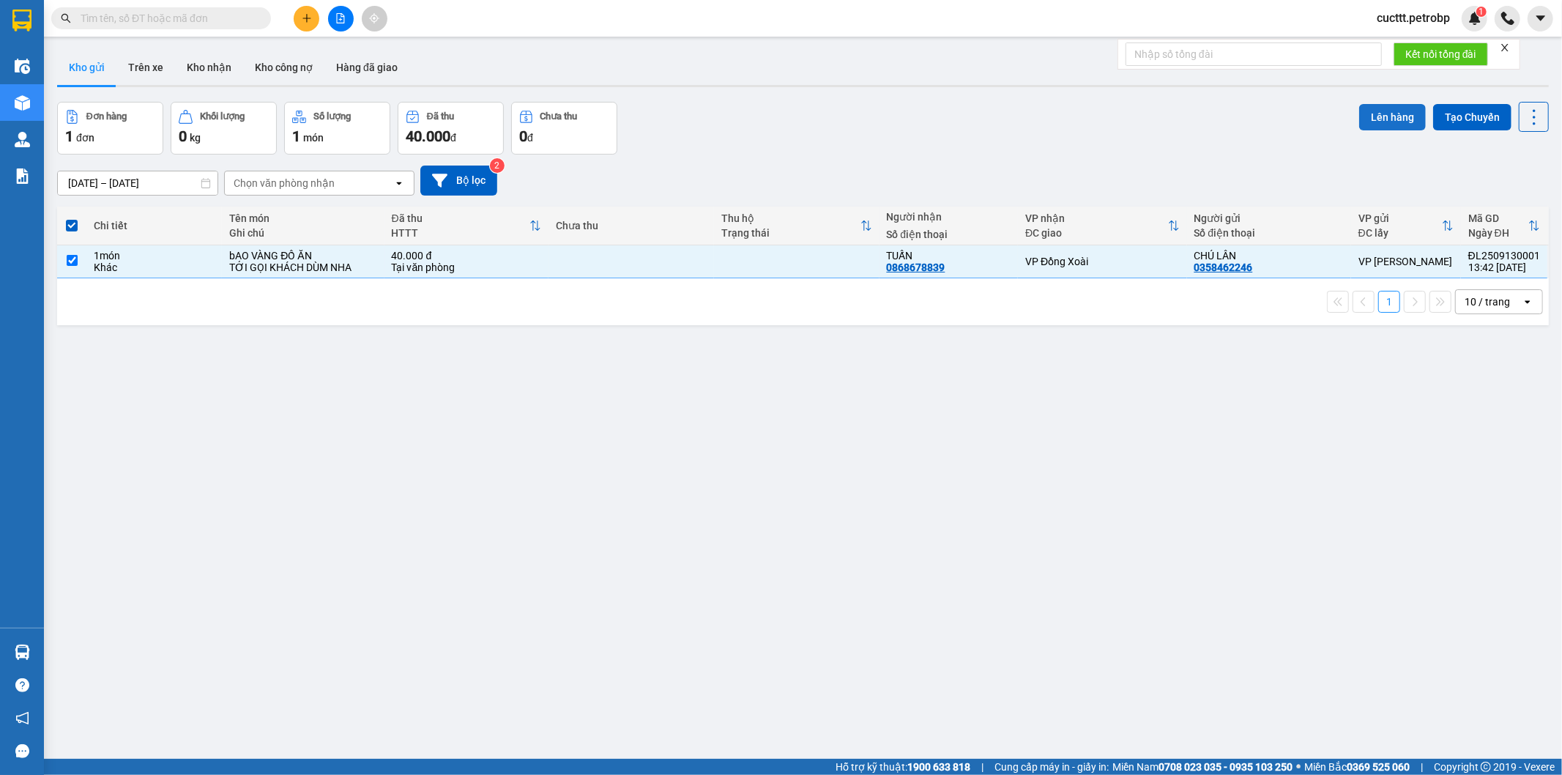
click at [1378, 111] on button "Lên hàng" at bounding box center [1392, 117] width 67 height 26
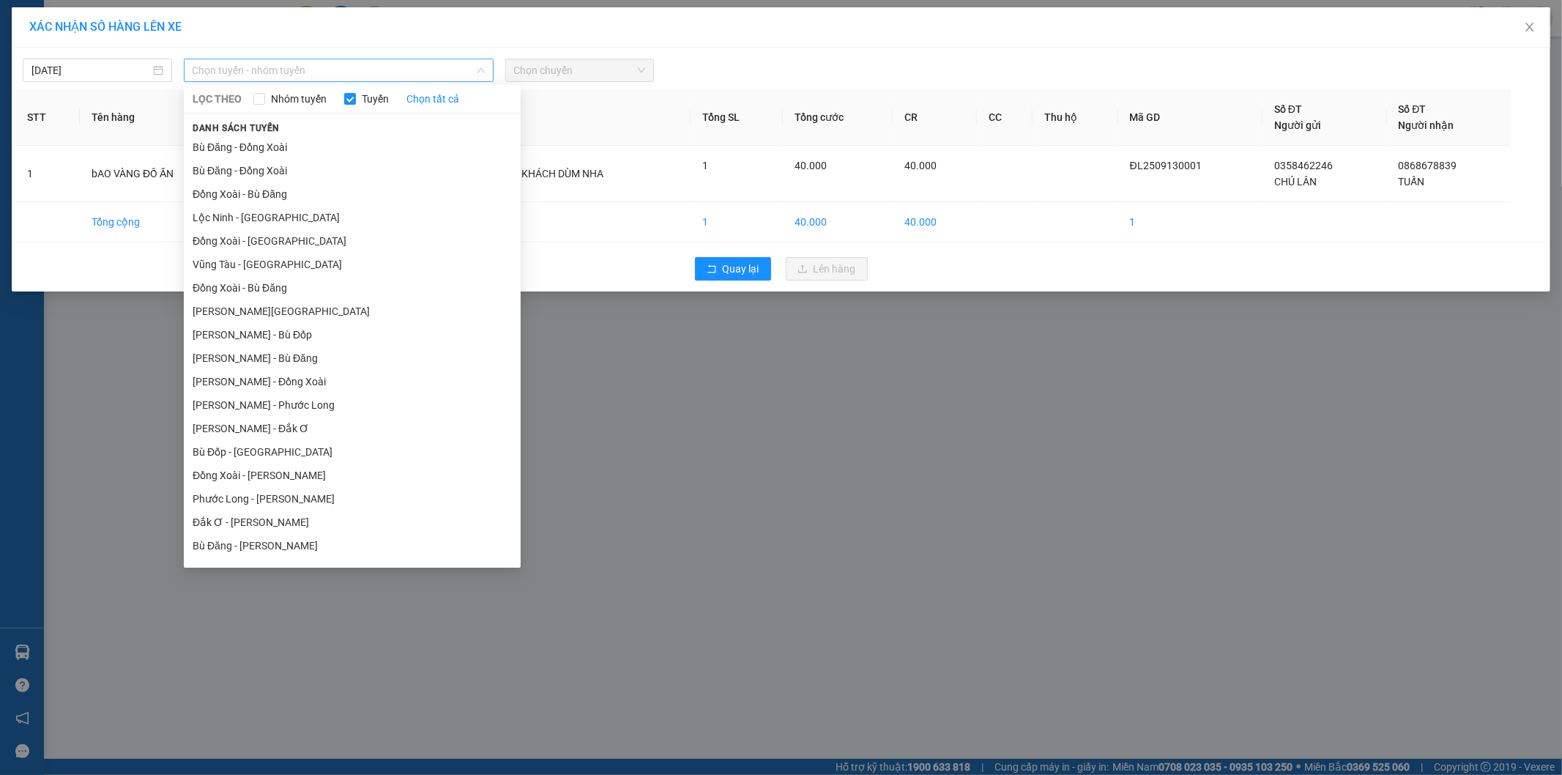
click at [462, 64] on span "Chọn tuyến - nhóm tuyến" at bounding box center [339, 70] width 292 height 22
click at [264, 146] on li "Bù Đăng - Đồng Xoài" at bounding box center [352, 146] width 337 height 23
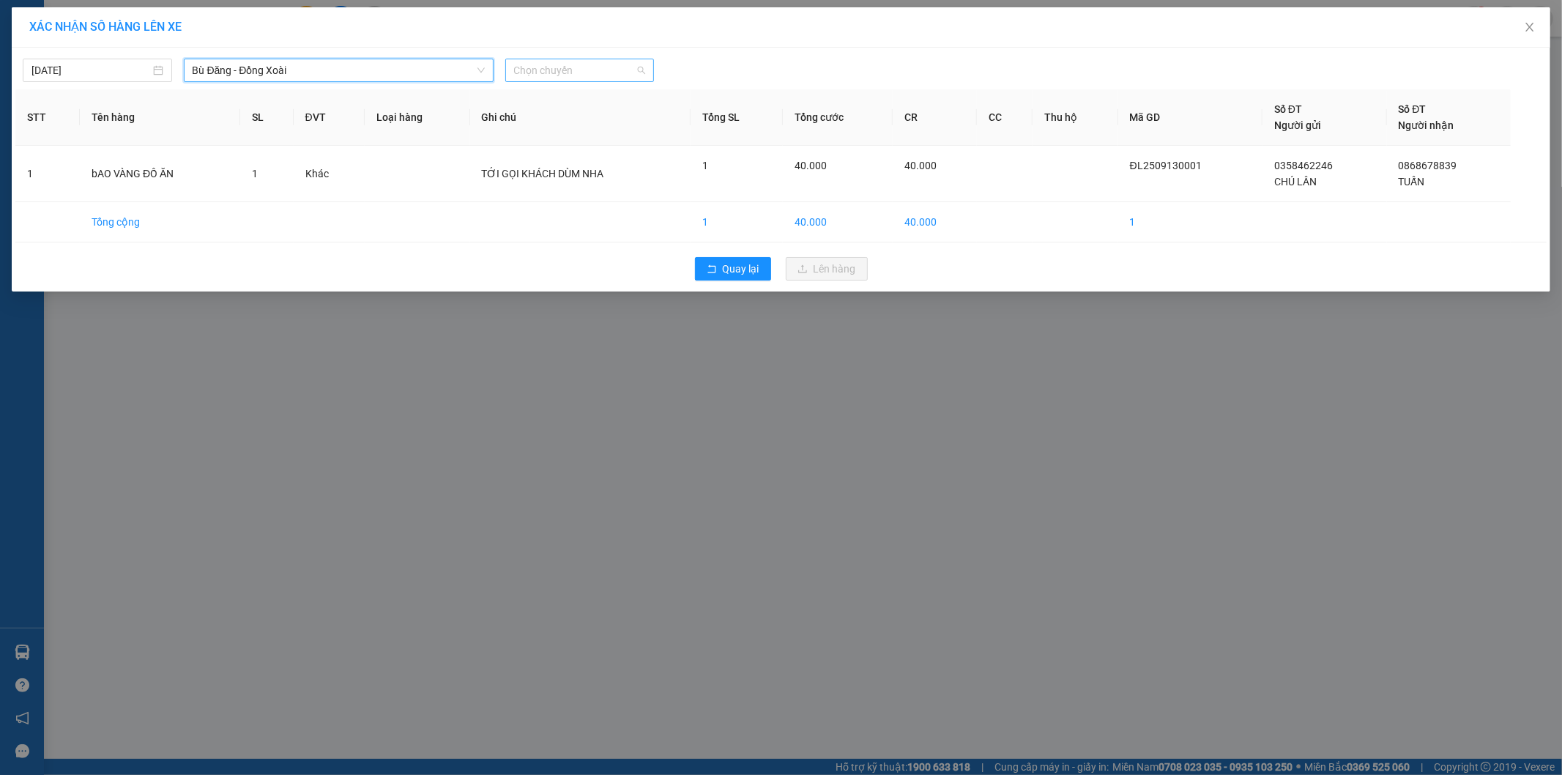
click at [579, 73] on span "Chọn chuyến" at bounding box center [580, 70] width 132 height 22
click at [581, 173] on div "15:05 (TC) - 51D-033.22" at bounding box center [571, 170] width 114 height 16
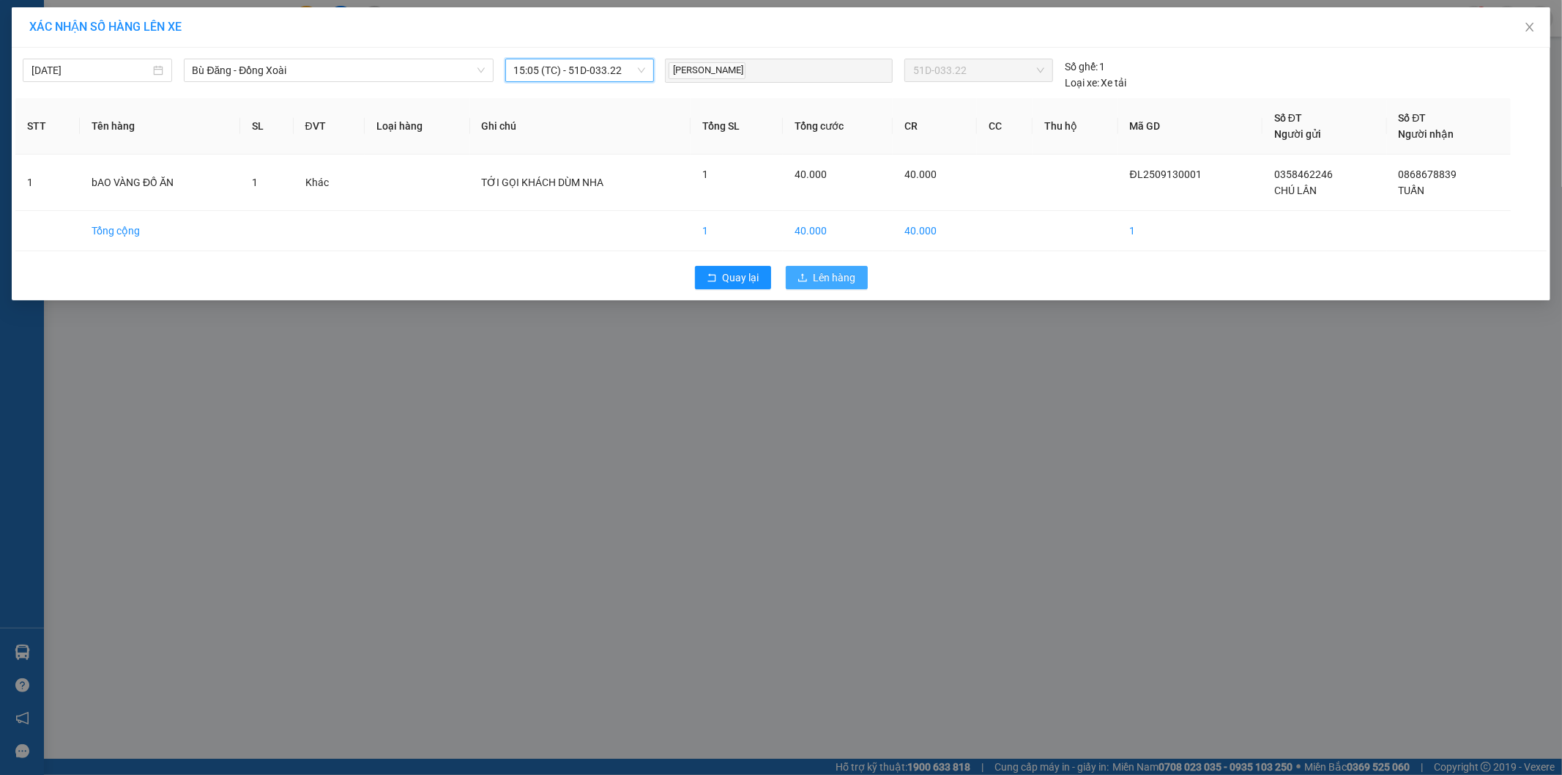
click at [803, 279] on icon "upload" at bounding box center [803, 277] width 10 height 10
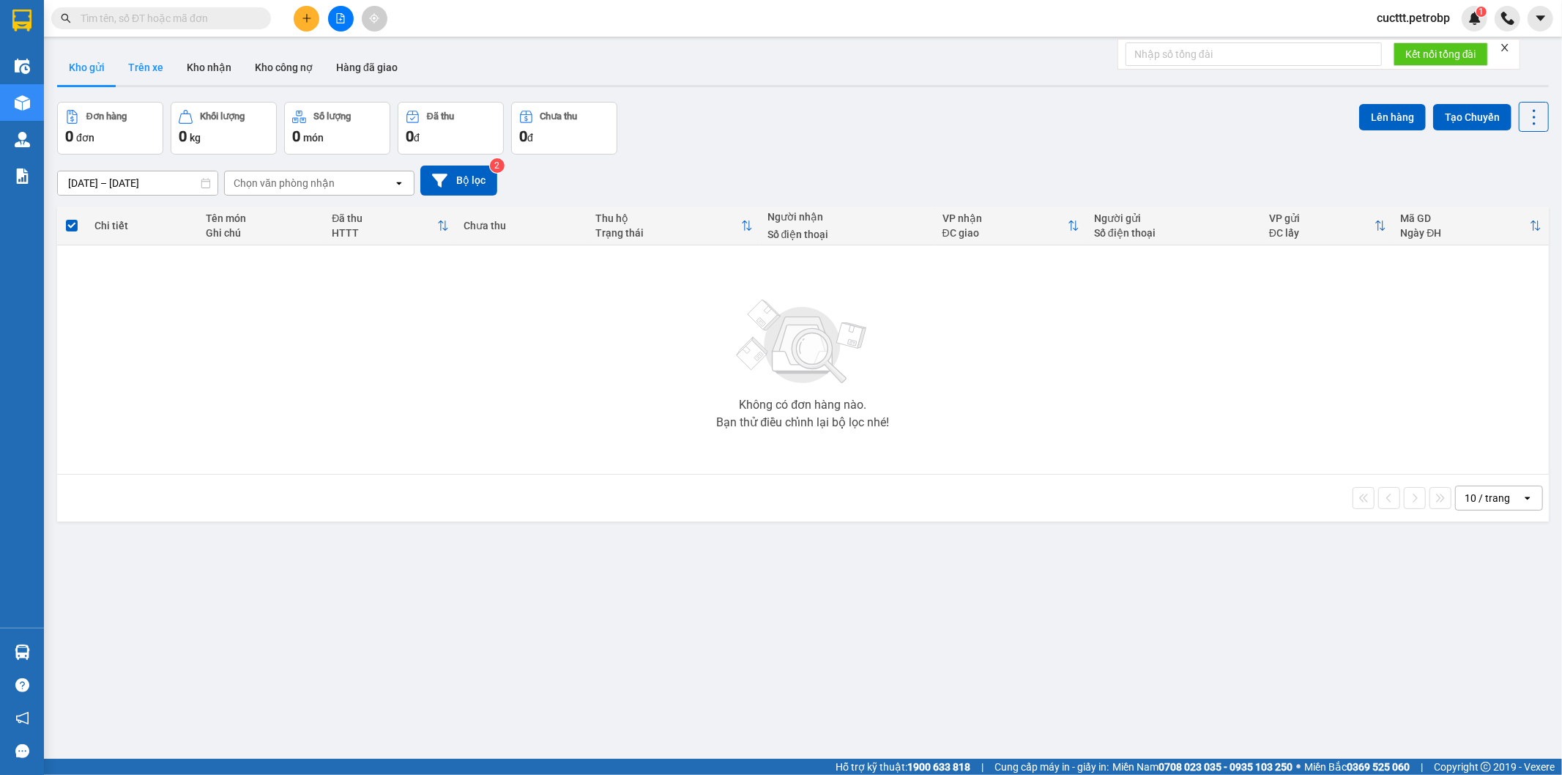
click at [147, 67] on button "Trên xe" at bounding box center [145, 67] width 59 height 35
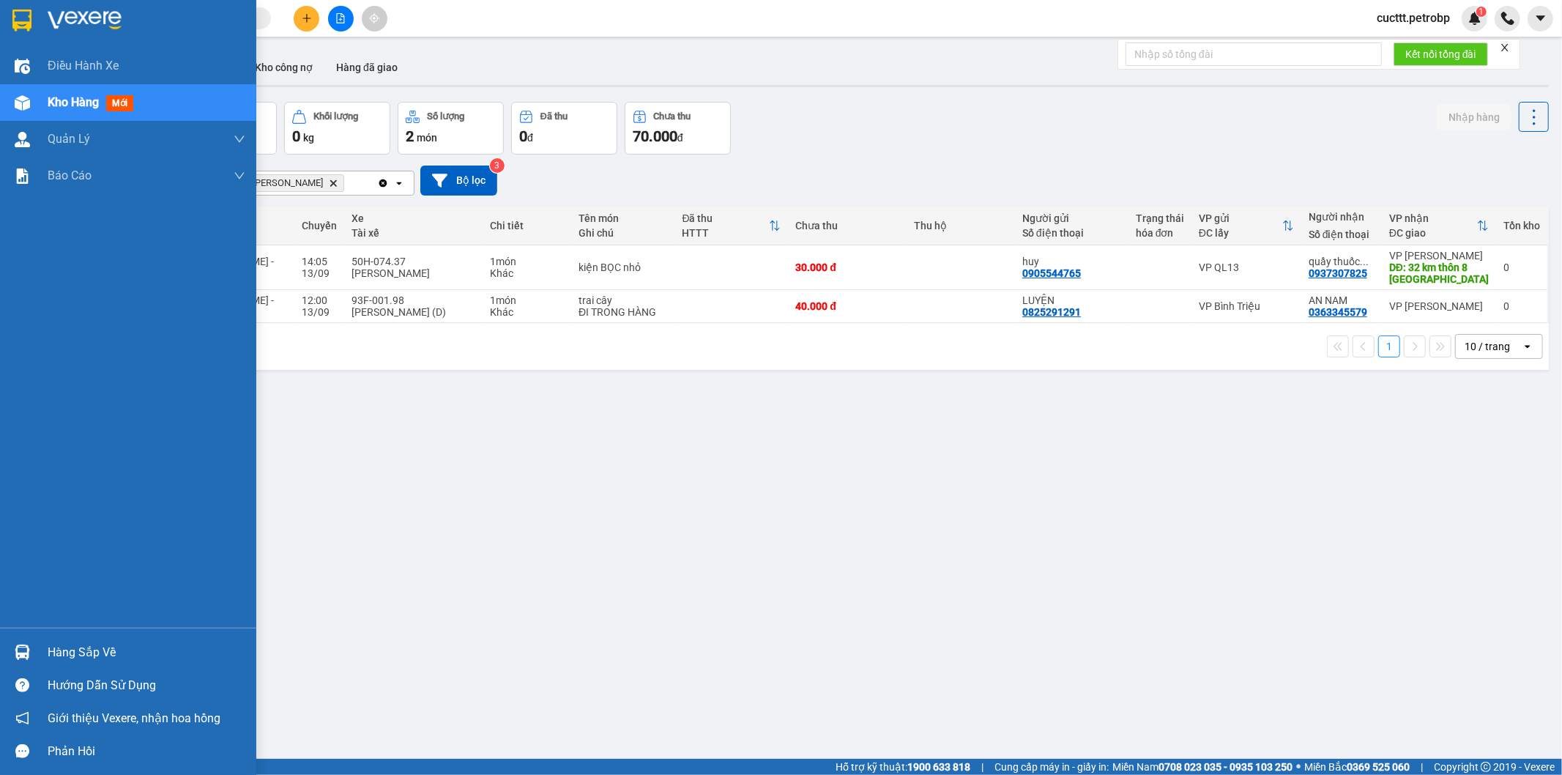
click at [25, 647] on img at bounding box center [22, 652] width 15 height 15
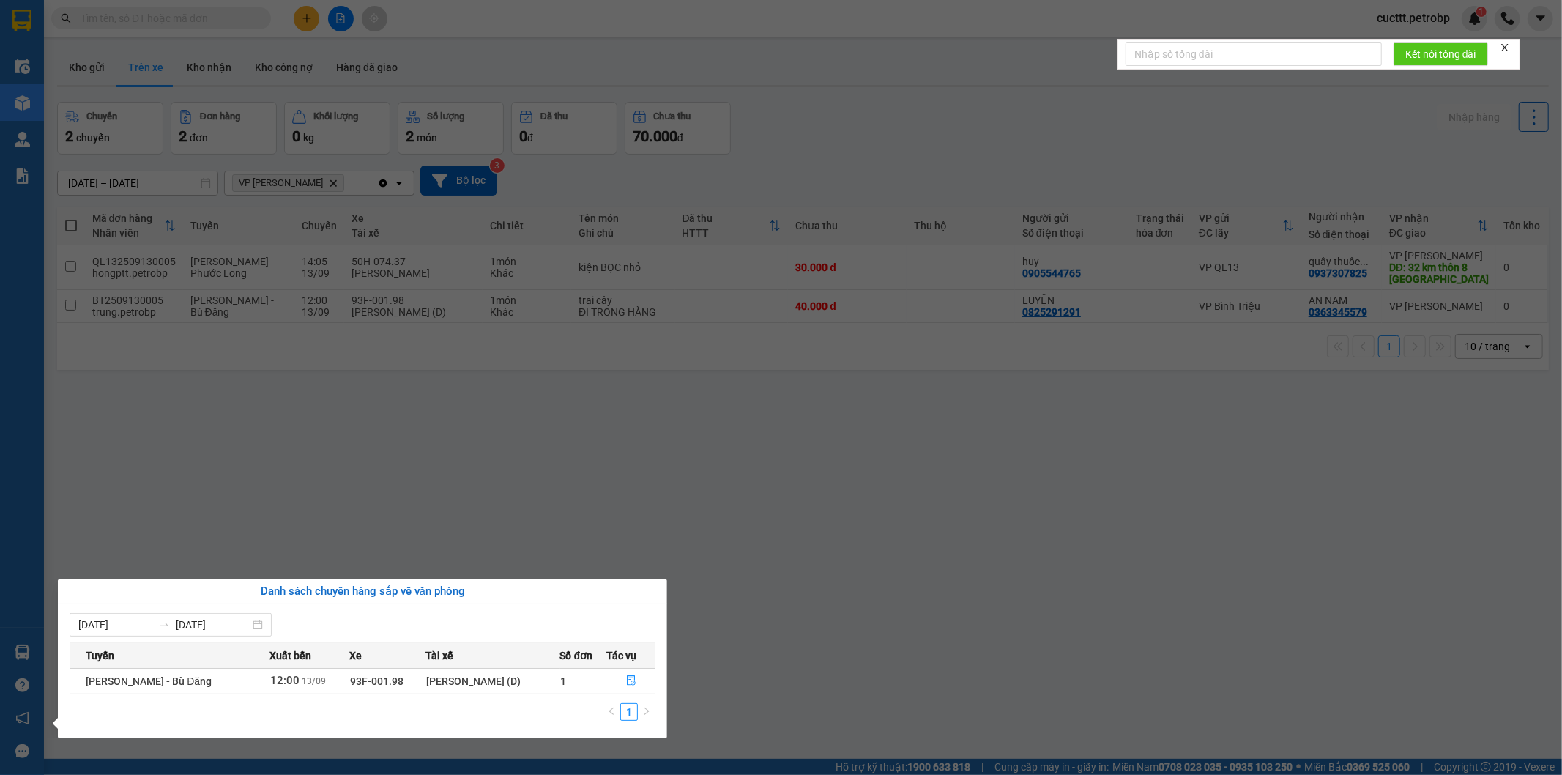
click at [469, 678] on div "[PERSON_NAME] (D)" at bounding box center [492, 681] width 133 height 16
click at [223, 675] on td "[PERSON_NAME] - Bù Đăng" at bounding box center [169, 681] width 199 height 26
click at [630, 684] on icon "file-done" at bounding box center [631, 680] width 10 height 10
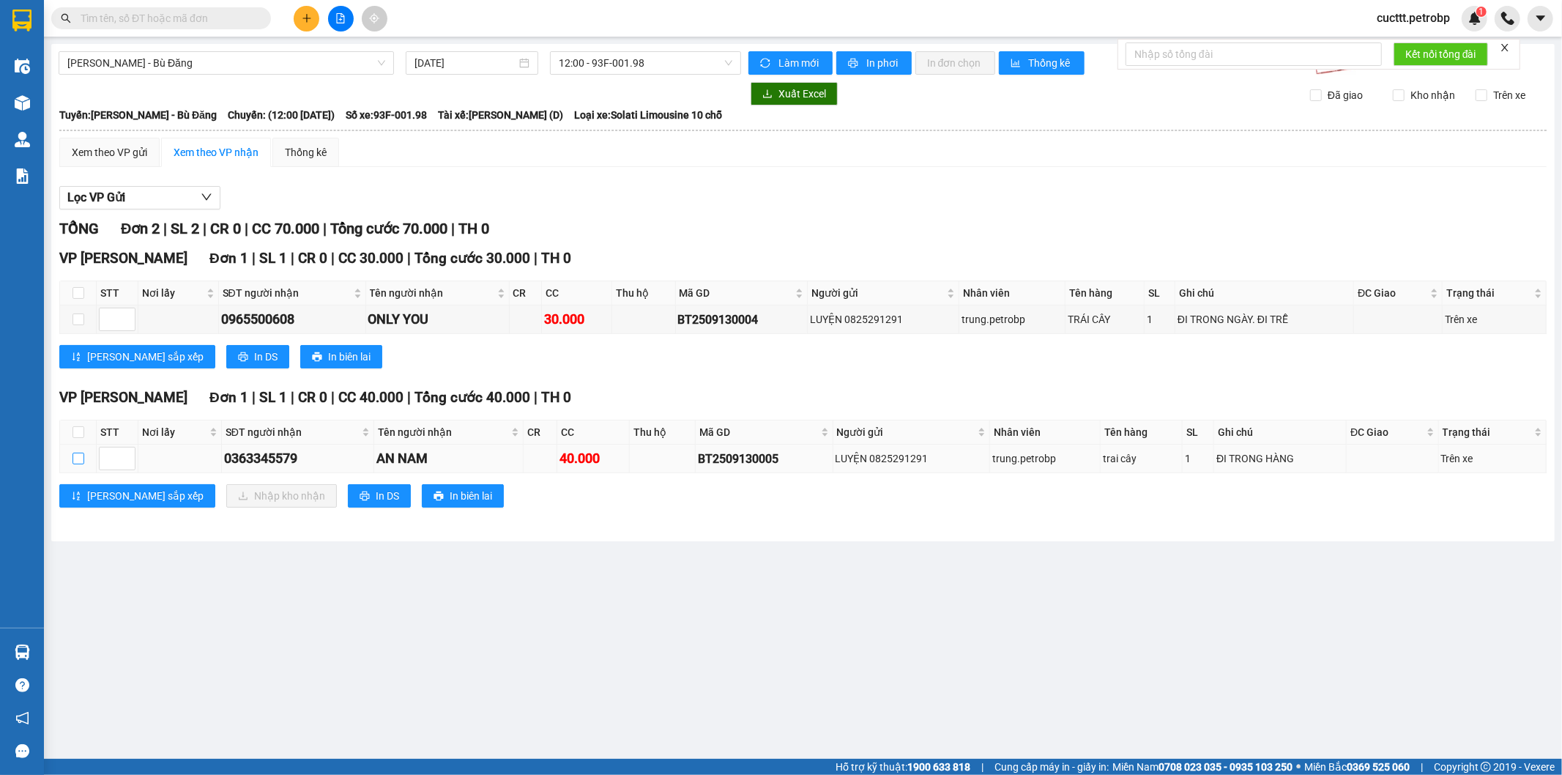
click at [73, 459] on input "checkbox" at bounding box center [79, 459] width 12 height 12
checkbox input "true"
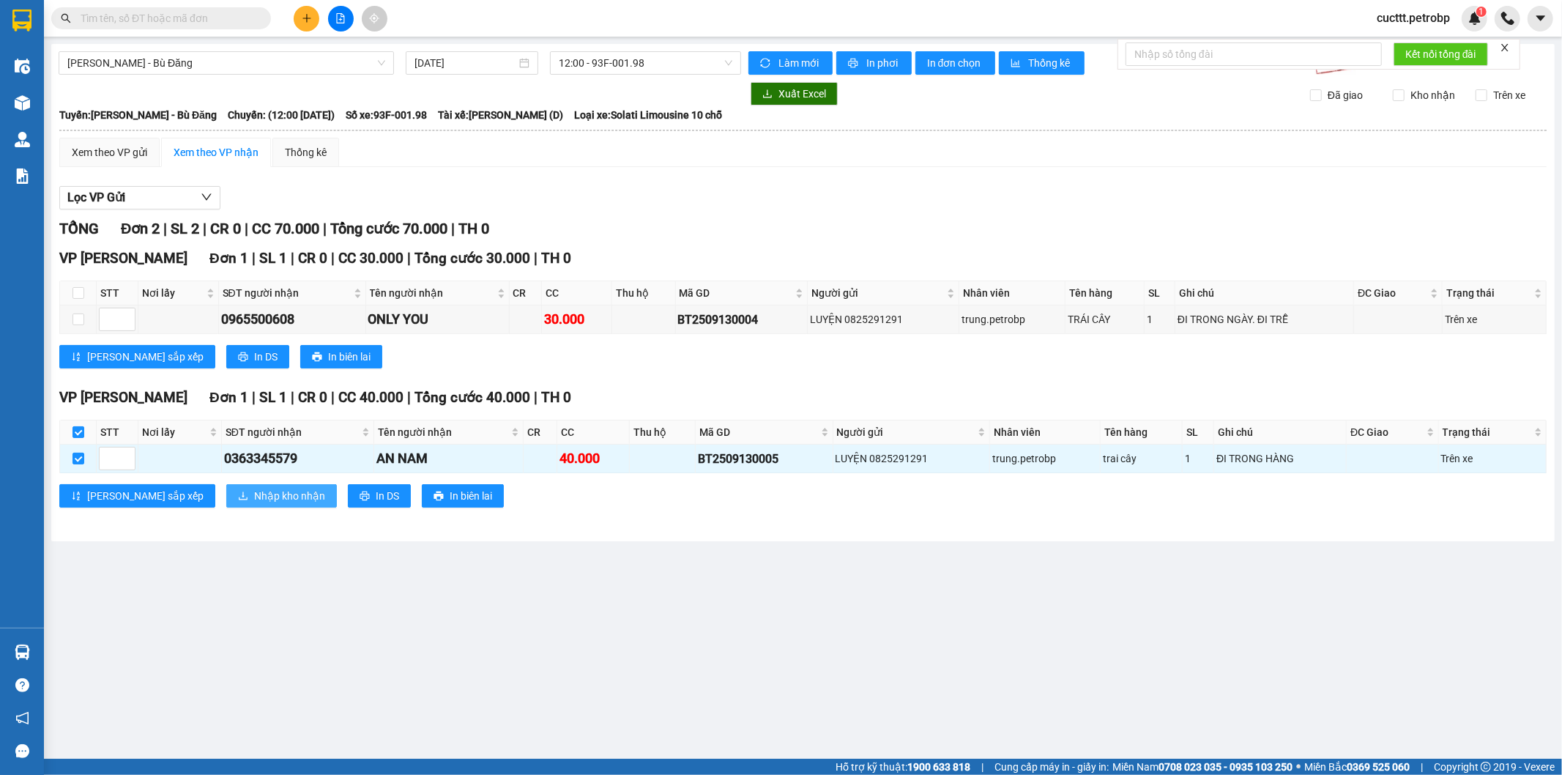
click at [254, 494] on span "Nhập kho nhận" at bounding box center [289, 496] width 71 height 16
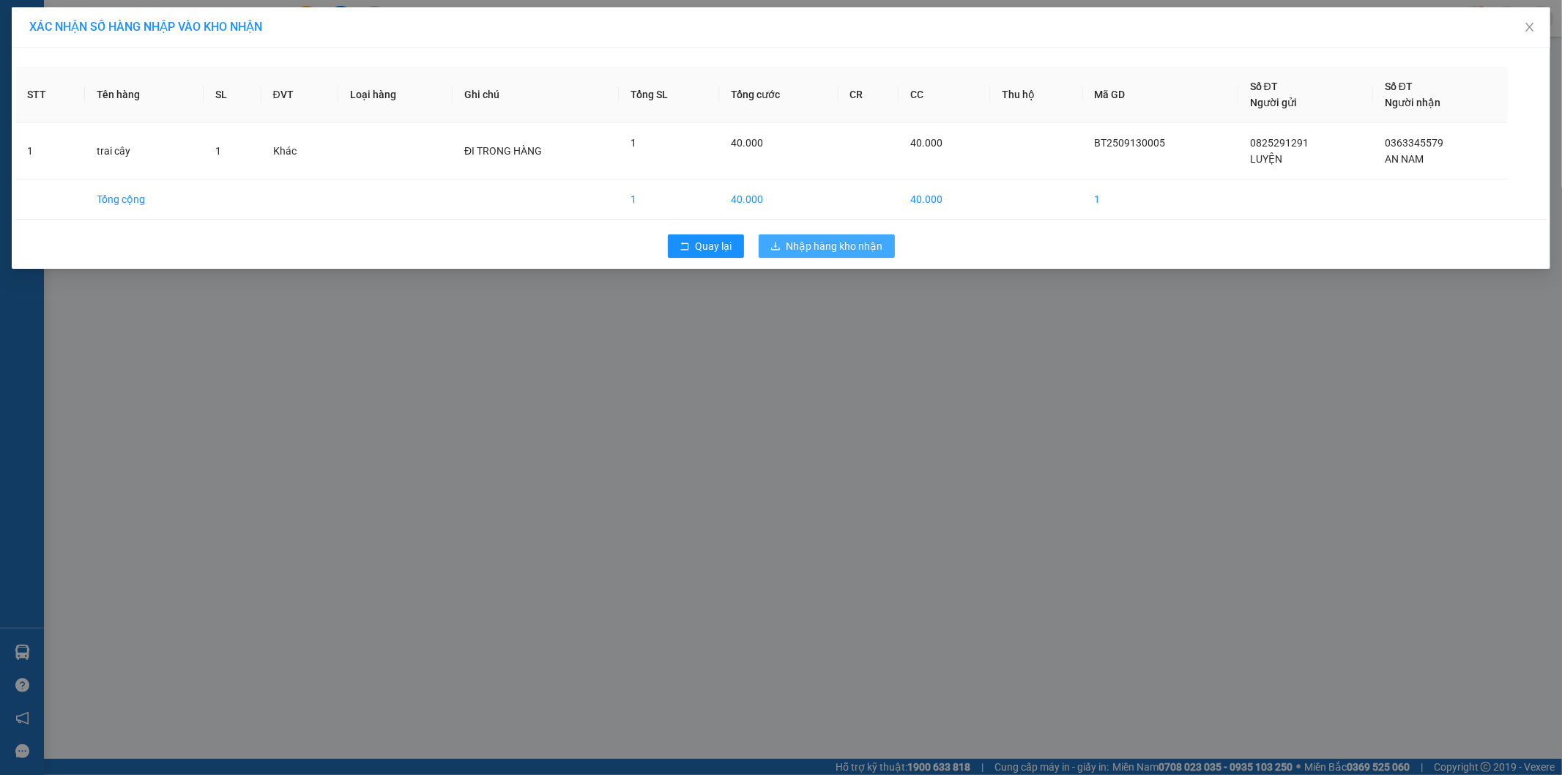
click at [837, 255] on button "Nhập hàng kho nhận" at bounding box center [827, 245] width 136 height 23
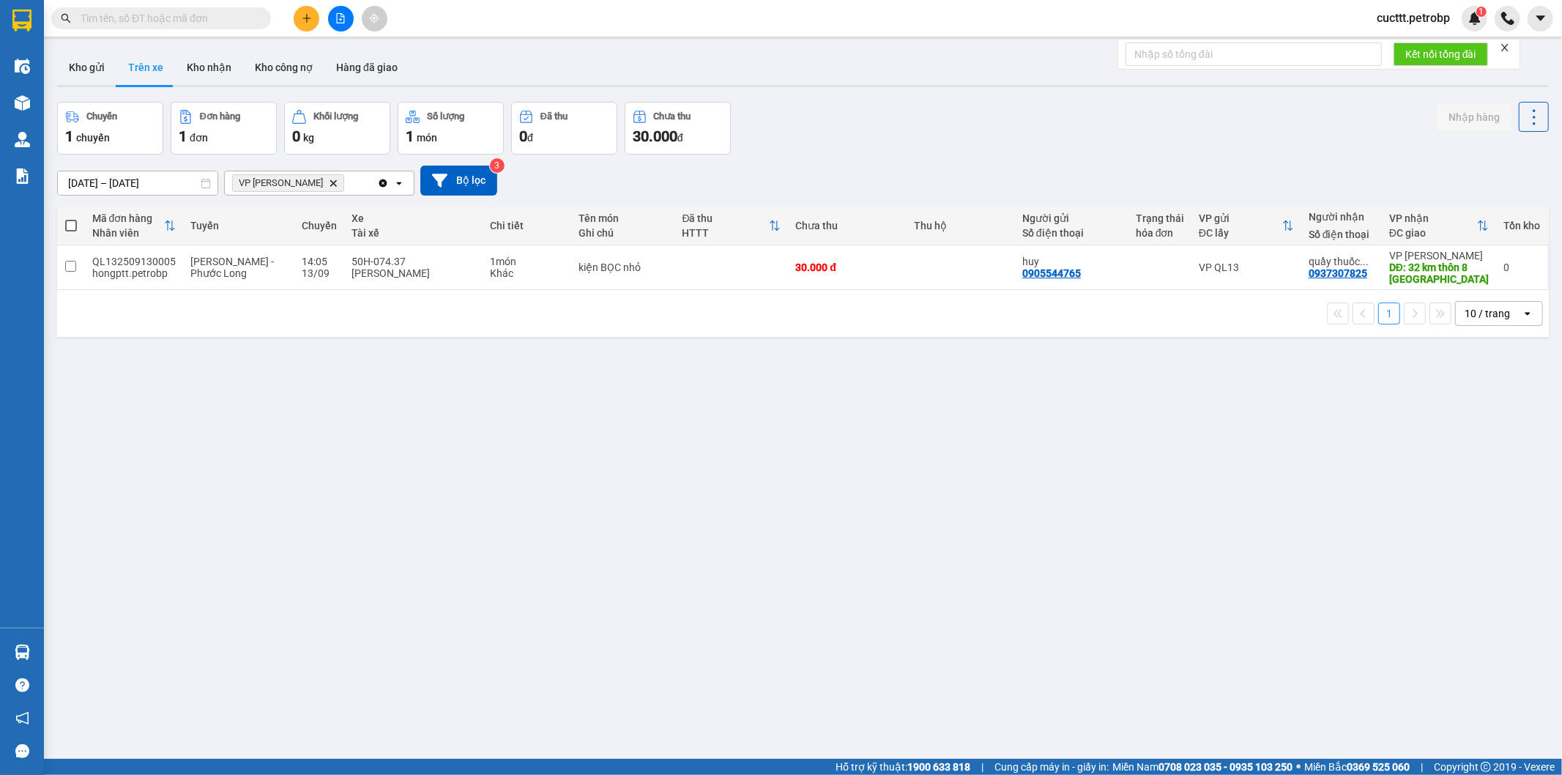
click at [1024, 474] on div "ver 1.8.143 Kho gửi Trên xe Kho nhận Kho công nợ Hàng đã giao Chuyến 1 chuyến Đ…" at bounding box center [803, 431] width 1504 height 775
click at [201, 67] on button "Kho nhận" at bounding box center [209, 67] width 68 height 35
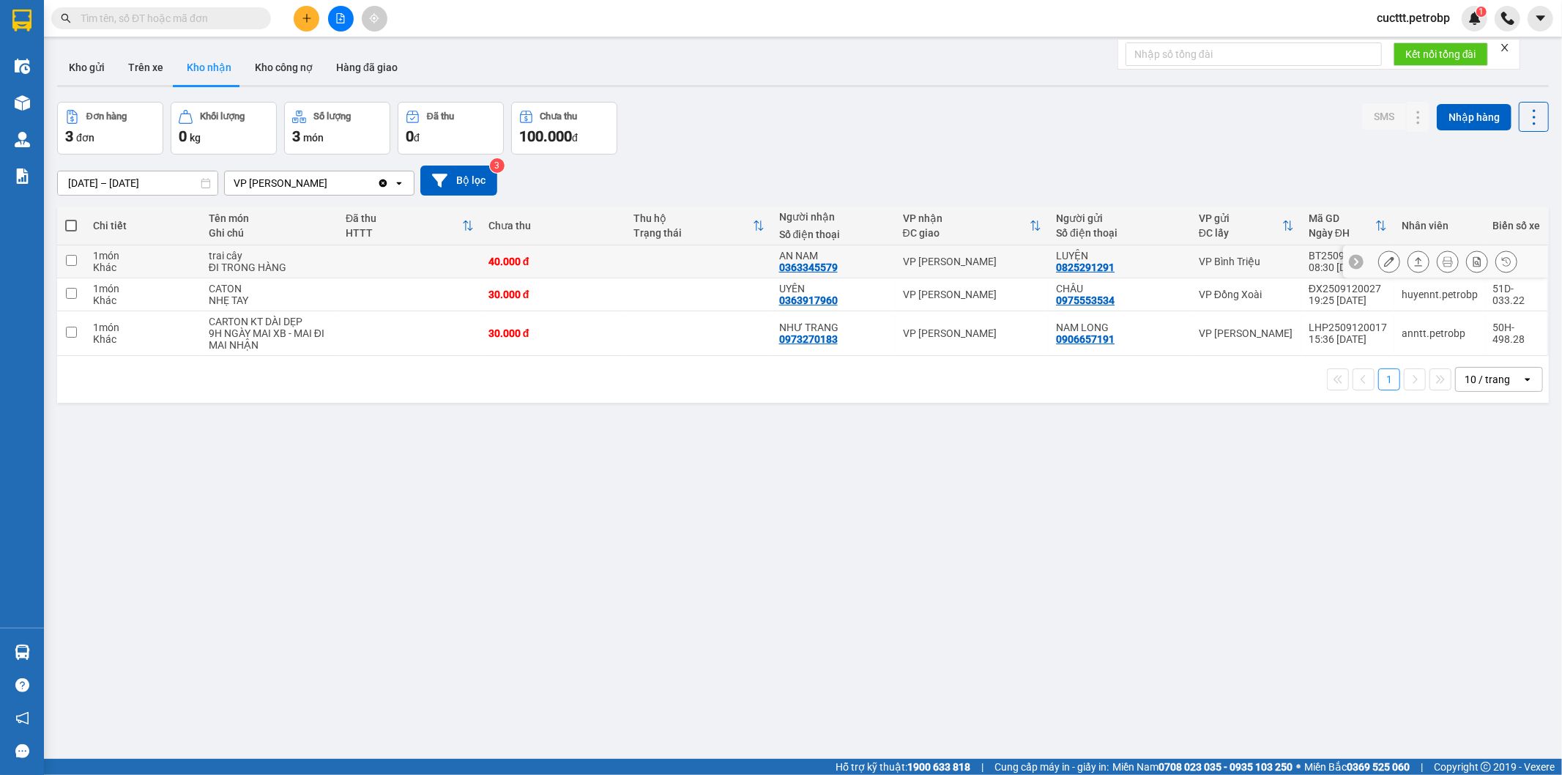
click at [70, 261] on input "checkbox" at bounding box center [71, 260] width 11 height 11
checkbox input "true"
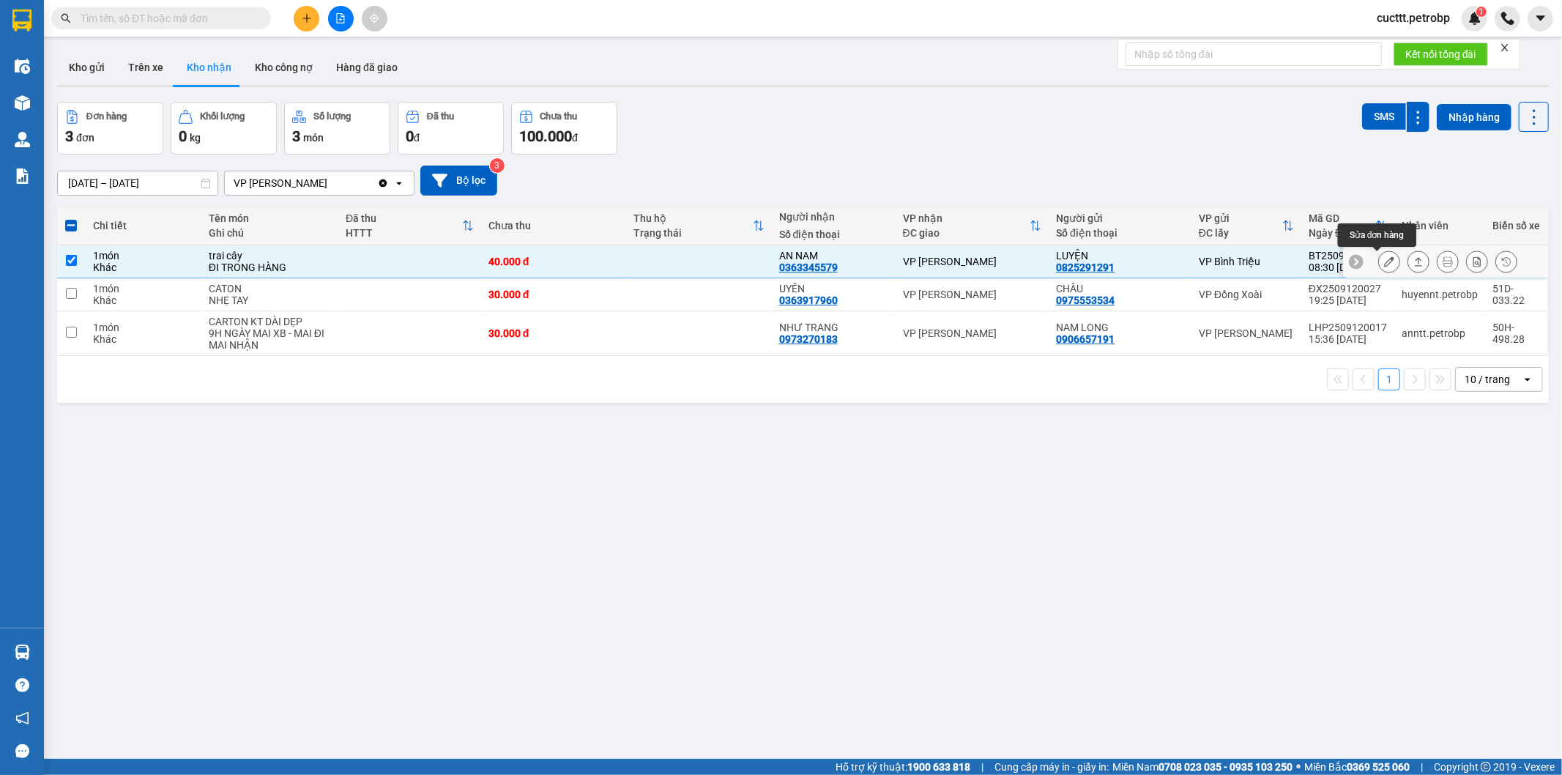
click at [1384, 266] on icon at bounding box center [1389, 261] width 10 height 10
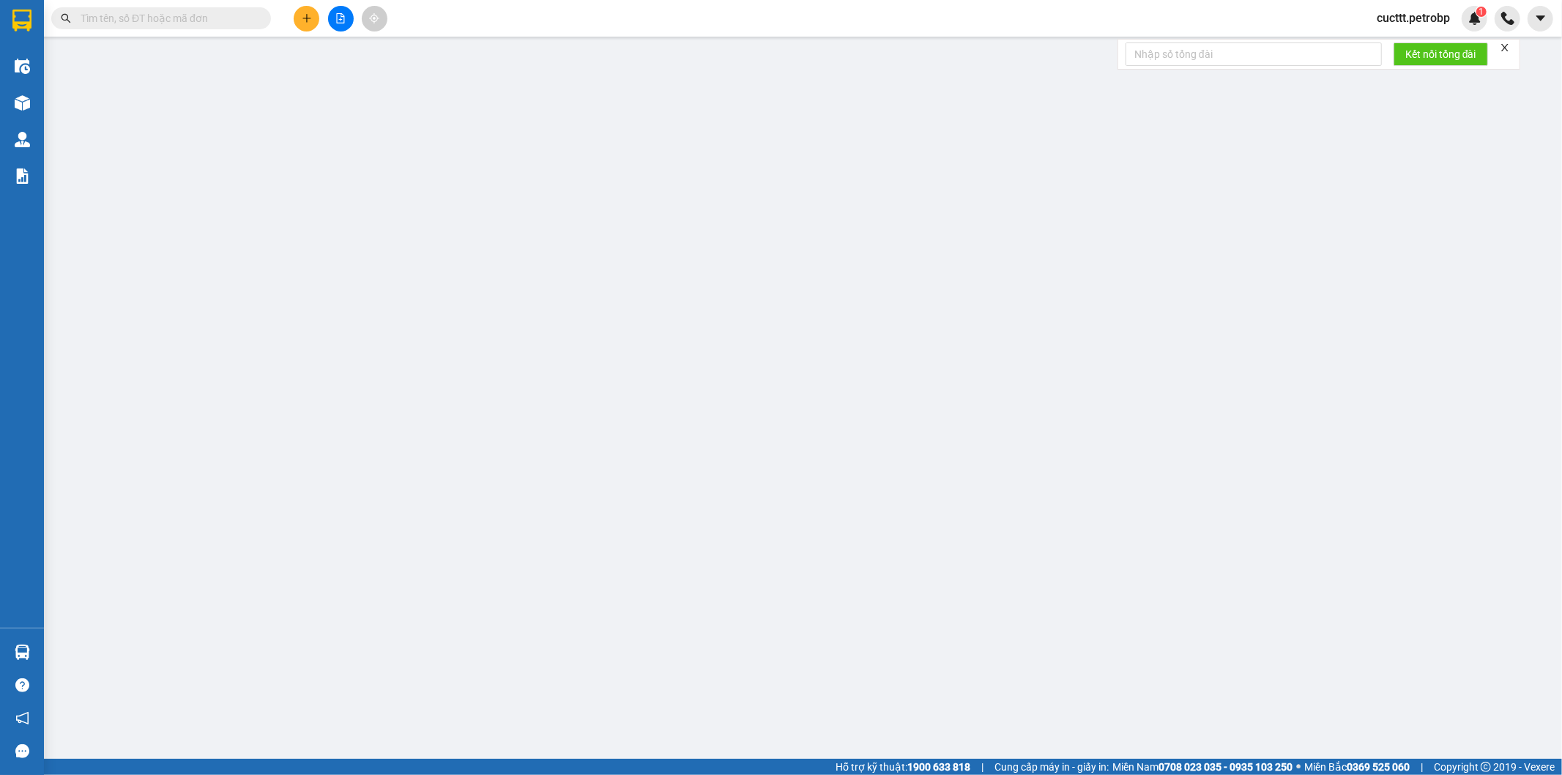
type input "0825291291"
type input "LUYỆN"
type input "0363345579"
type input "AN NAM"
type input "40.000"
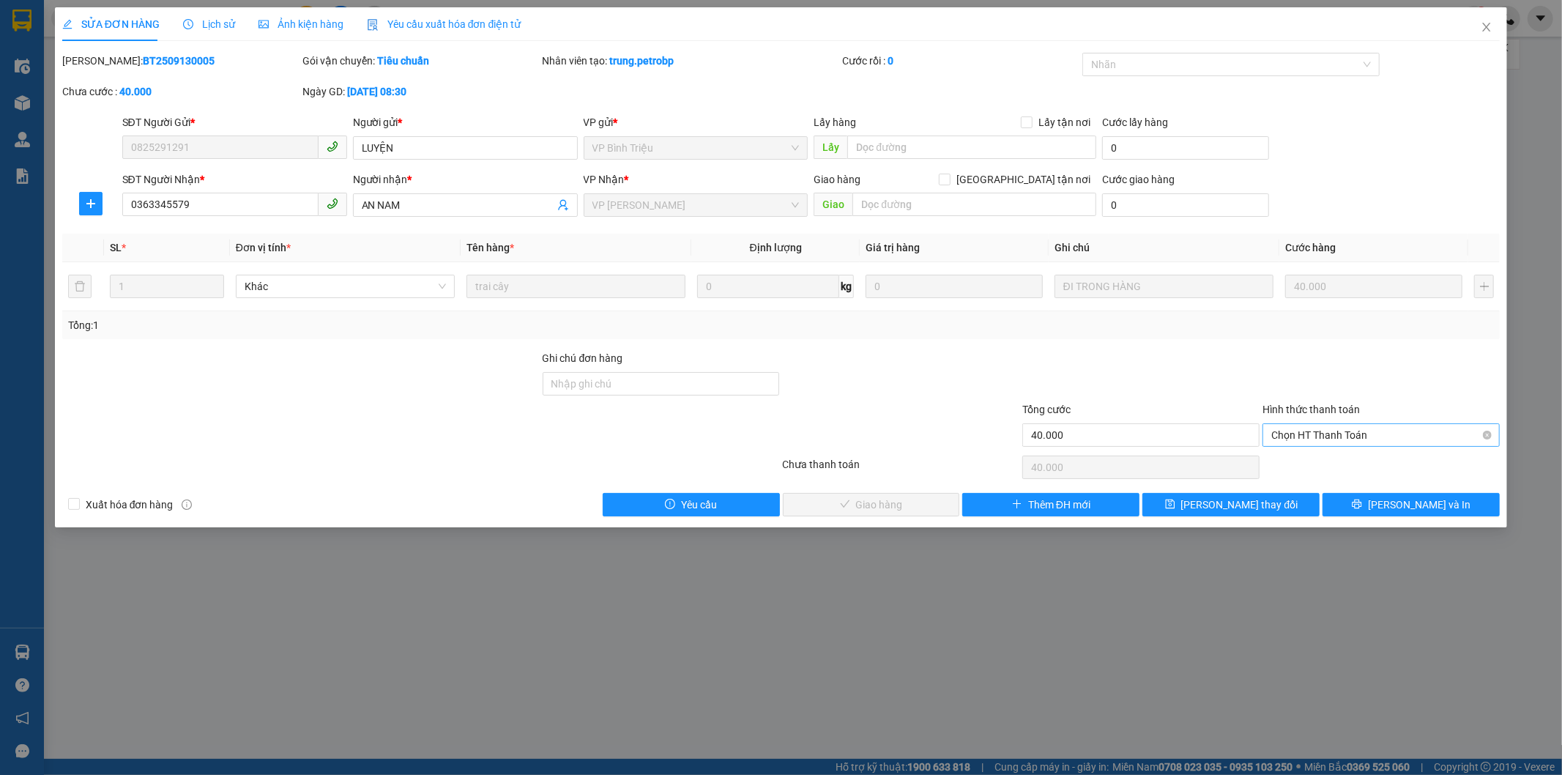
click at [1293, 440] on span "Chọn HT Thanh Toán" at bounding box center [1381, 435] width 220 height 22
click at [1302, 473] on div "Tại văn phòng" at bounding box center [1381, 464] width 237 height 23
type input "0"
click at [888, 501] on span "[PERSON_NAME] và Giao hàng" at bounding box center [881, 505] width 141 height 16
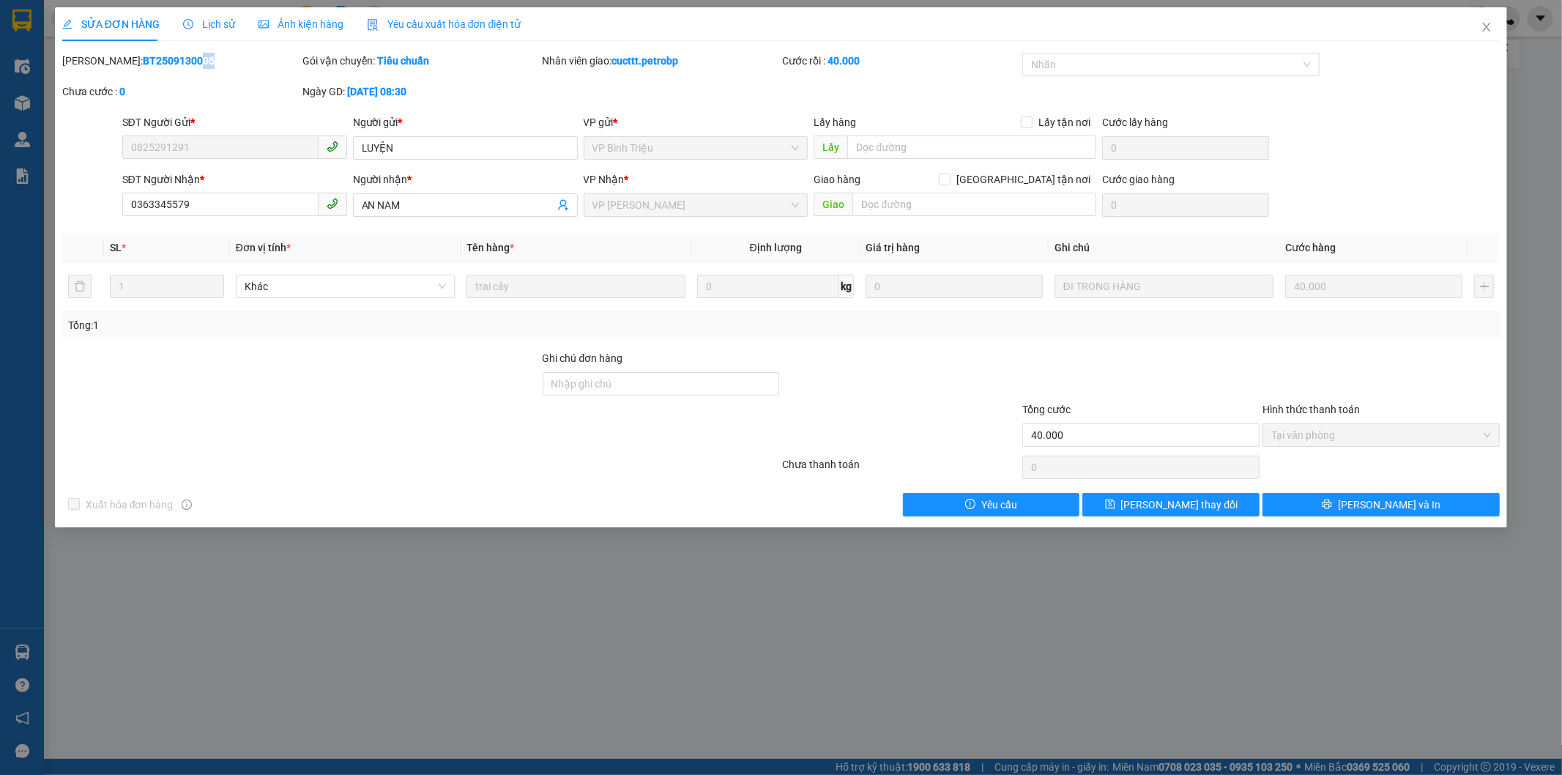
drag, startPoint x: 166, startPoint y: 57, endPoint x: 150, endPoint y: 56, distance: 16.2
click at [150, 56] on b "BT2509130005" at bounding box center [179, 61] width 72 height 12
click at [173, 57] on div "Mã ĐH: BT2509130005" at bounding box center [180, 61] width 237 height 16
drag, startPoint x: 167, startPoint y: 60, endPoint x: 95, endPoint y: 55, distance: 72.0
click at [95, 55] on div "Mã ĐH: BT2509130005" at bounding box center [180, 61] width 237 height 16
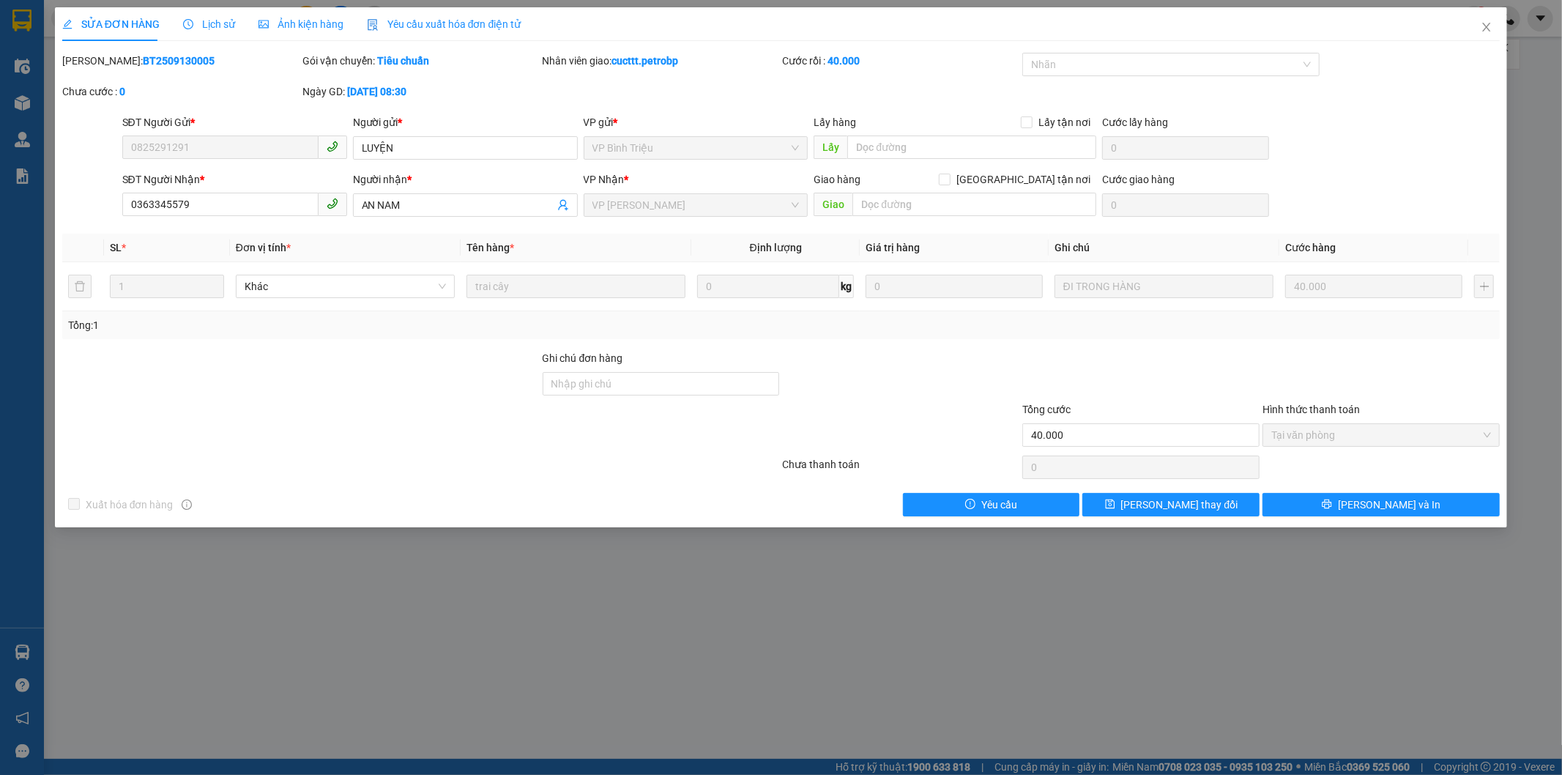
copy b "BT2509130005"
click at [218, 697] on div "SỬA ĐƠN HÀNG Lịch sử Ảnh kiện hàng Yêu cầu xuất hóa đơn điện tử Total Paid Fee …" at bounding box center [781, 387] width 1562 height 775
click at [1478, 28] on span "Close" at bounding box center [1486, 27] width 41 height 41
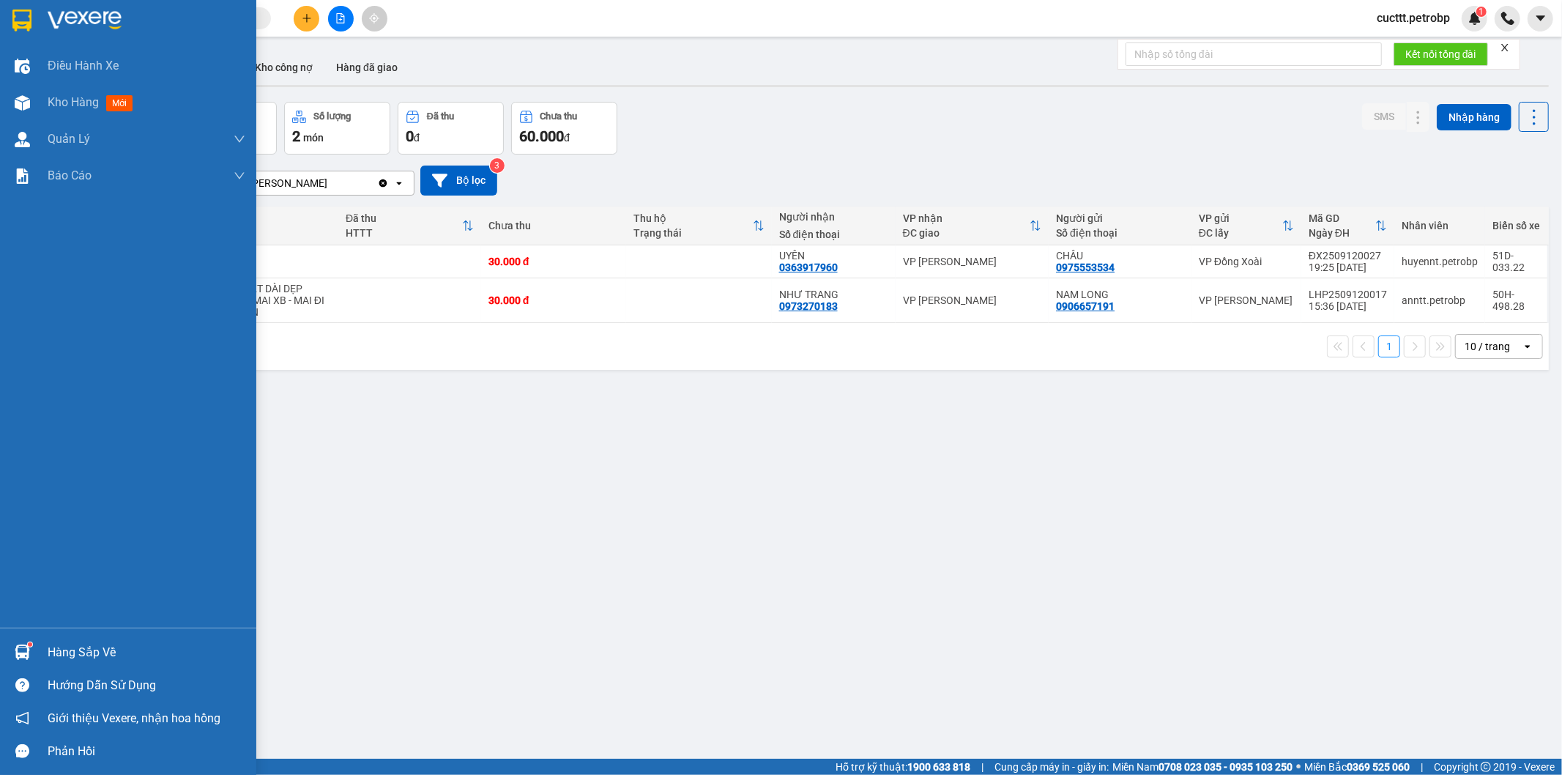
click at [18, 645] on img at bounding box center [22, 652] width 15 height 15
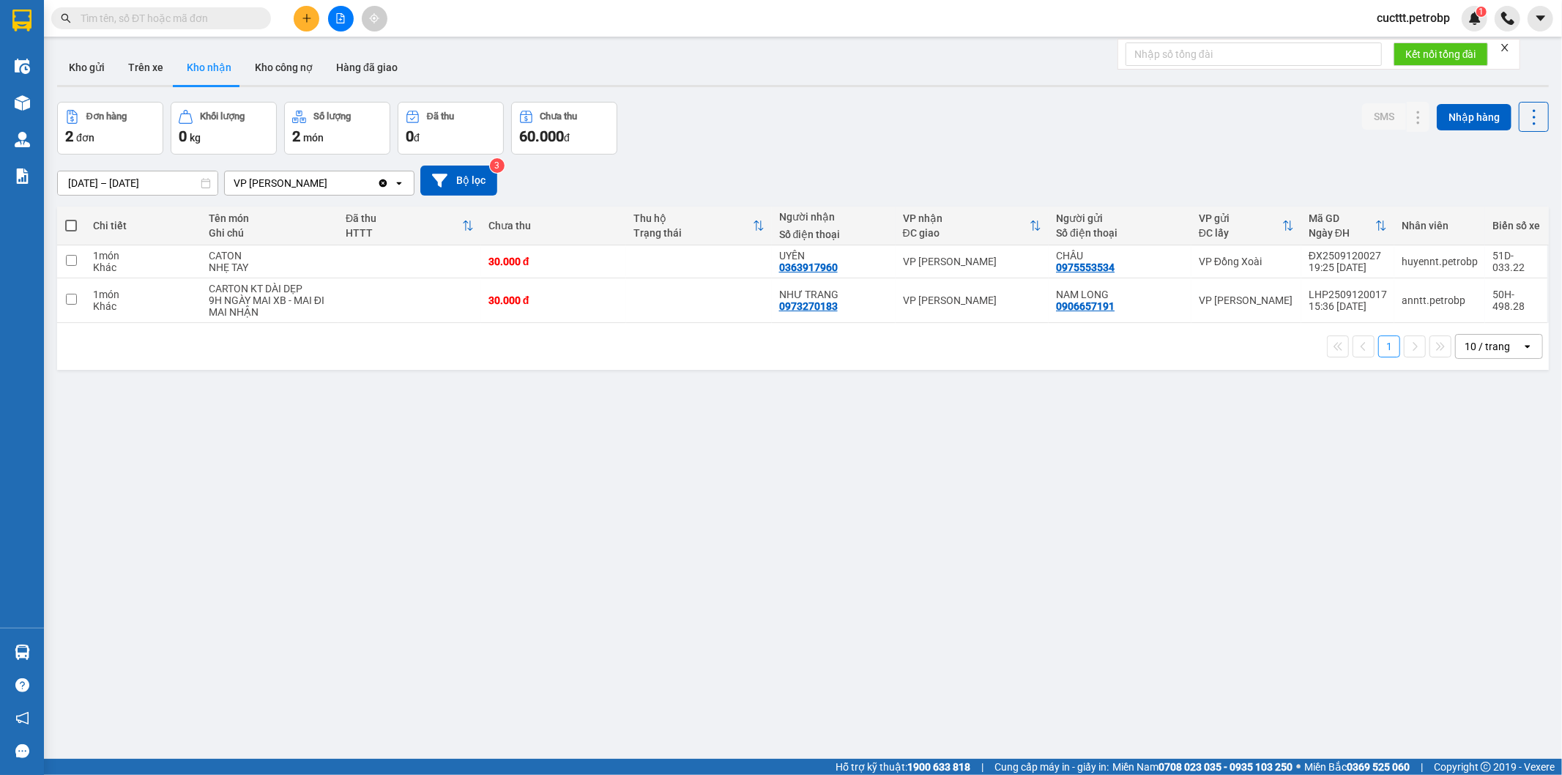
click at [782, 631] on section "Kết quả tìm kiếm ( 0 ) Bộ lọc No Data cucttt.petrobp 1 Điều hành xe Kho hàng mớ…" at bounding box center [781, 387] width 1562 height 775
click at [146, 66] on button "Trên xe" at bounding box center [145, 67] width 59 height 35
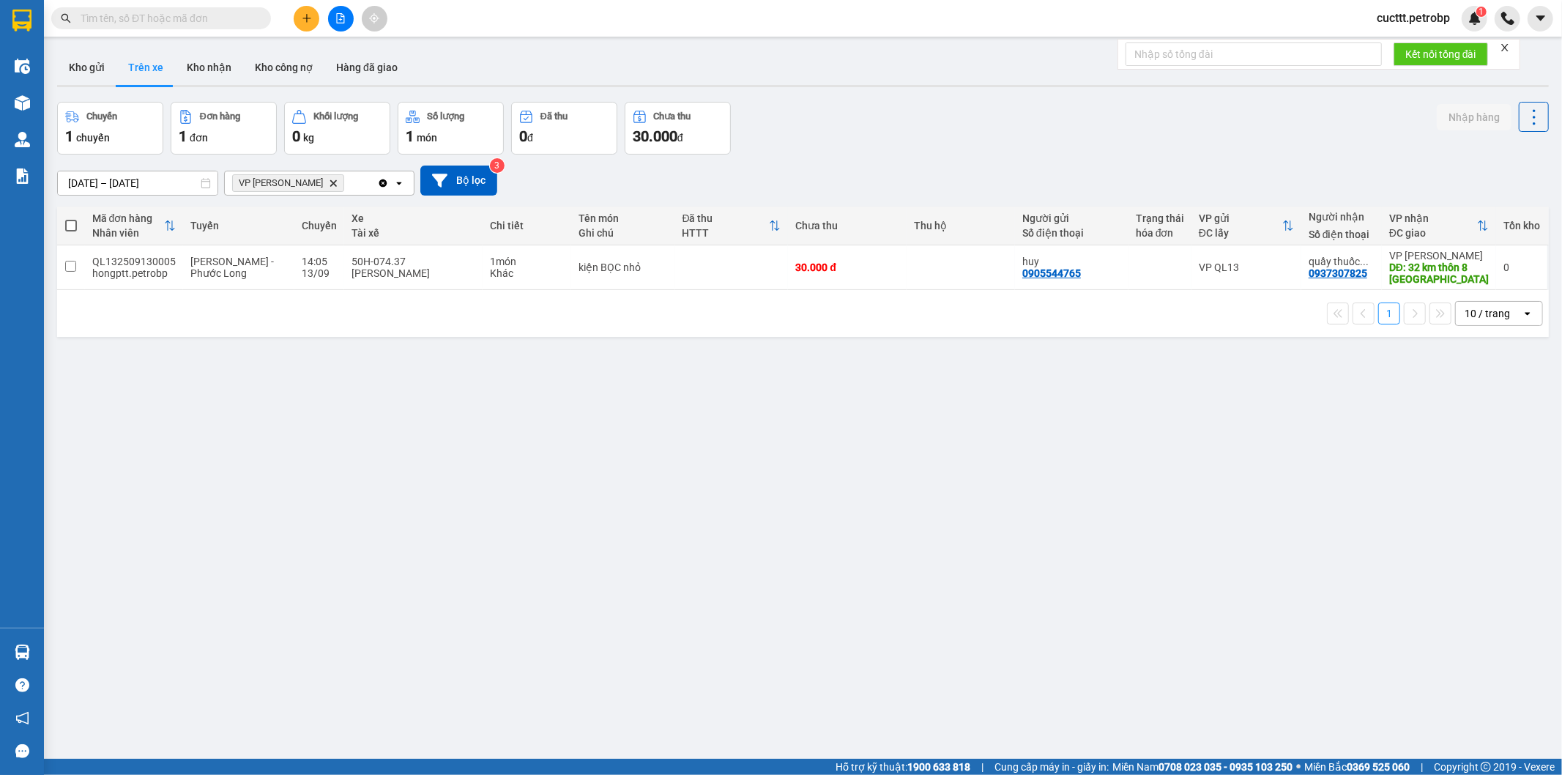
click at [135, 183] on input "[DATE] – [DATE]" at bounding box center [138, 182] width 160 height 23
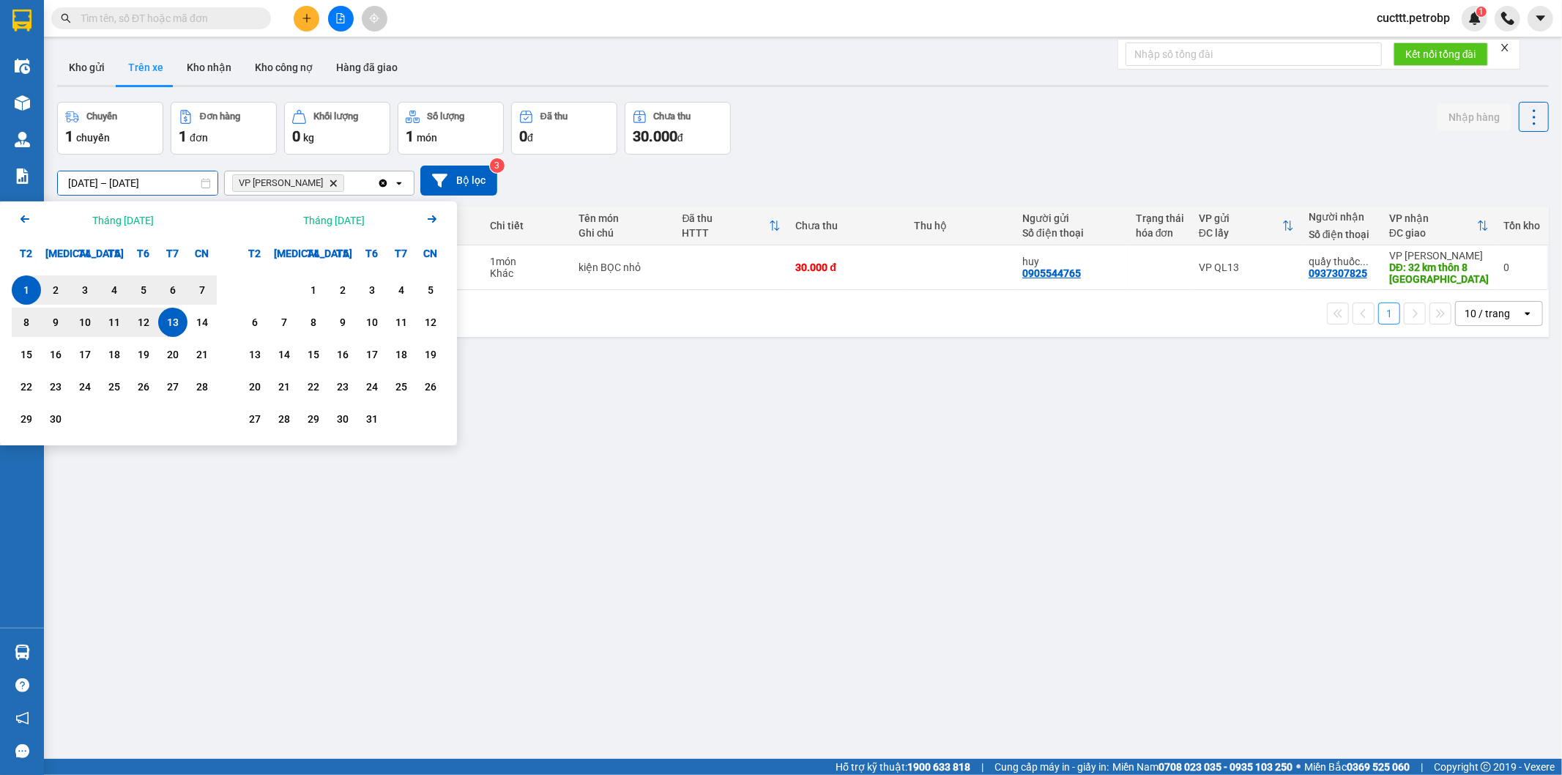
click at [171, 321] on div "13" at bounding box center [173, 322] width 21 height 18
click at [177, 327] on div "13" at bounding box center [173, 322] width 21 height 18
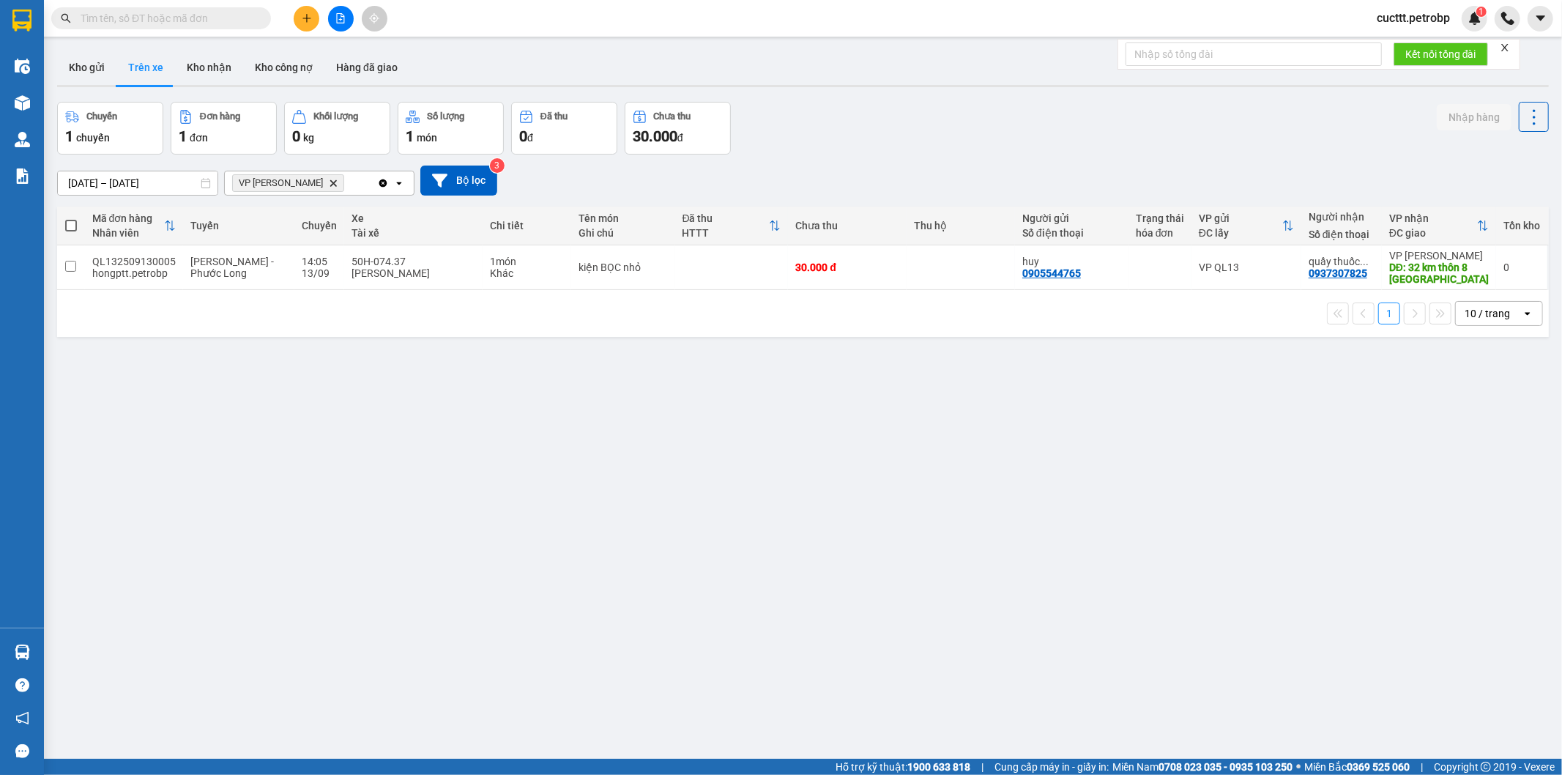
click at [1018, 143] on div "Chuyến 1 chuyến Đơn hàng 1 đơn Khối lượng 0 kg Số lượng 1 món Đã thu 0 đ Chưa t…" at bounding box center [803, 128] width 1492 height 53
click at [198, 61] on button "Kho nhận" at bounding box center [209, 67] width 68 height 35
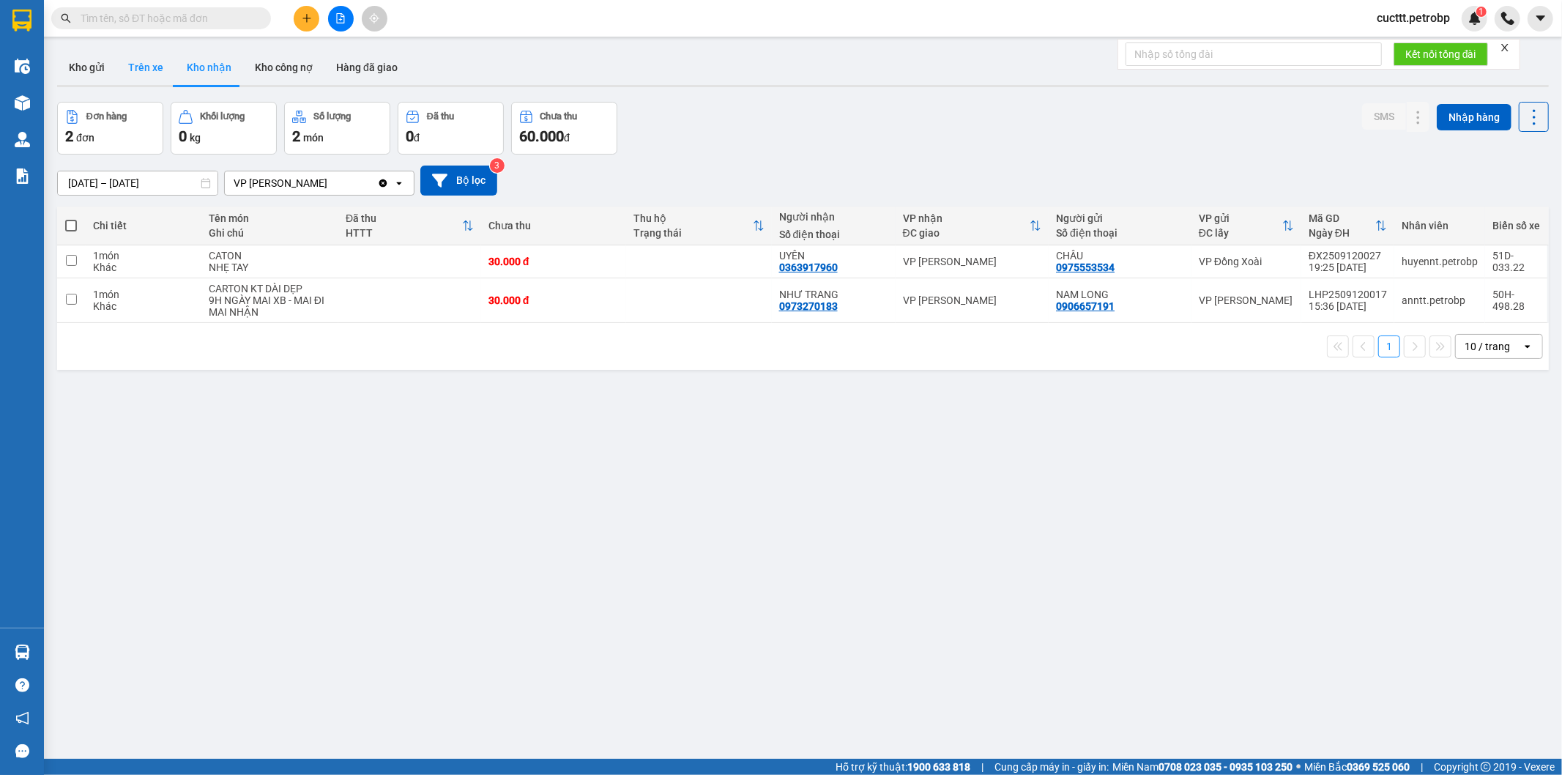
click at [151, 68] on button "Trên xe" at bounding box center [145, 67] width 59 height 35
type input "[DATE] – [DATE]"
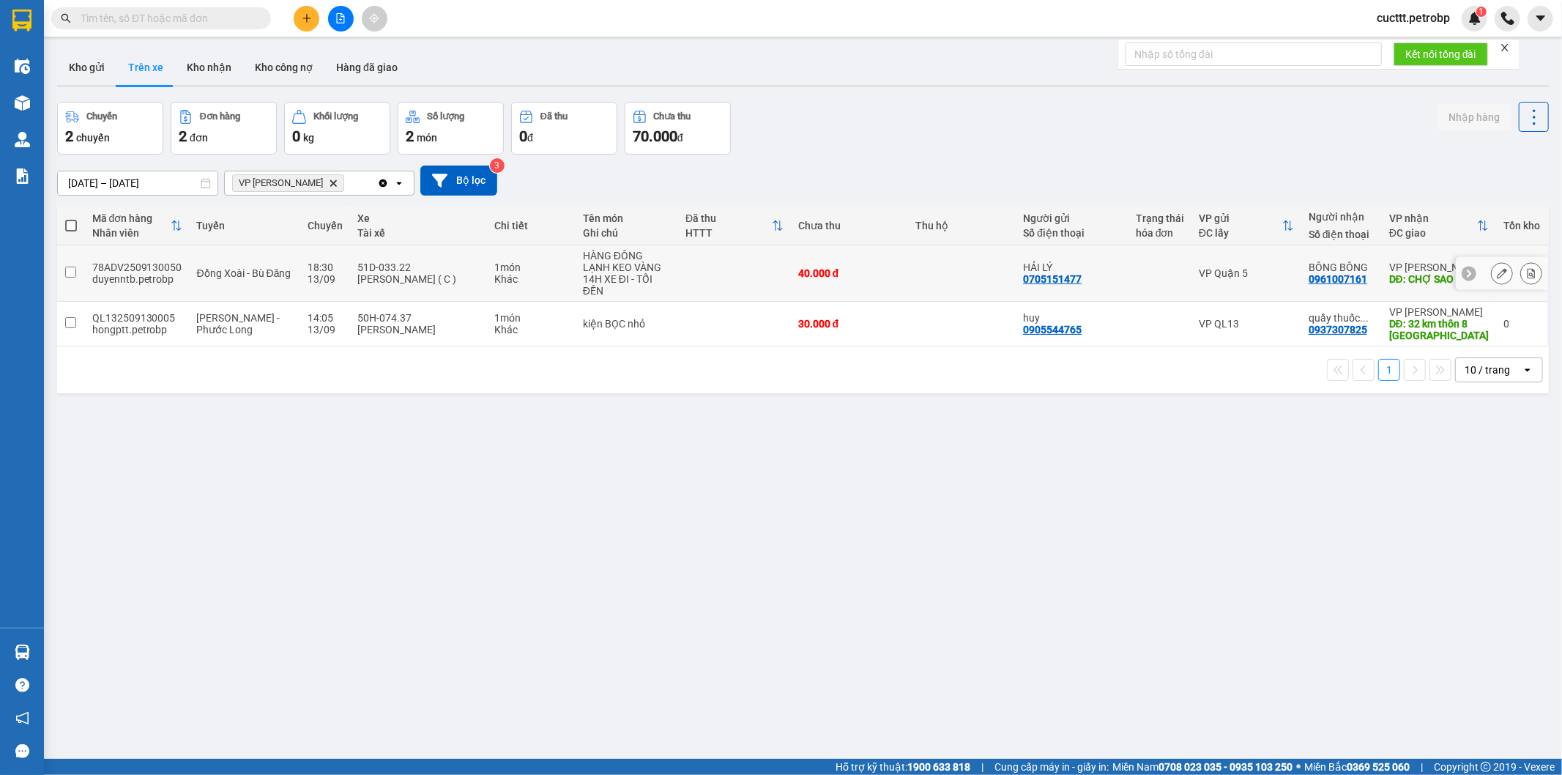
click at [1309, 277] on div "0961007161" at bounding box center [1338, 279] width 59 height 12
click at [1309, 279] on div "0961007161" at bounding box center [1338, 279] width 59 height 12
drag, startPoint x: 1298, startPoint y: 275, endPoint x: 1357, endPoint y: 280, distance: 59.5
click at [1357, 280] on td "BÔNG BÔNG 0961007161" at bounding box center [1341, 273] width 81 height 56
checkbox input "true"
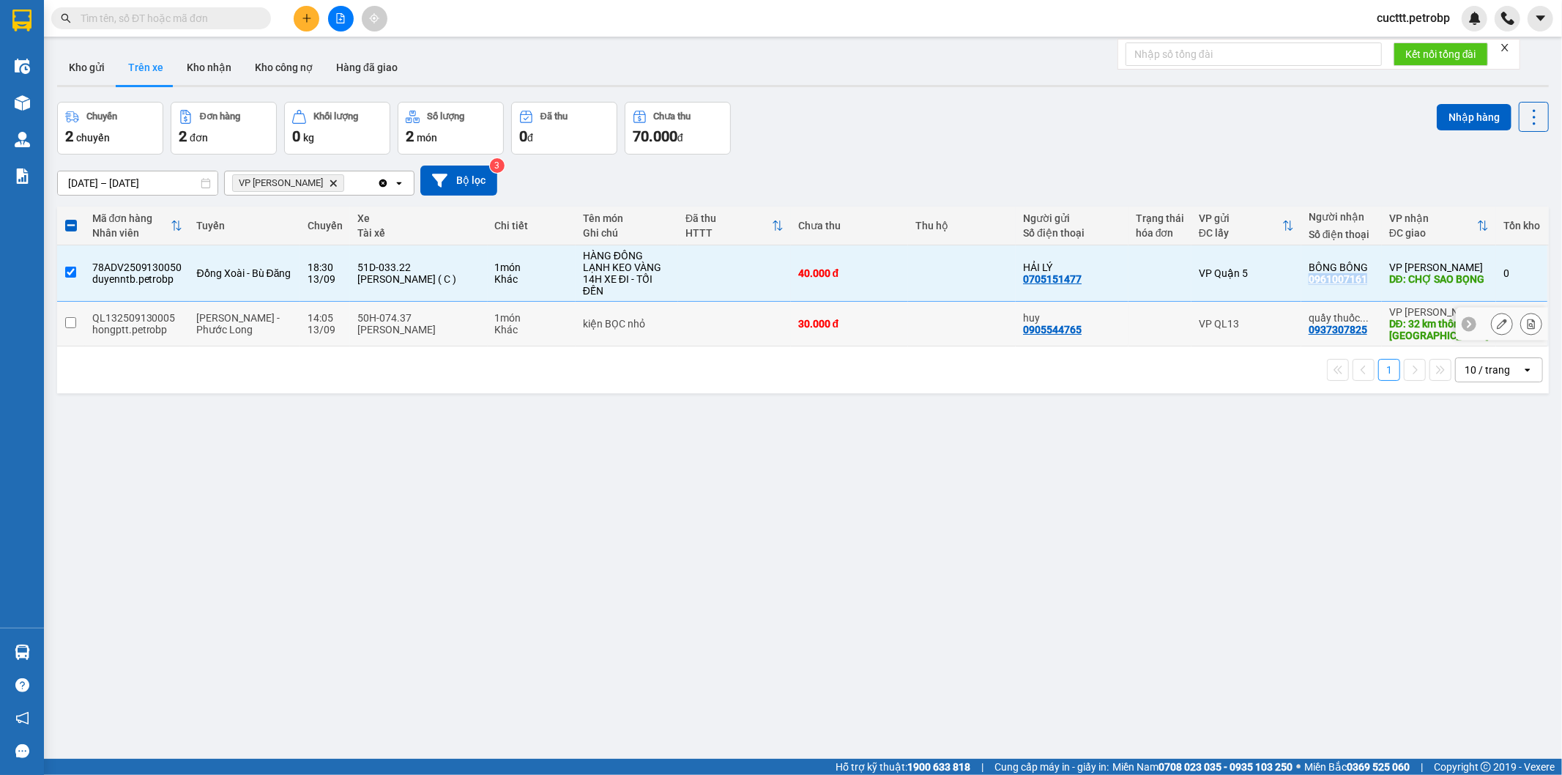
copy div "0961007161"
click at [1355, 328] on div "0937307825" at bounding box center [1338, 330] width 59 height 12
drag, startPoint x: 1299, startPoint y: 328, endPoint x: 1336, endPoint y: 342, distance: 39.2
click at [1336, 342] on td "quầy thuốc ... 0937307825" at bounding box center [1341, 324] width 81 height 45
checkbox input "true"
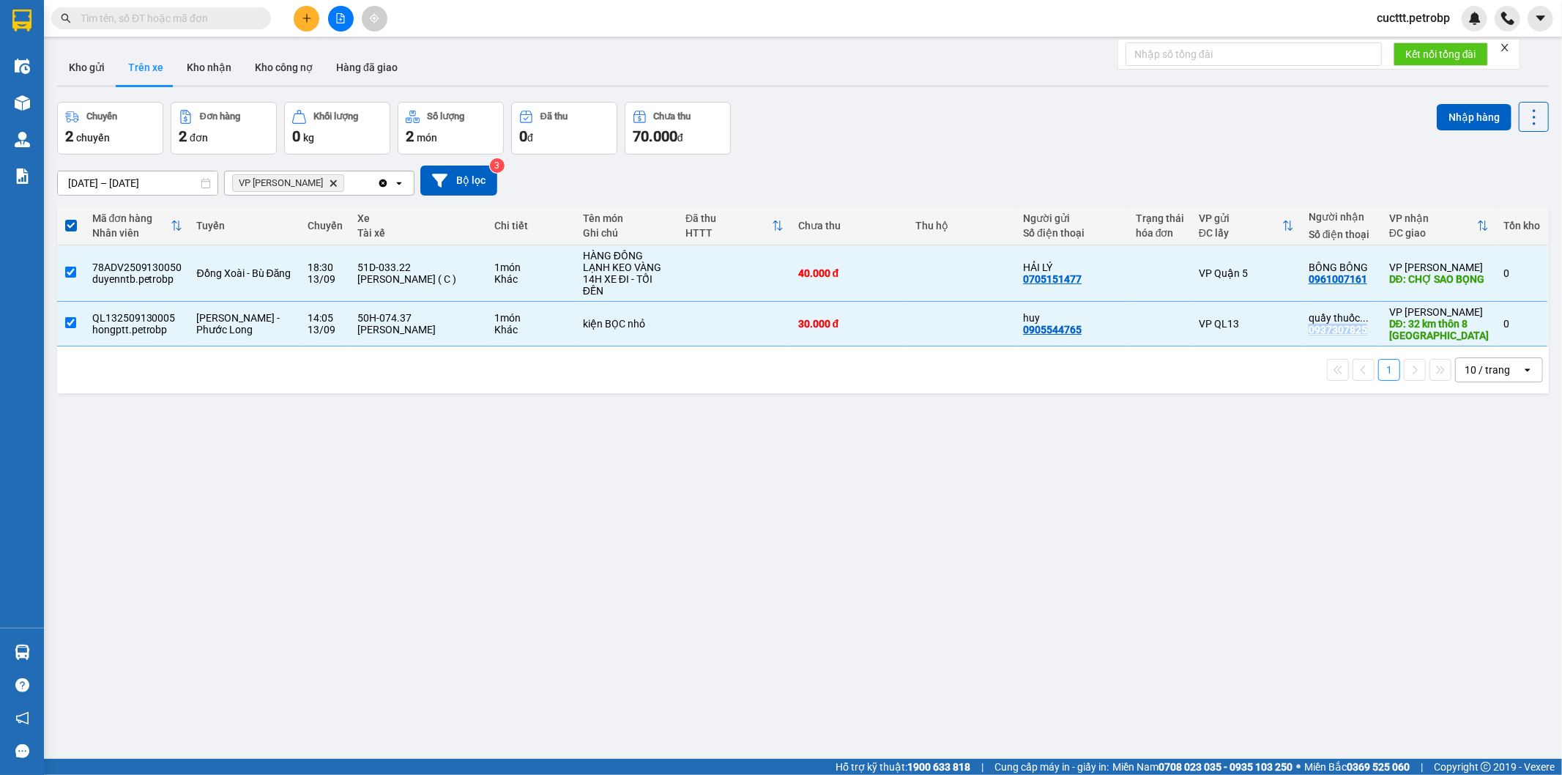
copy div "0937307825"
